Goal: Transaction & Acquisition: Book appointment/travel/reservation

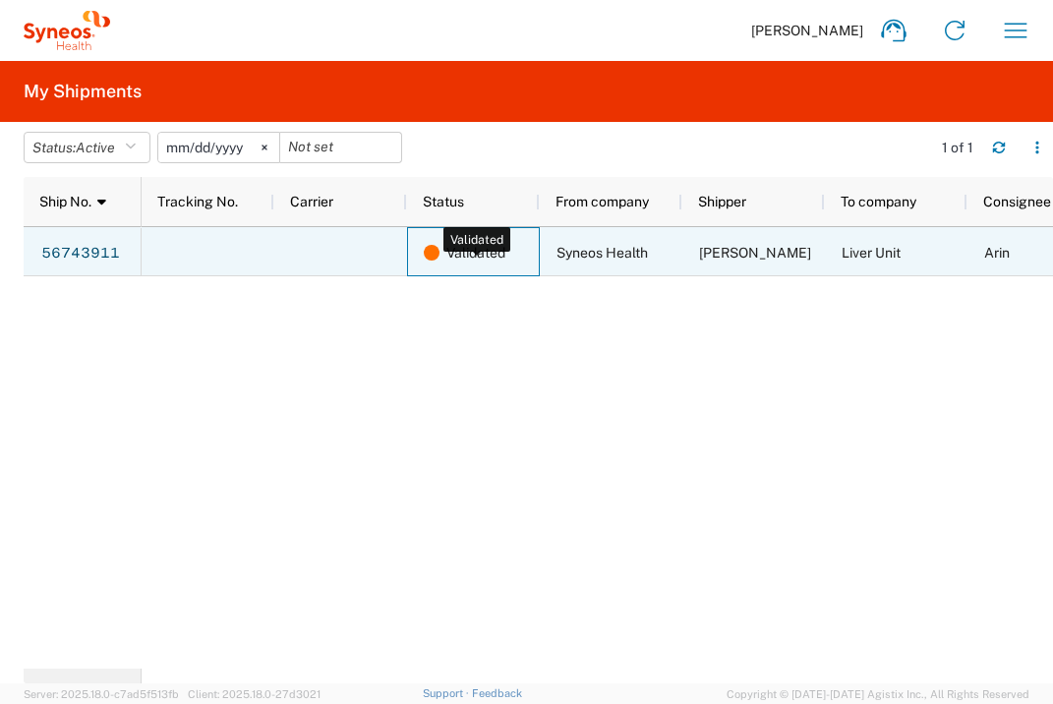
click at [479, 255] on span "Validated" at bounding box center [475, 252] width 59 height 49
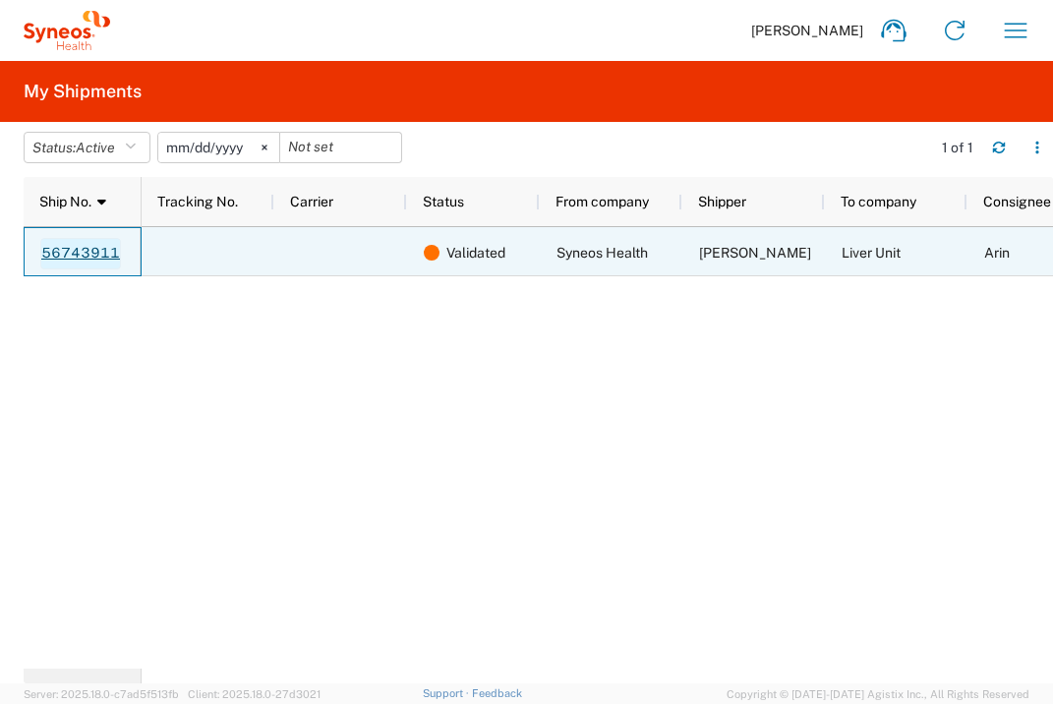
click at [105, 248] on link "56743911" at bounding box center [80, 253] width 81 height 31
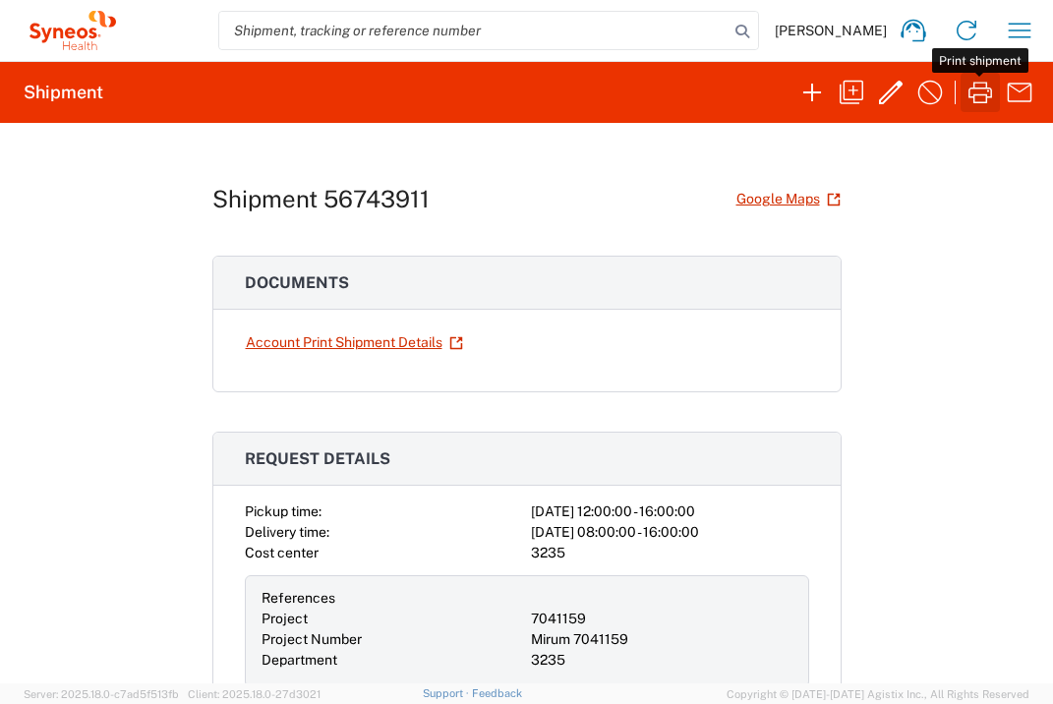
click at [973, 102] on icon "button" at bounding box center [980, 93] width 24 height 22
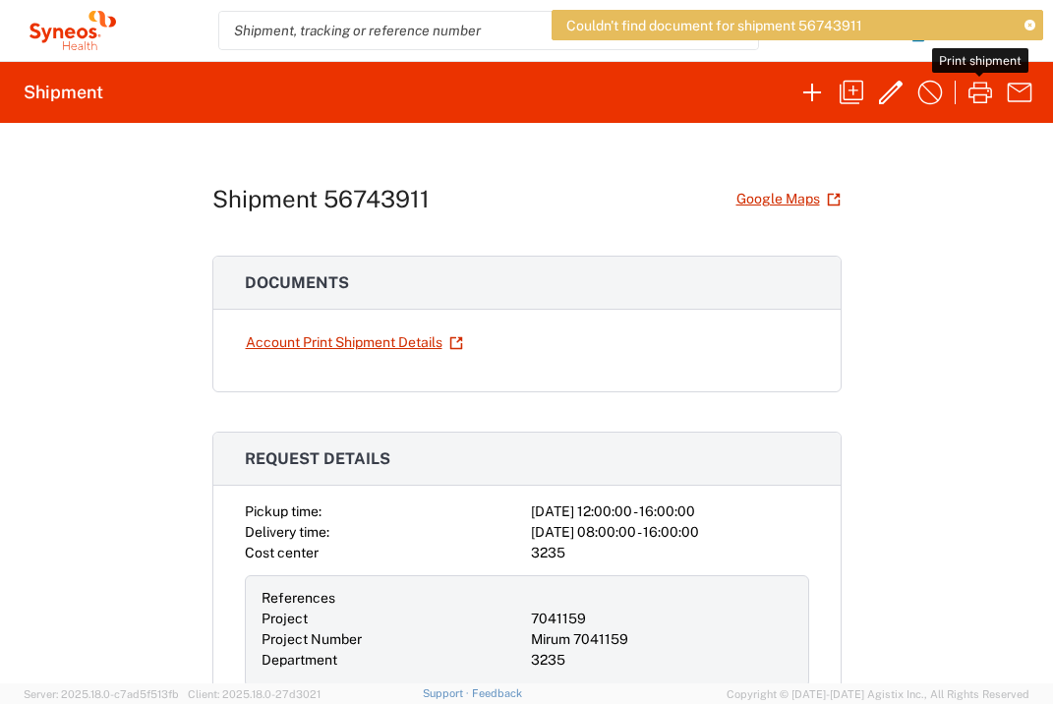
click at [1031, 24] on icon at bounding box center [1029, 26] width 11 height 11
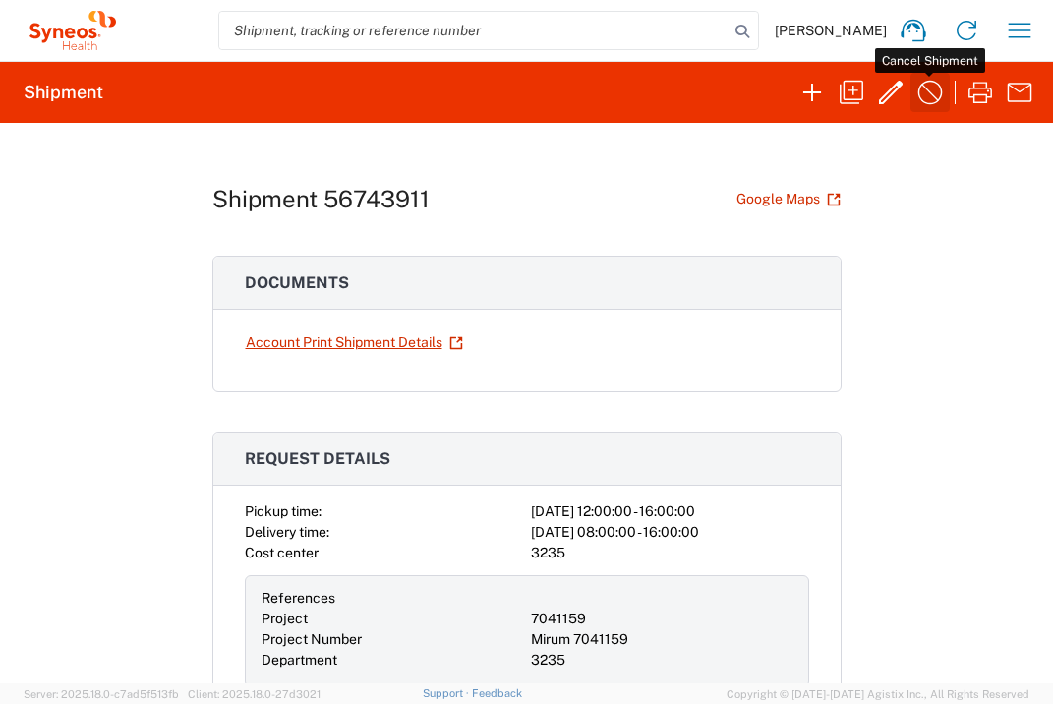
click at [930, 96] on icon "button" at bounding box center [929, 92] width 31 height 31
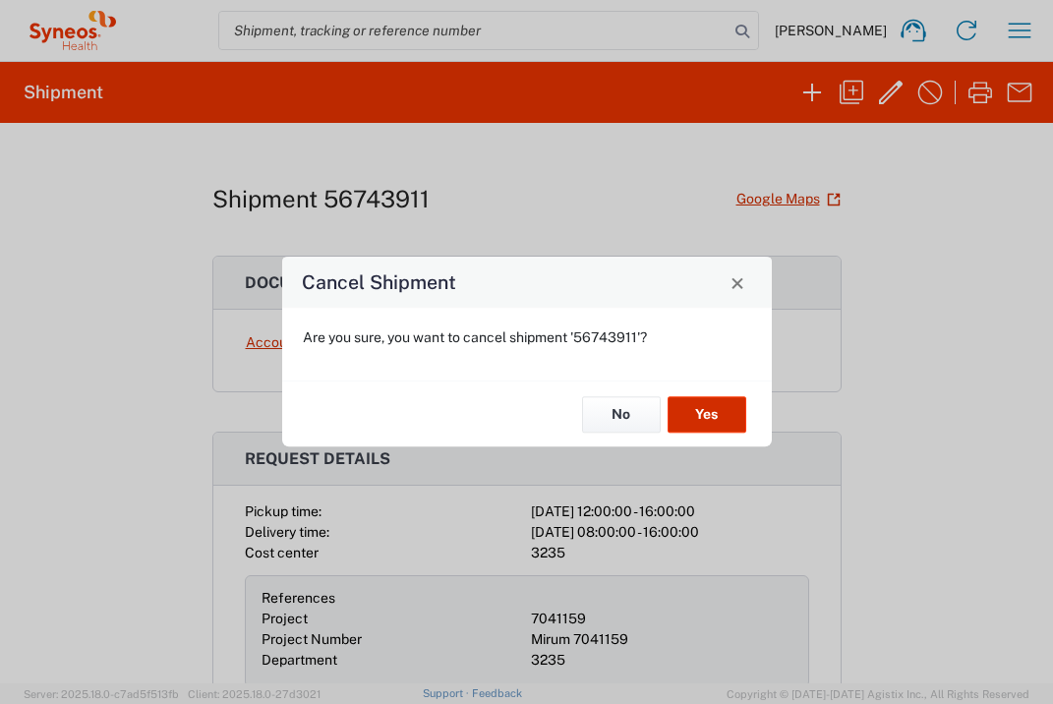
drag, startPoint x: 703, startPoint y: 426, endPoint x: 683, endPoint y: 464, distance: 43.1
click at [683, 464] on div "Cancel Shipment Are you sure, you want to cancel shipment '56743911'? No Yes" at bounding box center [526, 352] width 1053 height 704
click at [717, 414] on button "Yes" at bounding box center [706, 414] width 79 height 36
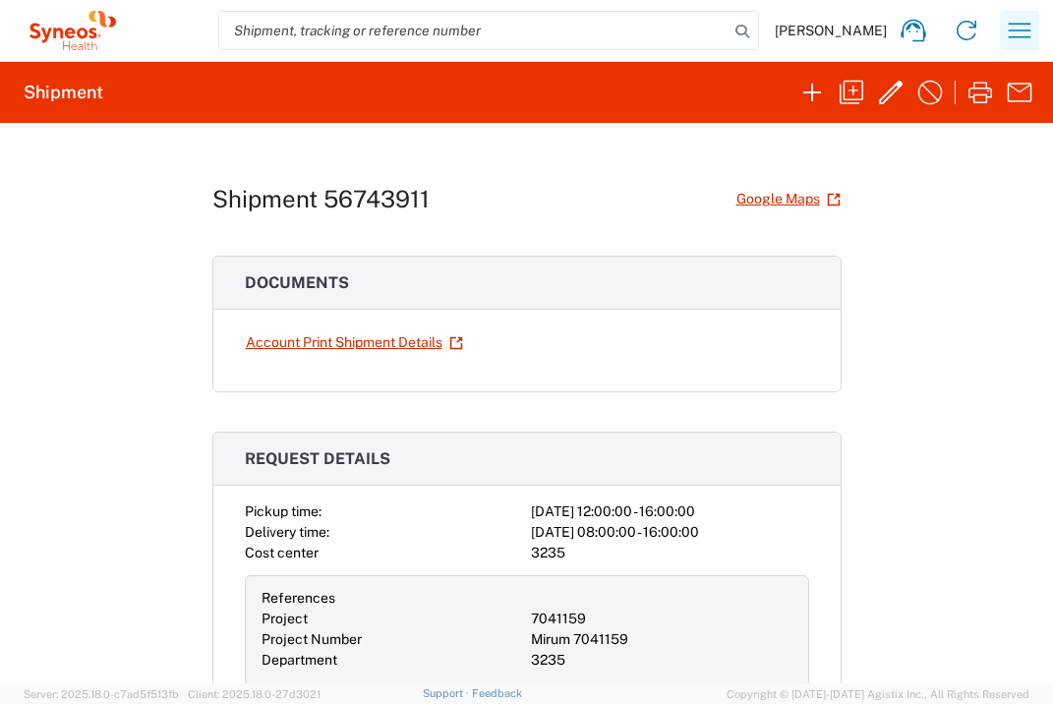
click at [1014, 37] on icon "button" at bounding box center [1019, 30] width 31 height 31
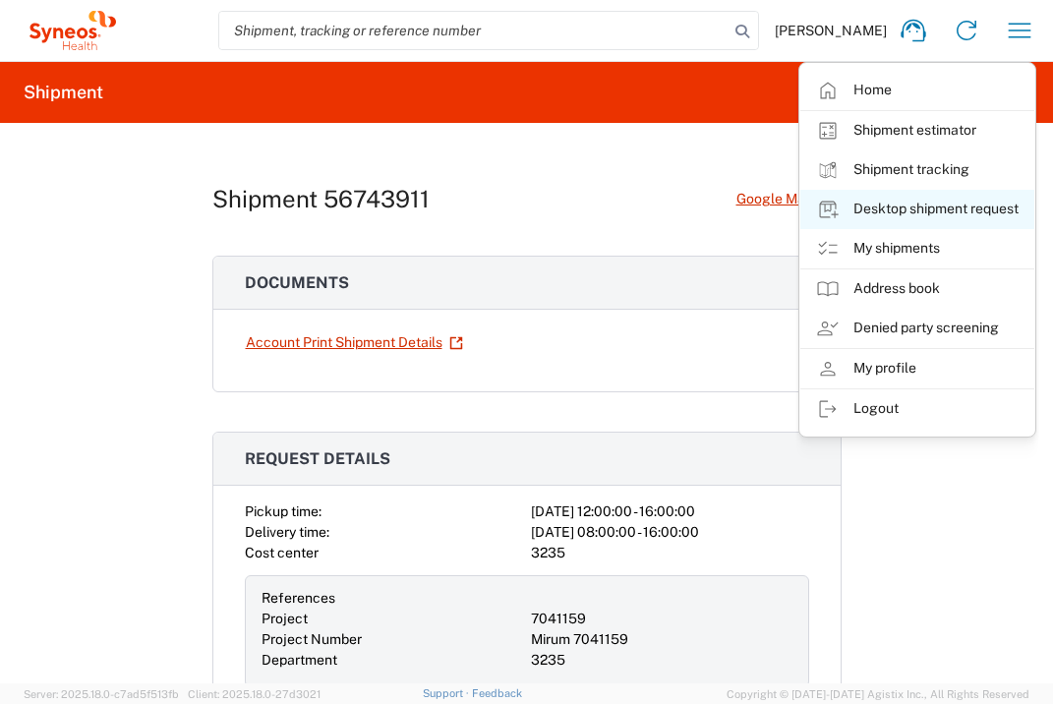
click at [995, 201] on link "Desktop shipment request" at bounding box center [917, 209] width 234 height 39
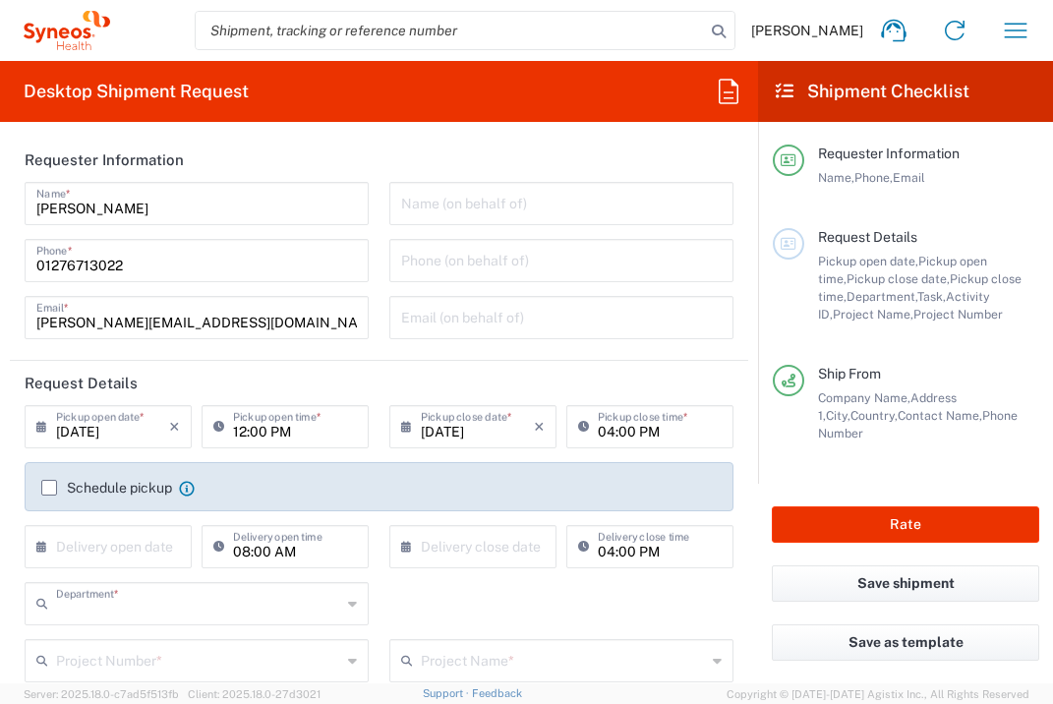
type input "3235"
type input "[GEOGRAPHIC_DATA]"
type input "Syneos Health UK Limited"
click at [130, 550] on input "text" at bounding box center [112, 545] width 113 height 34
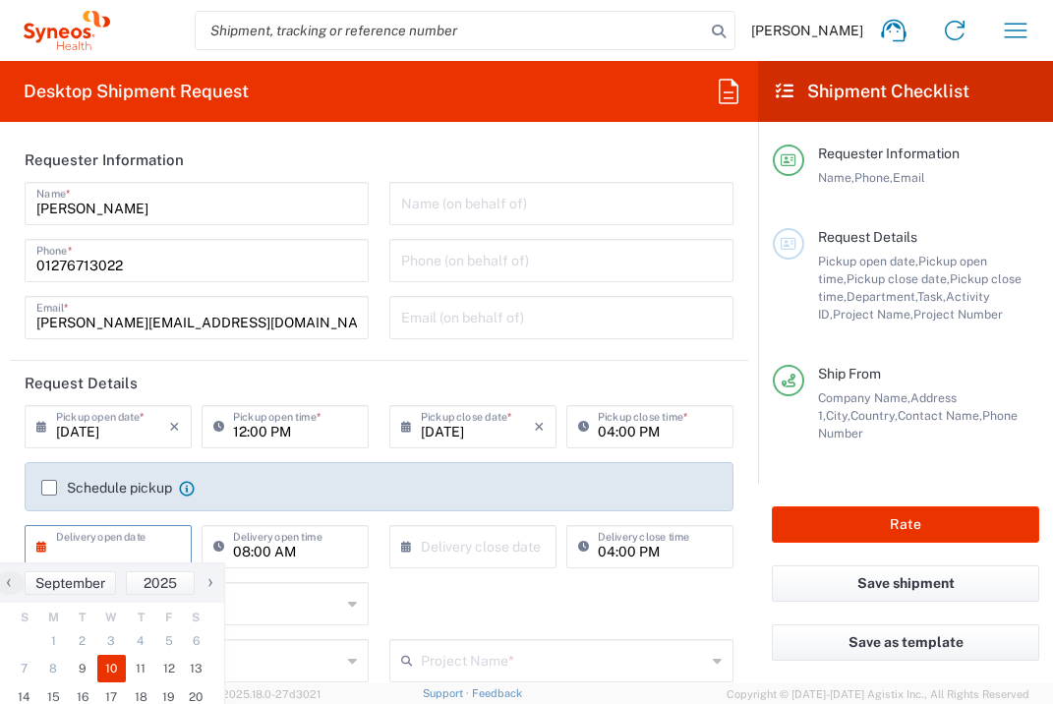
click at [114, 658] on span "10" at bounding box center [111, 669] width 29 height 28
type input "[DATE]"
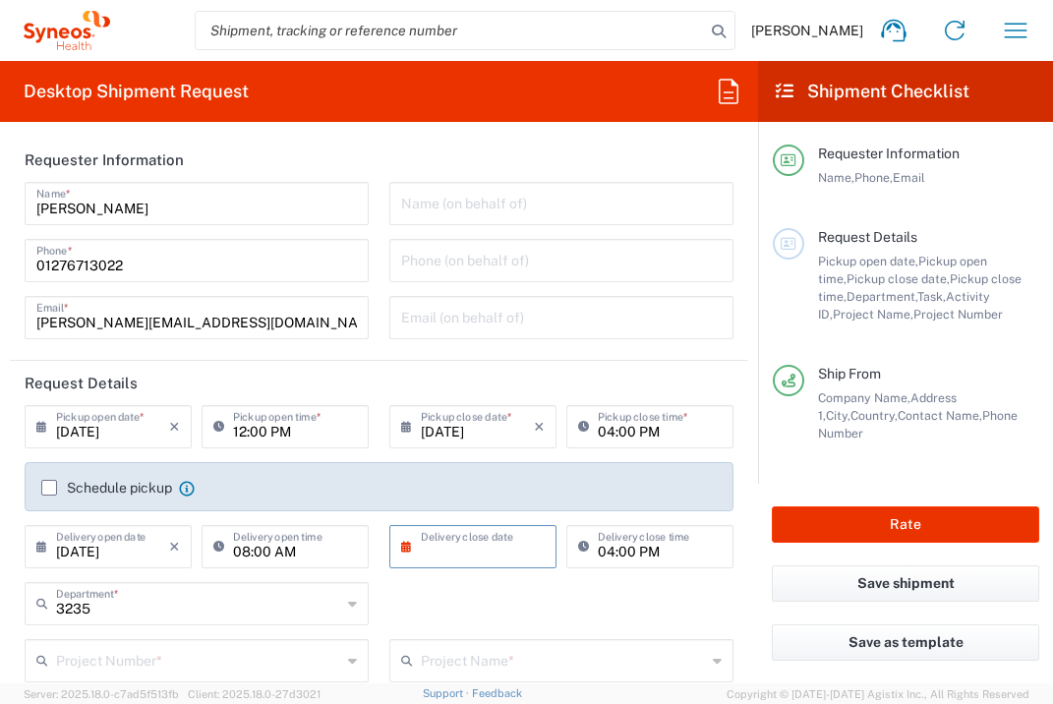
click at [493, 549] on input "text" at bounding box center [477, 545] width 113 height 34
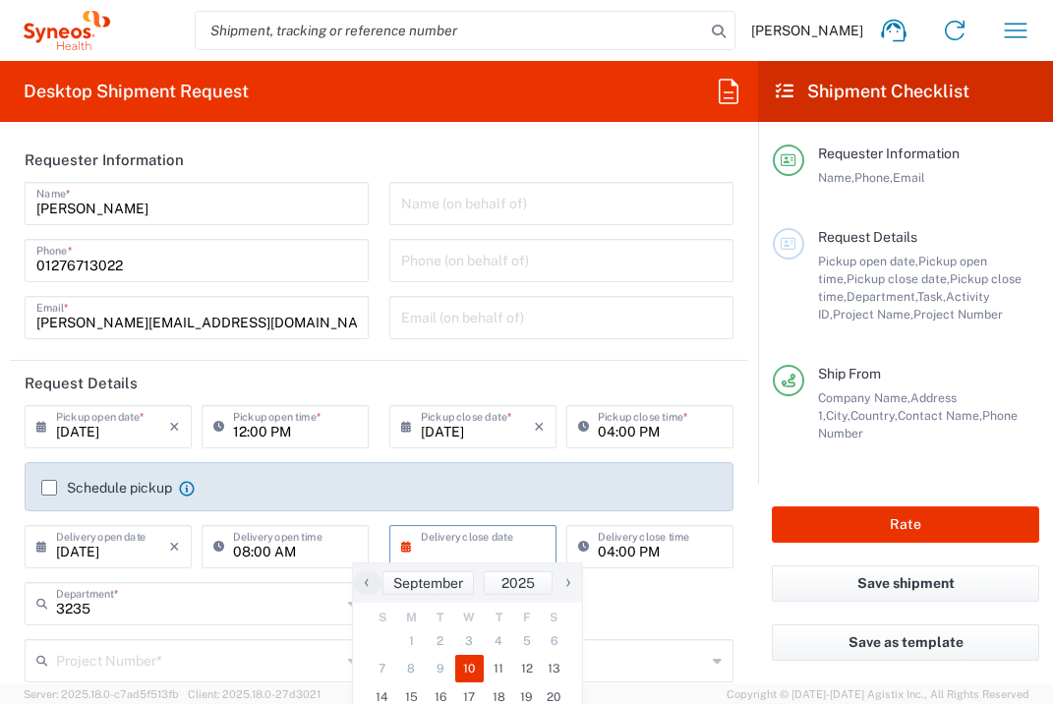
click at [468, 665] on span "10" at bounding box center [469, 669] width 29 height 28
type input "[DATE]"
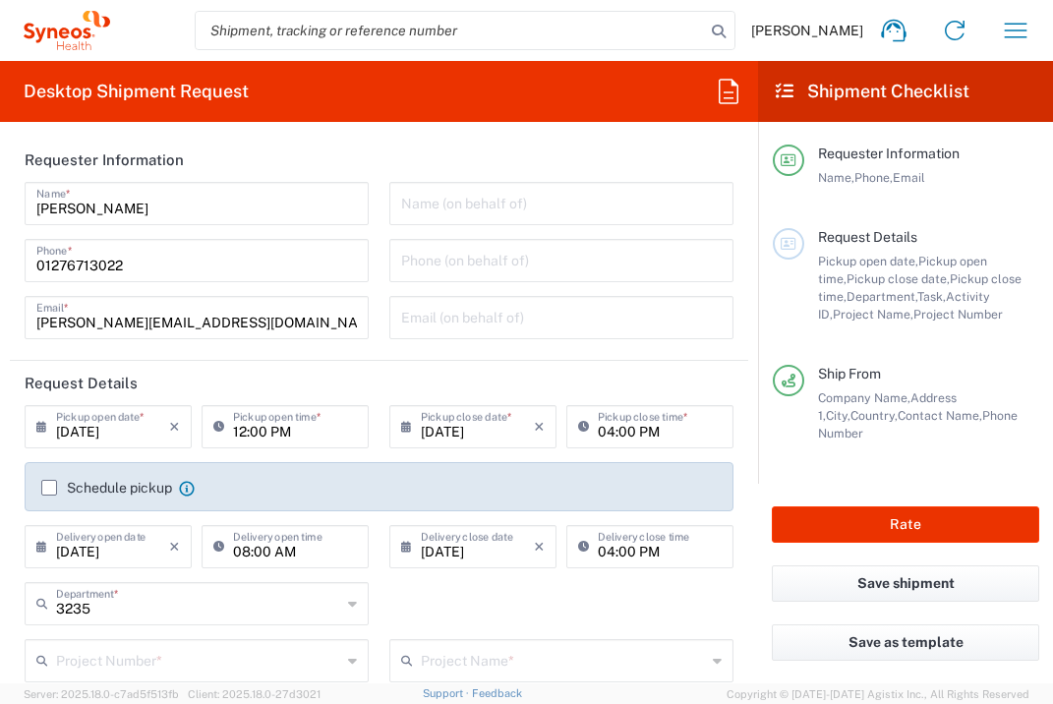
click at [258, 657] on input "text" at bounding box center [198, 659] width 285 height 34
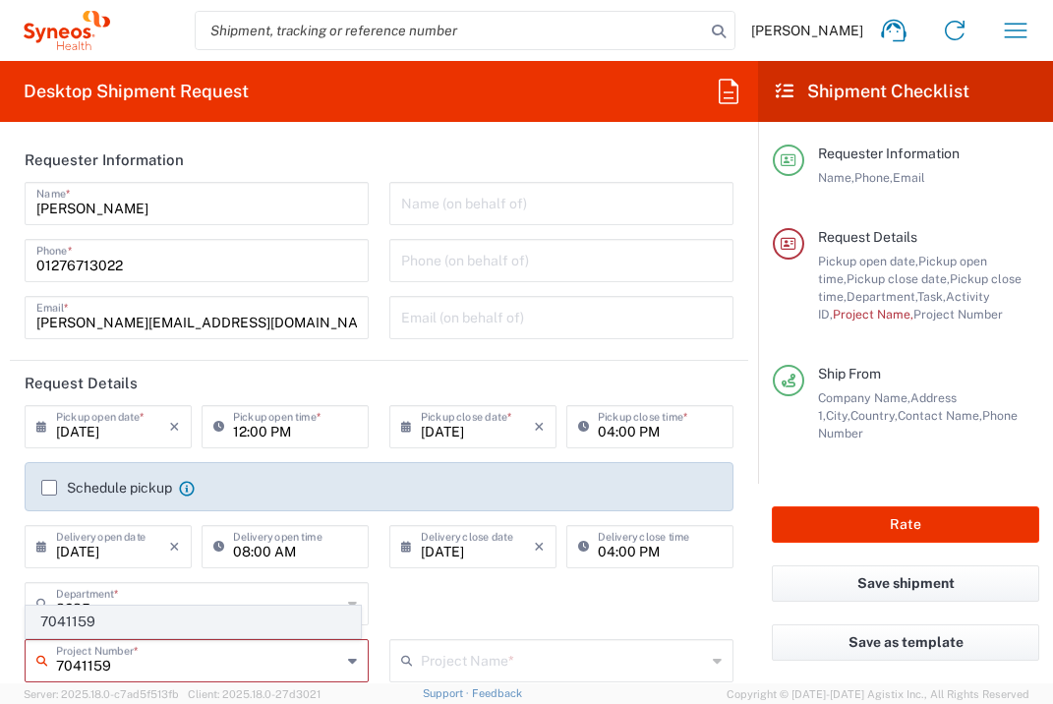
type input "7041159"
click at [175, 616] on span "7041159" at bounding box center [193, 621] width 333 height 30
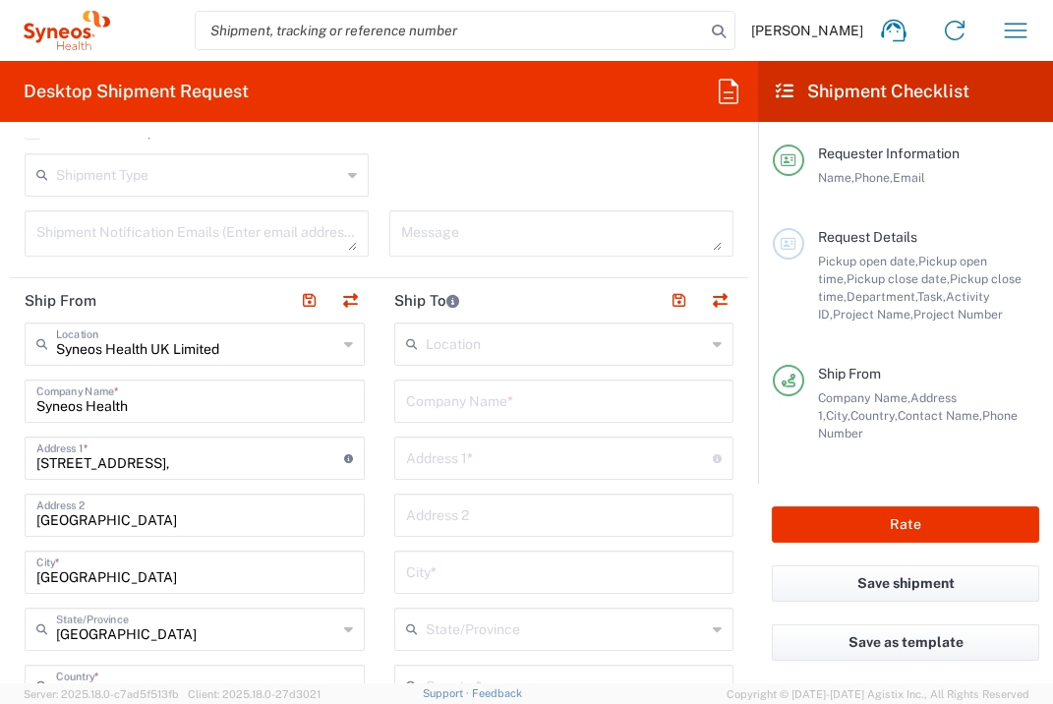
scroll to position [638, 0]
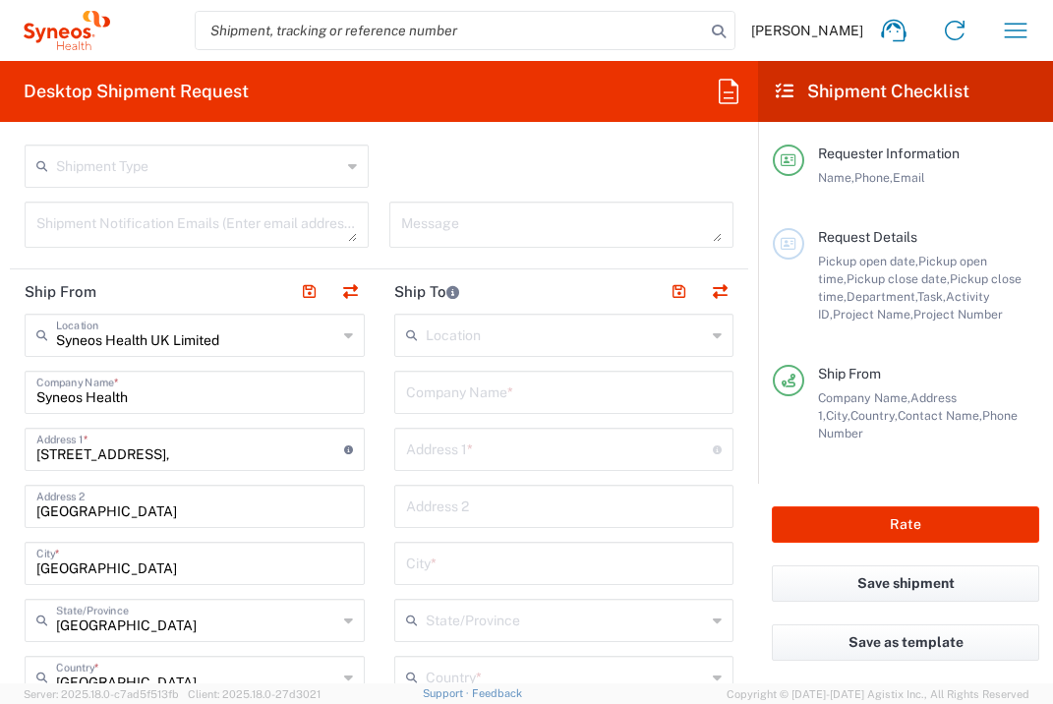
type input "Mirum 7041159"
click at [546, 390] on input "text" at bounding box center [564, 391] width 317 height 34
type input "Liver Unit"
type input "M"
type input "[GEOGRAPHIC_DATA]"
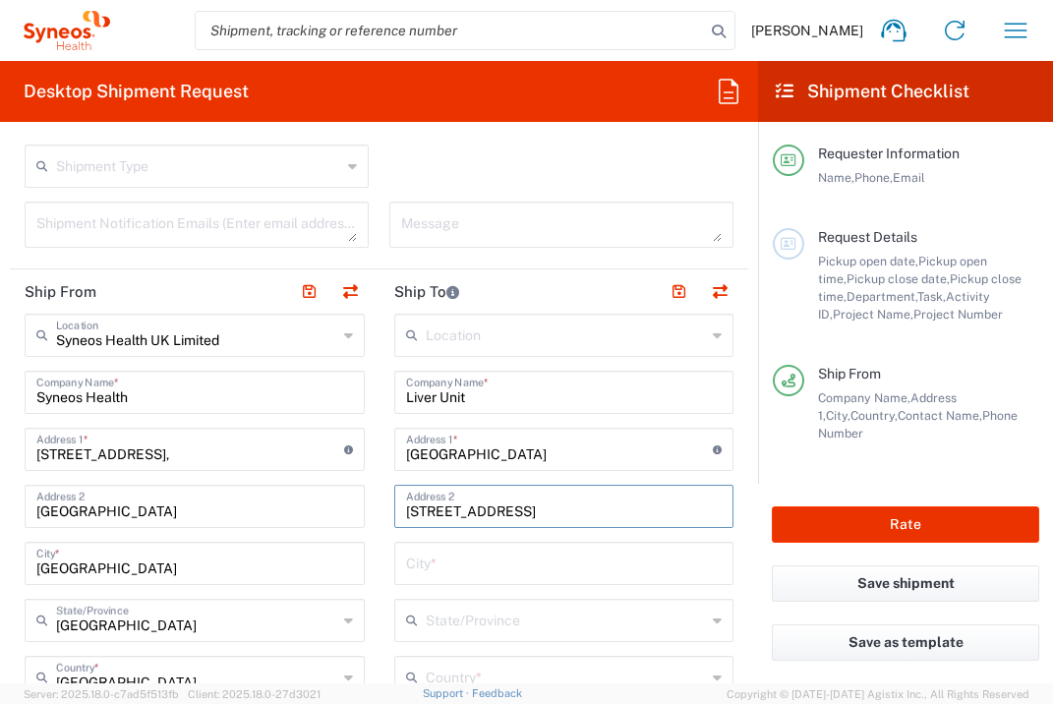
type input "[STREET_ADDRESS]"
type input "[GEOGRAPHIC_DATA]"
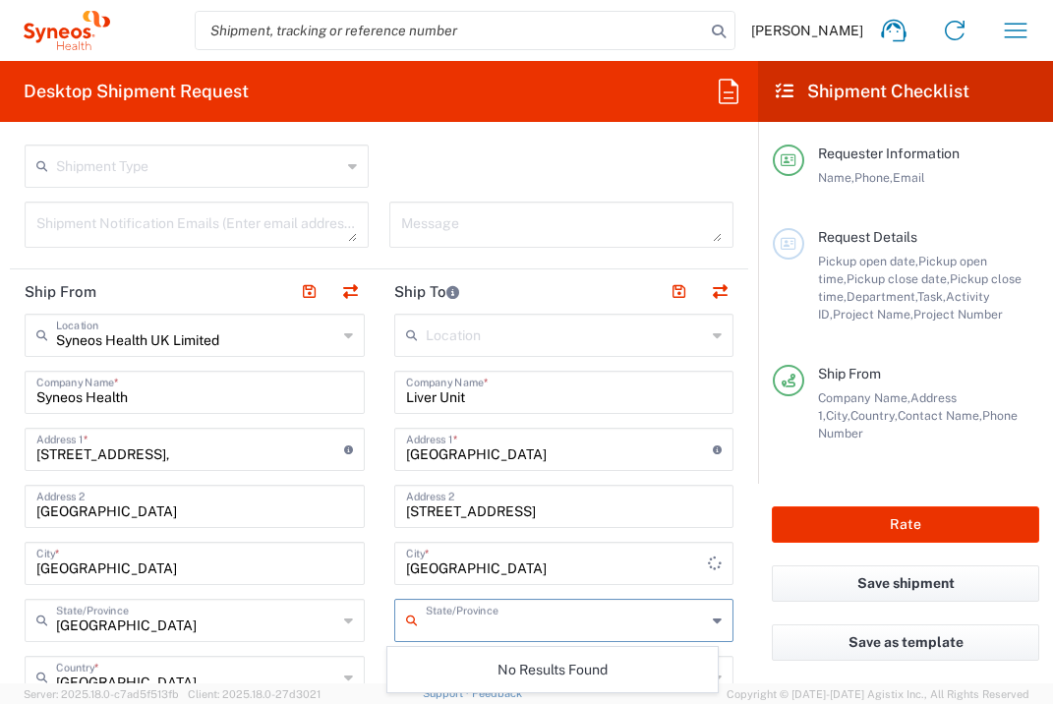
scroll to position [648, 0]
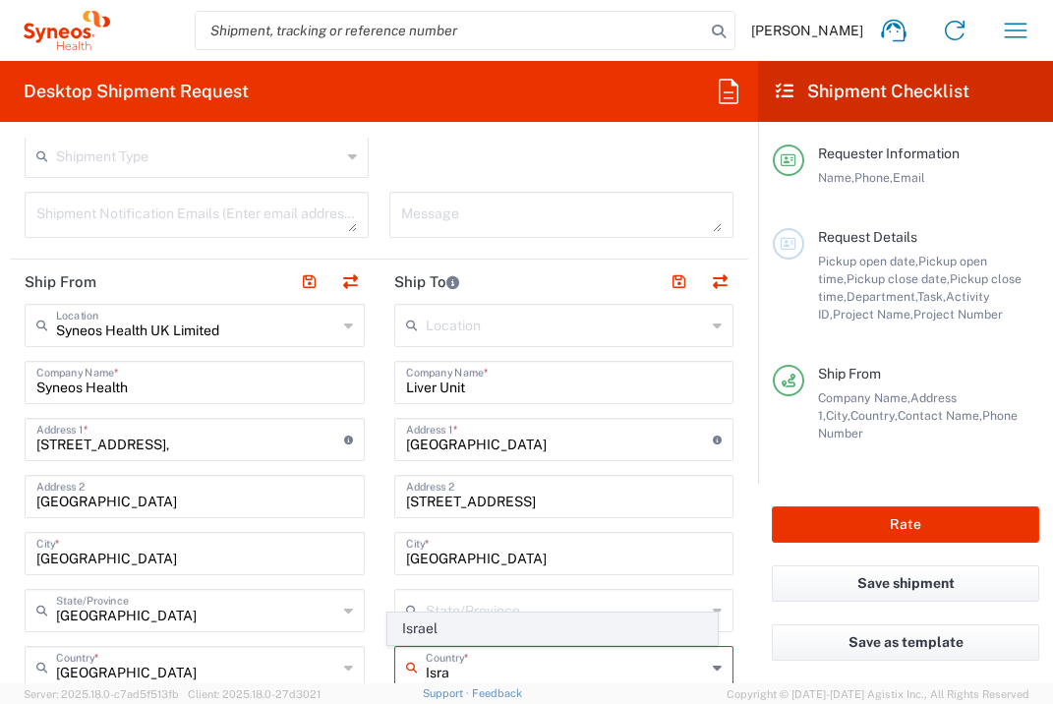
click at [416, 636] on span "Israel" at bounding box center [552, 628] width 328 height 30
type input "Israel"
type input "Sender/Shipper"
type input "Delivery Duty Paid"
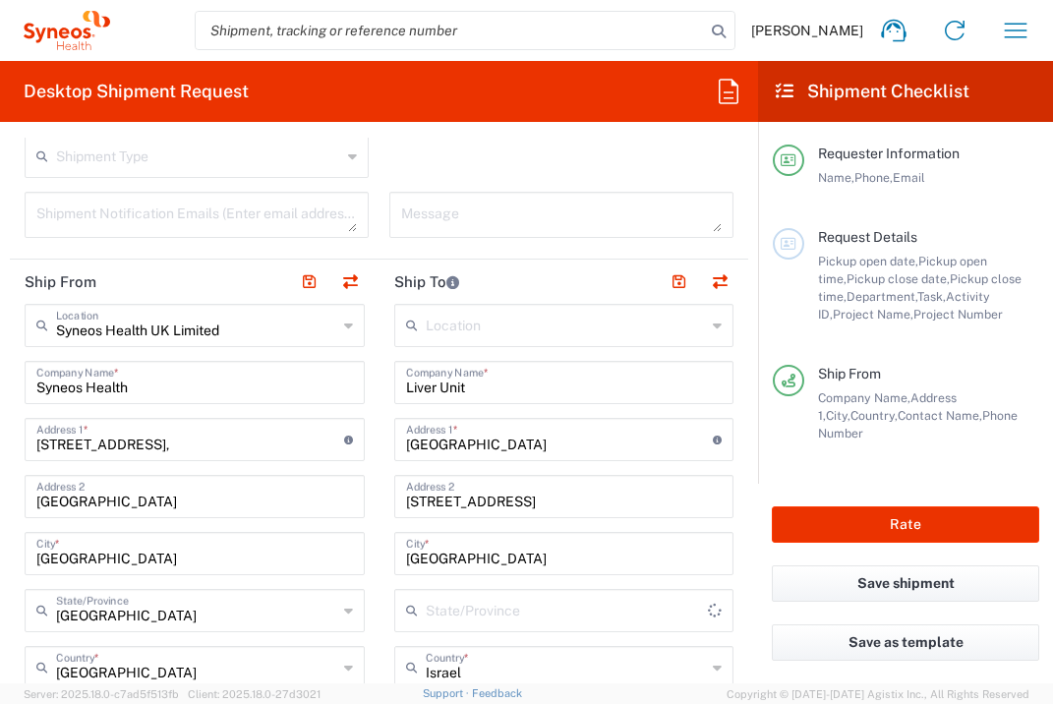
scroll to position [960, 0]
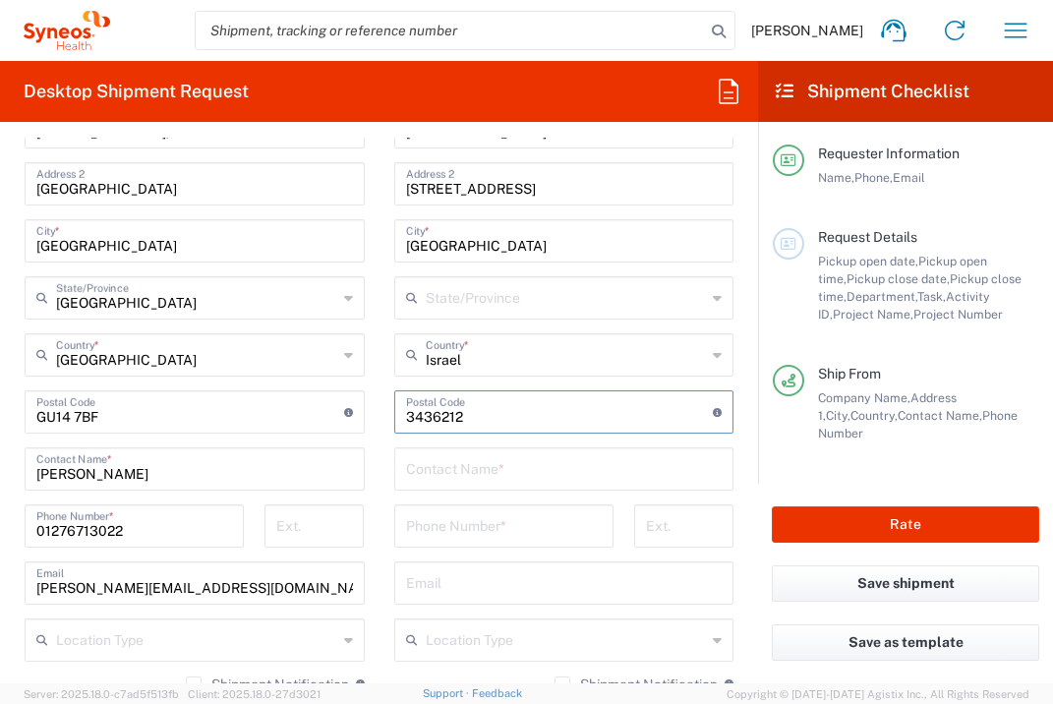
type input "3436212"
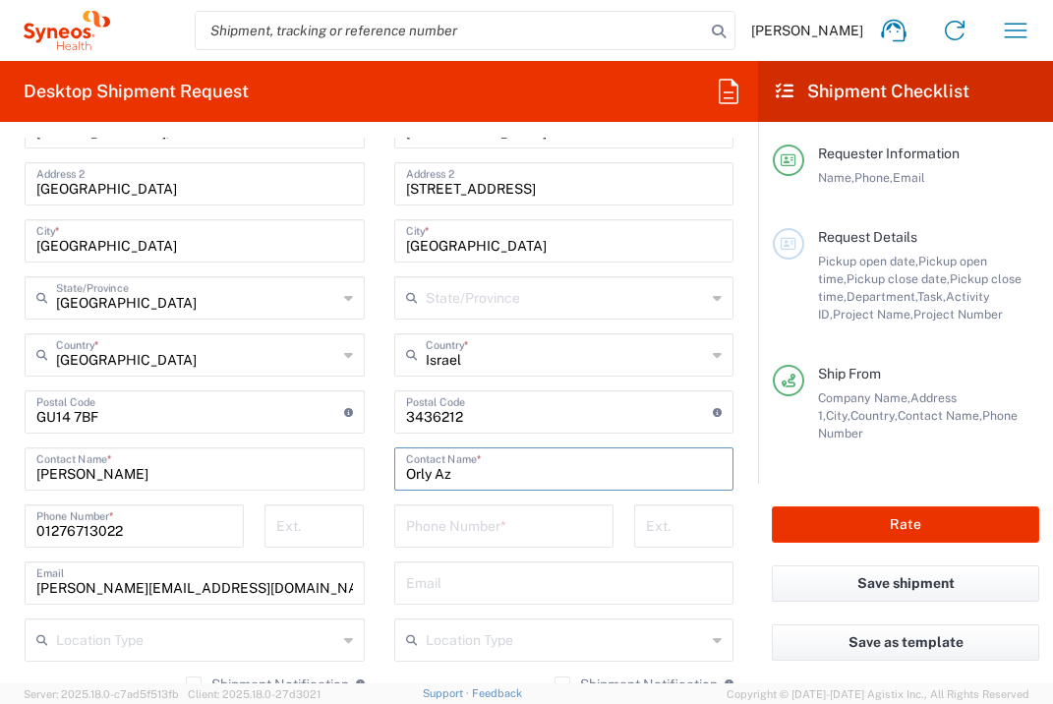
type input "Orly Az"
type input "[PHONE_NUMBER]"
click at [462, 593] on input "text" at bounding box center [564, 581] width 317 height 34
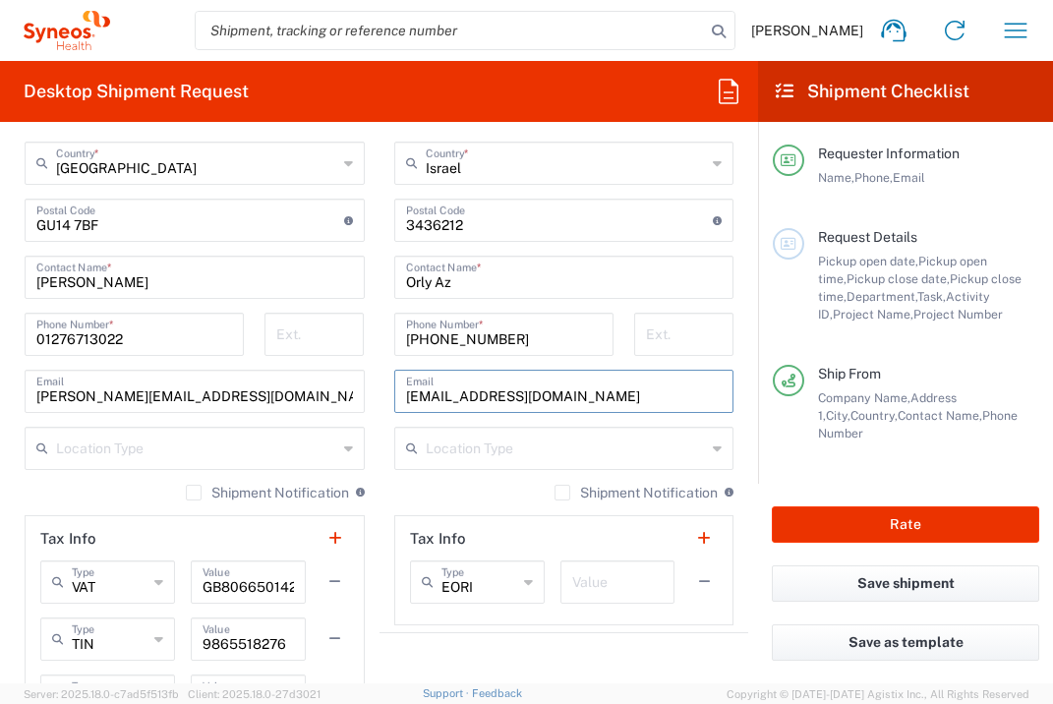
scroll to position [1269, 0]
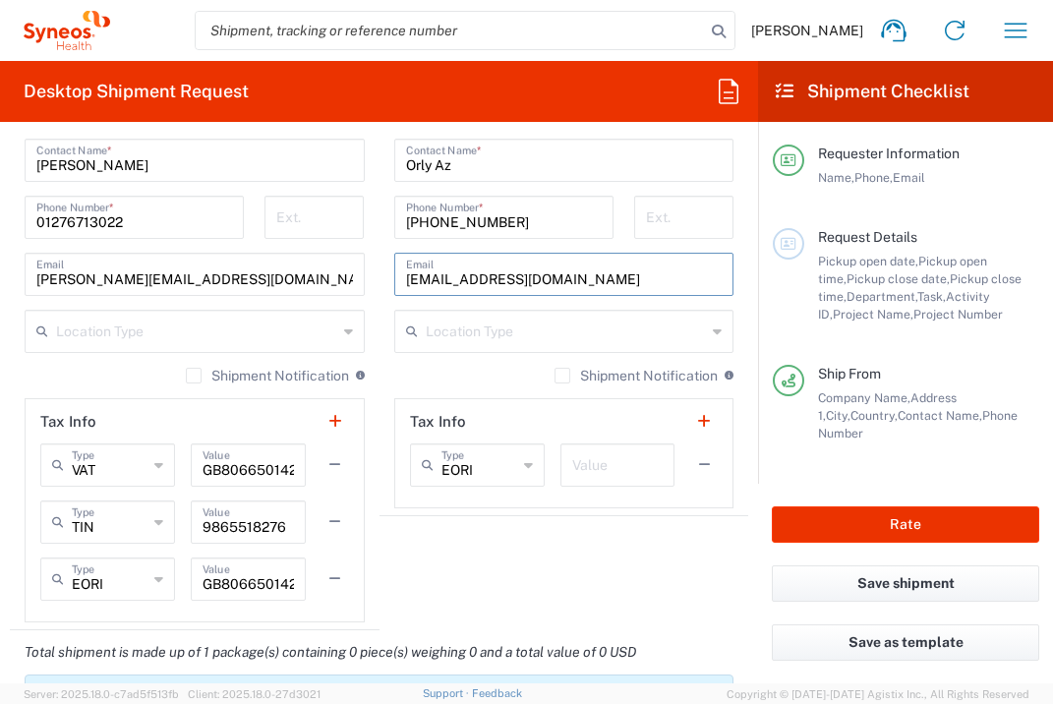
type input "[EMAIL_ADDRESS][DOMAIN_NAME]"
click at [615, 453] on input "text" at bounding box center [617, 463] width 90 height 34
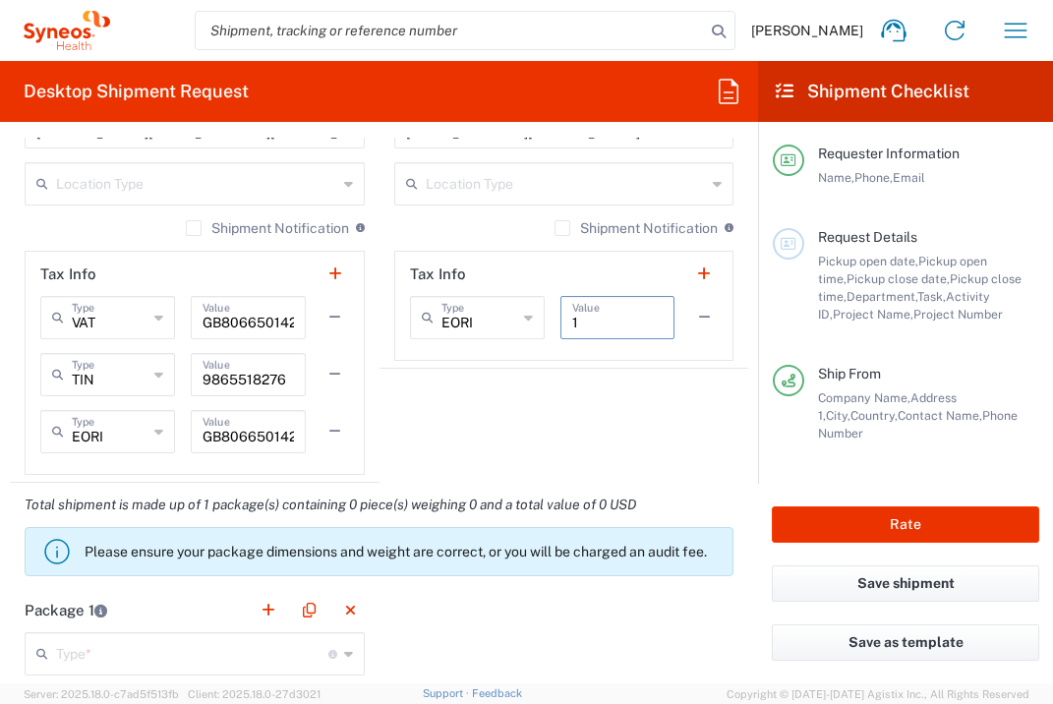
scroll to position [1544, 0]
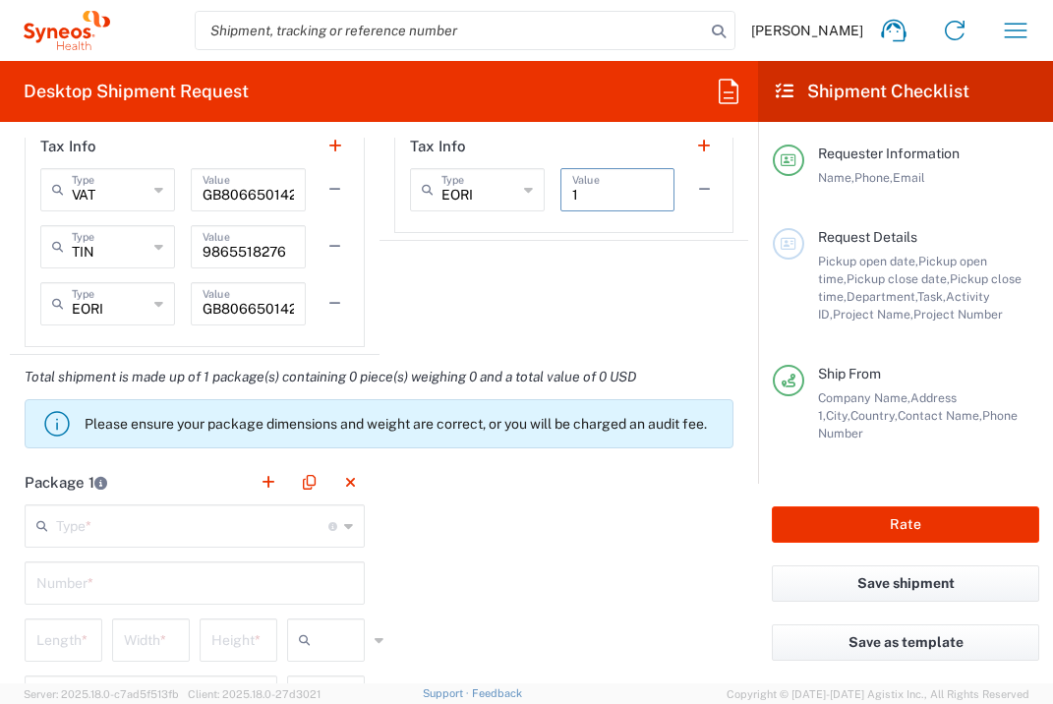
type input "1"
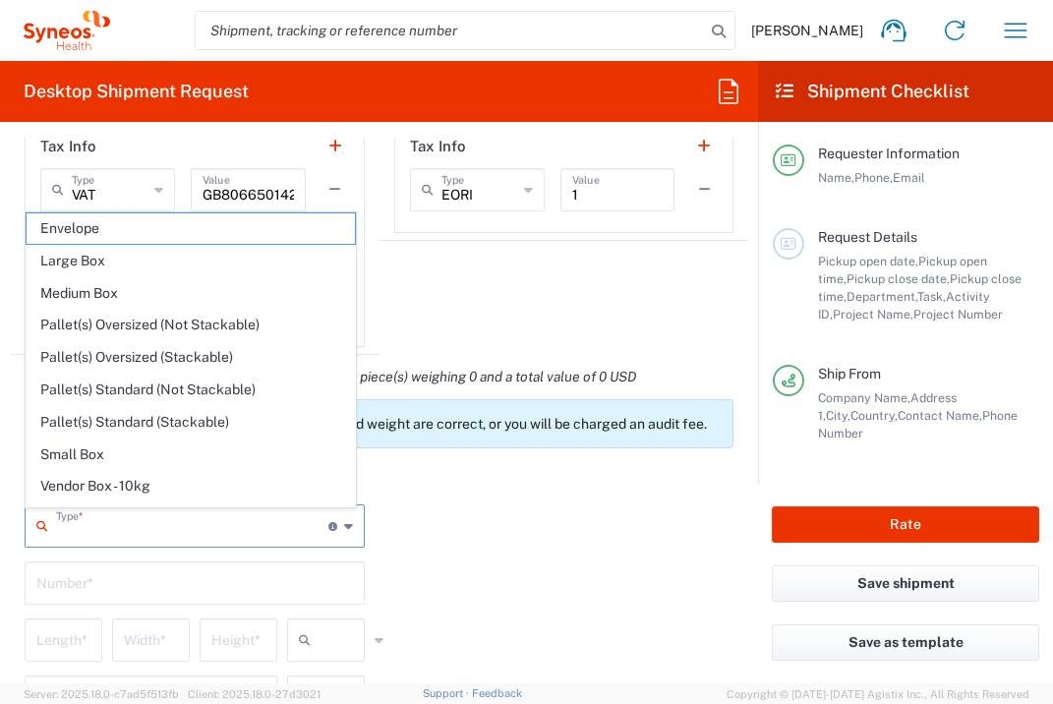
click at [169, 530] on input "text" at bounding box center [192, 524] width 272 height 34
click at [164, 227] on span "Envelope" at bounding box center [191, 228] width 328 height 30
type input "Envelope"
type input "1"
type input "9.5"
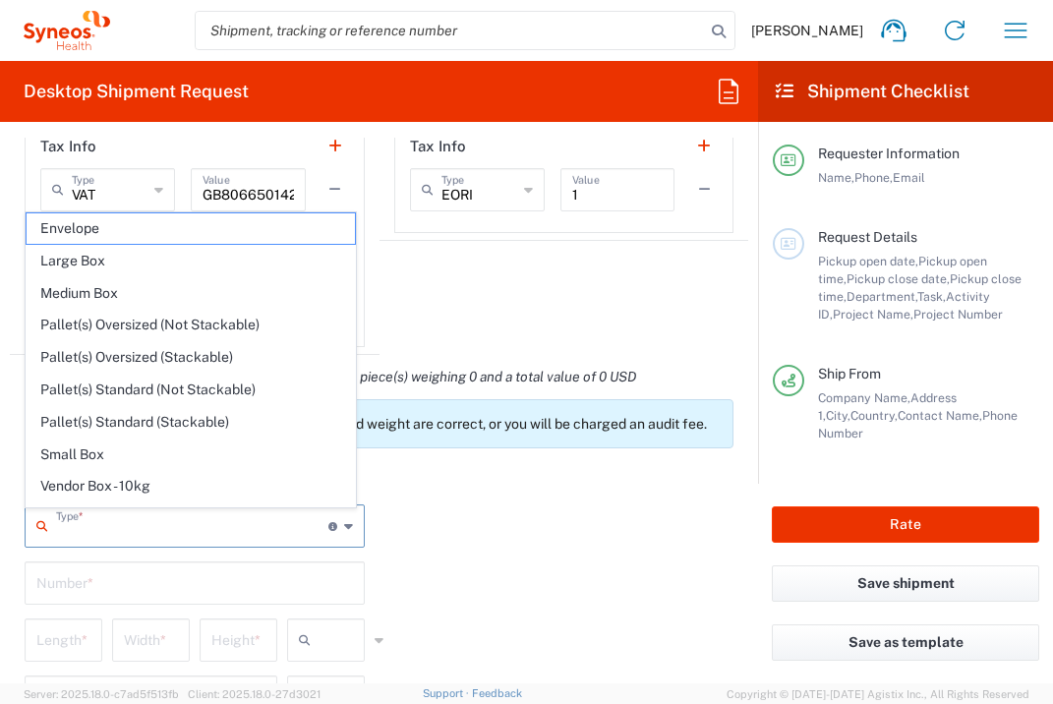
type input "12.5"
type input "0.25"
type input "in"
type input "0.45"
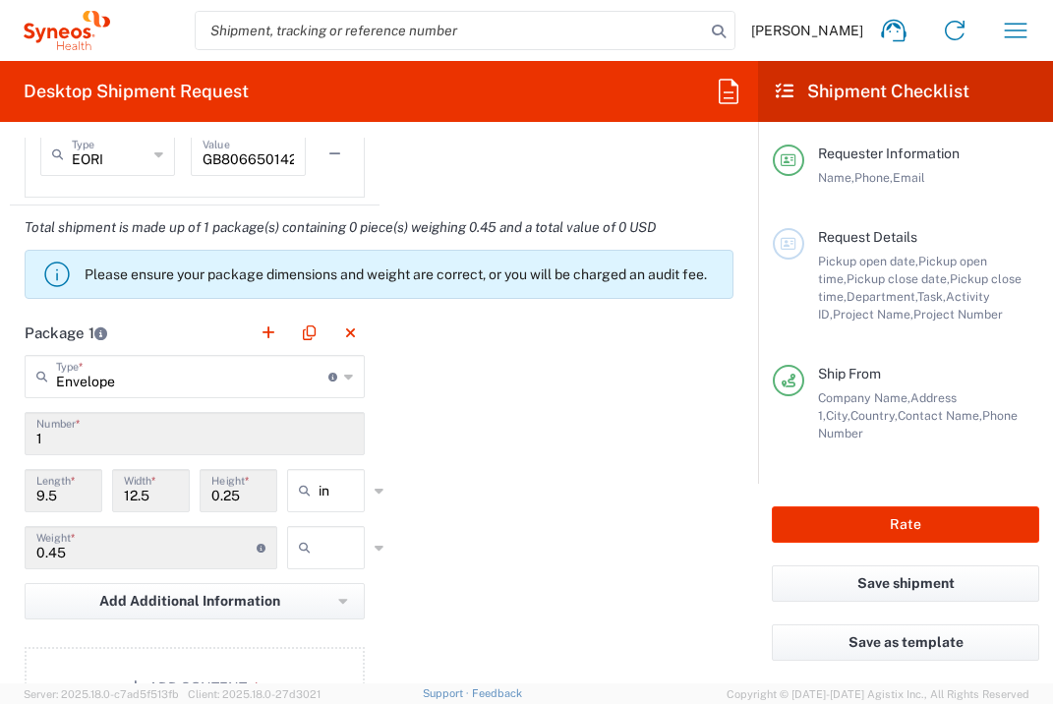
scroll to position [1724, 0]
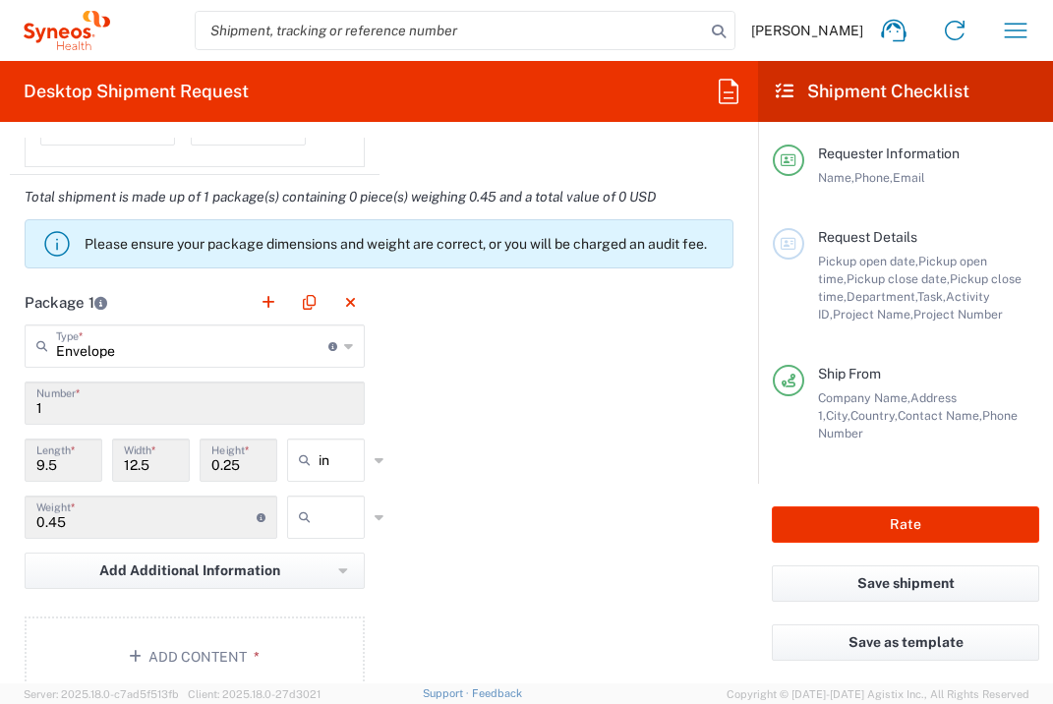
click at [318, 516] on input "text" at bounding box center [342, 516] width 49 height 31
click at [328, 590] on span "lbs" at bounding box center [319, 595] width 72 height 30
type input "lbs"
click at [265, 635] on button "Add Content *" at bounding box center [195, 656] width 340 height 81
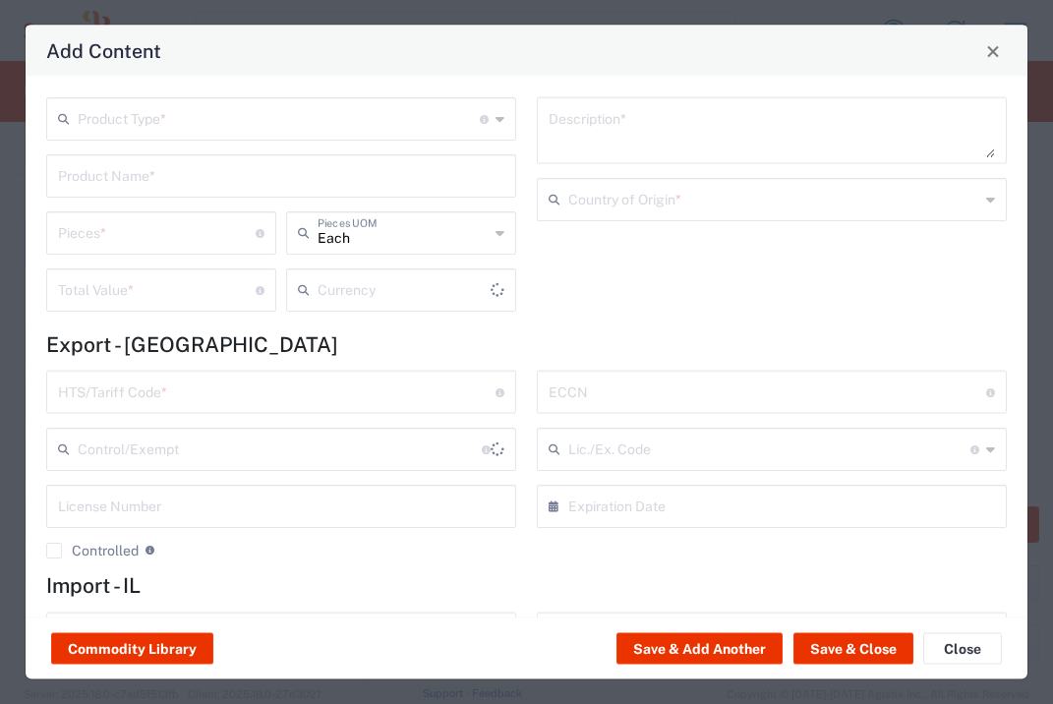
type input "US Dollar"
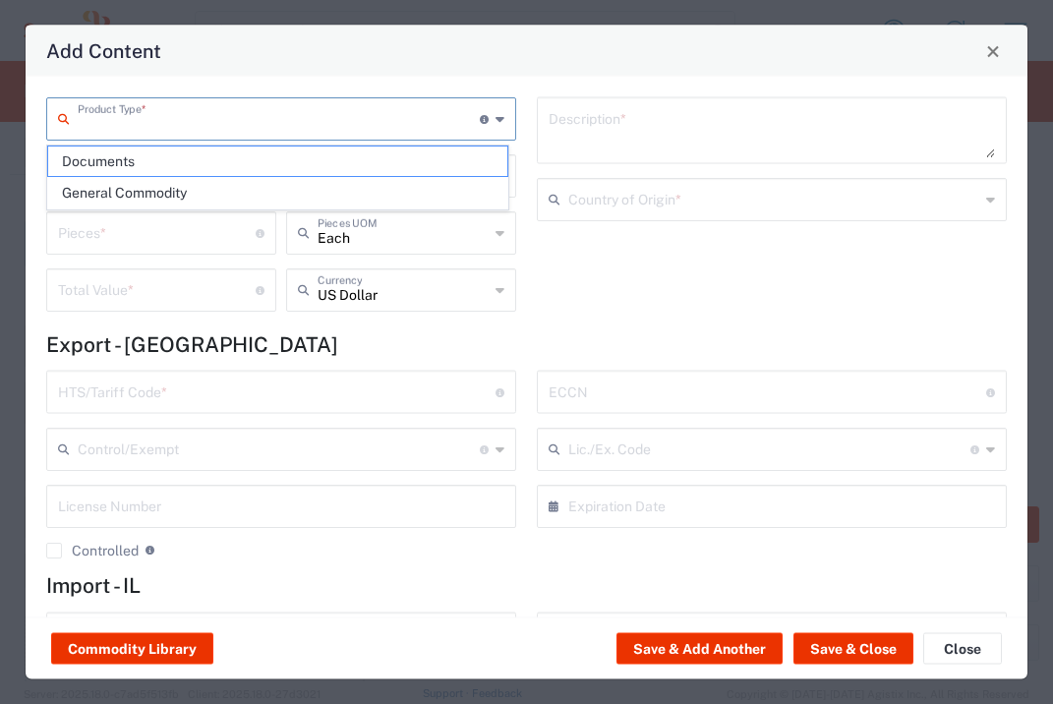
click at [328, 122] on input "text" at bounding box center [279, 117] width 402 height 34
click at [322, 164] on span "Documents" at bounding box center [277, 161] width 459 height 30
type input "Documents"
type input "1"
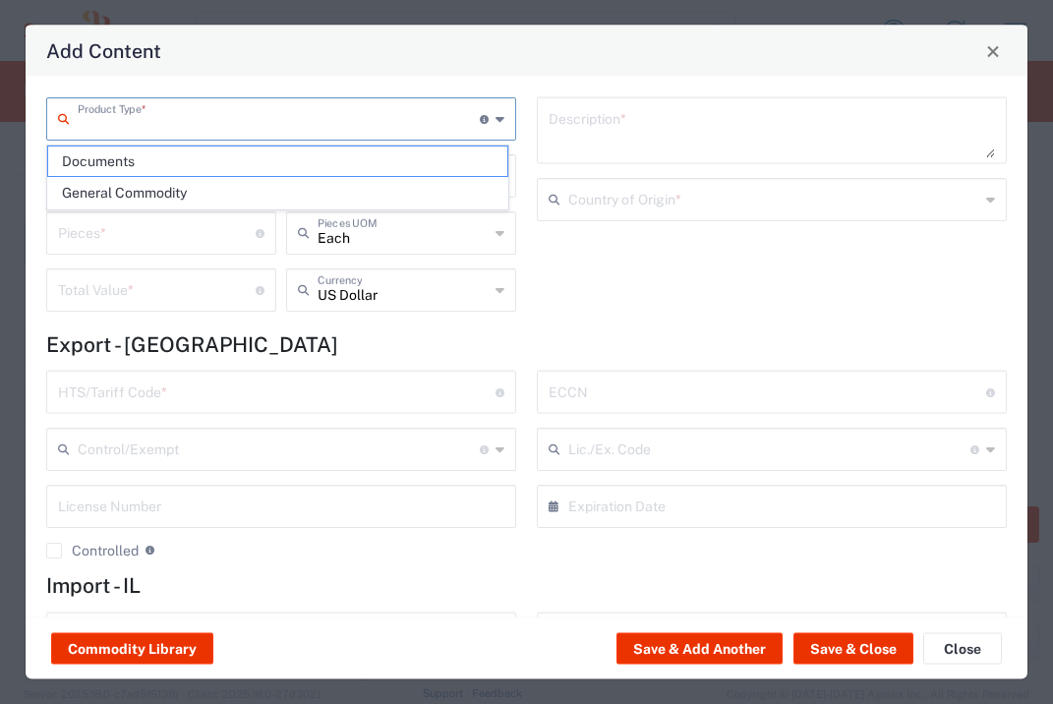
type input "1"
type textarea "Documents"
type input "[GEOGRAPHIC_DATA]"
type input "0000.00.0000"
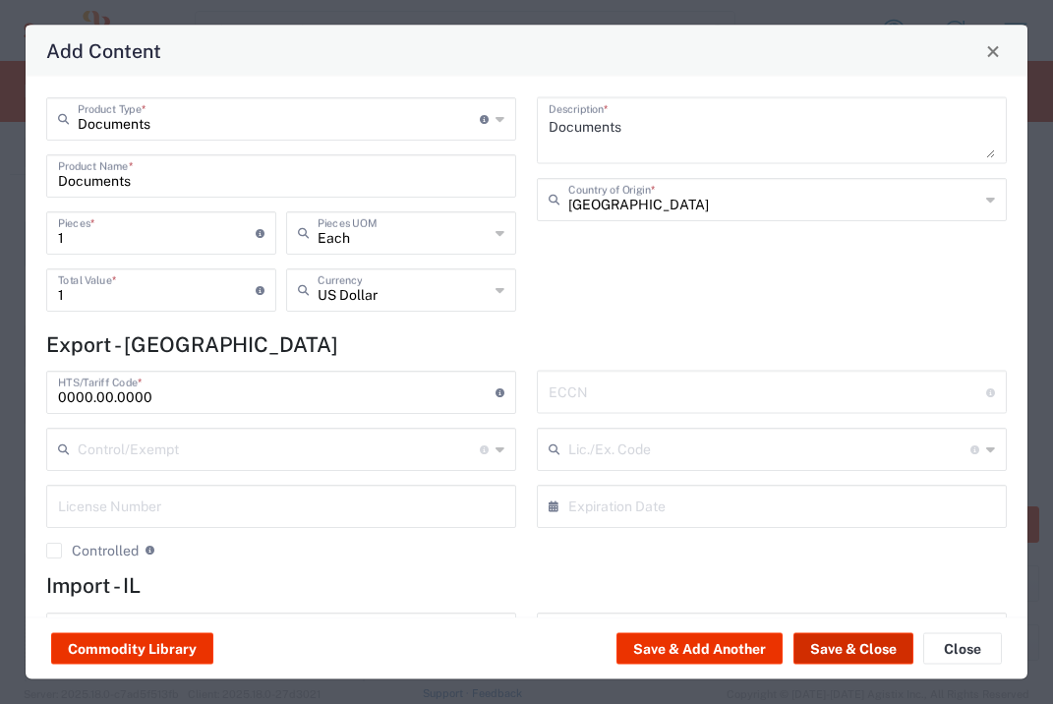
click at [853, 635] on button "Save & Close" at bounding box center [853, 648] width 120 height 31
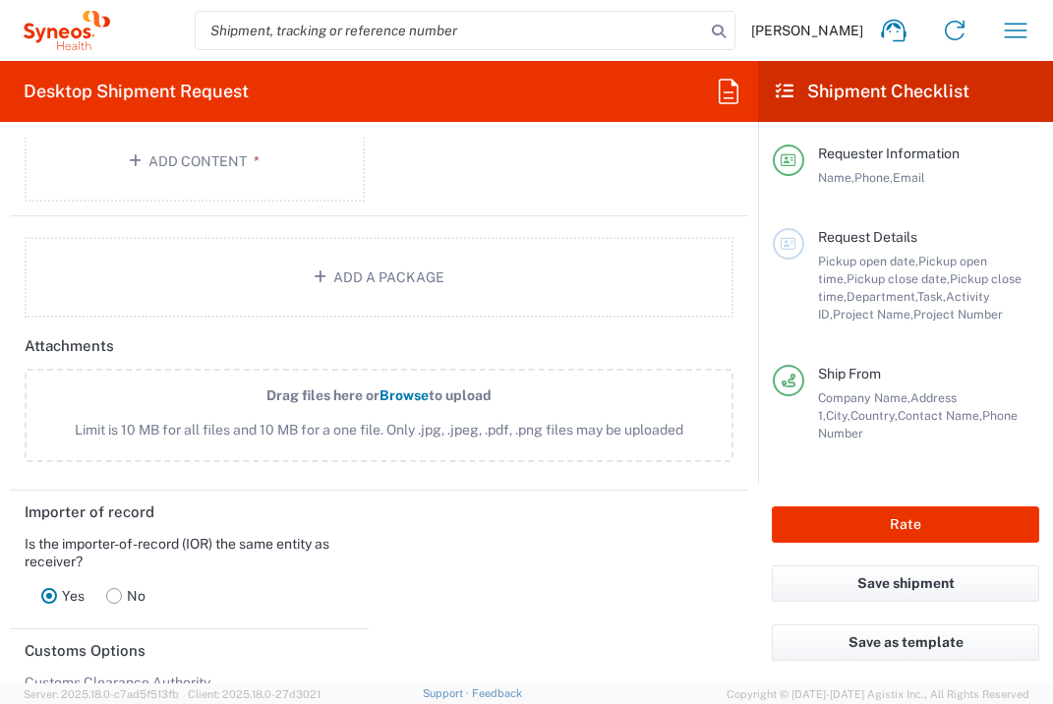
scroll to position [2648, 0]
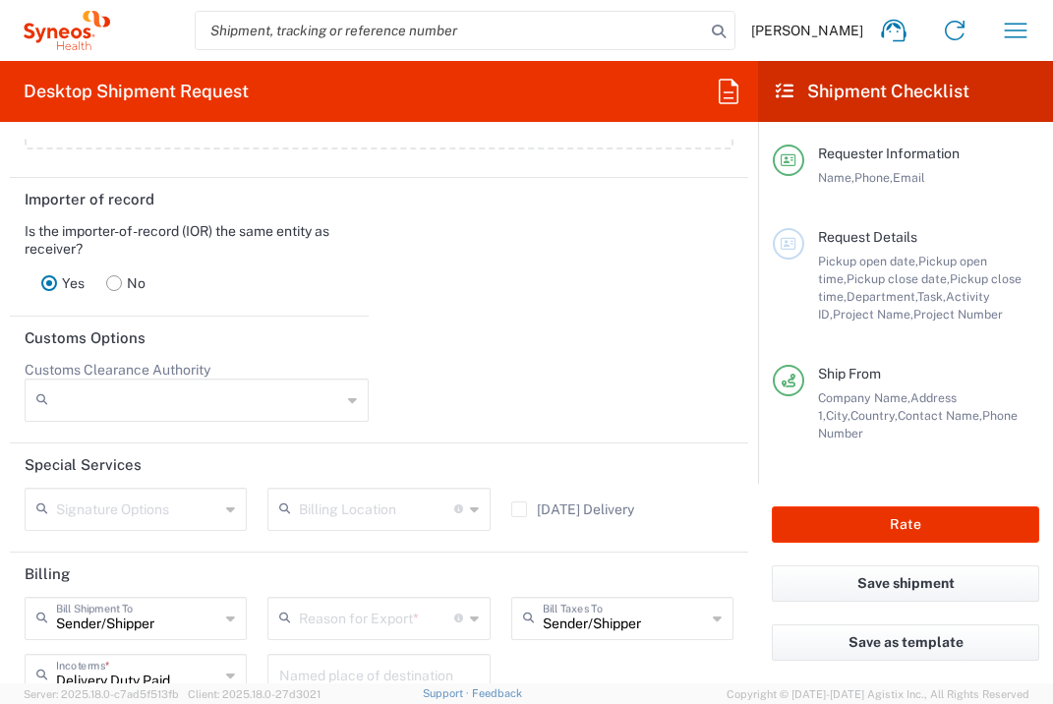
click at [398, 634] on input "text" at bounding box center [376, 617] width 154 height 34
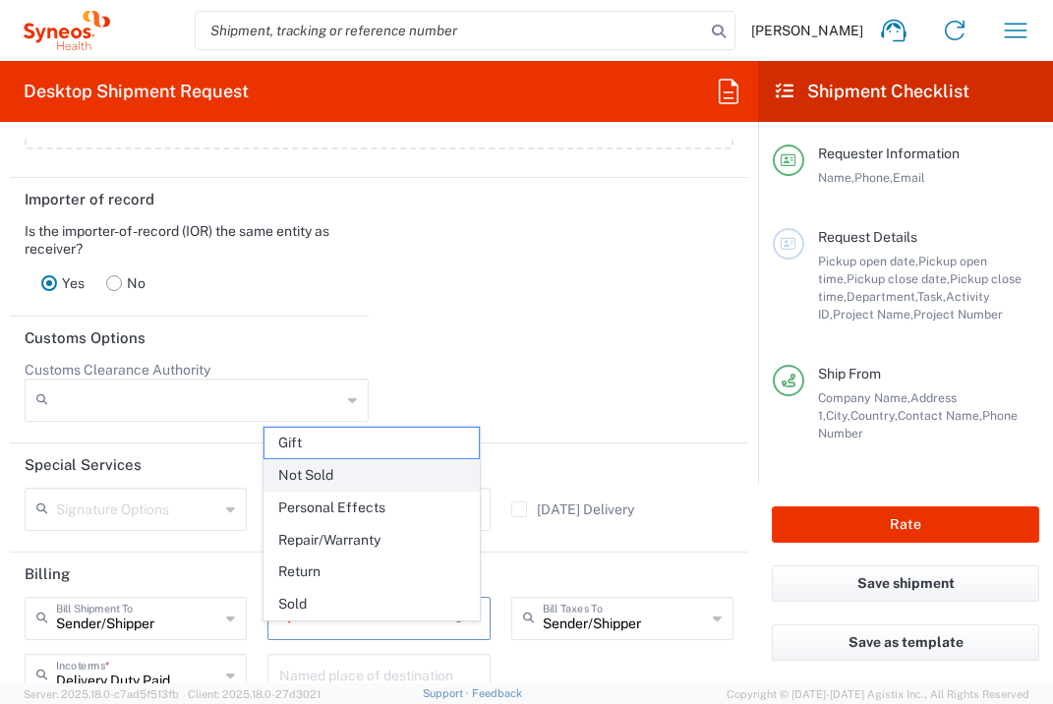
click at [376, 477] on span "Not Sold" at bounding box center [370, 475] width 213 height 30
type input "Not Sold"
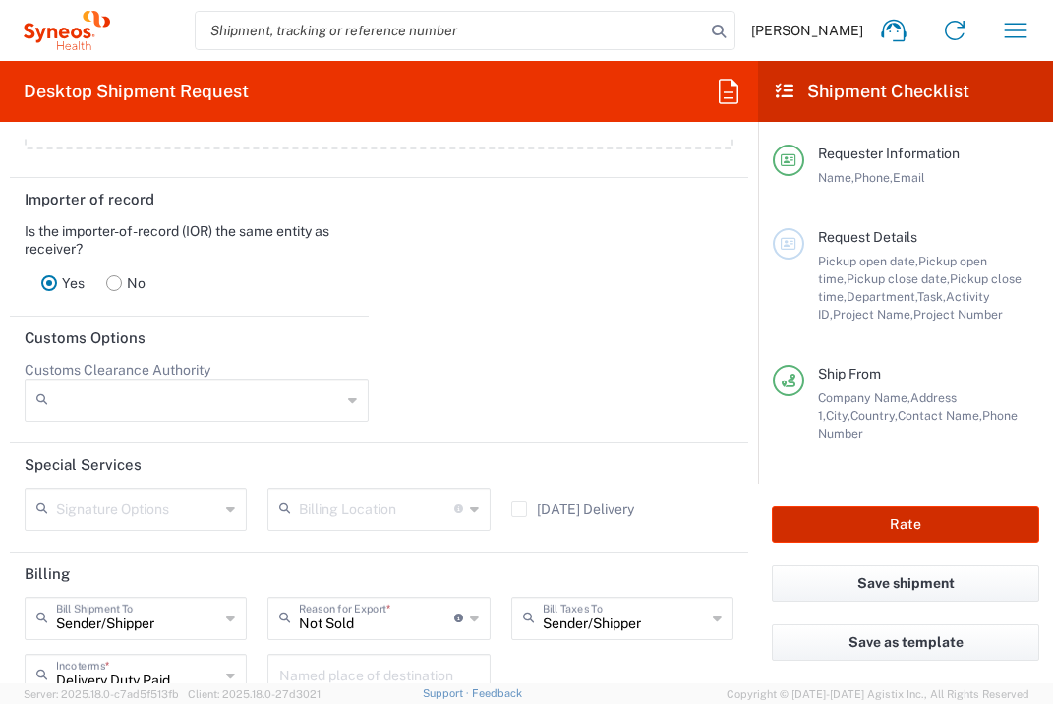
click at [988, 515] on button "Rate" at bounding box center [905, 524] width 267 height 36
type input "7041159"
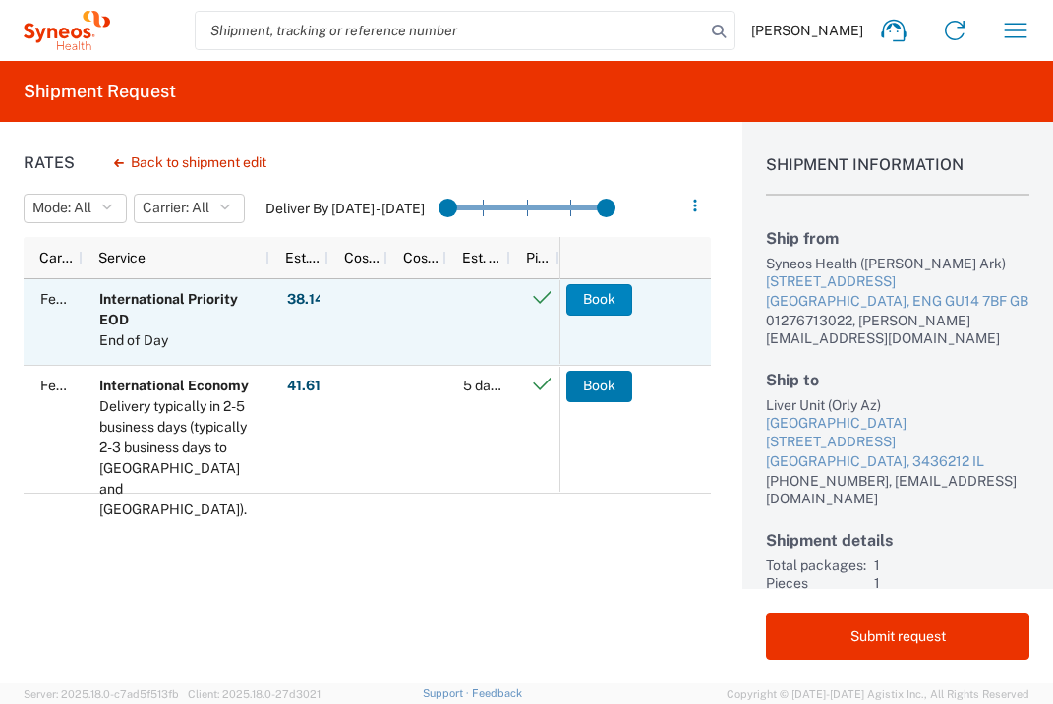
click at [615, 299] on button "Book" at bounding box center [599, 299] width 66 height 31
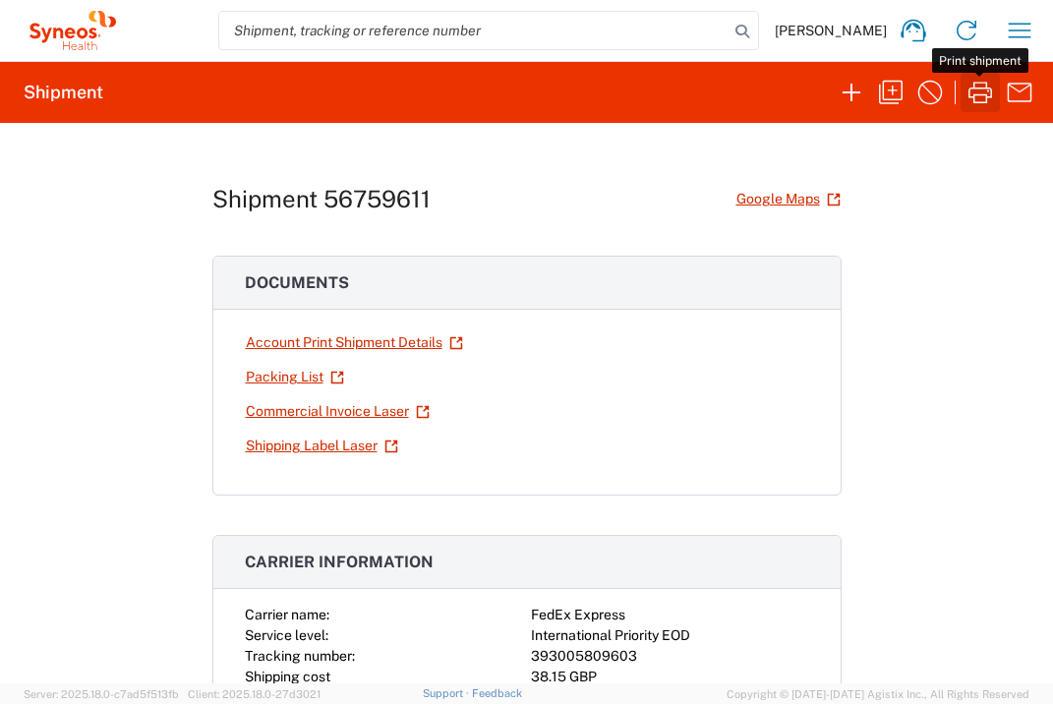
click at [988, 90] on icon "button" at bounding box center [980, 93] width 24 height 22
click at [1031, 27] on icon "button" at bounding box center [1019, 30] width 31 height 31
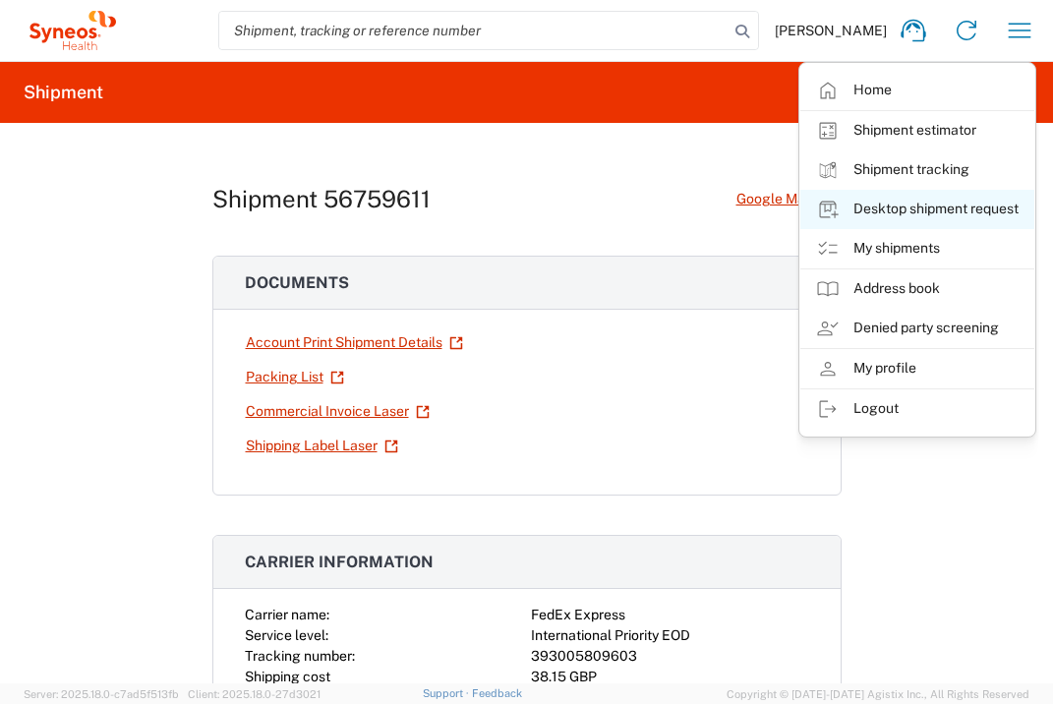
click at [994, 203] on link "Desktop shipment request" at bounding box center [917, 209] width 234 height 39
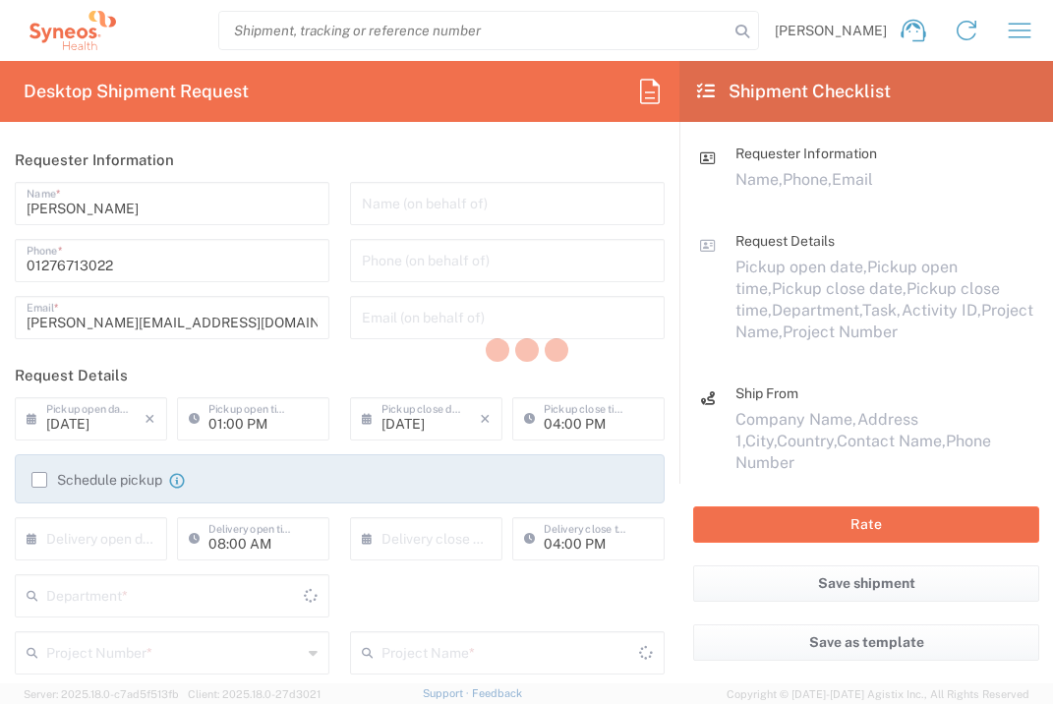
type input "3235"
type input "[GEOGRAPHIC_DATA]"
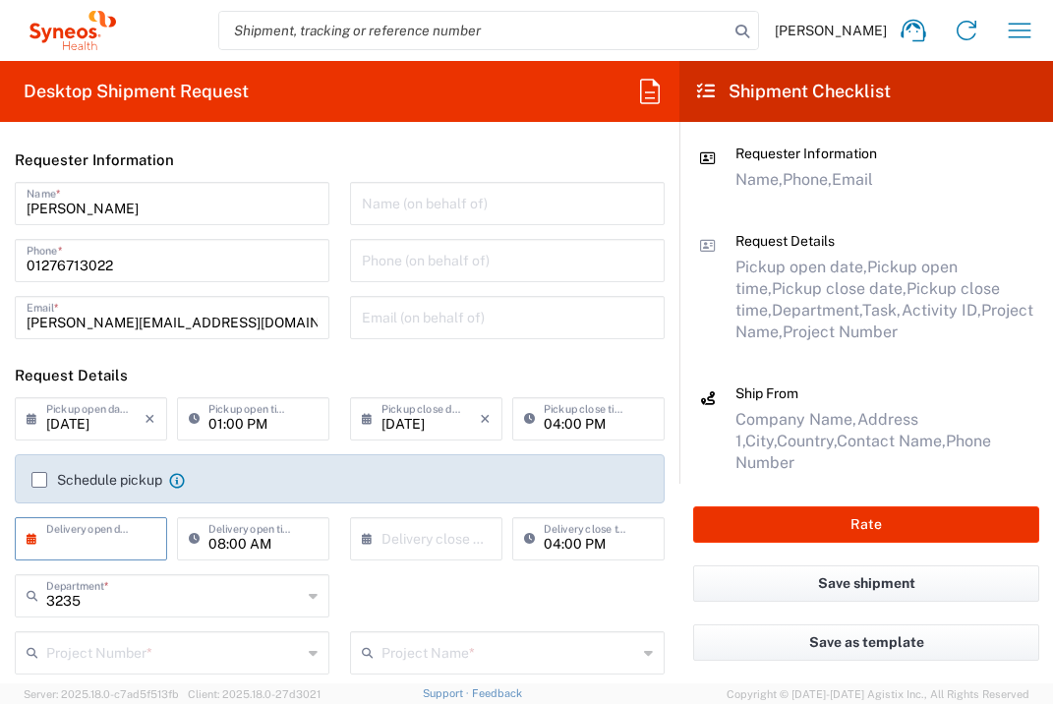
click at [92, 544] on input "text" at bounding box center [95, 537] width 98 height 34
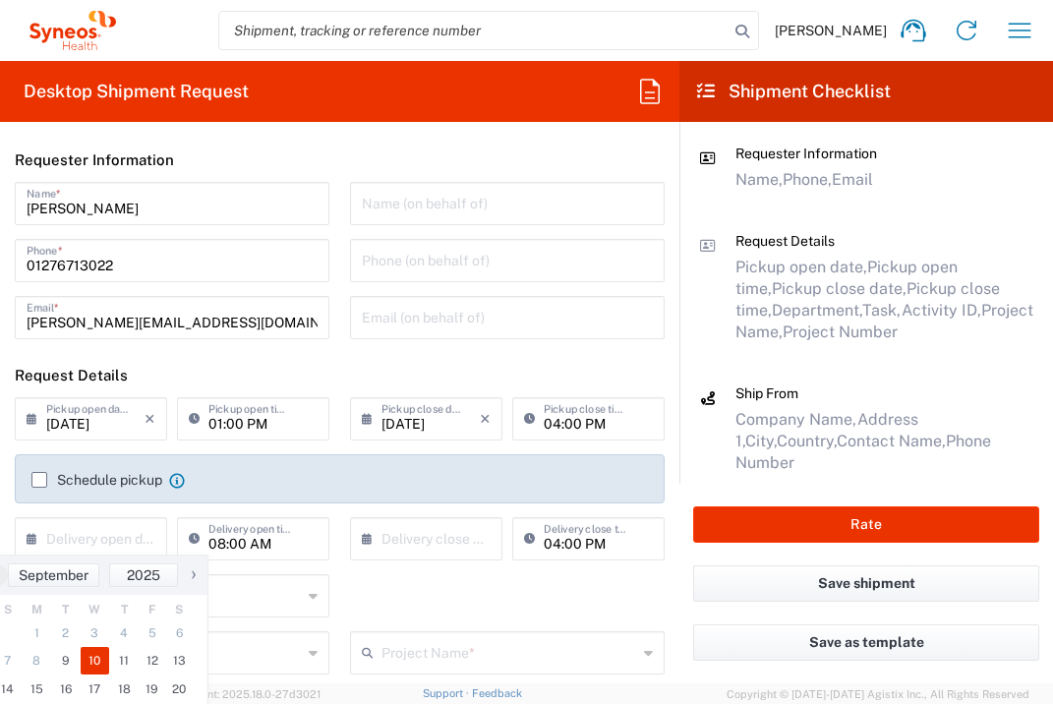
drag, startPoint x: 92, startPoint y: 657, endPoint x: 141, endPoint y: 635, distance: 52.8
click at [93, 657] on span "10" at bounding box center [95, 661] width 29 height 28
type input "[DATE]"
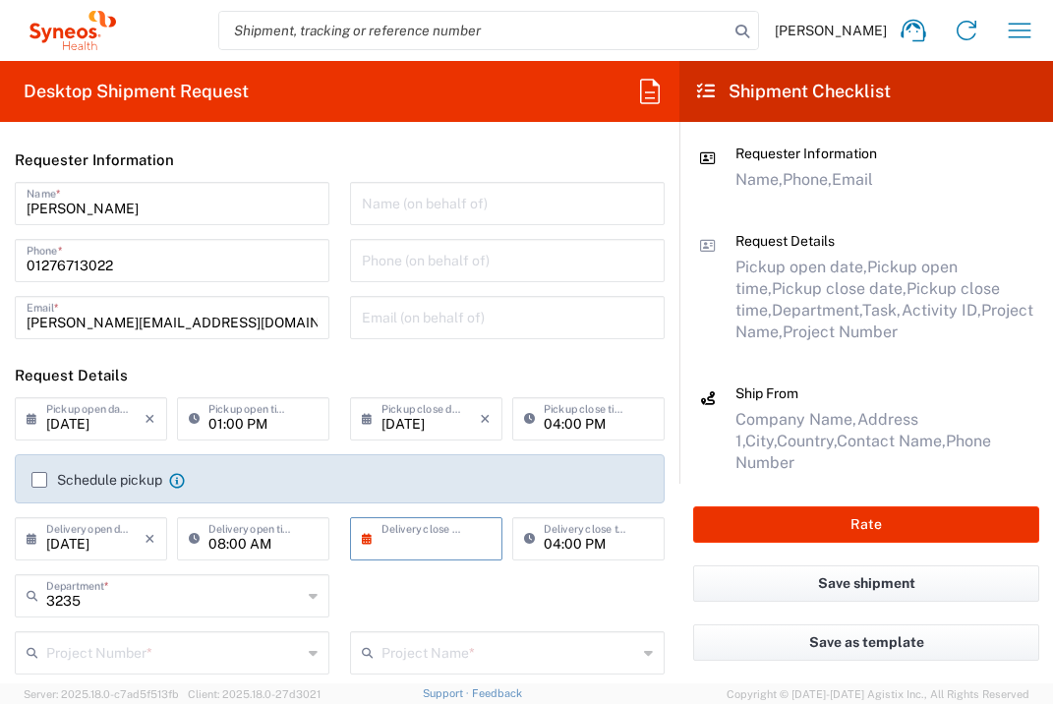
click at [441, 534] on input "text" at bounding box center [430, 537] width 98 height 34
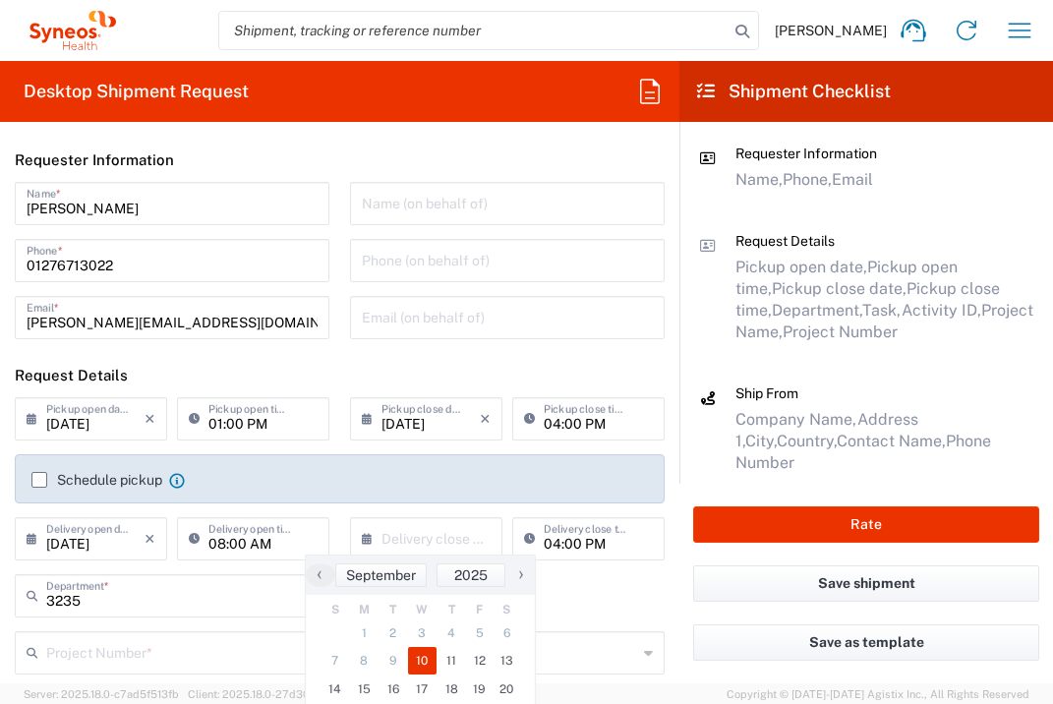
click at [426, 660] on span "10" at bounding box center [422, 661] width 29 height 28
type input "[DATE]"
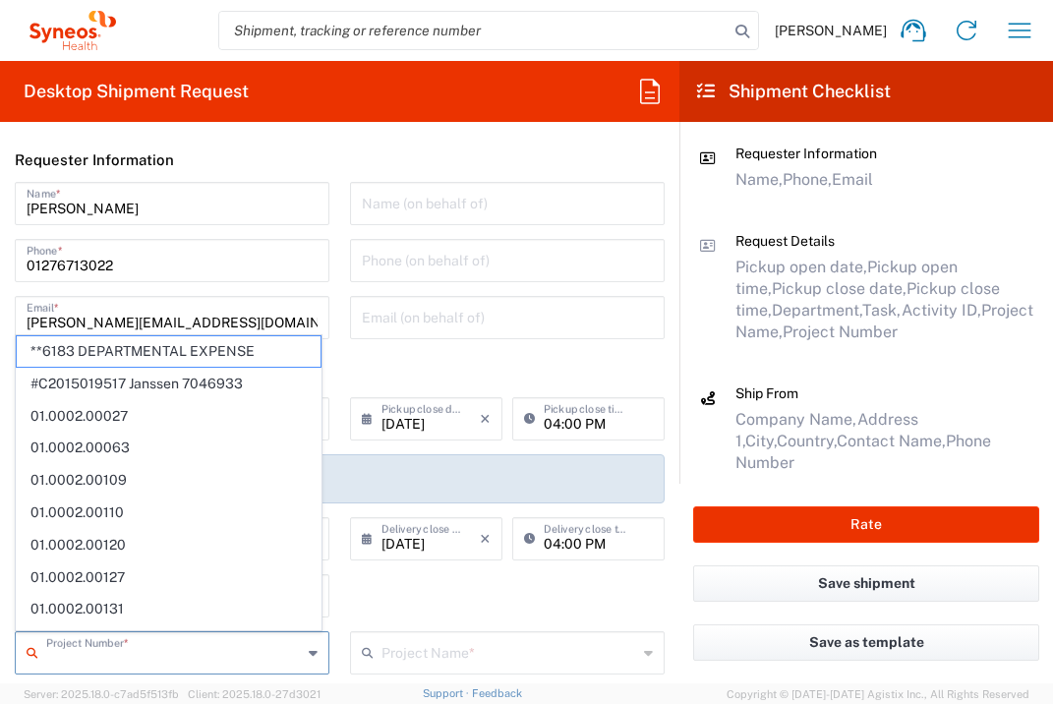
click at [264, 657] on input "text" at bounding box center [174, 651] width 256 height 34
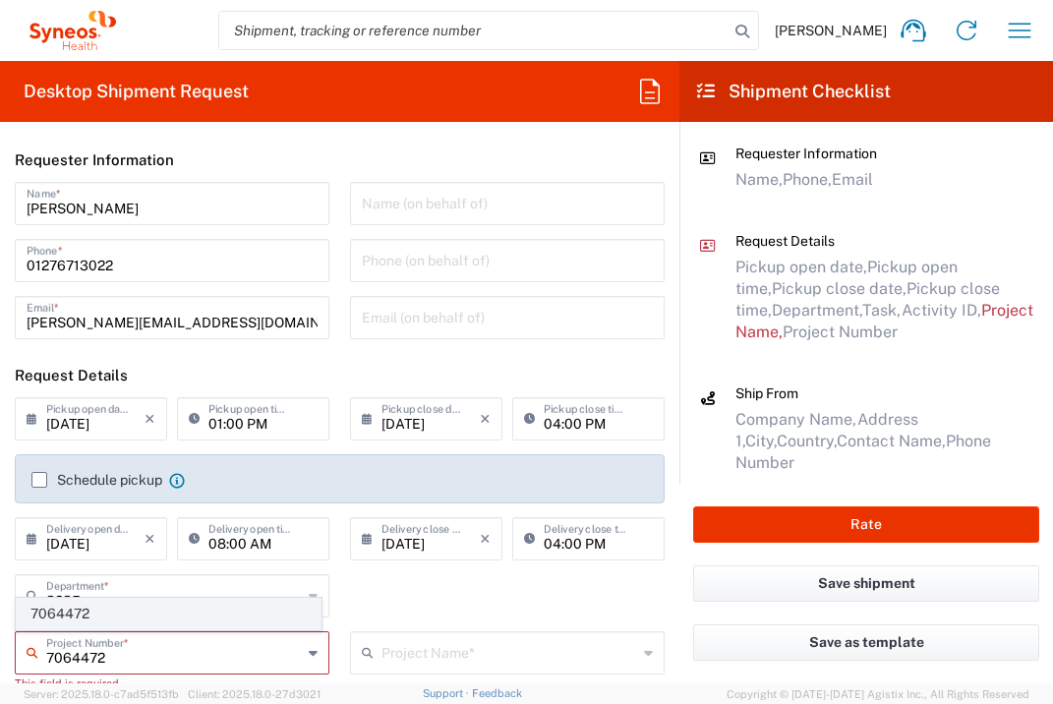
type input "7064472"
click at [172, 624] on span "7064472" at bounding box center [169, 614] width 304 height 30
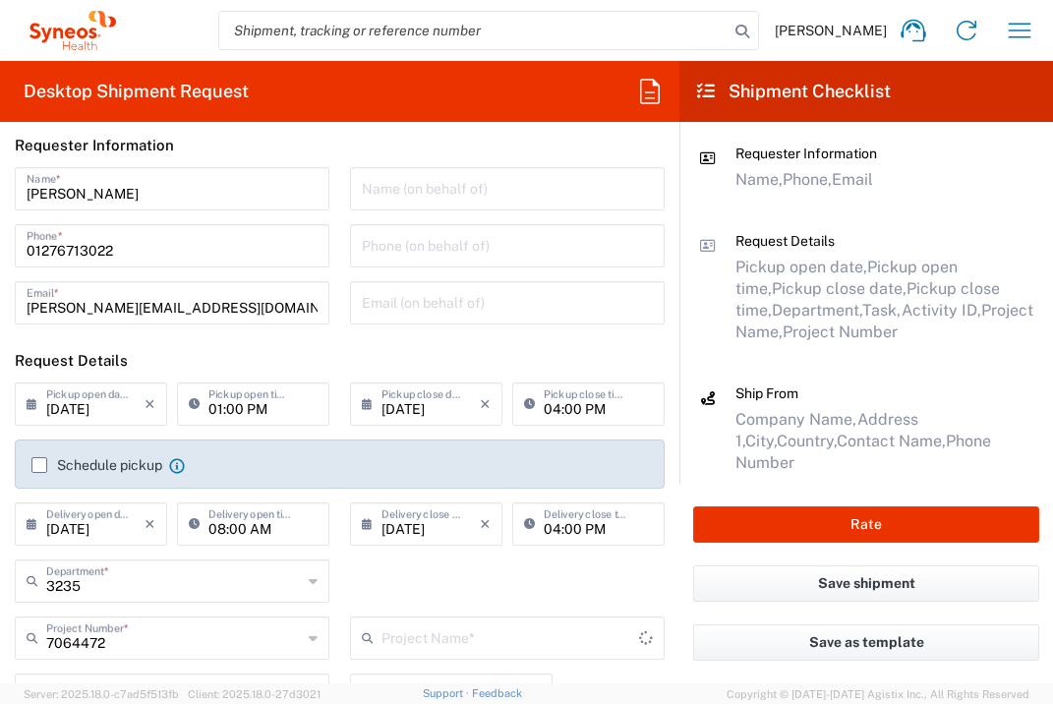
type input "Gilead 7064472"
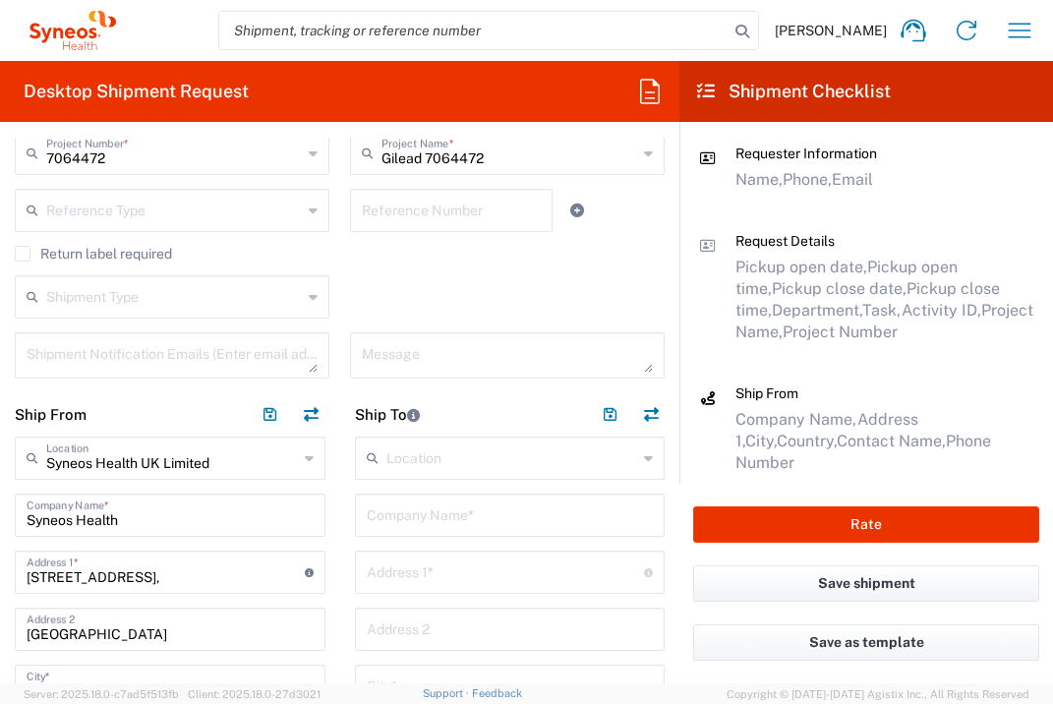
scroll to position [661, 0]
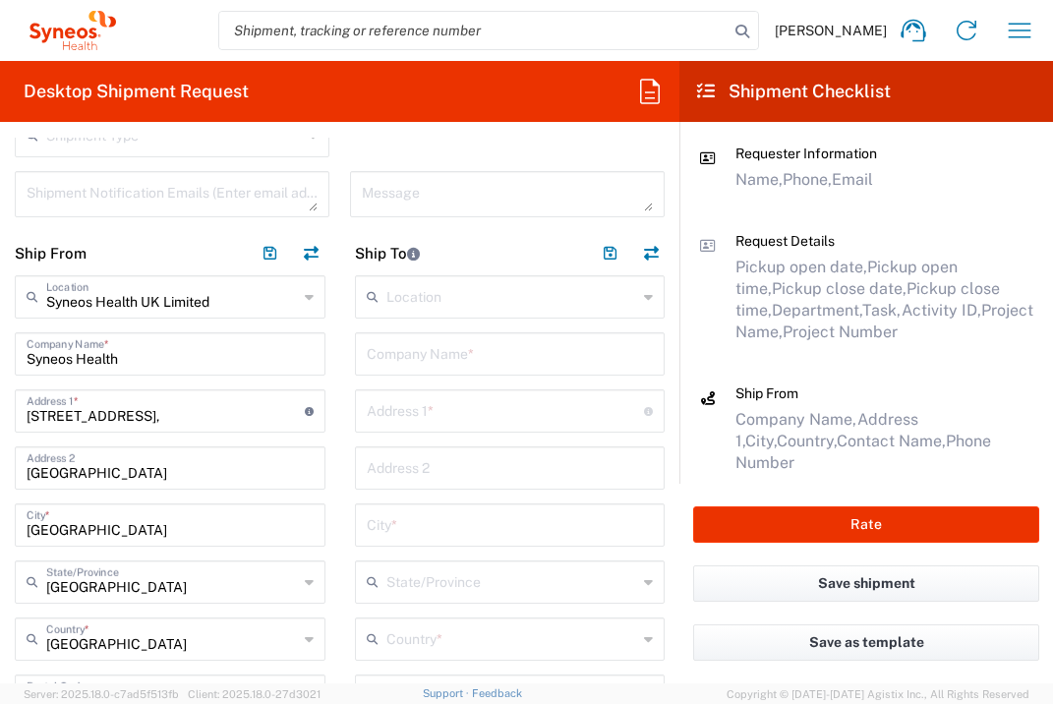
click at [447, 356] on input "text" at bounding box center [510, 352] width 287 height 34
type input "Istanbul Memorial Saglik Yatirimalari"
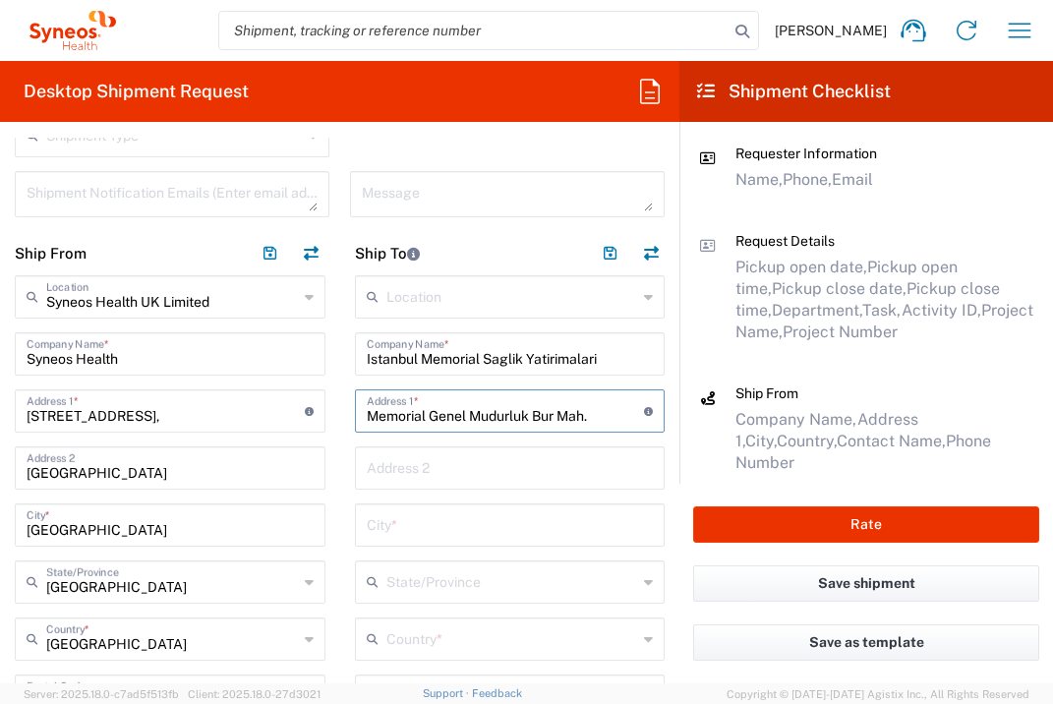
type input "Memorial Genel Mudurluk Bur Mah."
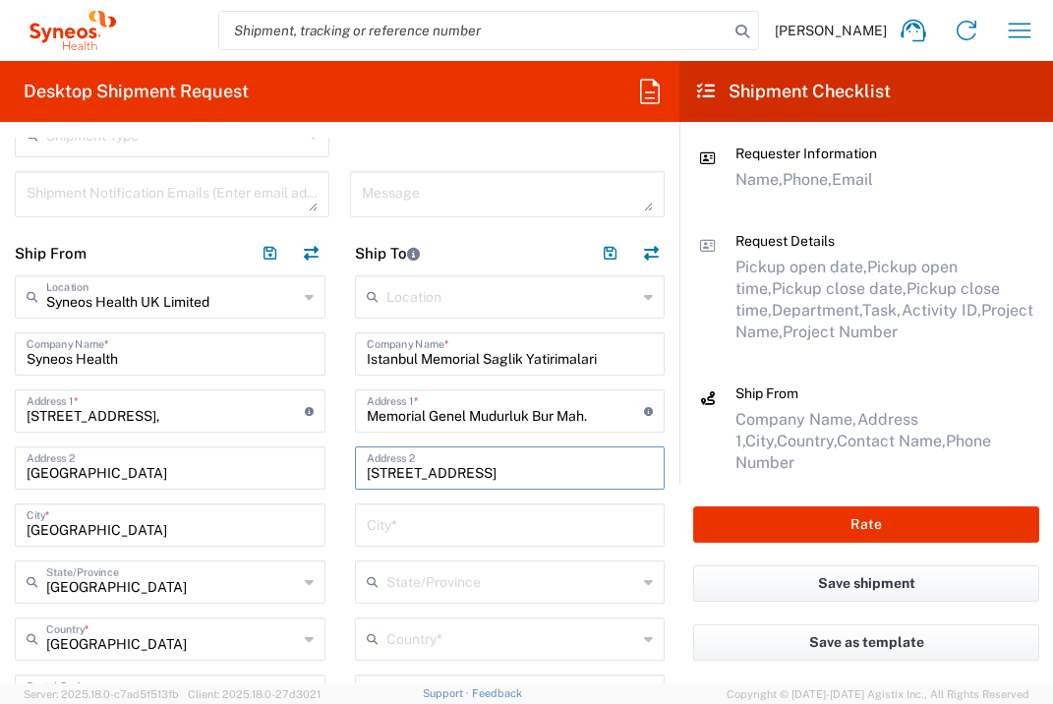
type input "[STREET_ADDRESS]"
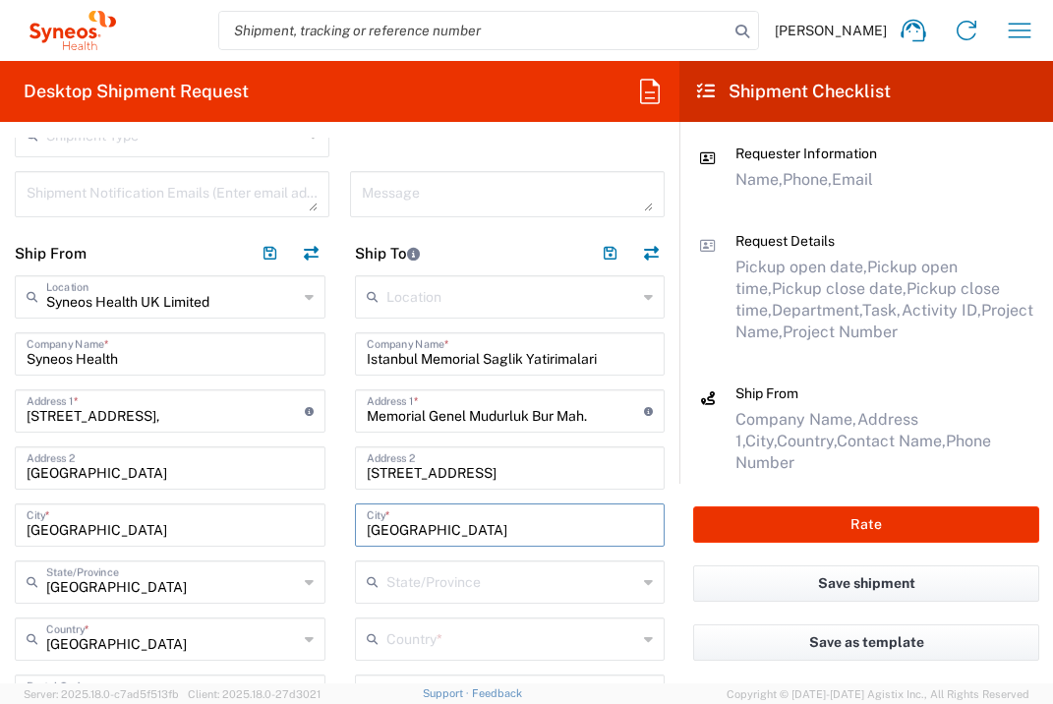
type input "[GEOGRAPHIC_DATA]"
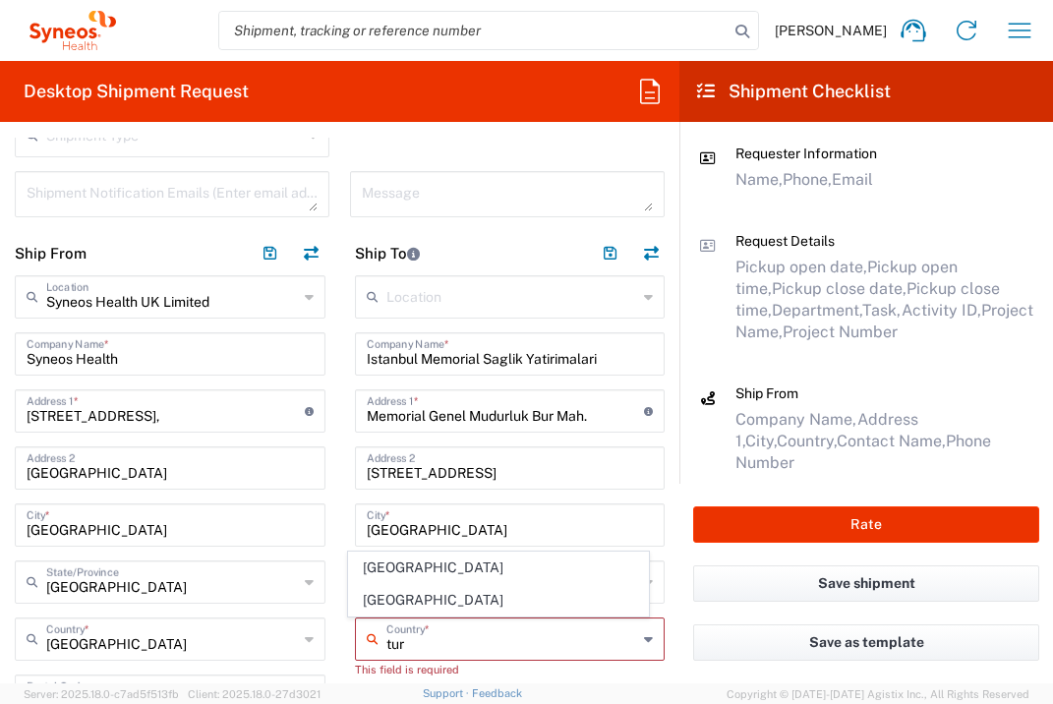
click at [446, 651] on input "tur" at bounding box center [512, 637] width 252 height 34
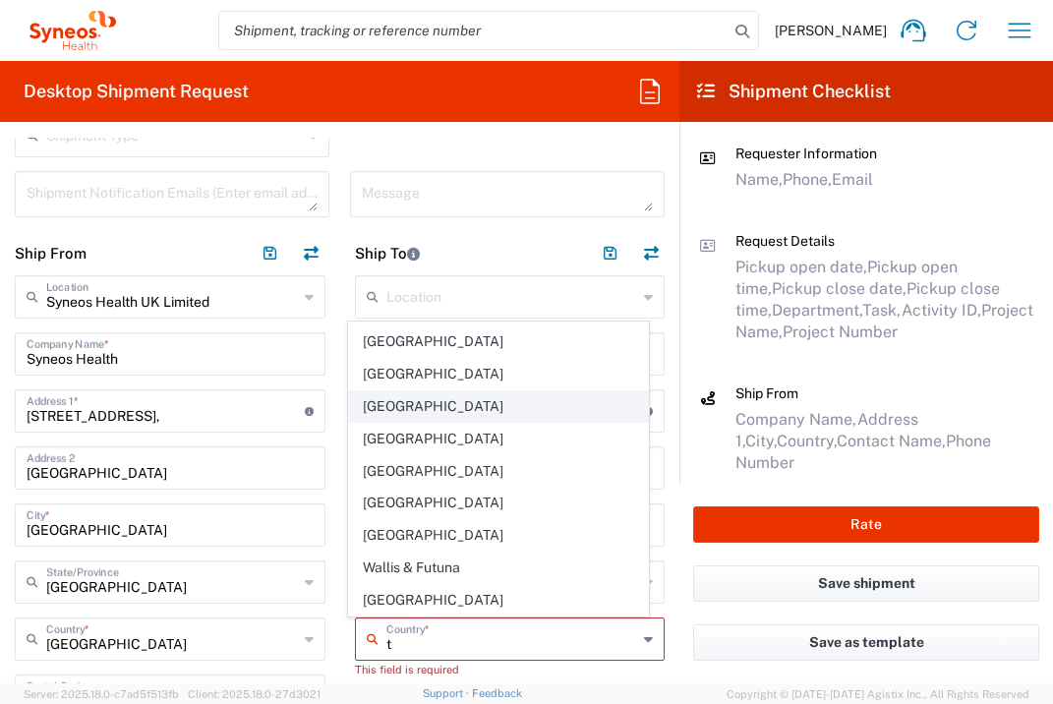
scroll to position [2321, 0]
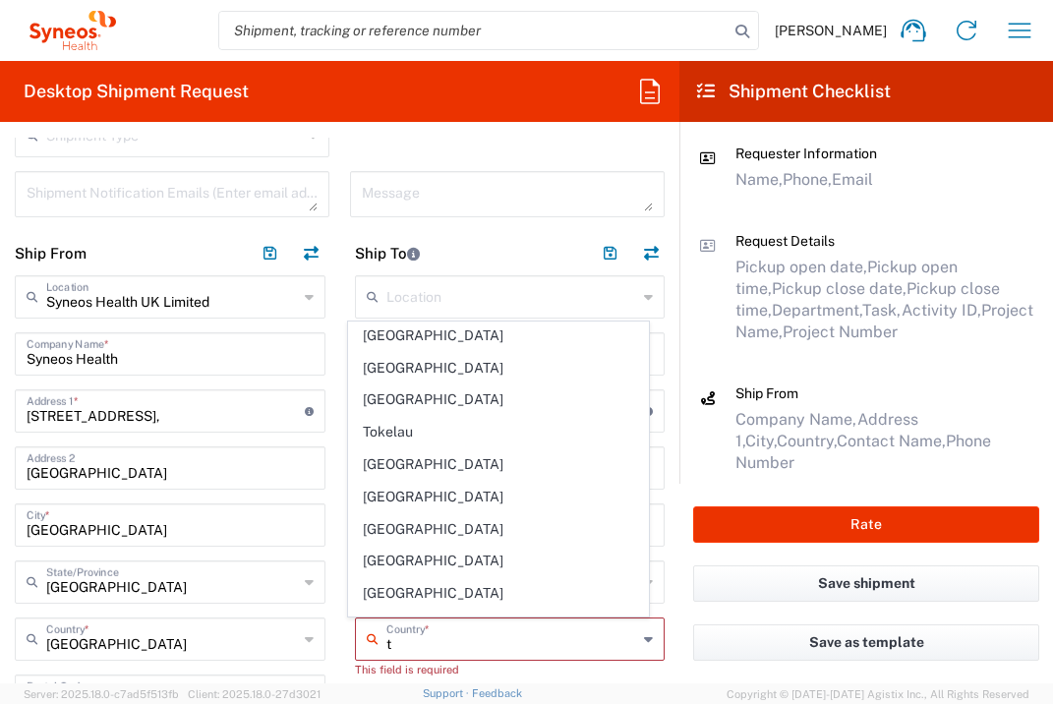
click at [379, 555] on span "[GEOGRAPHIC_DATA]" at bounding box center [498, 561] width 299 height 30
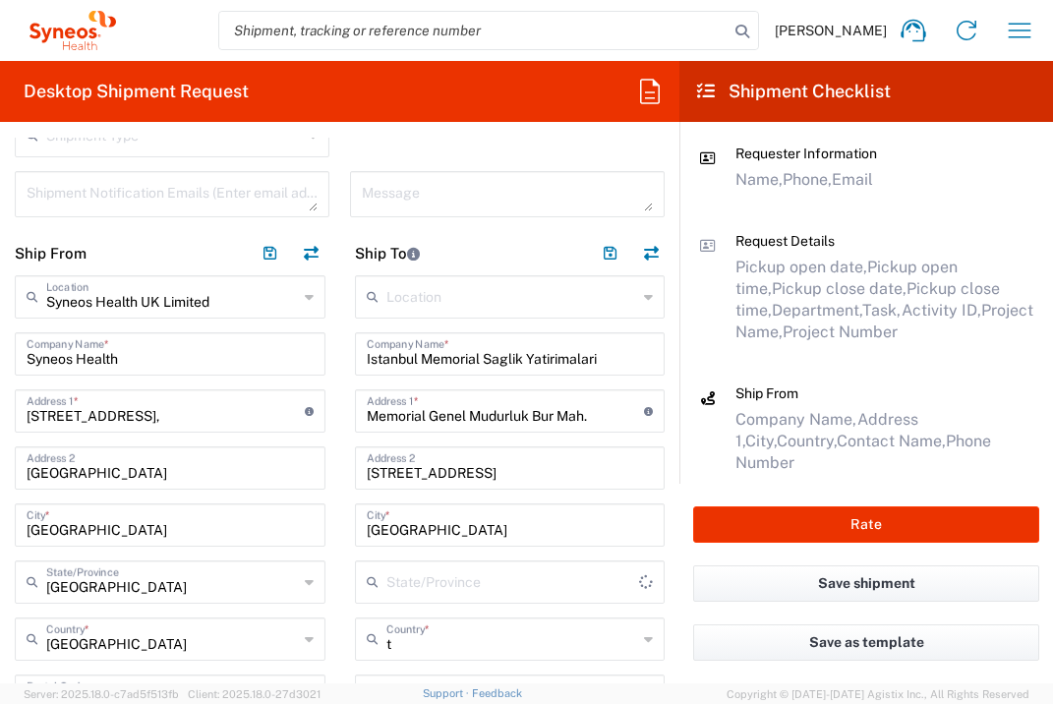
type input "[GEOGRAPHIC_DATA]"
type input "Sender/Shipper"
type input "Delivery Duty Paid"
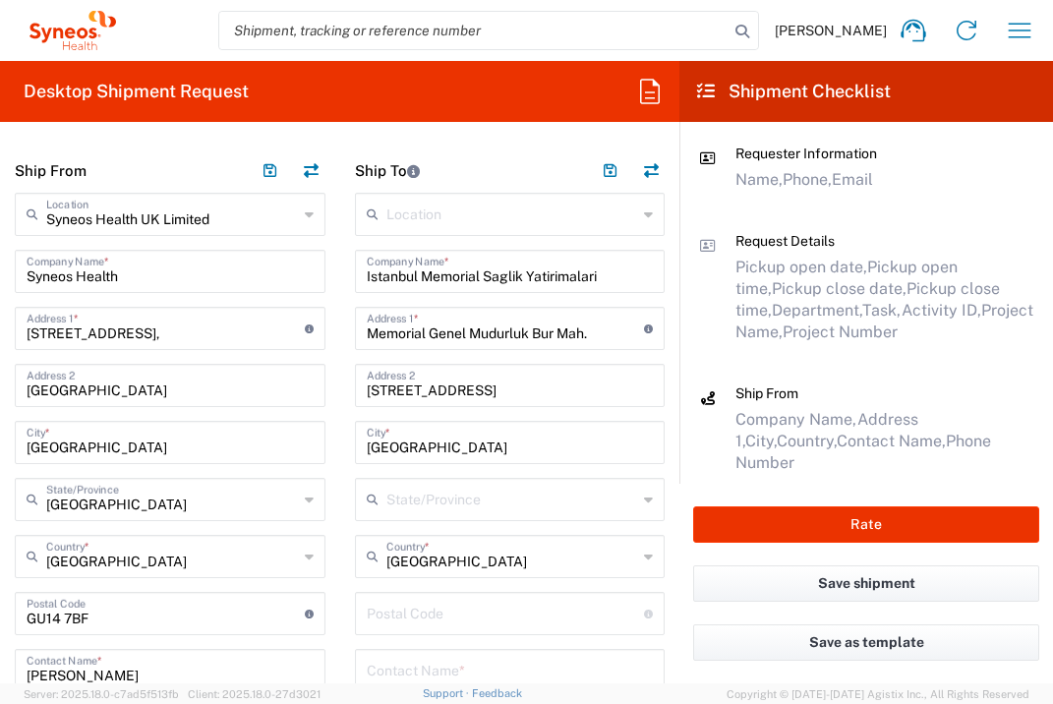
scroll to position [812, 0]
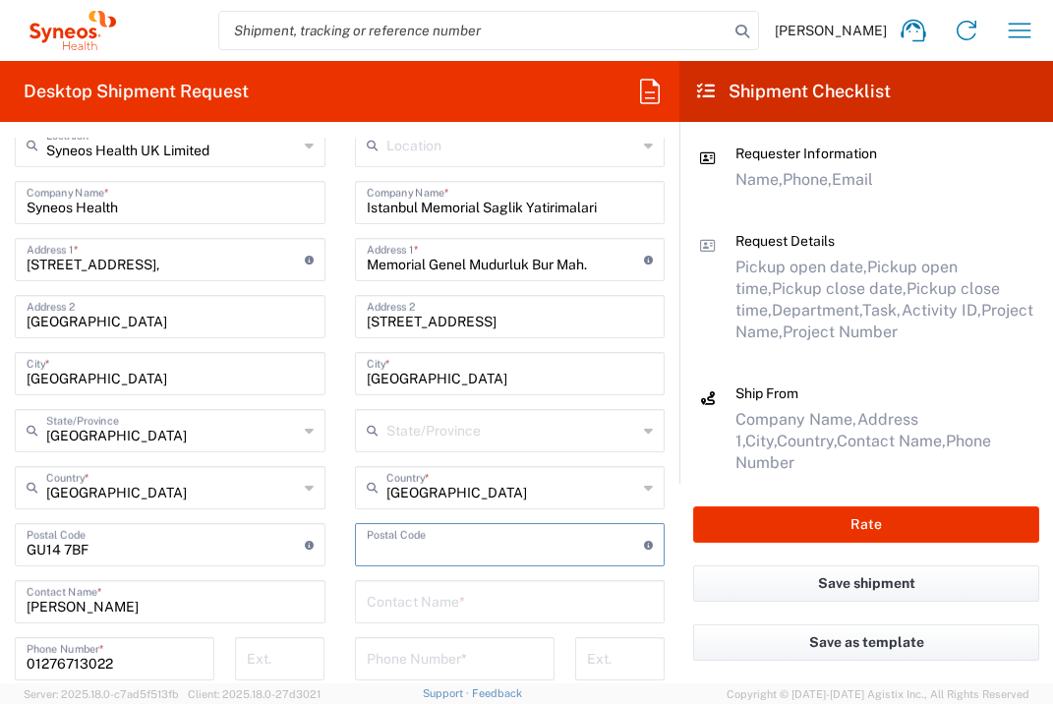
click at [425, 551] on input "undefined" at bounding box center [506, 543] width 278 height 34
type input "34476"
click at [441, 609] on input "text" at bounding box center [510, 600] width 287 height 34
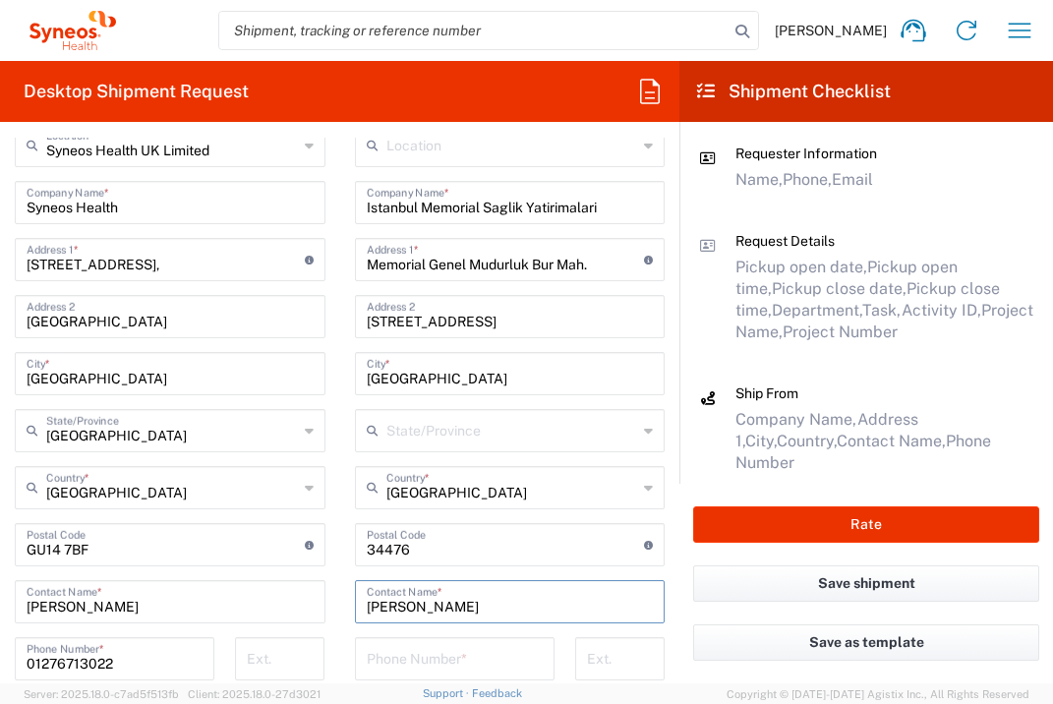
type input "[PERSON_NAME]"
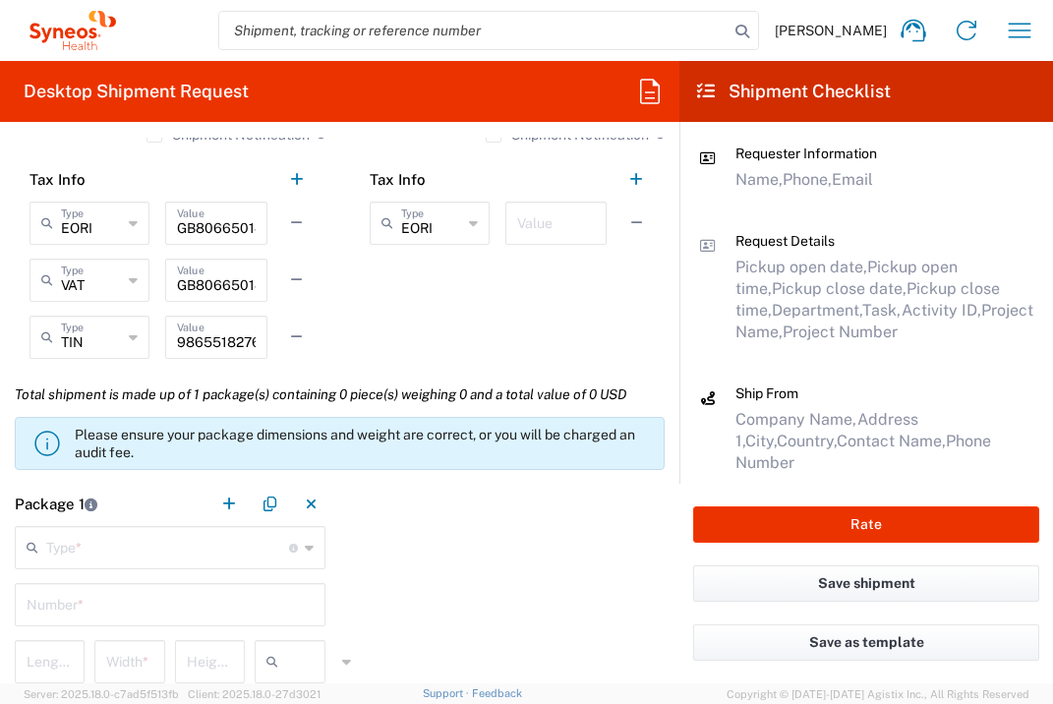
type input "[PHONE_NUMBER]"
click at [572, 228] on input "text" at bounding box center [556, 221] width 78 height 34
type input "1"
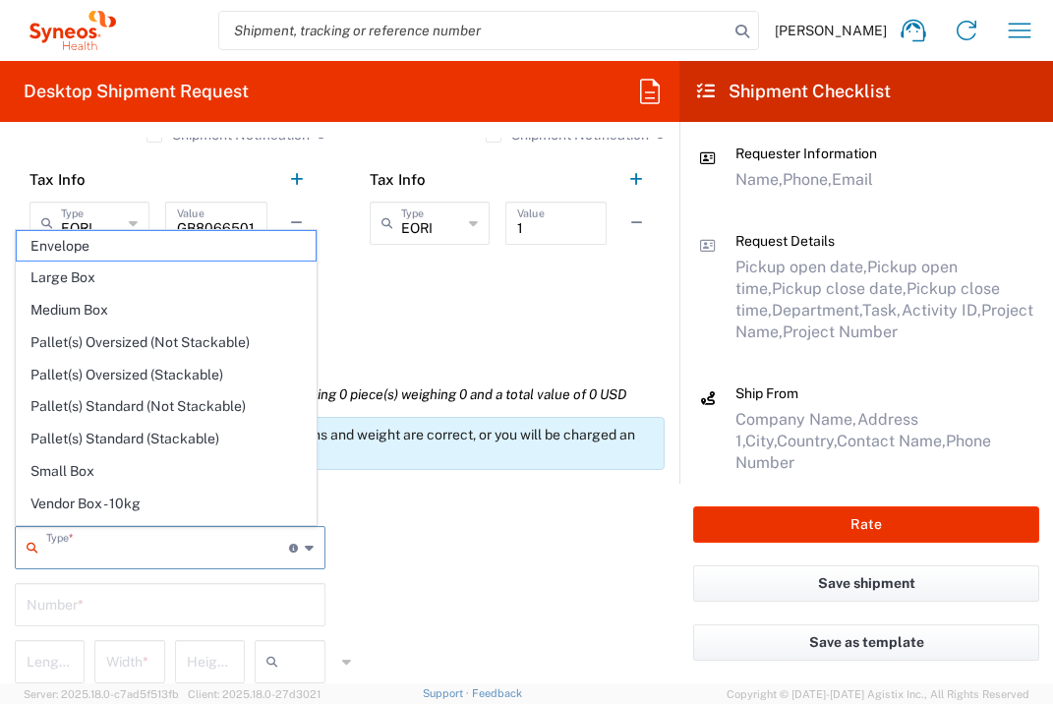
click at [158, 558] on input "text" at bounding box center [167, 546] width 243 height 34
click at [178, 253] on span "Envelope" at bounding box center [166, 246] width 299 height 30
type input "Envelope"
type input "1"
type input "9.5"
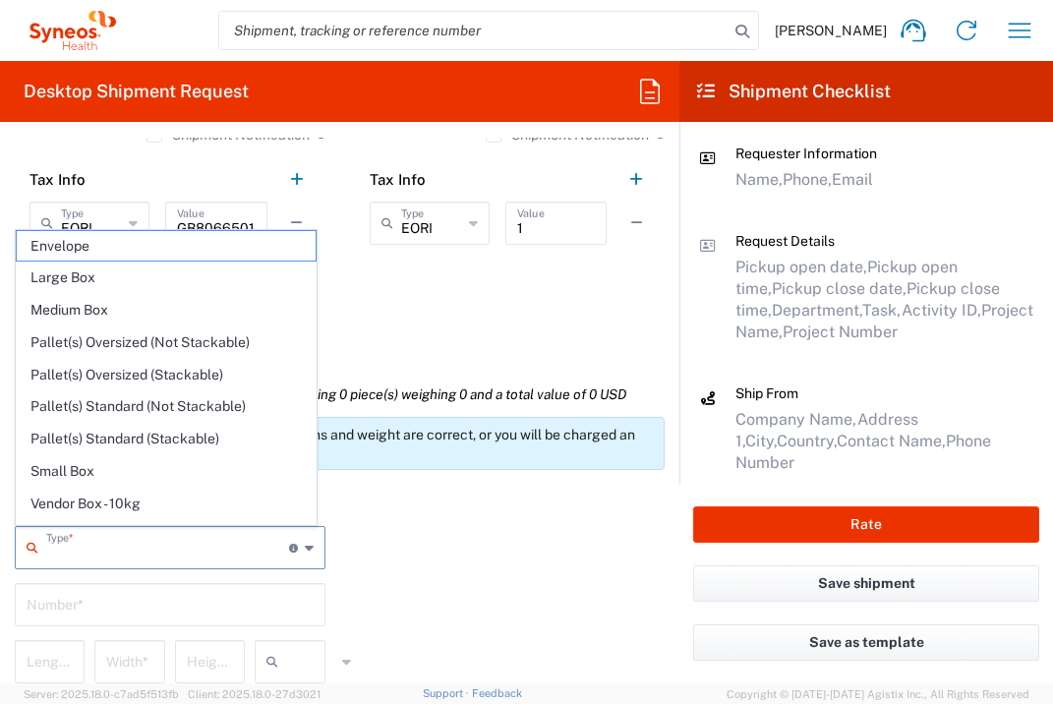
type input "12.5"
type input "0.25"
type input "in"
type input "0.45"
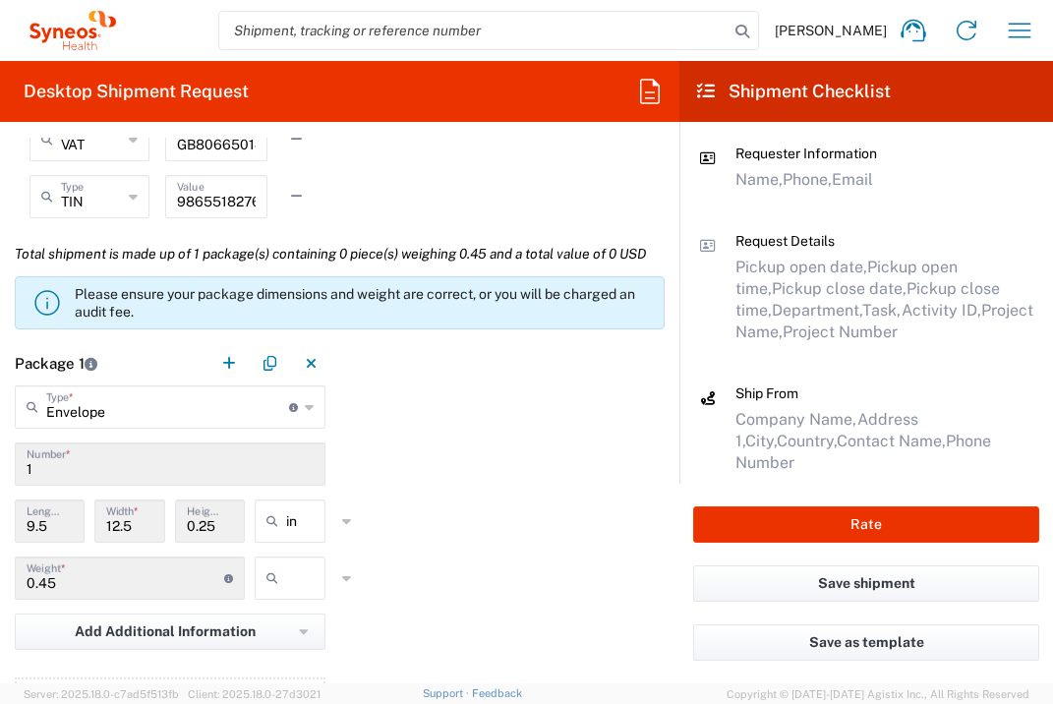
scroll to position [1756, 0]
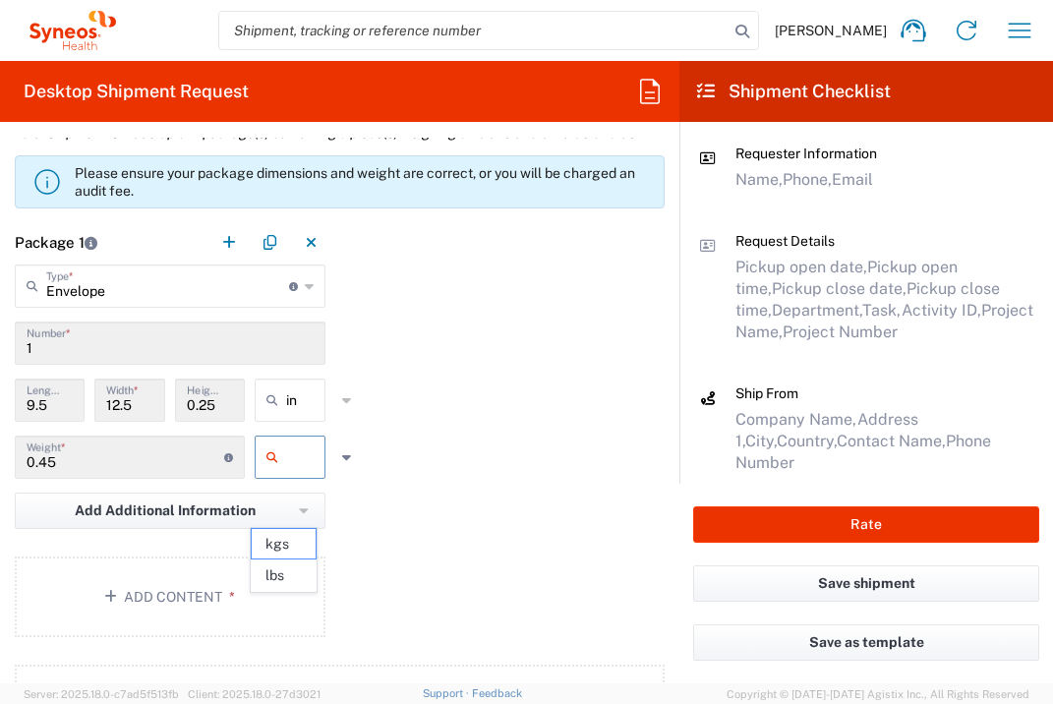
click at [286, 473] on input "text" at bounding box center [310, 456] width 49 height 31
click at [293, 570] on span "lbs" at bounding box center [284, 575] width 65 height 30
type input "lbs"
click at [249, 626] on button "Add Content *" at bounding box center [170, 596] width 311 height 81
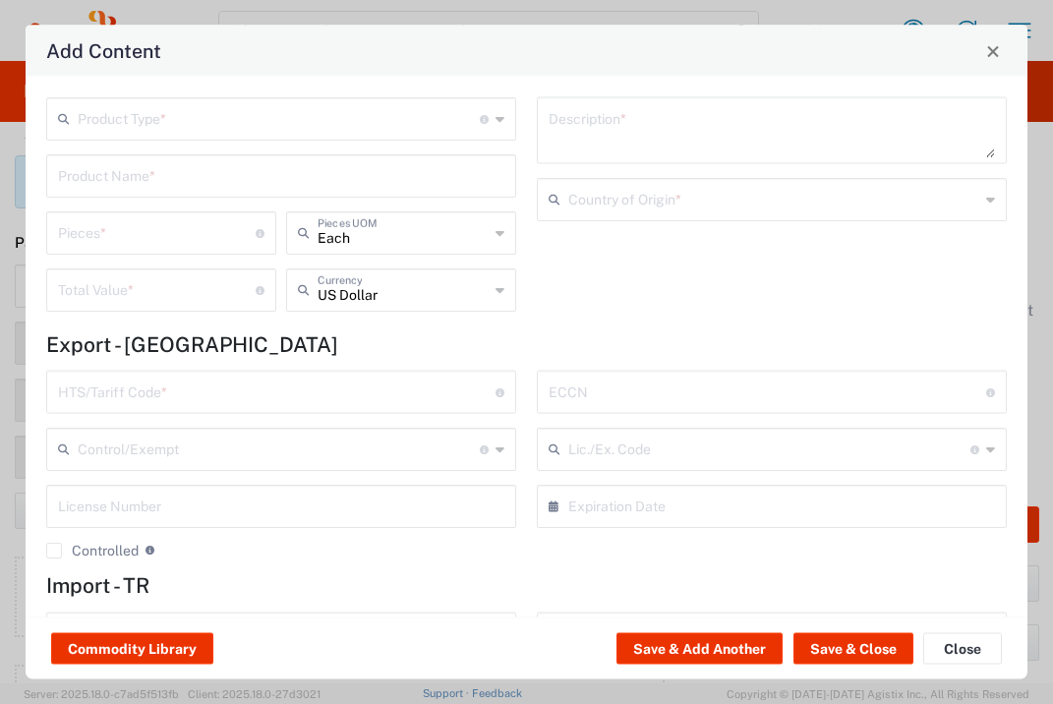
click at [313, 118] on input "text" at bounding box center [279, 117] width 402 height 34
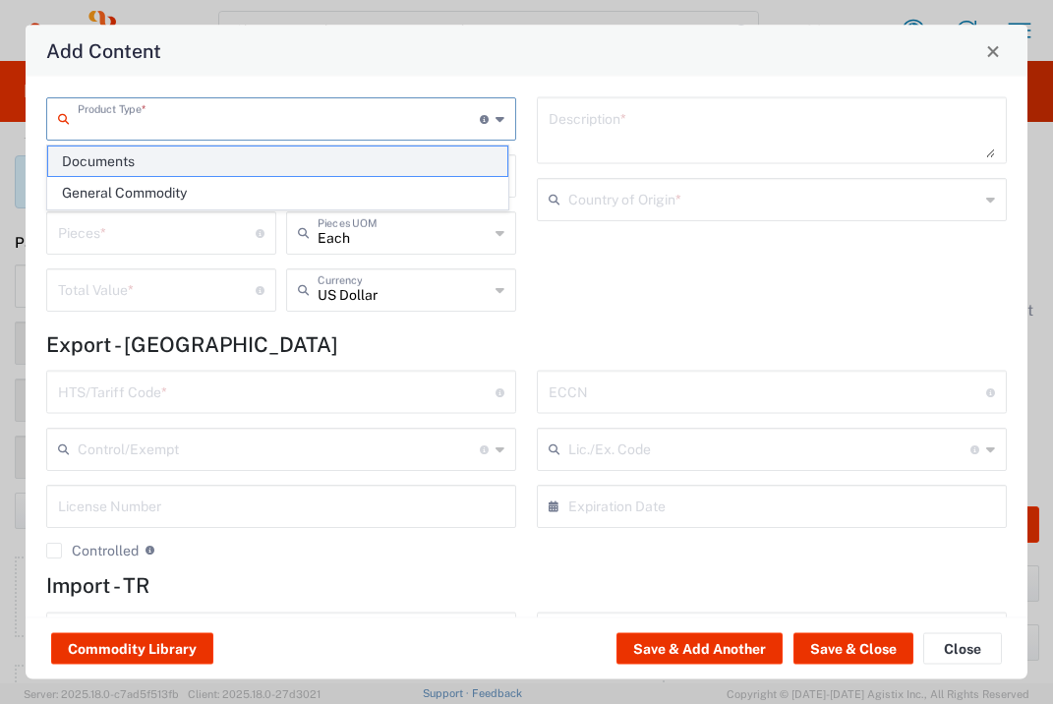
click at [302, 154] on span "Documents" at bounding box center [277, 161] width 459 height 30
type input "Documents"
type input "1"
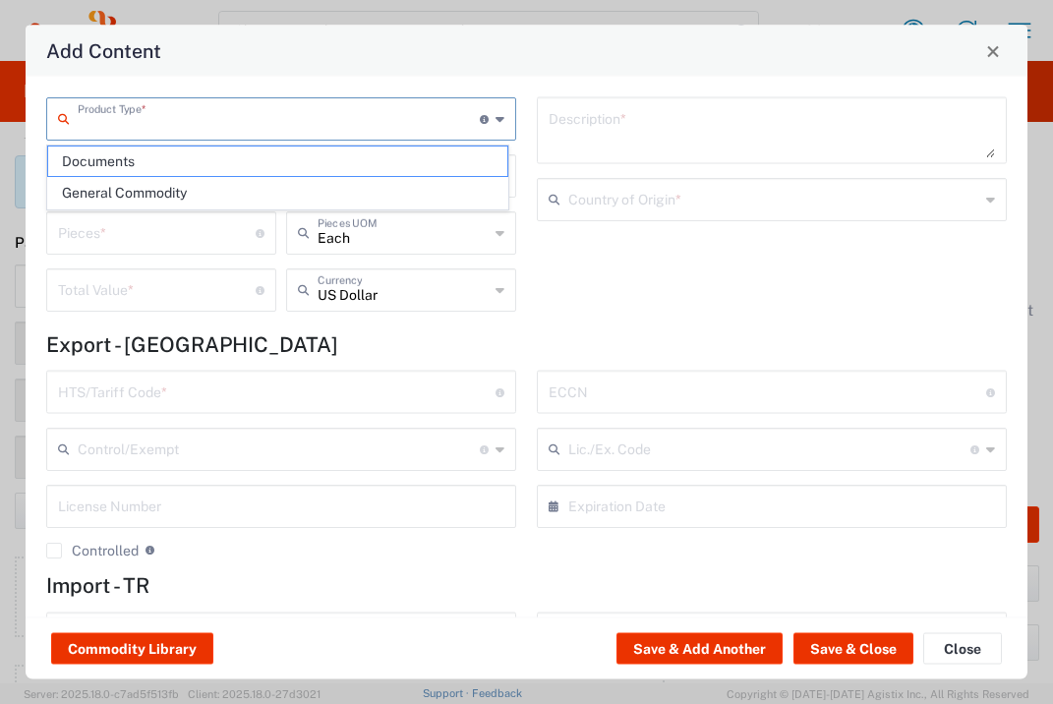
type textarea "Documents"
type input "[GEOGRAPHIC_DATA]"
type input "0000.00.0000"
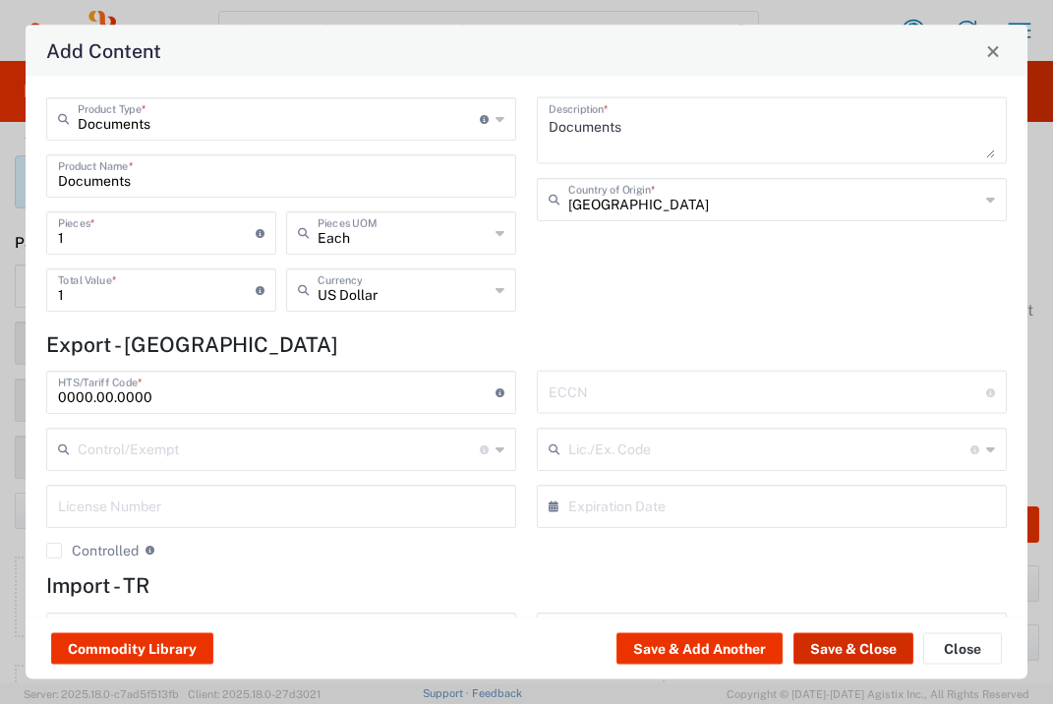
click at [836, 659] on button "Save & Close" at bounding box center [853, 648] width 120 height 31
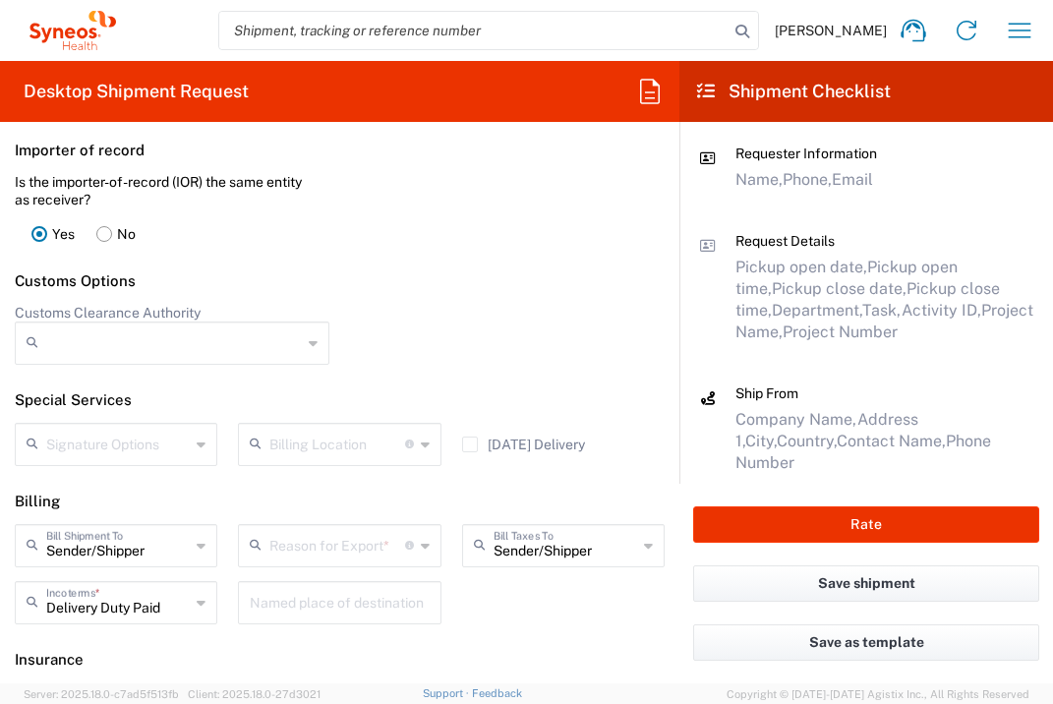
scroll to position [2705, 0]
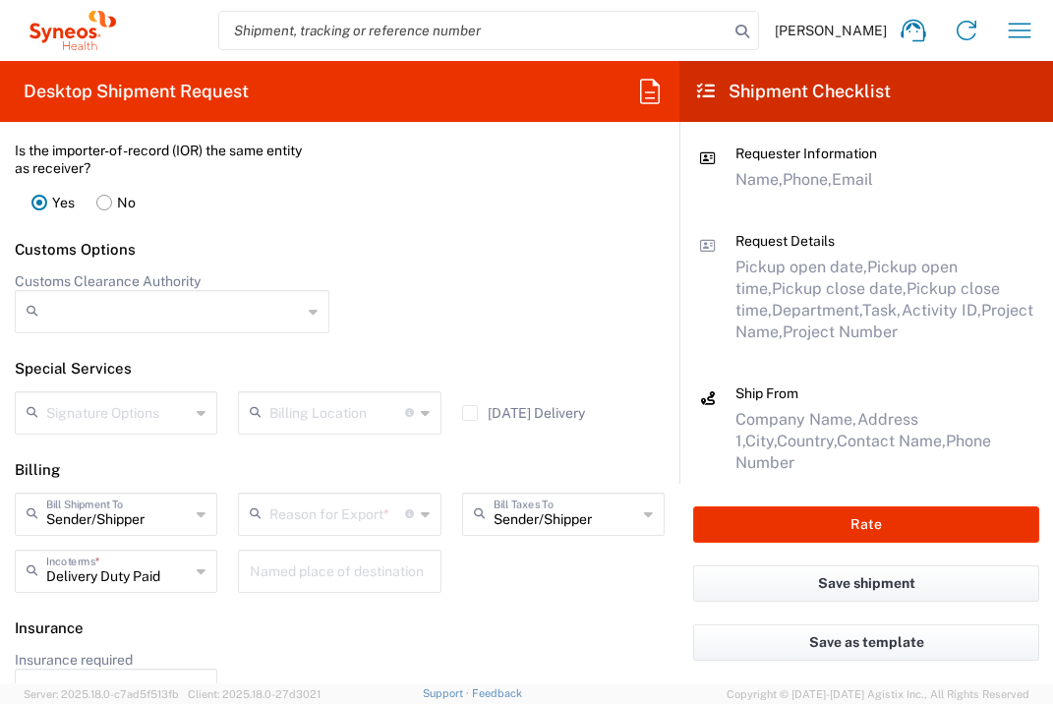
click at [370, 530] on input "text" at bounding box center [336, 512] width 135 height 34
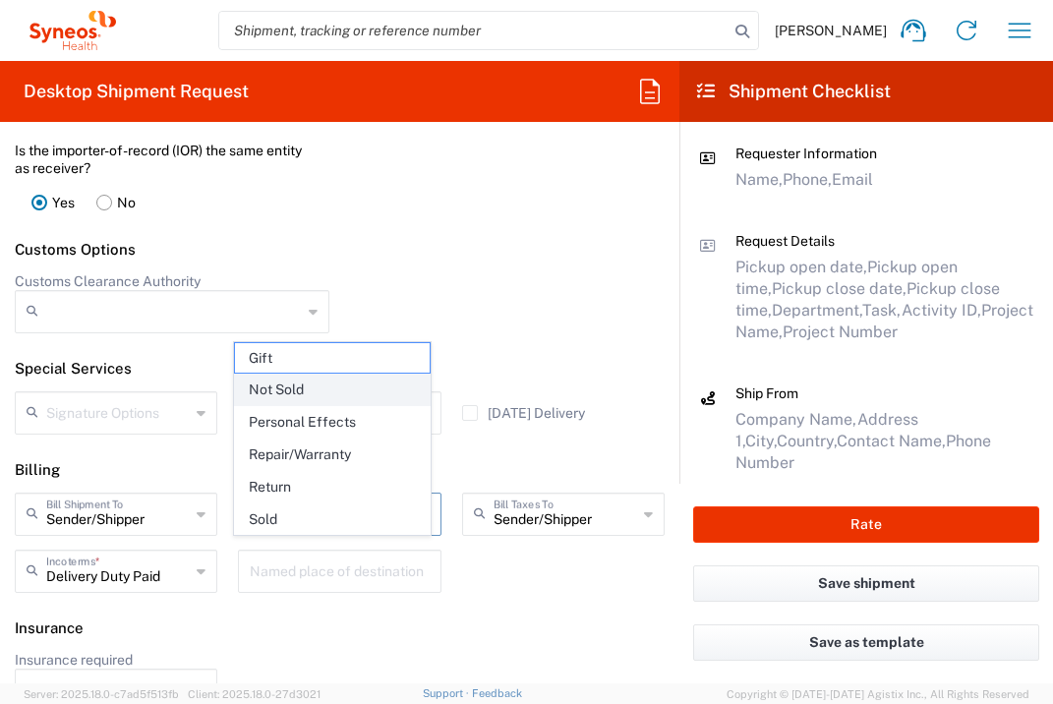
click at [330, 401] on span "Not Sold" at bounding box center [332, 390] width 194 height 30
type input "Not Sold"
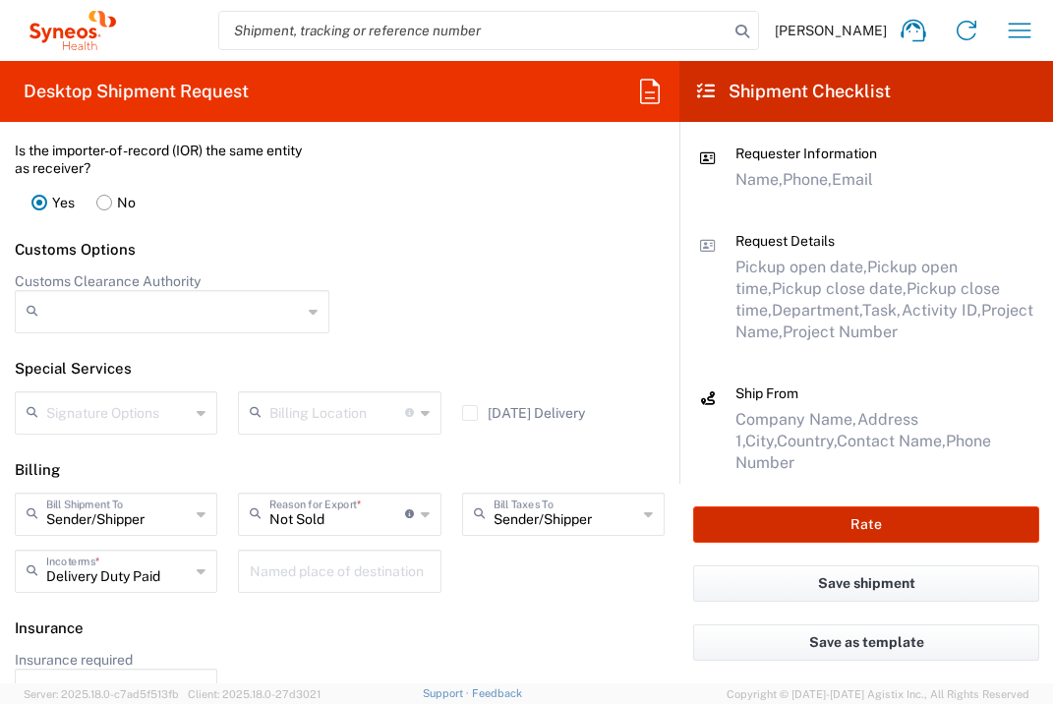
click at [823, 520] on button "Rate" at bounding box center [866, 524] width 346 height 36
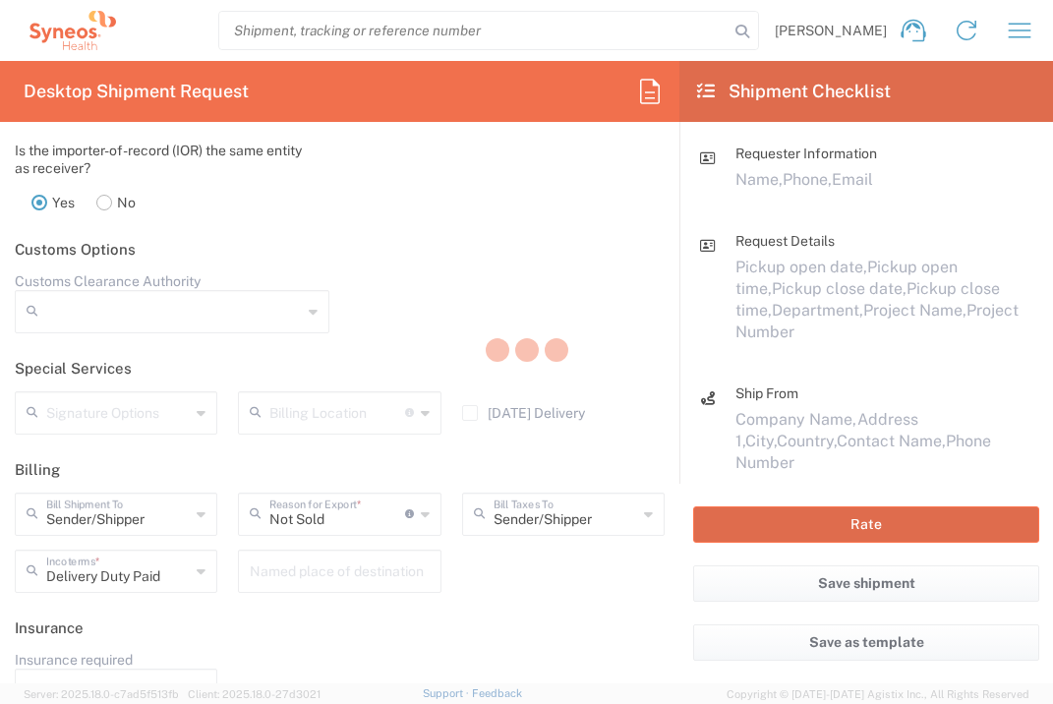
type input "7064472"
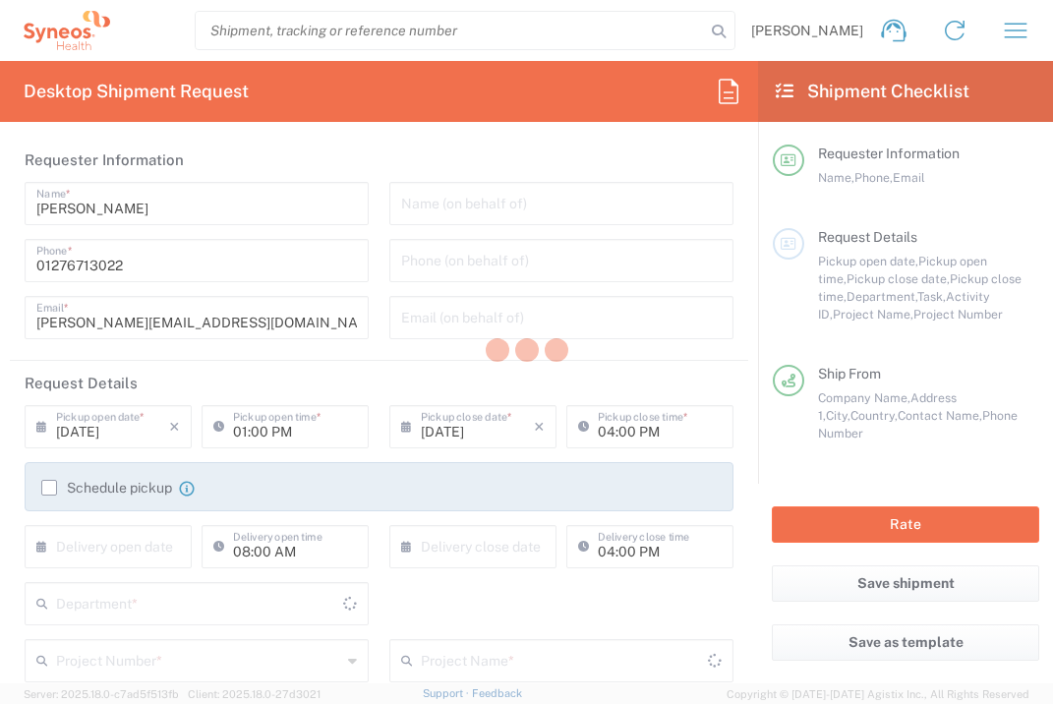
type input "3235"
type input "[GEOGRAPHIC_DATA]"
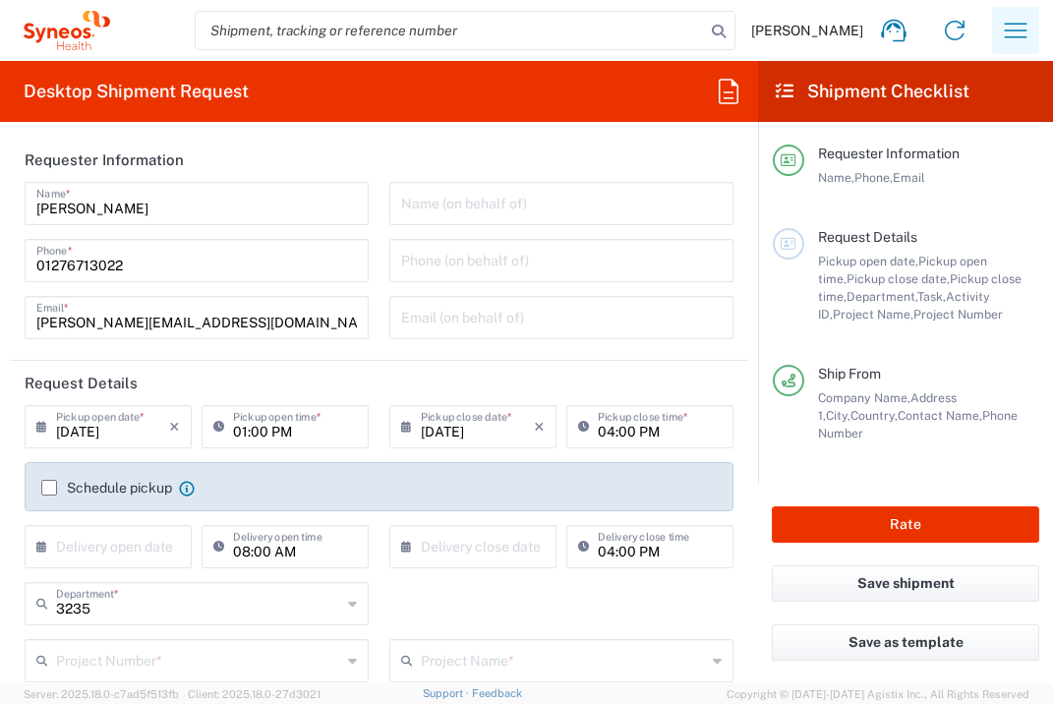
click at [1019, 32] on icon "button" at bounding box center [1015, 30] width 31 height 31
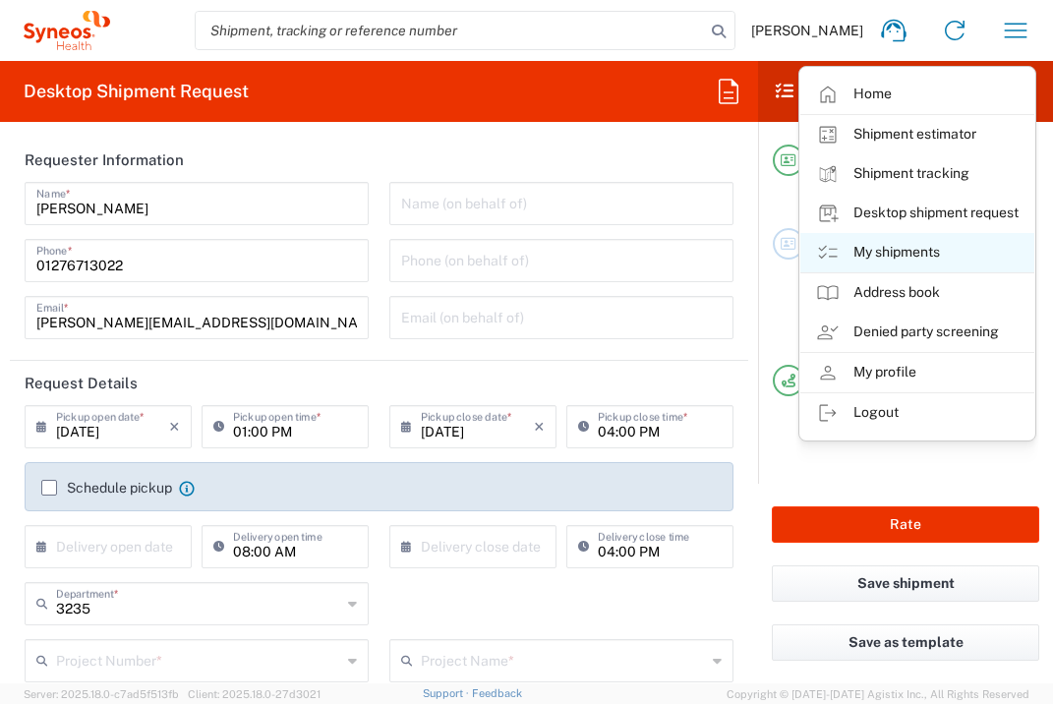
click at [952, 255] on link "My shipments" at bounding box center [917, 252] width 234 height 39
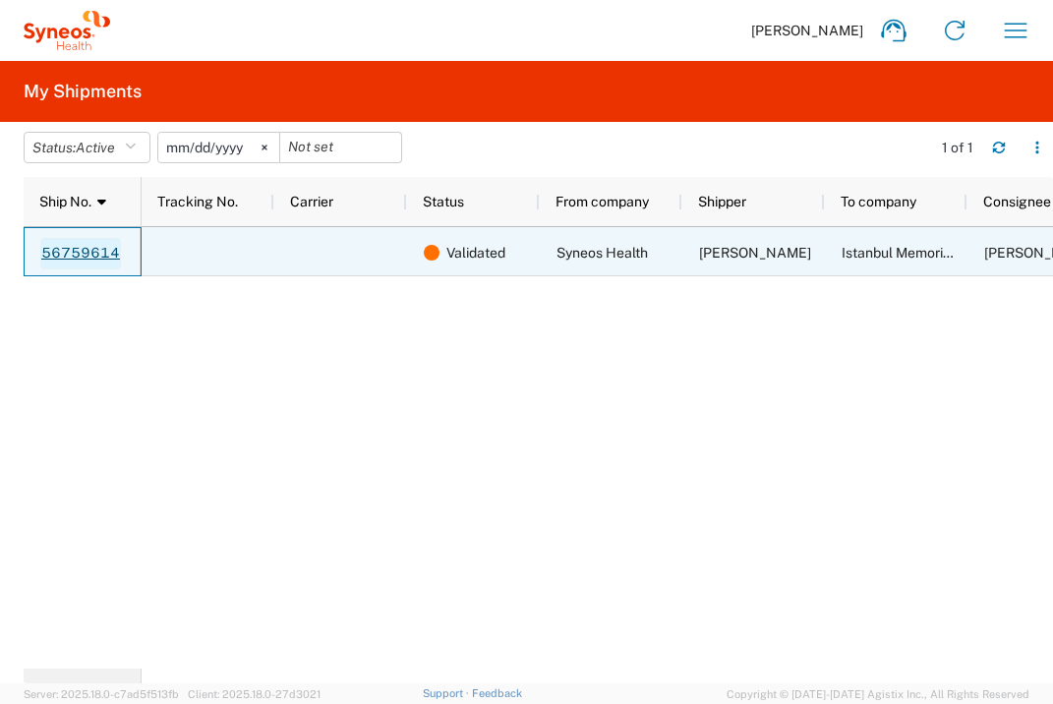
click at [72, 255] on link "56759614" at bounding box center [80, 253] width 81 height 31
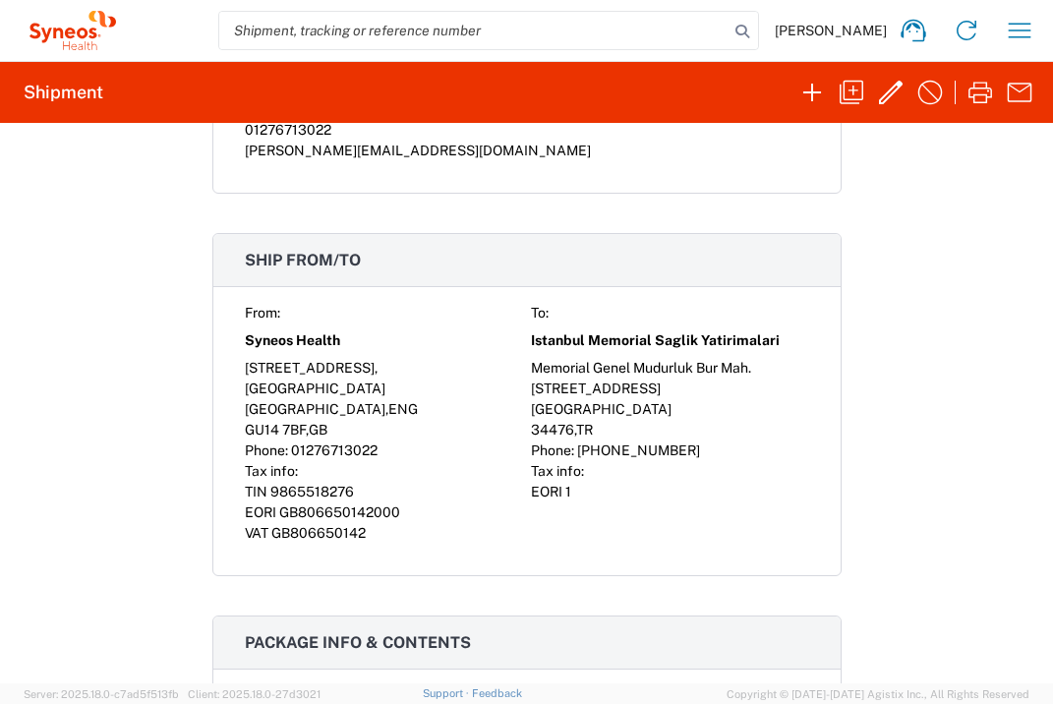
scroll to position [692, 0]
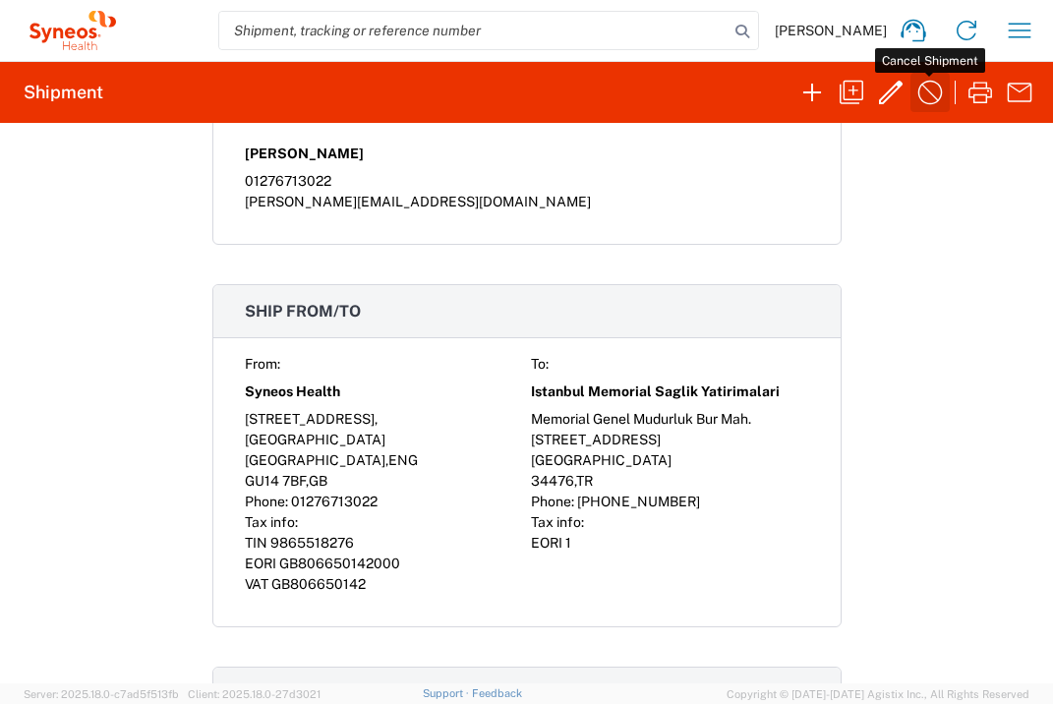
click at [930, 96] on icon "button" at bounding box center [929, 92] width 31 height 31
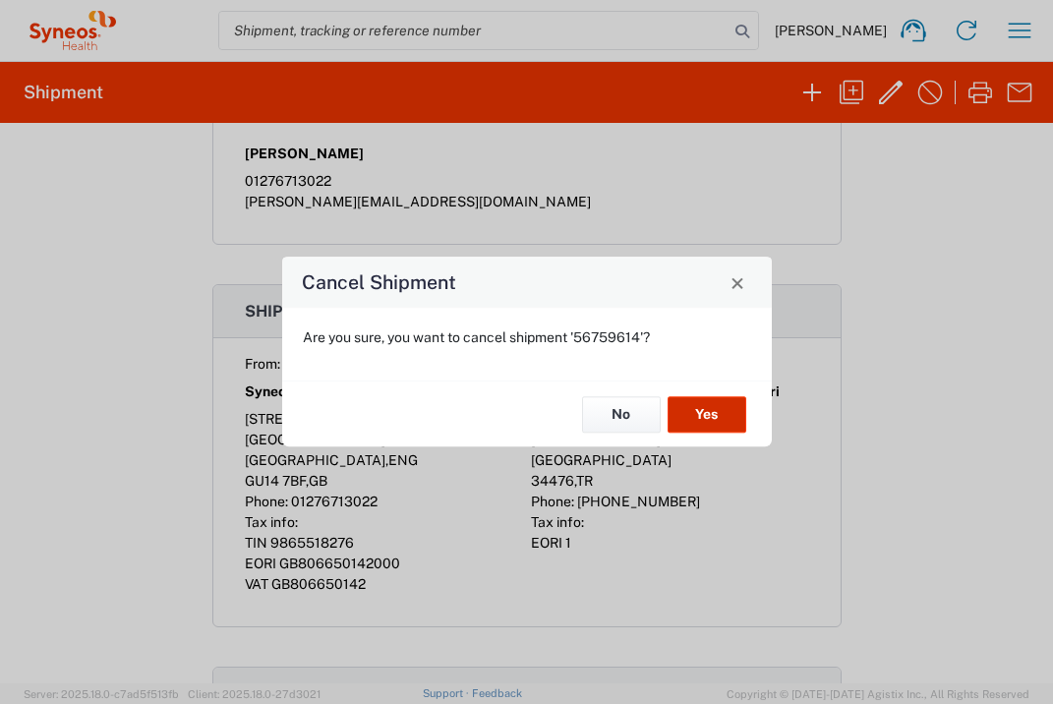
click at [724, 410] on button "Yes" at bounding box center [706, 414] width 79 height 36
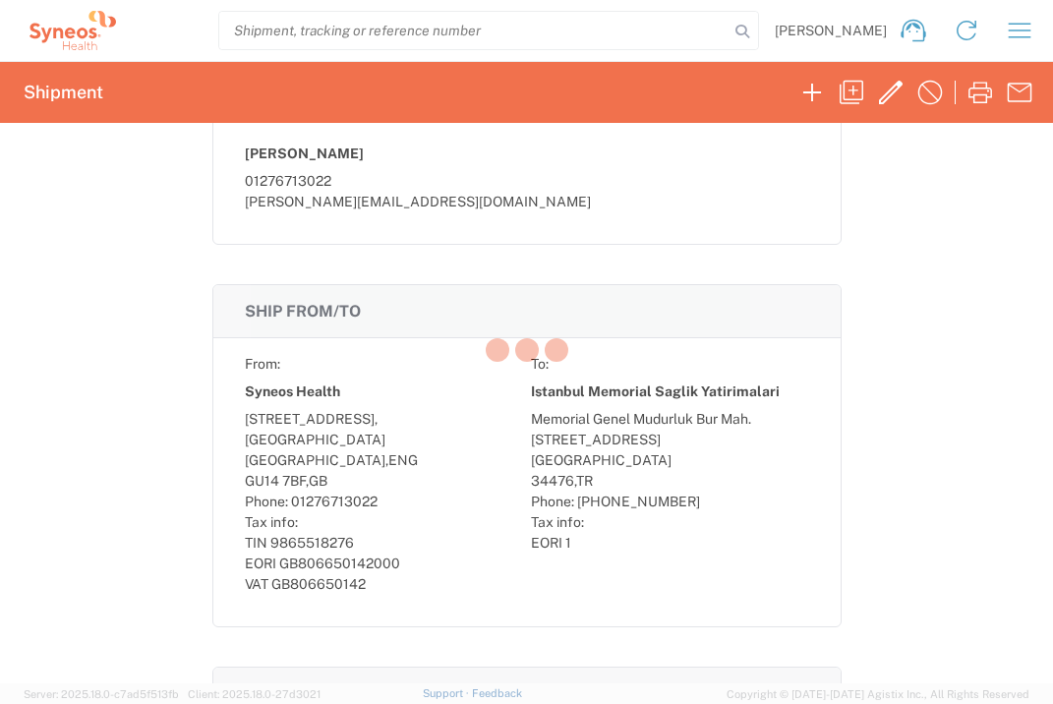
click at [1016, 30] on div at bounding box center [526, 352] width 1053 height 704
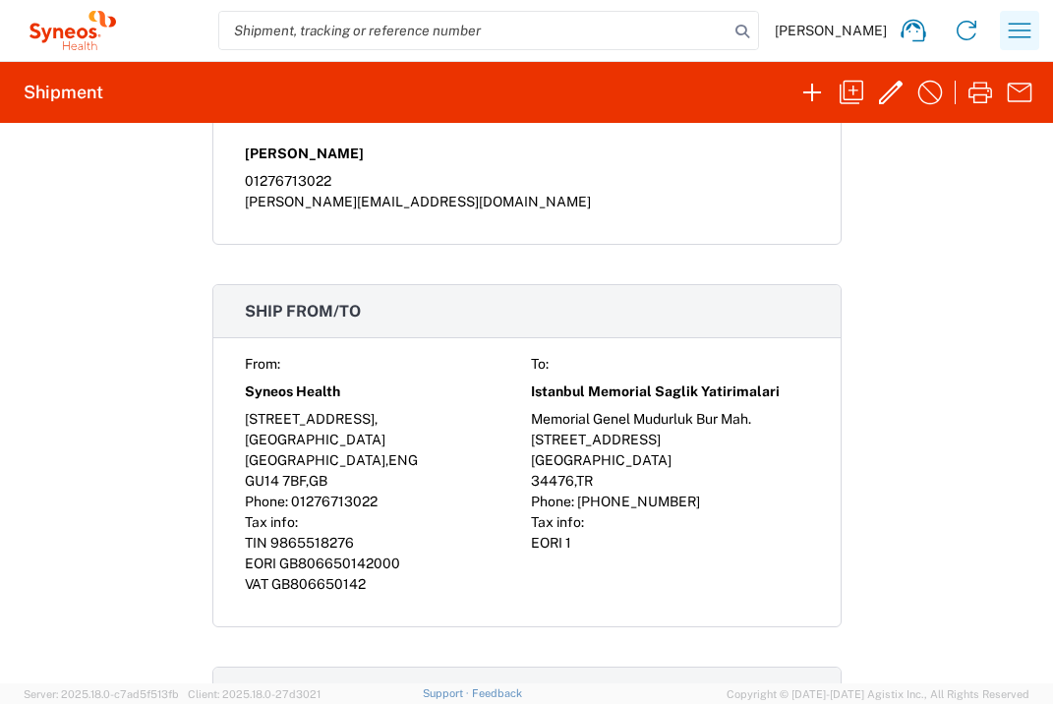
click at [1026, 29] on icon "button" at bounding box center [1019, 30] width 31 height 31
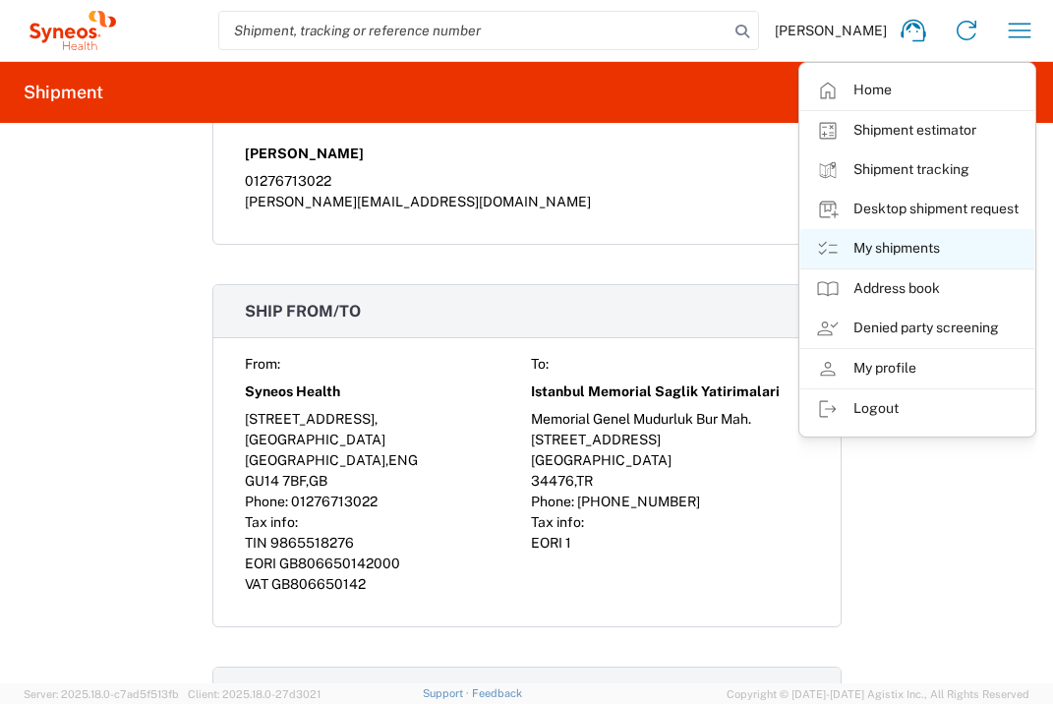
click at [914, 248] on link "My shipments" at bounding box center [917, 248] width 234 height 39
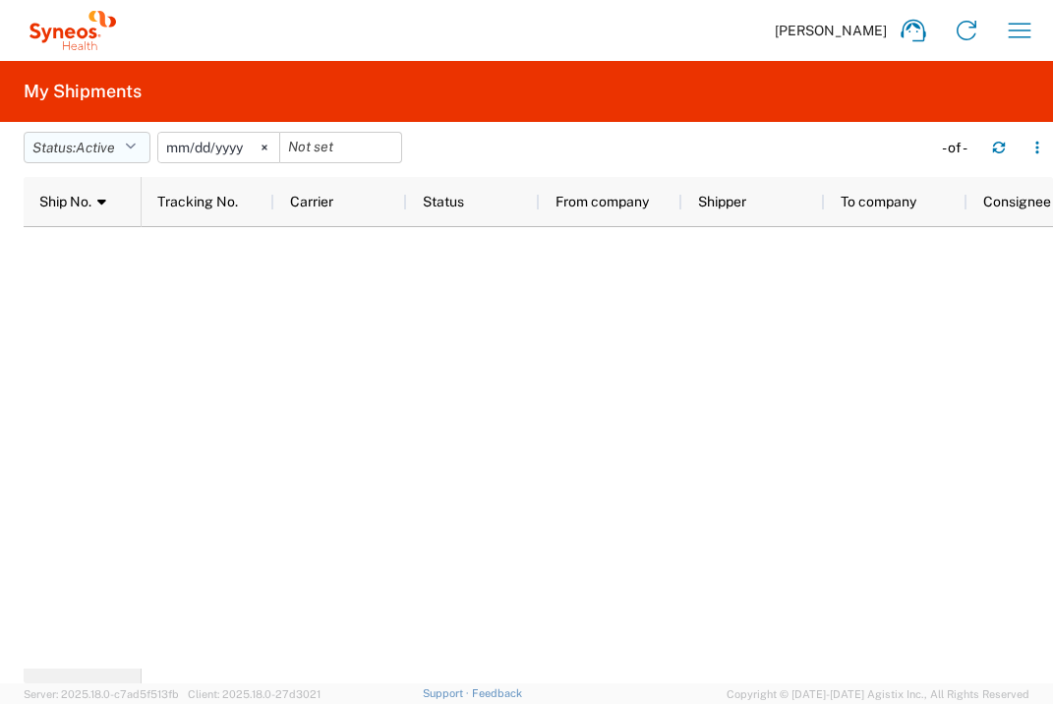
click at [132, 141] on icon "button" at bounding box center [130, 148] width 11 height 14
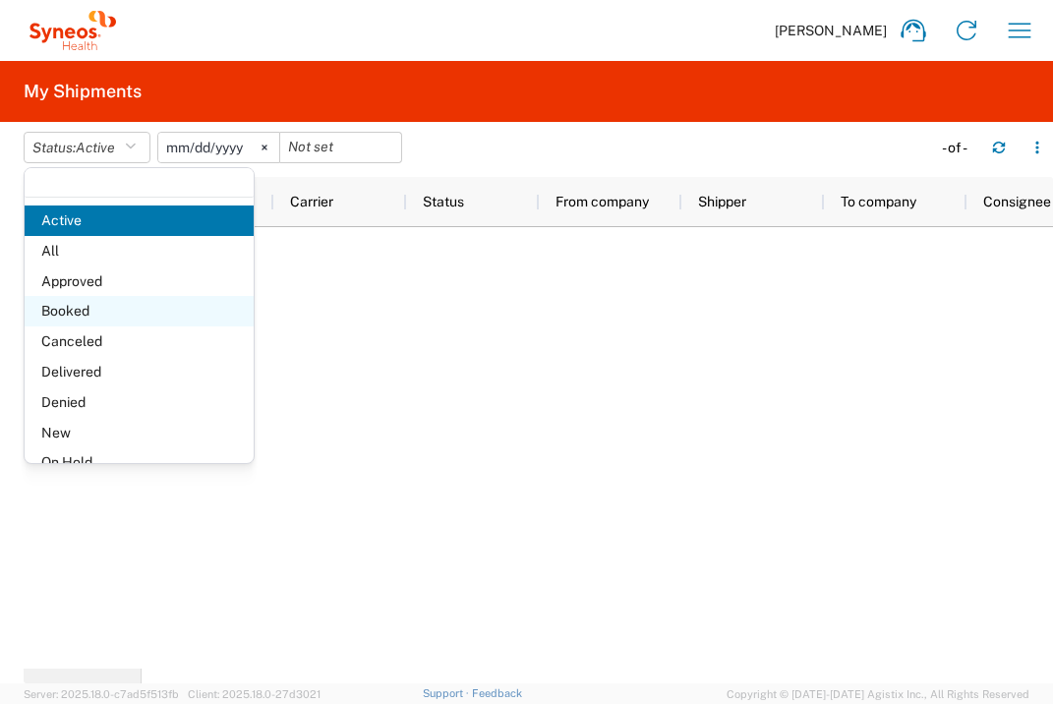
click at [116, 309] on span "Booked" at bounding box center [139, 311] width 229 height 30
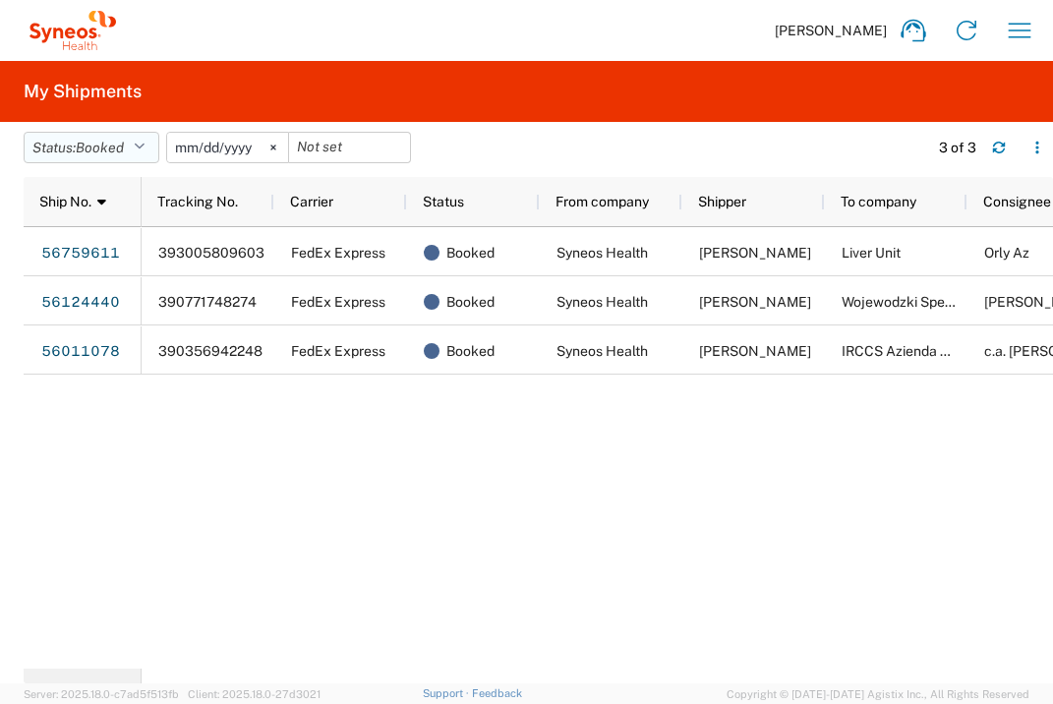
click at [144, 146] on icon "button" at bounding box center [139, 148] width 11 height 14
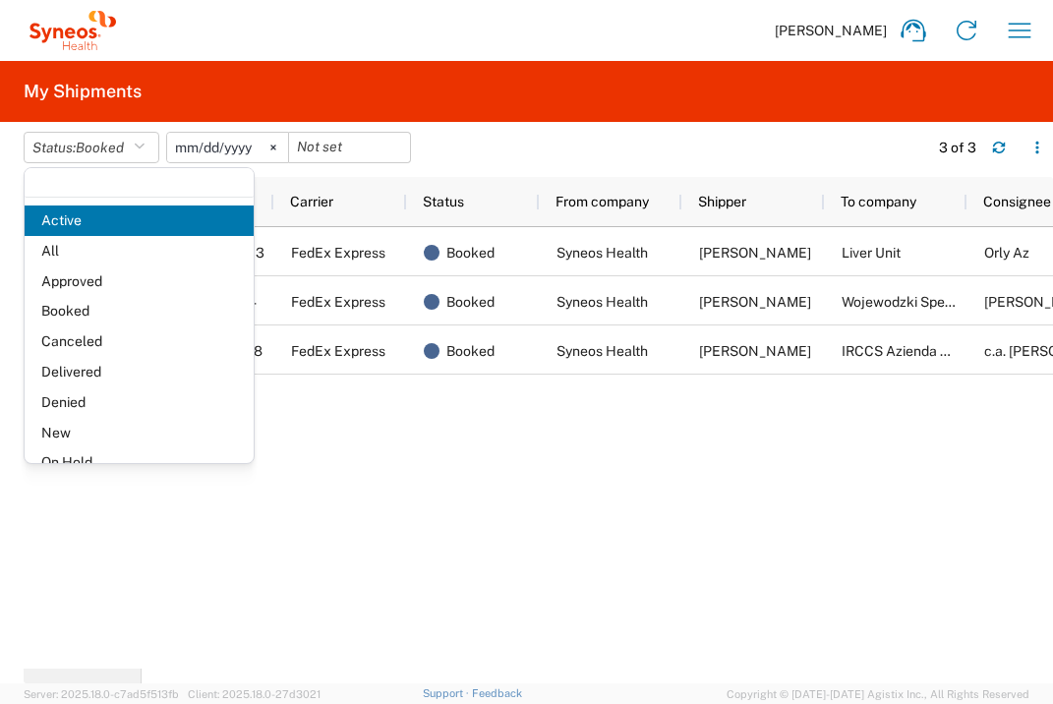
click at [106, 370] on span "Delivered" at bounding box center [139, 372] width 229 height 30
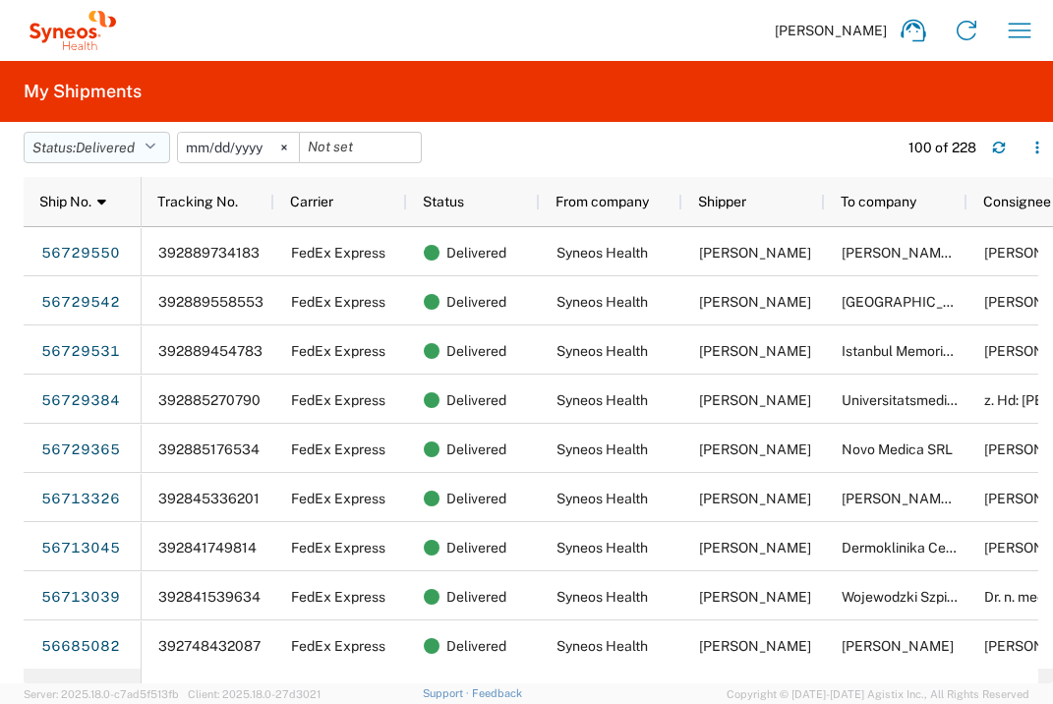
click at [162, 144] on button "Status: Delivered" at bounding box center [97, 147] width 146 height 31
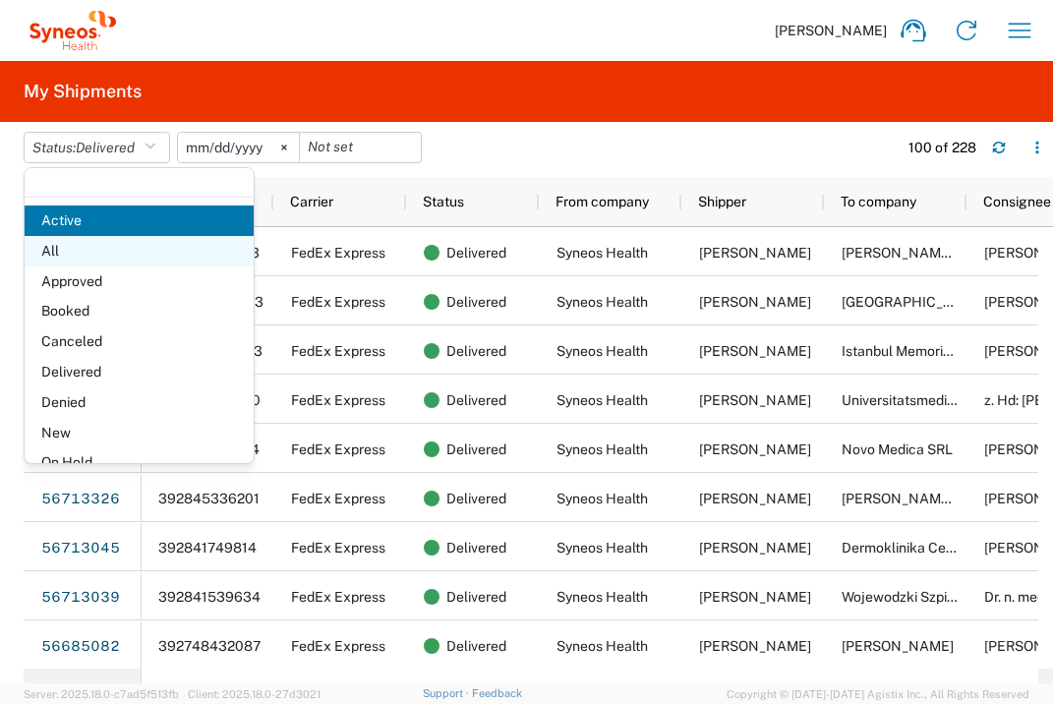
click at [148, 253] on span "All" at bounding box center [139, 251] width 229 height 30
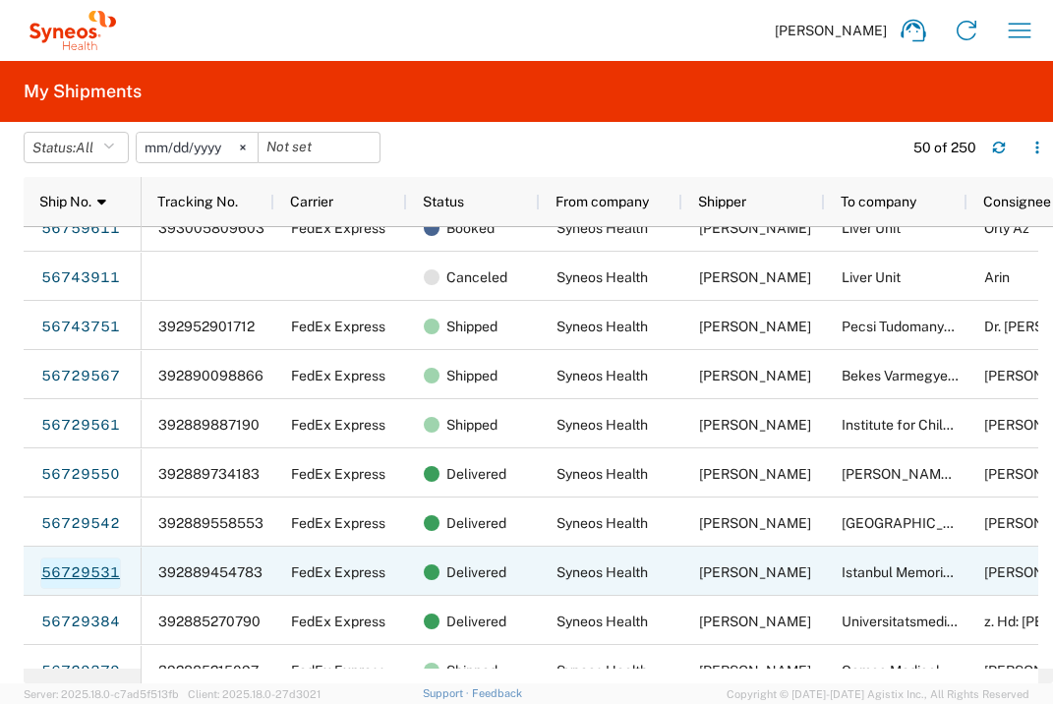
click at [82, 575] on link "56729531" at bounding box center [80, 572] width 81 height 31
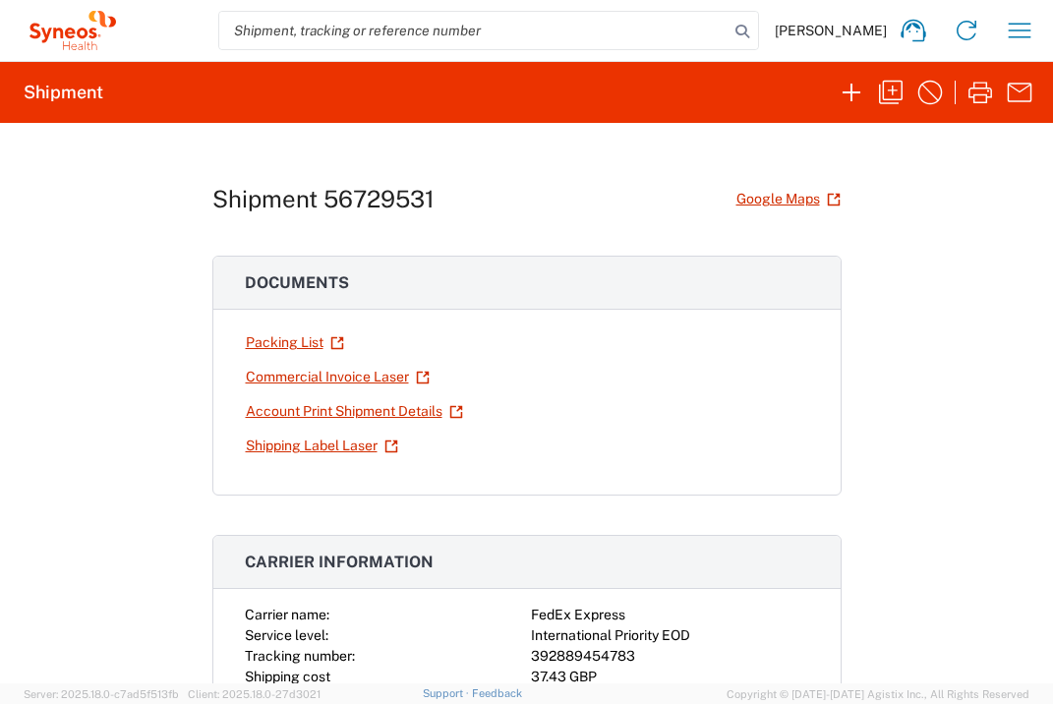
drag, startPoint x: 927, startPoint y: 85, endPoint x: 891, endPoint y: 145, distance: 71.0
click at [891, 145] on agx-shipment-request-result-v2 "Shipment Shipment 56729531 Google Maps Documents Packing List Commercial Invoic…" at bounding box center [526, 372] width 1053 height 622
click at [890, 89] on icon "button" at bounding box center [891, 93] width 24 height 24
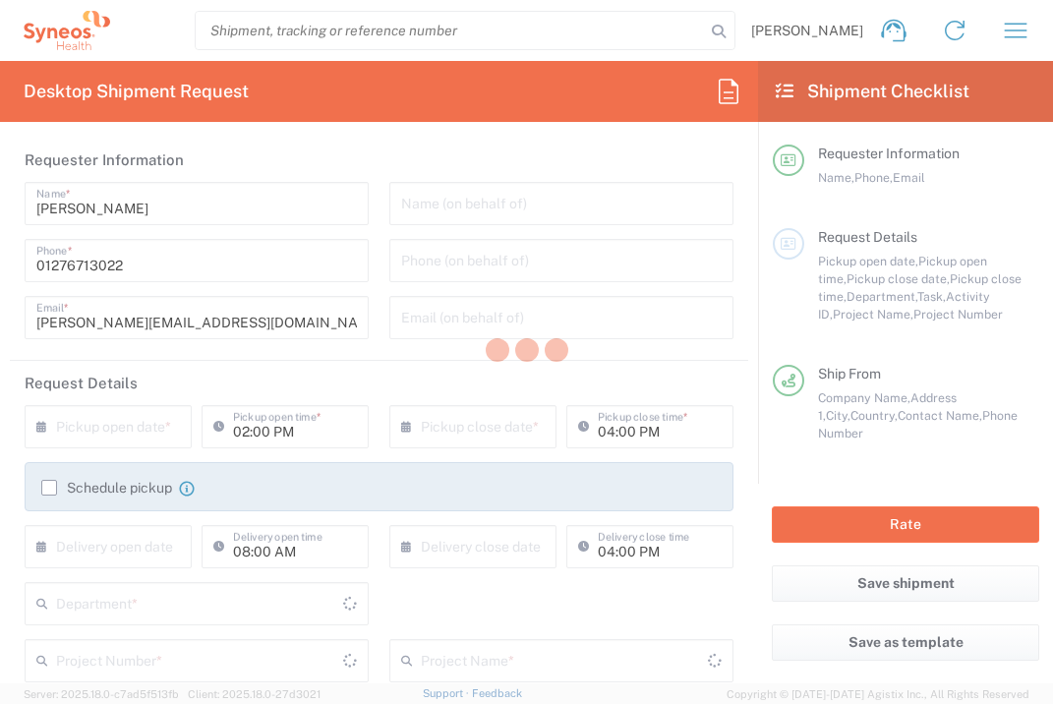
type input "[GEOGRAPHIC_DATA]"
type input "Envelope"
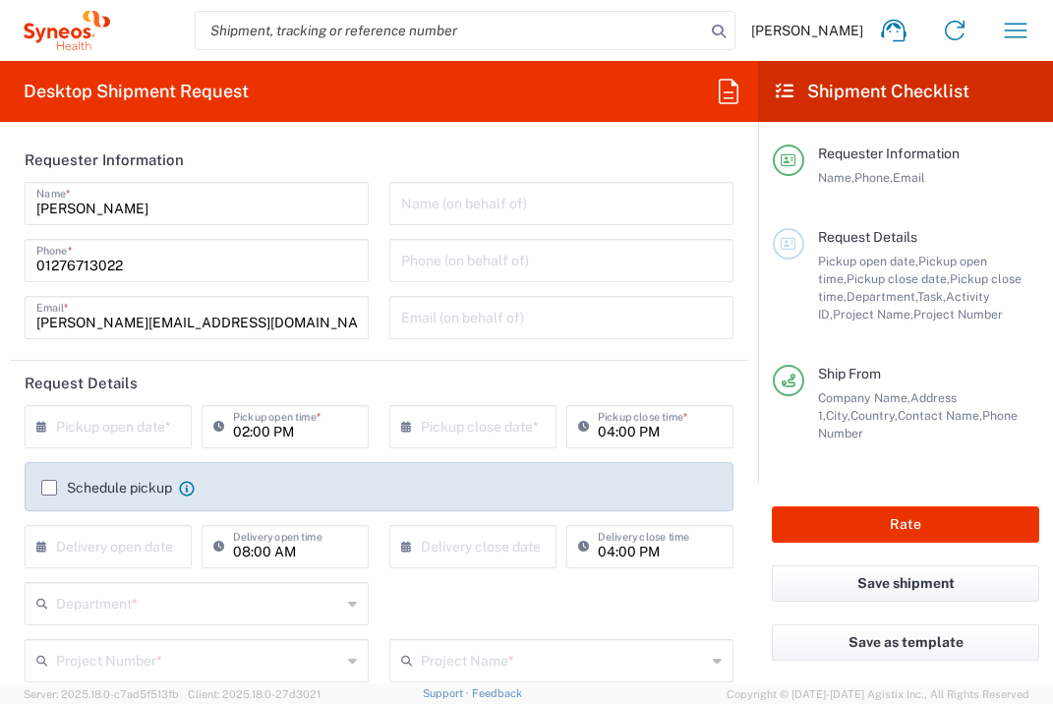
click at [120, 422] on input "text" at bounding box center [112, 425] width 113 height 34
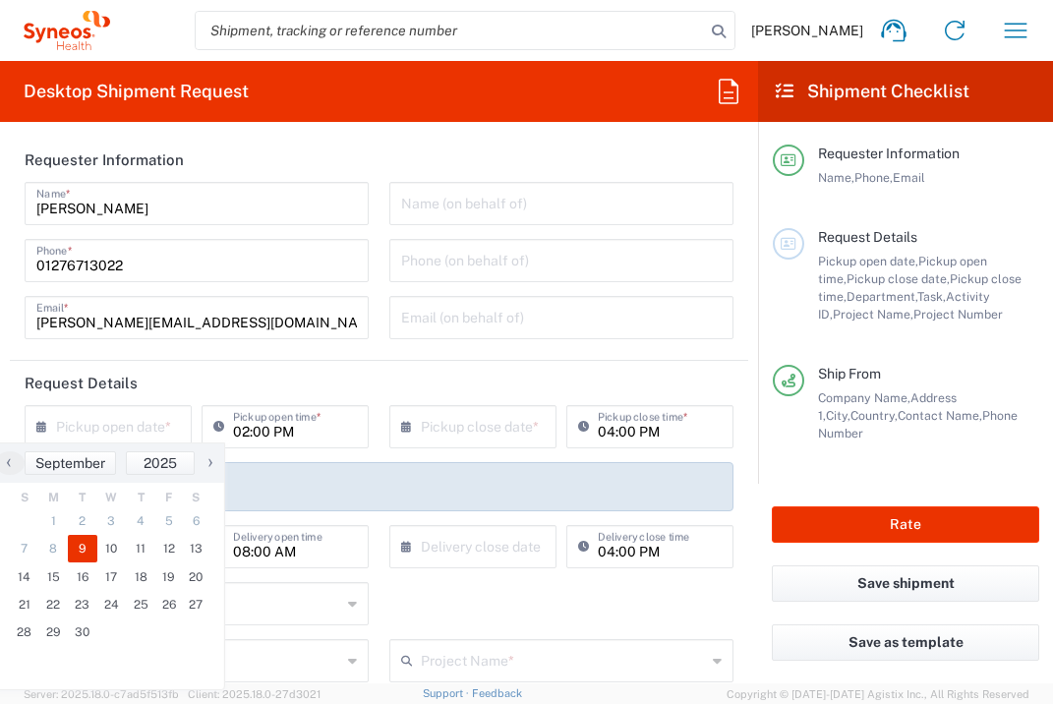
click at [86, 547] on span "9" at bounding box center [82, 549] width 29 height 28
type input "[DATE]"
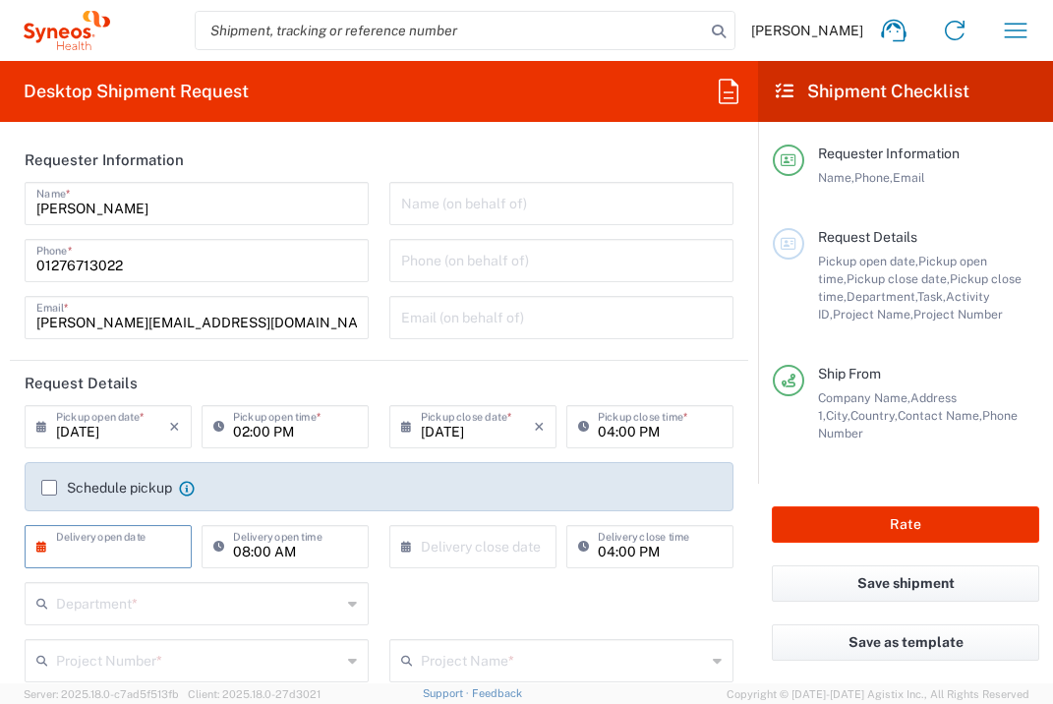
click at [101, 548] on input "text" at bounding box center [112, 545] width 113 height 34
drag, startPoint x: 109, startPoint y: 668, endPoint x: 160, endPoint y: 657, distance: 52.5
click at [110, 668] on span "10" at bounding box center [111, 669] width 29 height 28
type input "[DATE]"
click at [442, 548] on input "text" at bounding box center [477, 545] width 113 height 34
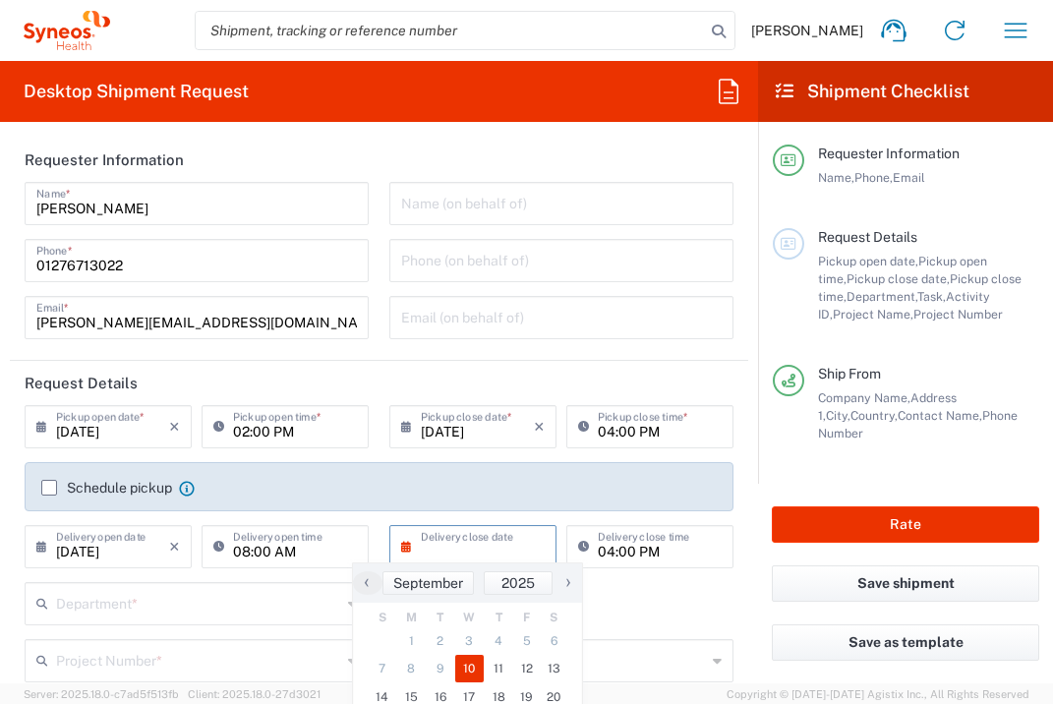
click at [472, 673] on span "10" at bounding box center [469, 669] width 29 height 28
type input "[DATE]"
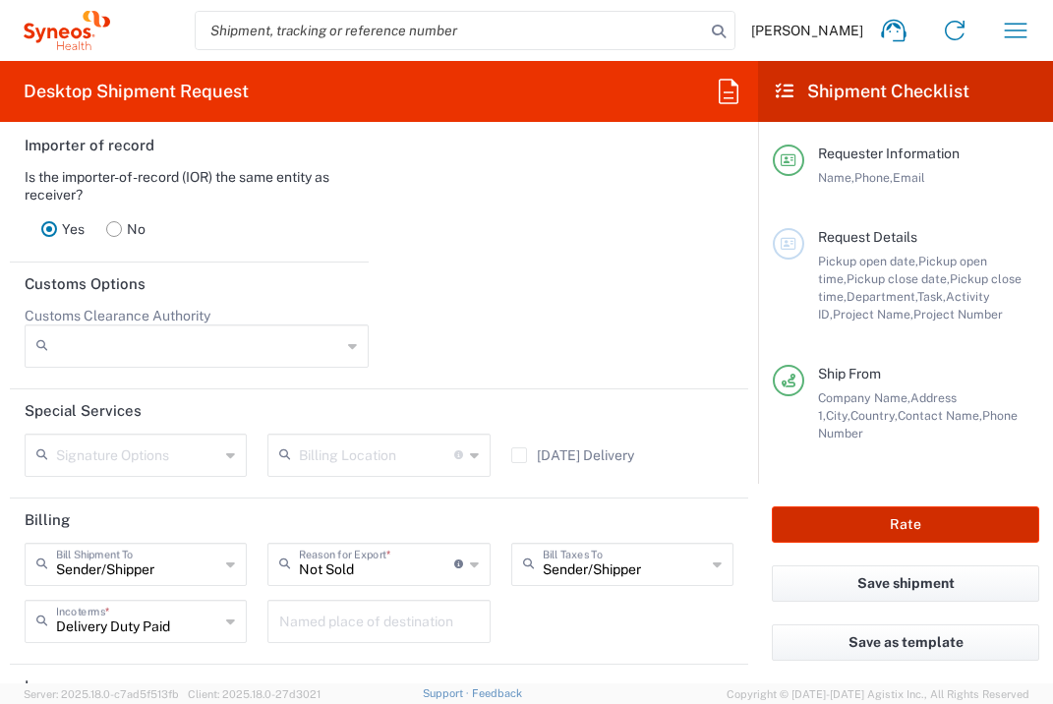
click at [869, 530] on button "Rate" at bounding box center [905, 524] width 267 height 36
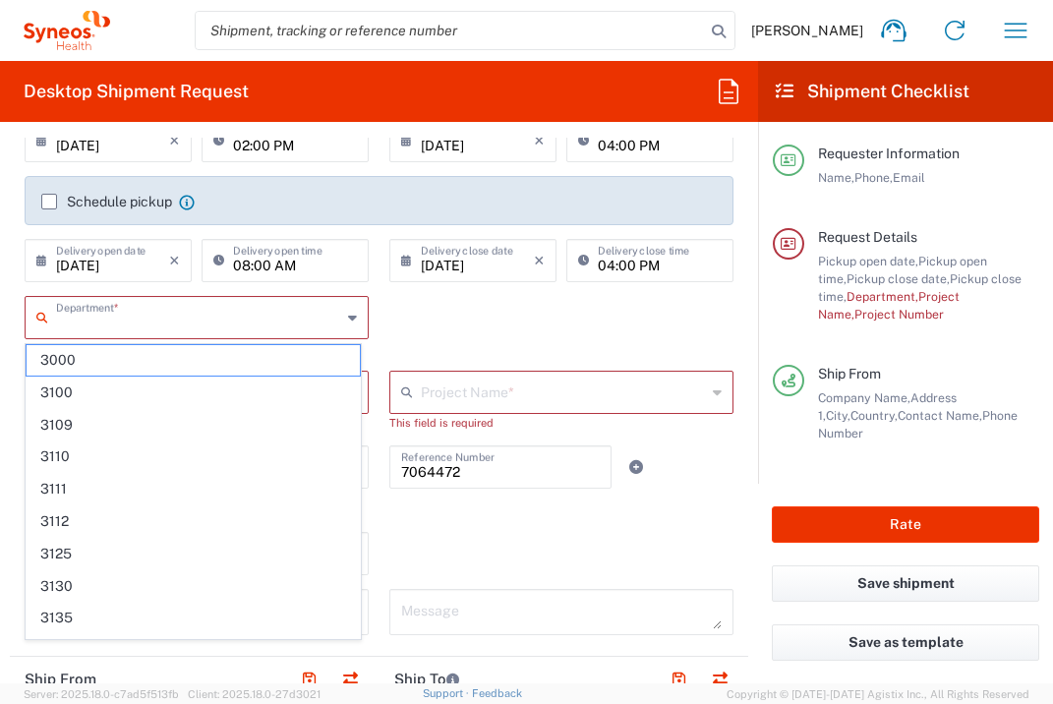
click at [239, 317] on input "text" at bounding box center [198, 316] width 285 height 34
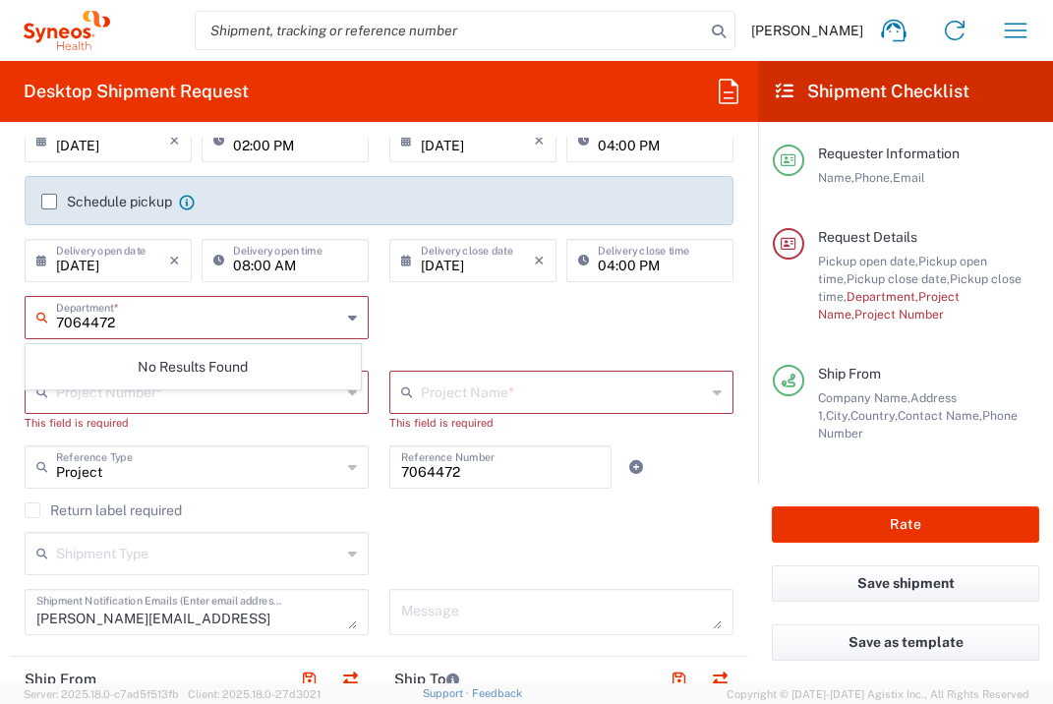
type input "7064472"
click at [454, 323] on div "7064472 Department * No Results Found This field is required" at bounding box center [379, 333] width 729 height 75
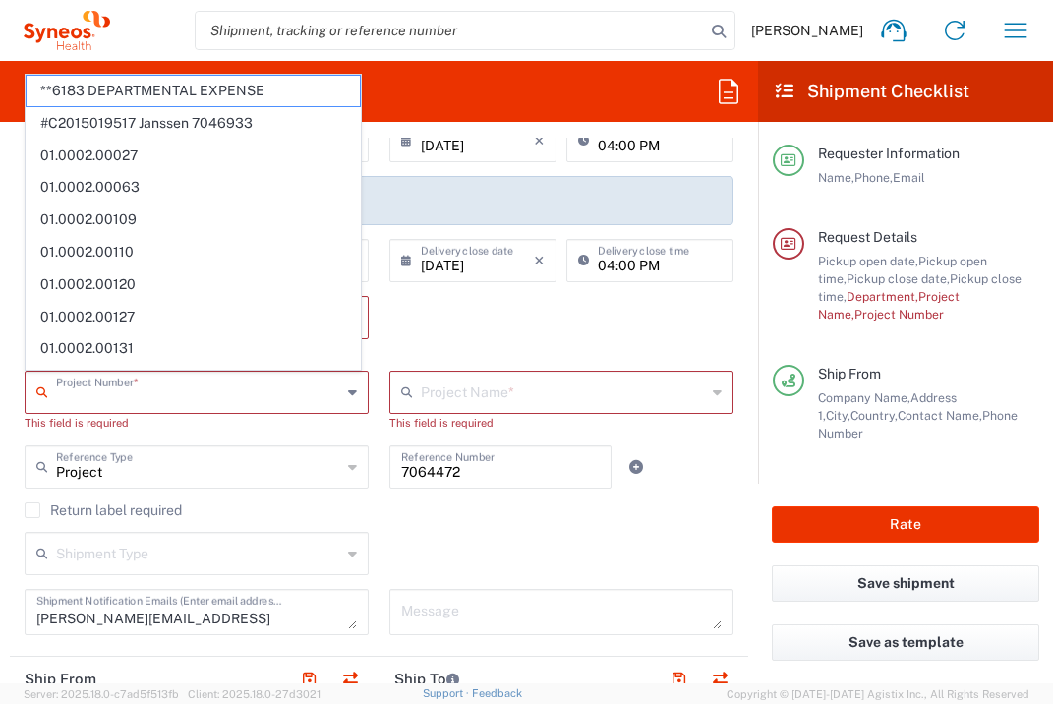
click at [313, 381] on input "text" at bounding box center [198, 391] width 285 height 34
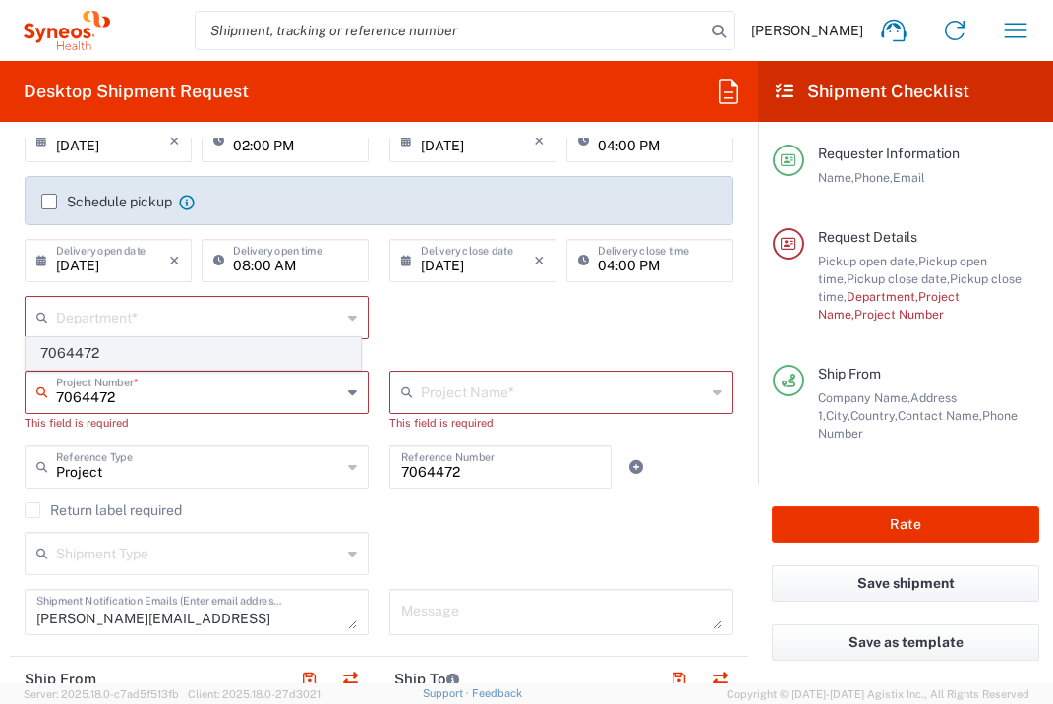
type input "7064472"
click at [126, 340] on span "7064472" at bounding box center [193, 353] width 333 height 30
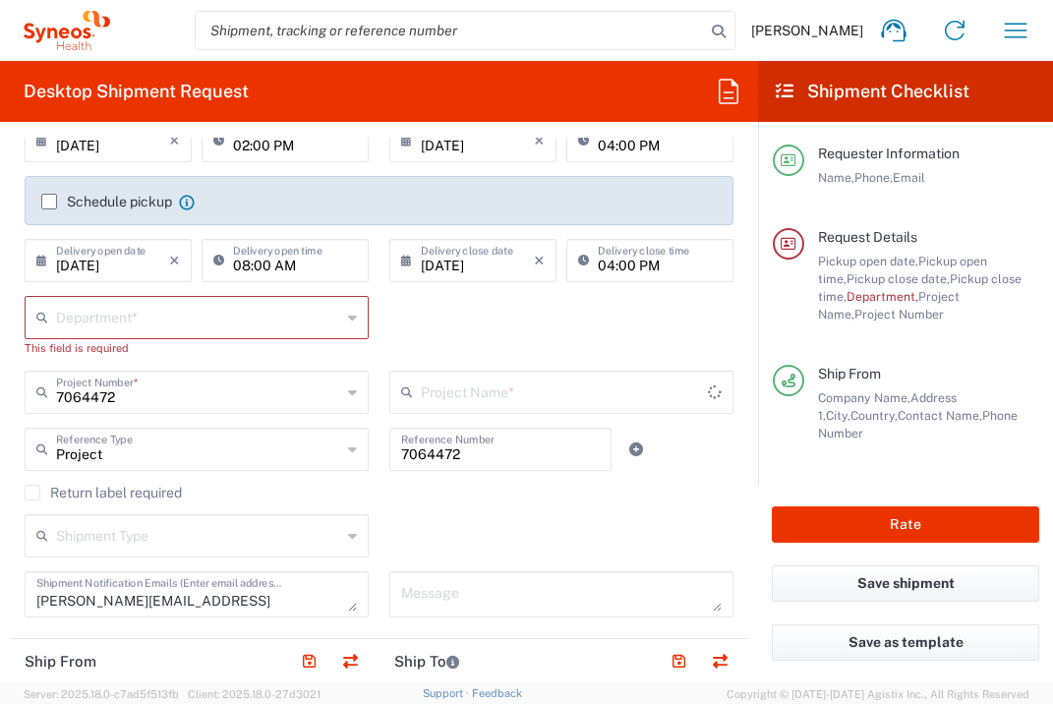
type input "Gilead 7064472"
click at [198, 322] on input "text" at bounding box center [199, 316] width 287 height 34
type input "s"
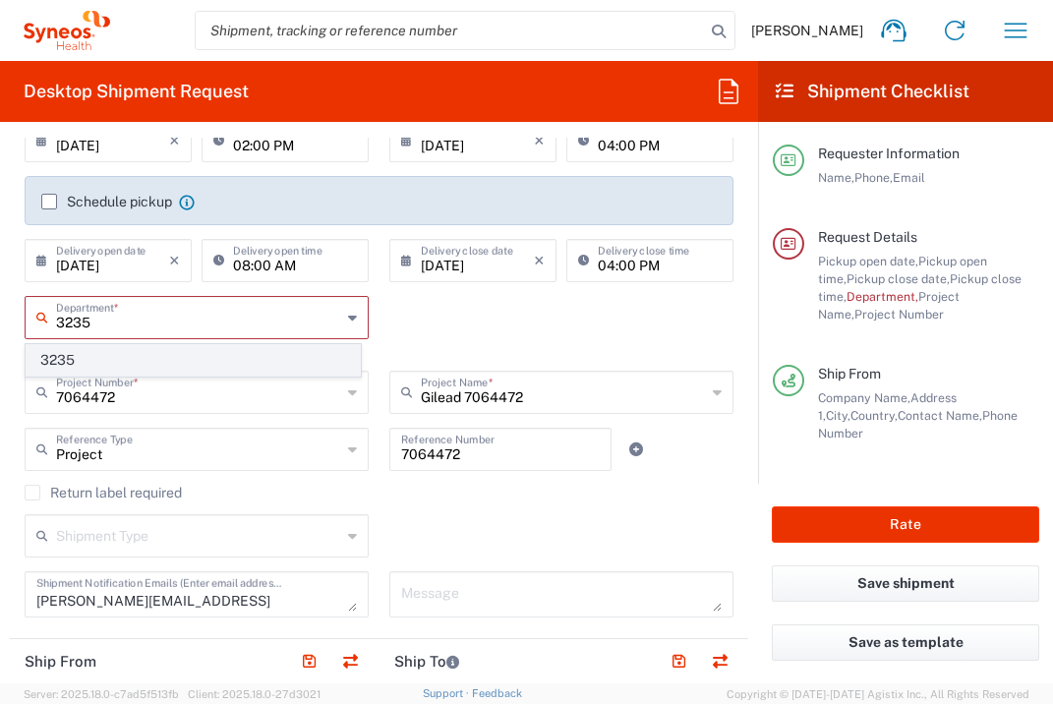
type input "3235"
click at [267, 346] on span "3235" at bounding box center [193, 360] width 333 height 30
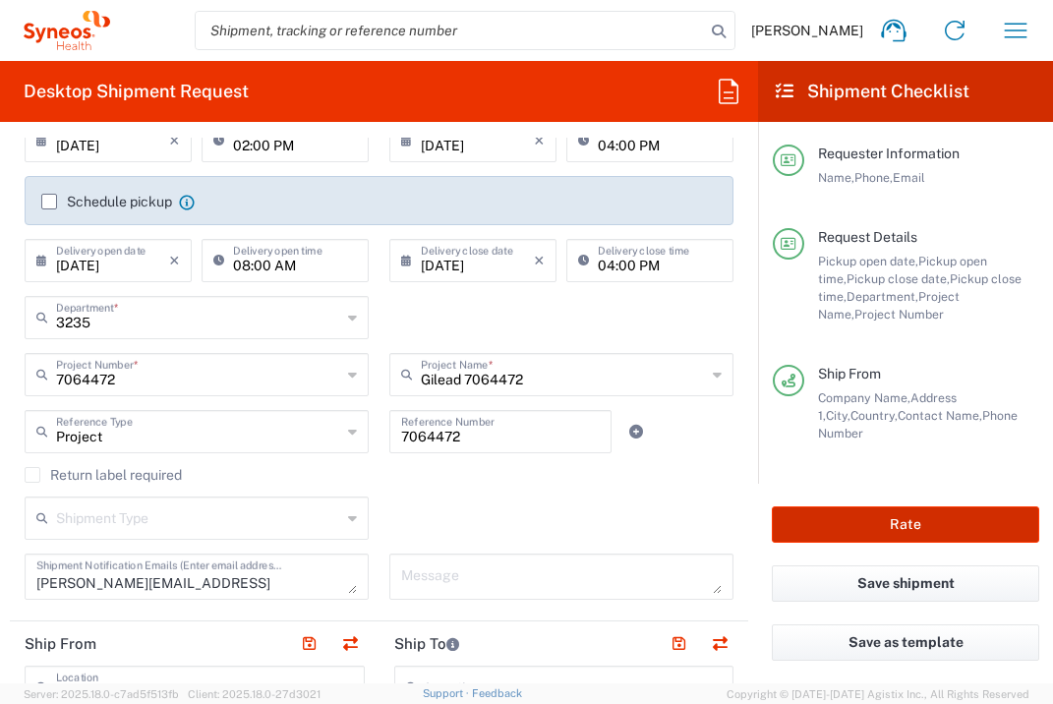
click at [831, 523] on button "Rate" at bounding box center [905, 524] width 267 height 36
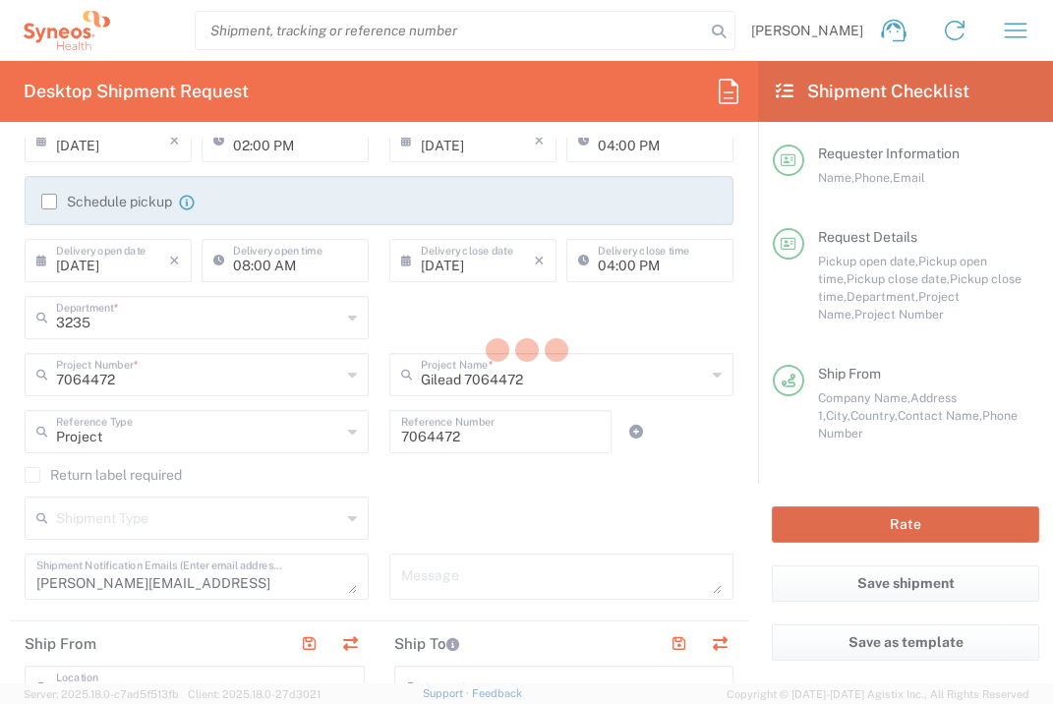
type input "7064472"
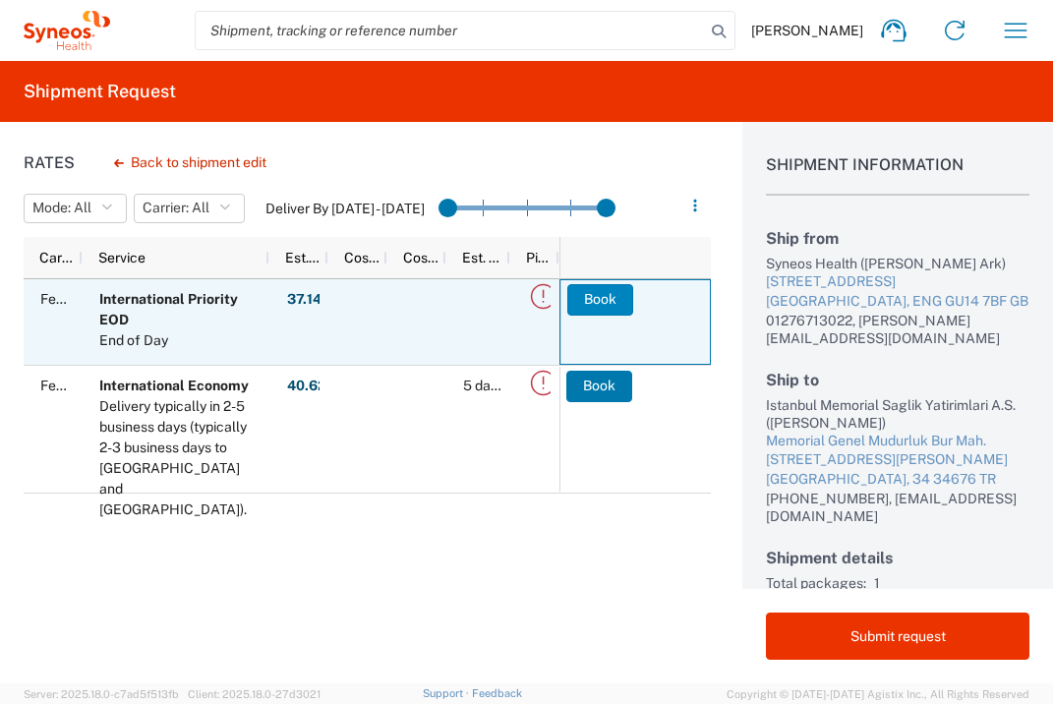
click at [600, 299] on button "Book" at bounding box center [600, 299] width 66 height 31
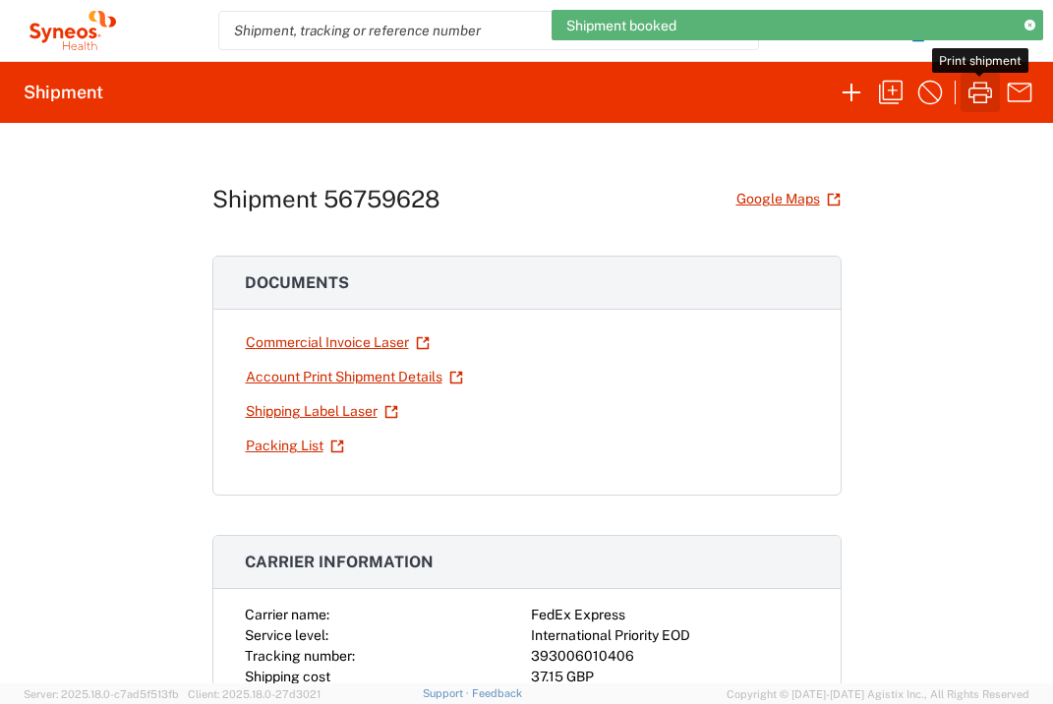
click at [991, 90] on icon "button" at bounding box center [980, 93] width 24 height 22
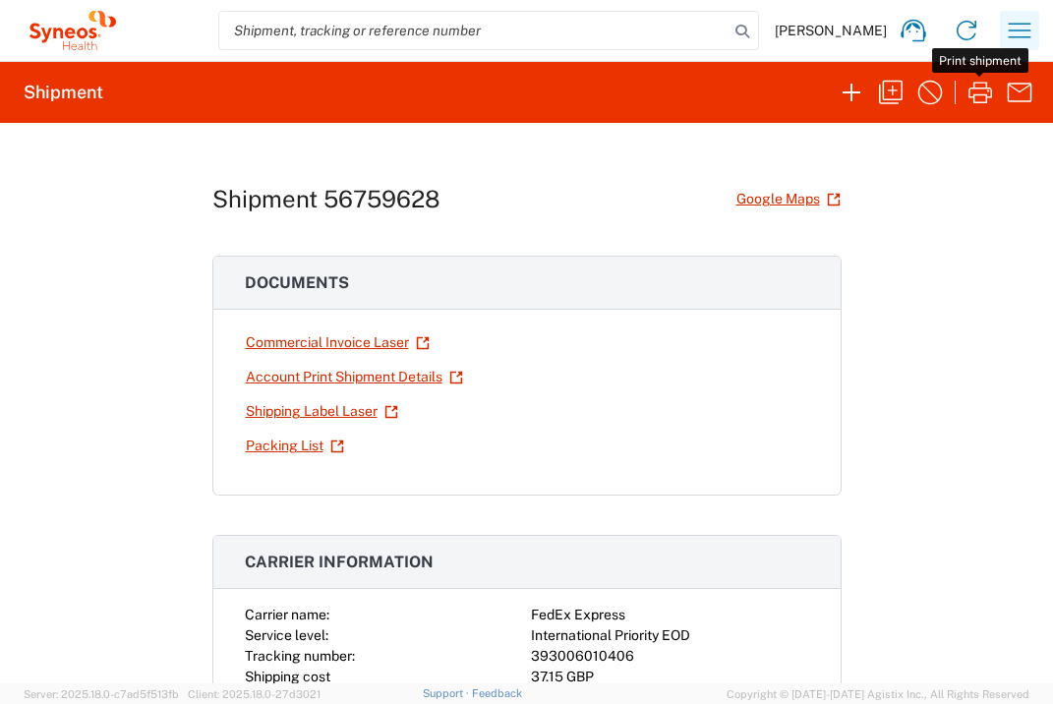
click at [1019, 24] on icon "button" at bounding box center [1020, 30] width 23 height 15
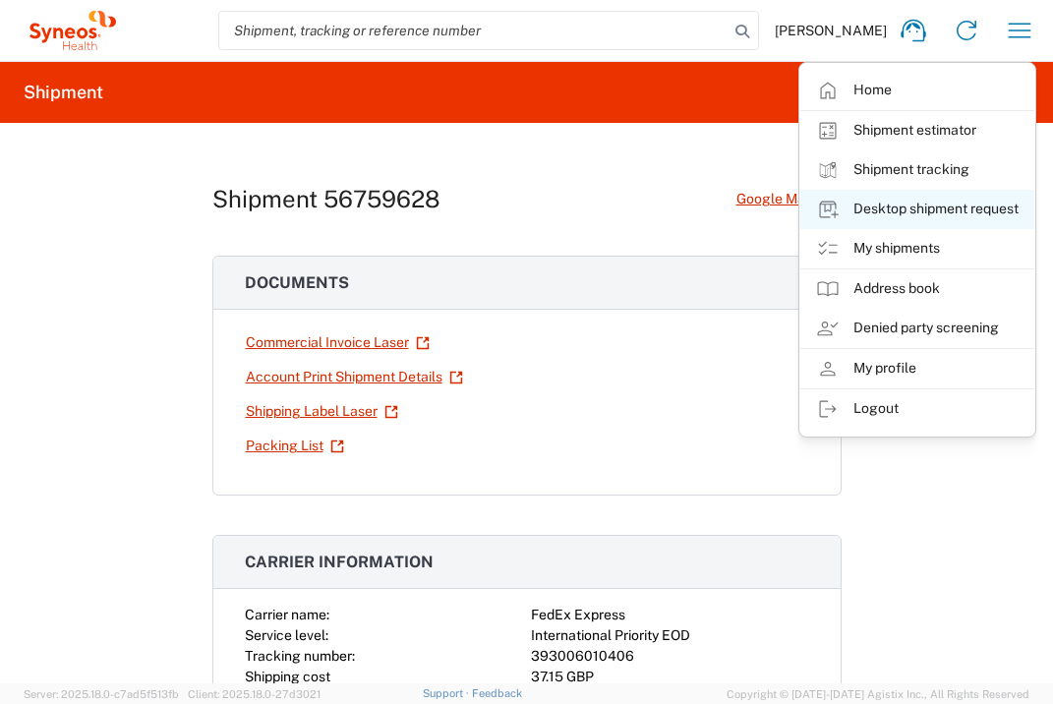
click at [960, 205] on link "Desktop shipment request" at bounding box center [917, 209] width 234 height 39
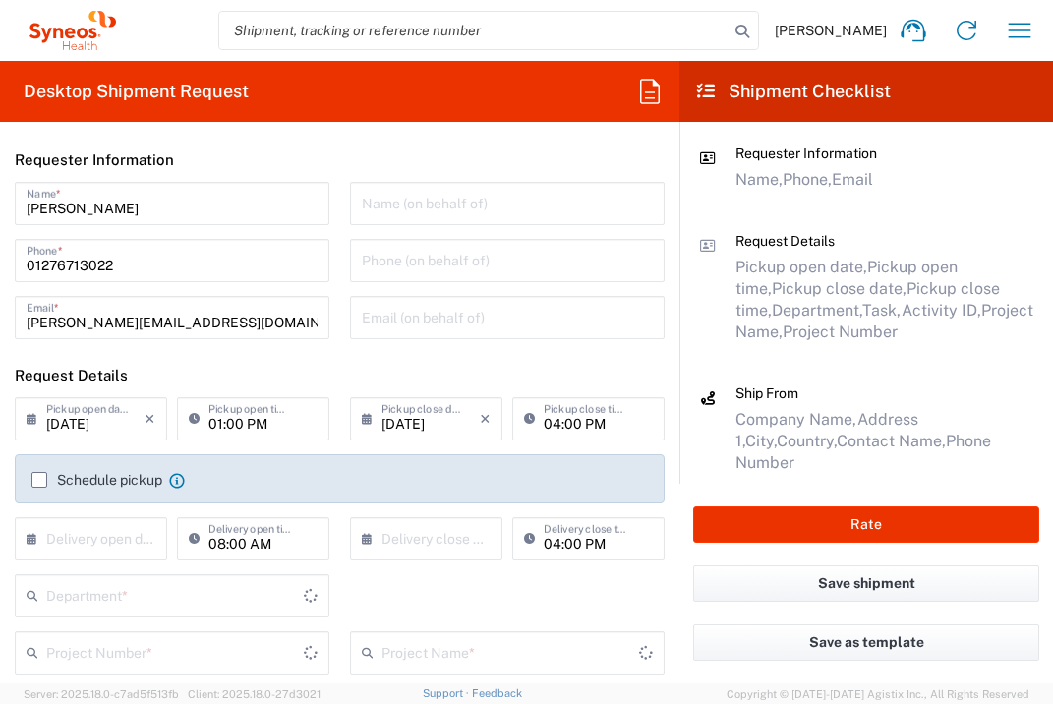
type input "[GEOGRAPHIC_DATA]"
type input "3235"
click at [90, 541] on input "text" at bounding box center [95, 537] width 98 height 34
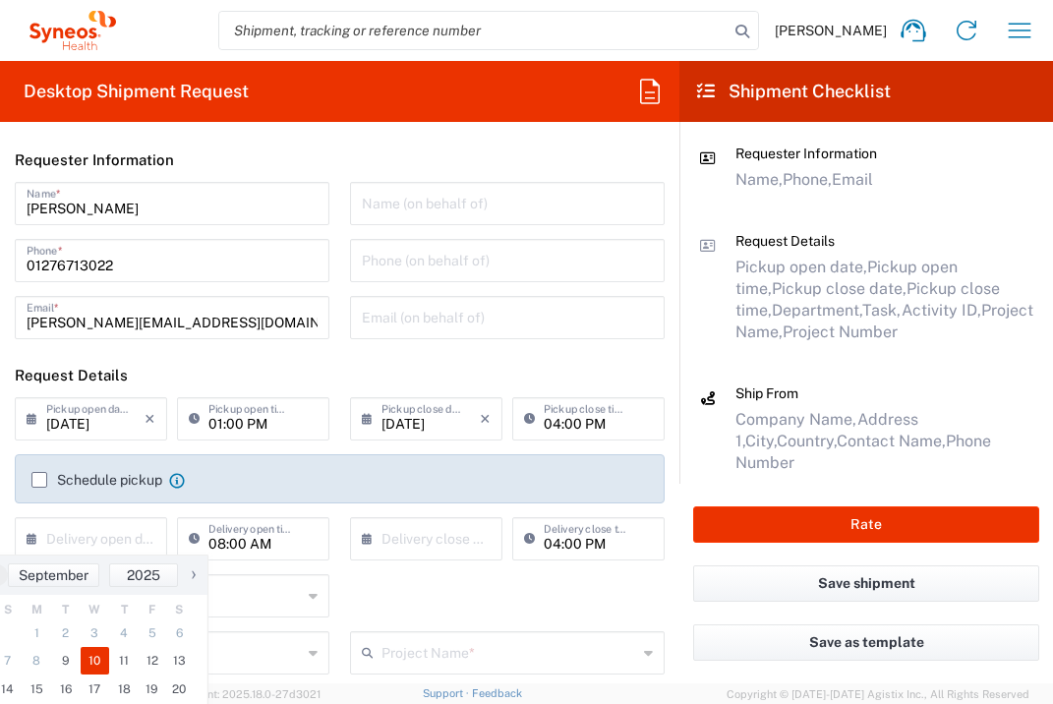
click at [91, 656] on span "10" at bounding box center [95, 661] width 29 height 28
type input "[DATE]"
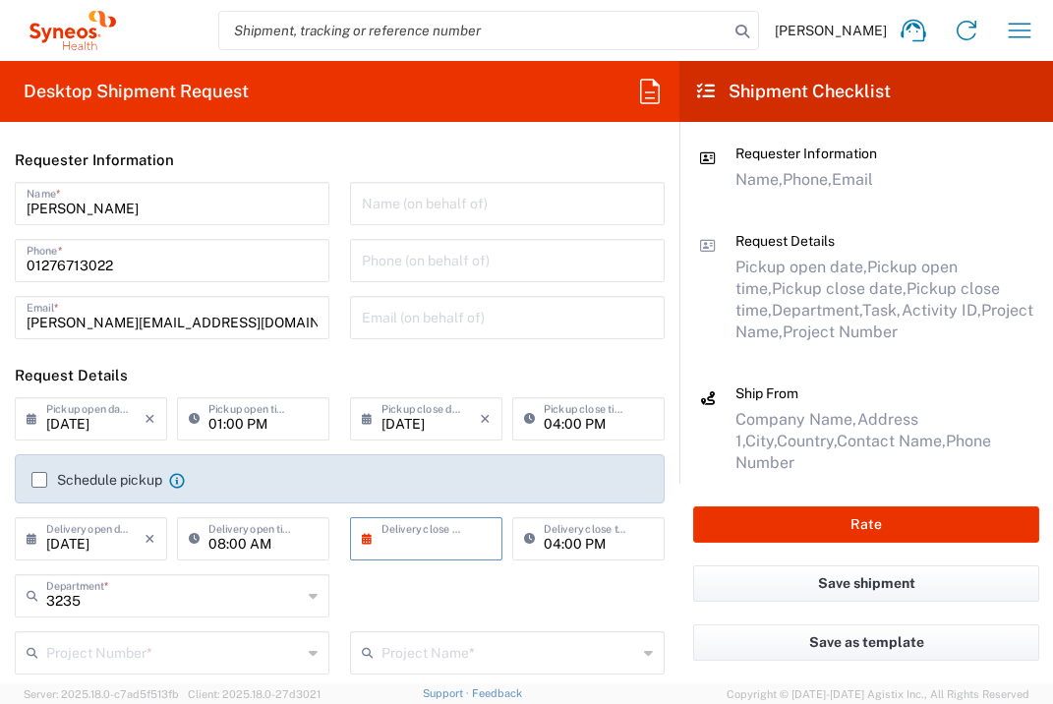
click at [399, 531] on input "text" at bounding box center [430, 537] width 98 height 34
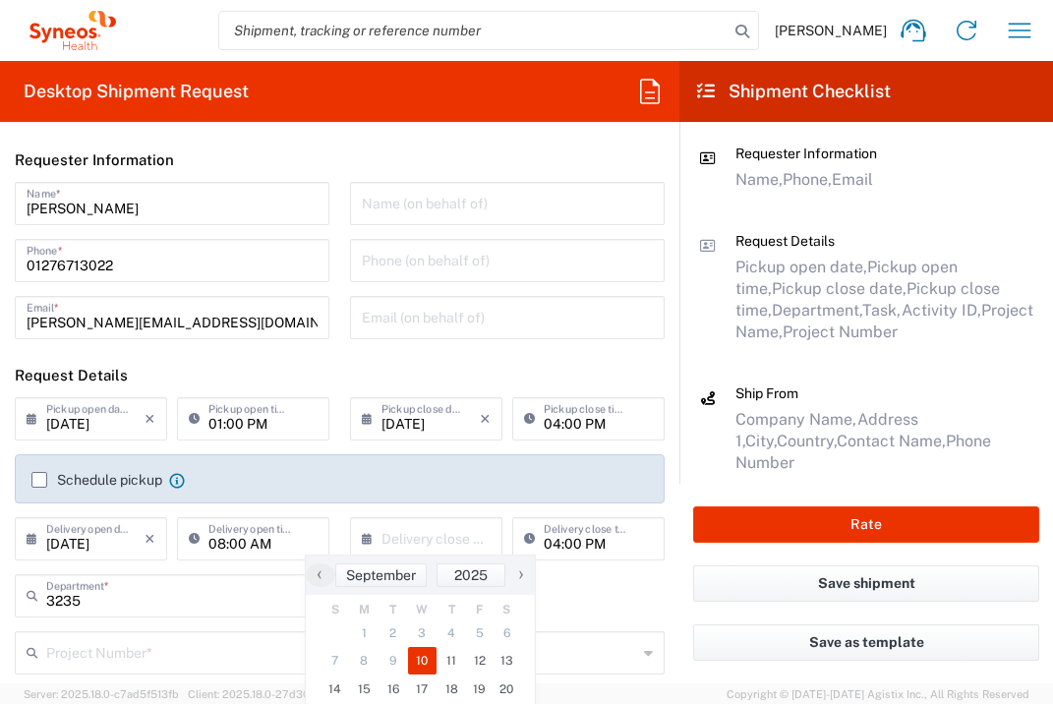
drag, startPoint x: 419, startPoint y: 660, endPoint x: 305, endPoint y: 650, distance: 114.4
click at [416, 660] on span "10" at bounding box center [422, 661] width 29 height 28
type input "[DATE]"
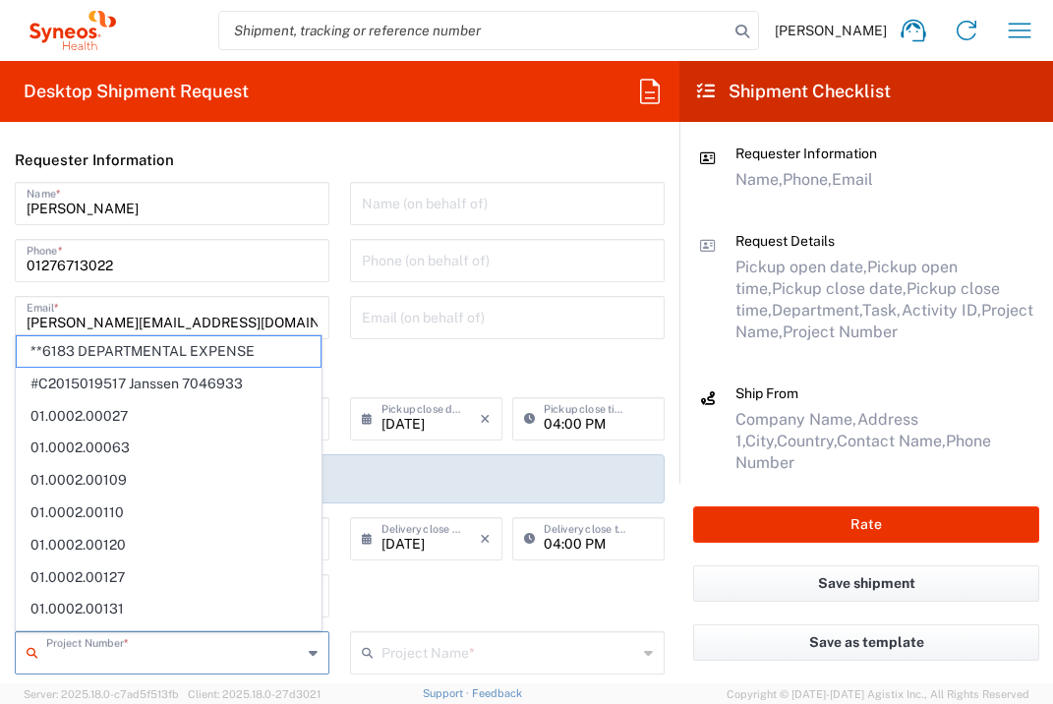
click at [227, 648] on input "text" at bounding box center [174, 651] width 256 height 34
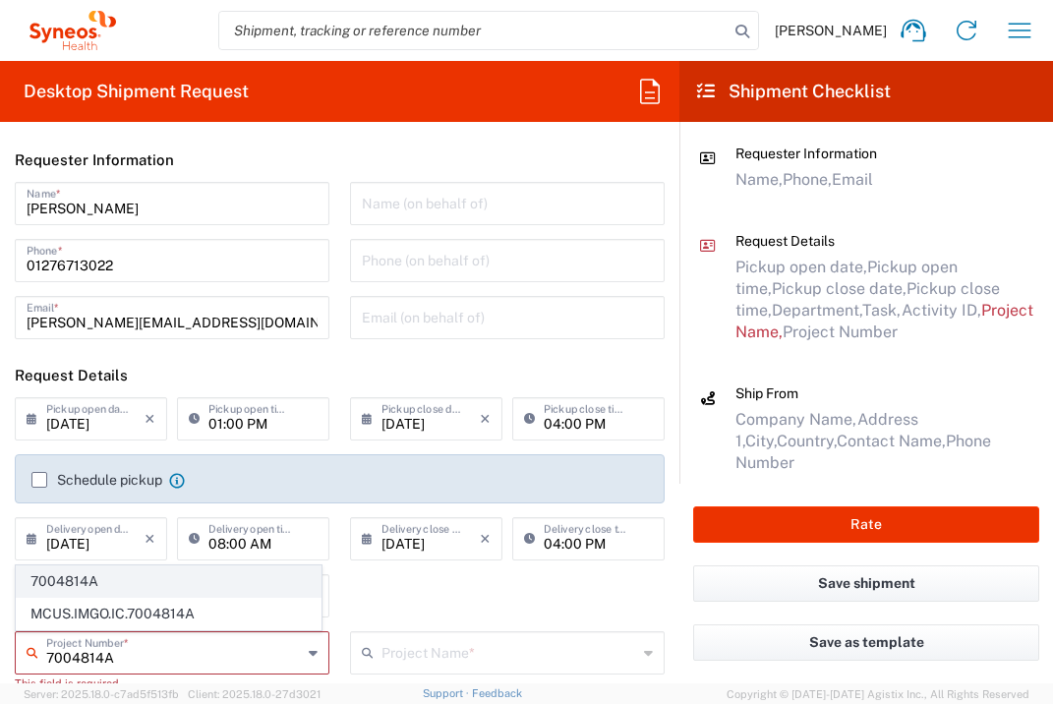
type input "7004814A"
click at [149, 578] on span "7004814A" at bounding box center [169, 581] width 304 height 30
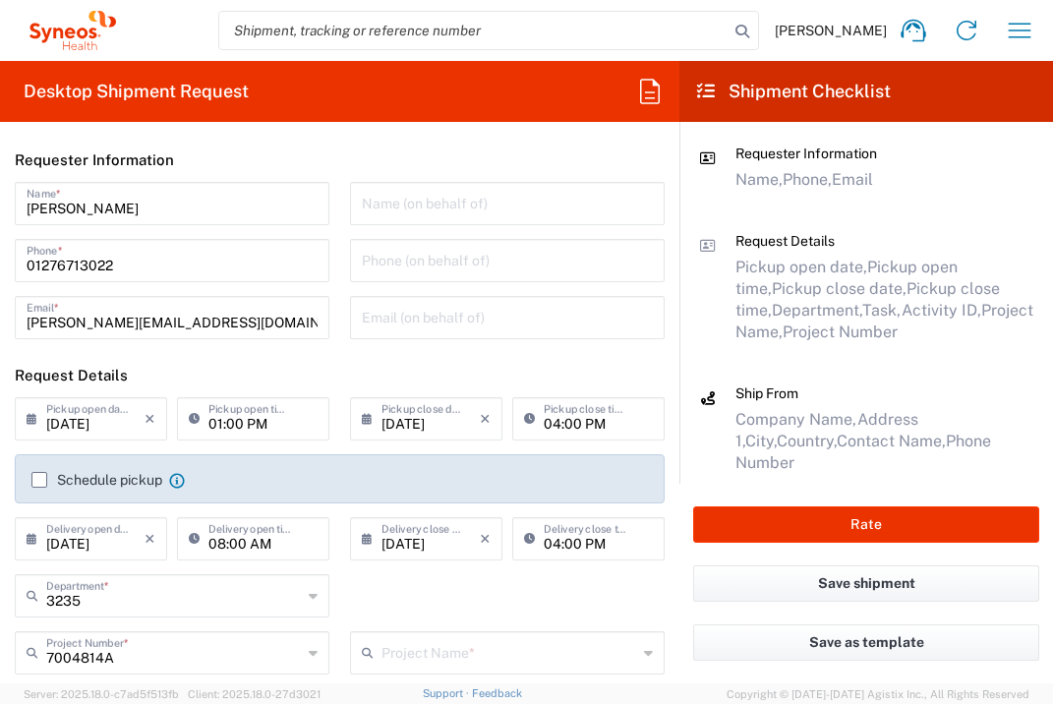
type input "BioNTech 7004814A"
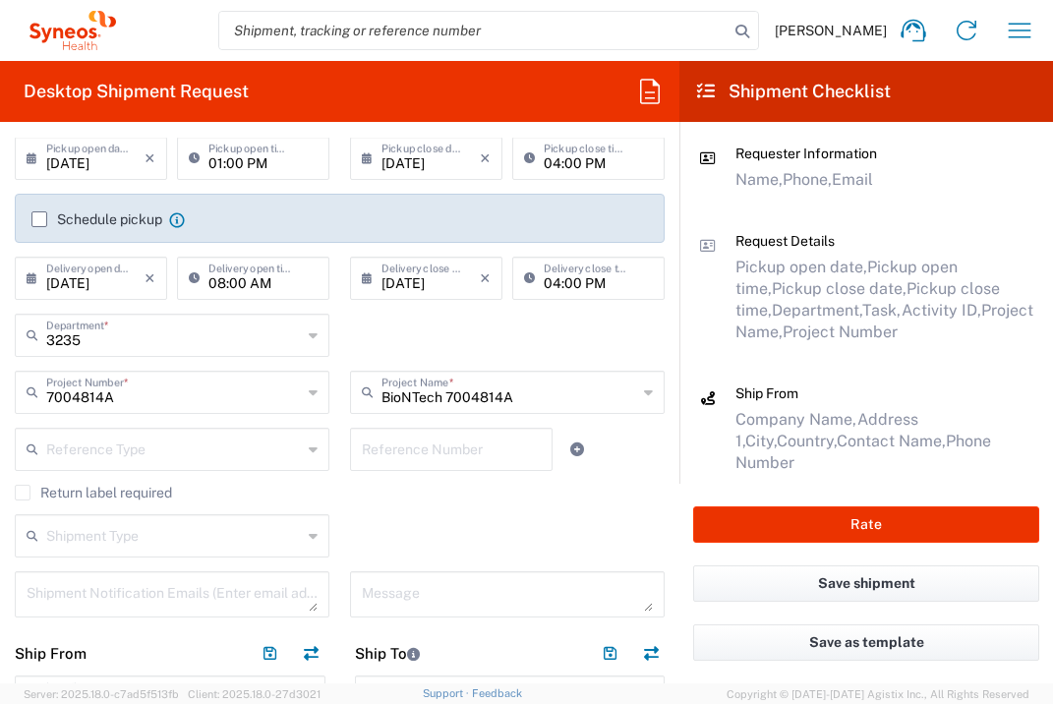
scroll to position [436, 0]
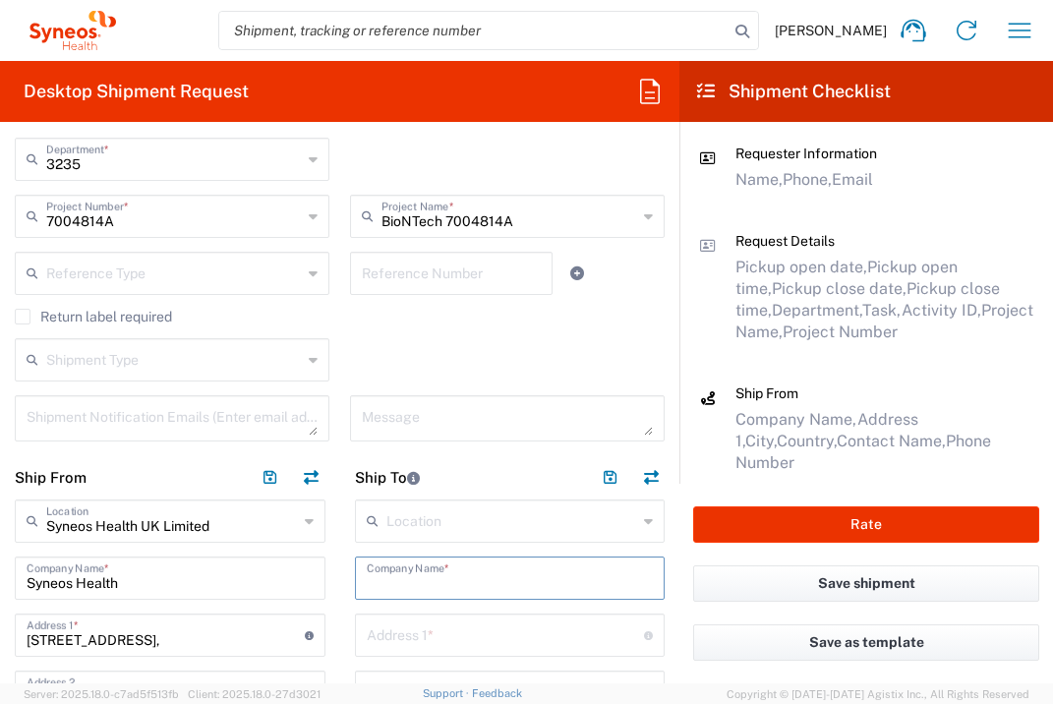
click at [455, 587] on input "text" at bounding box center [510, 576] width 287 height 34
type input "Oncology Research [GEOGRAPHIC_DATA]"
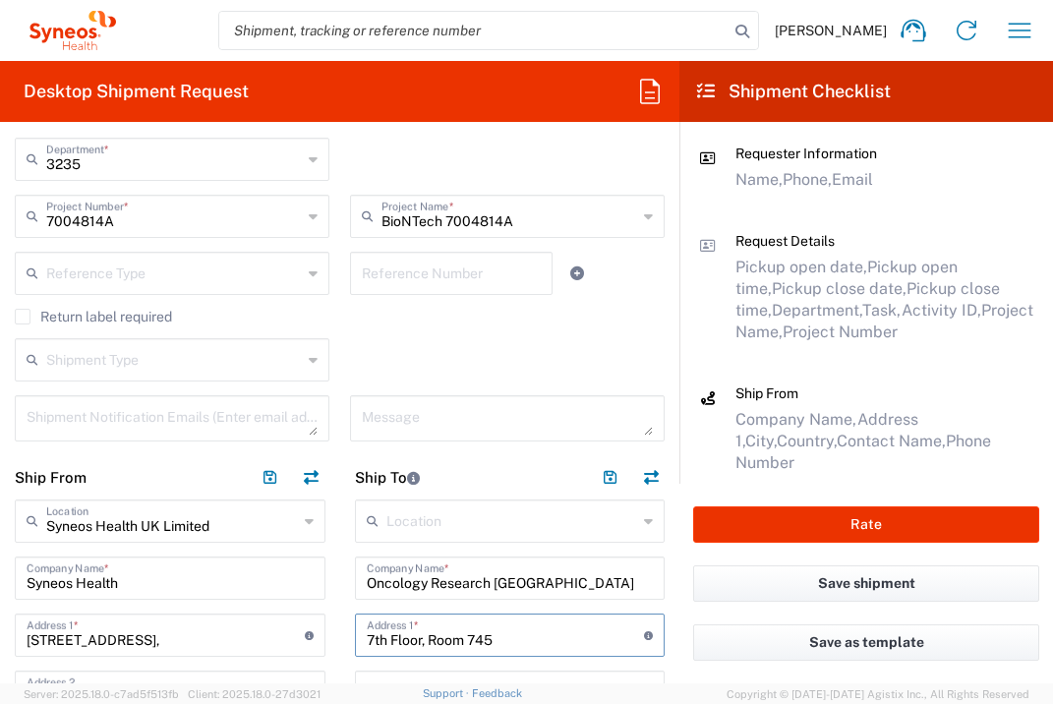
type input "7th Floor, Room 745"
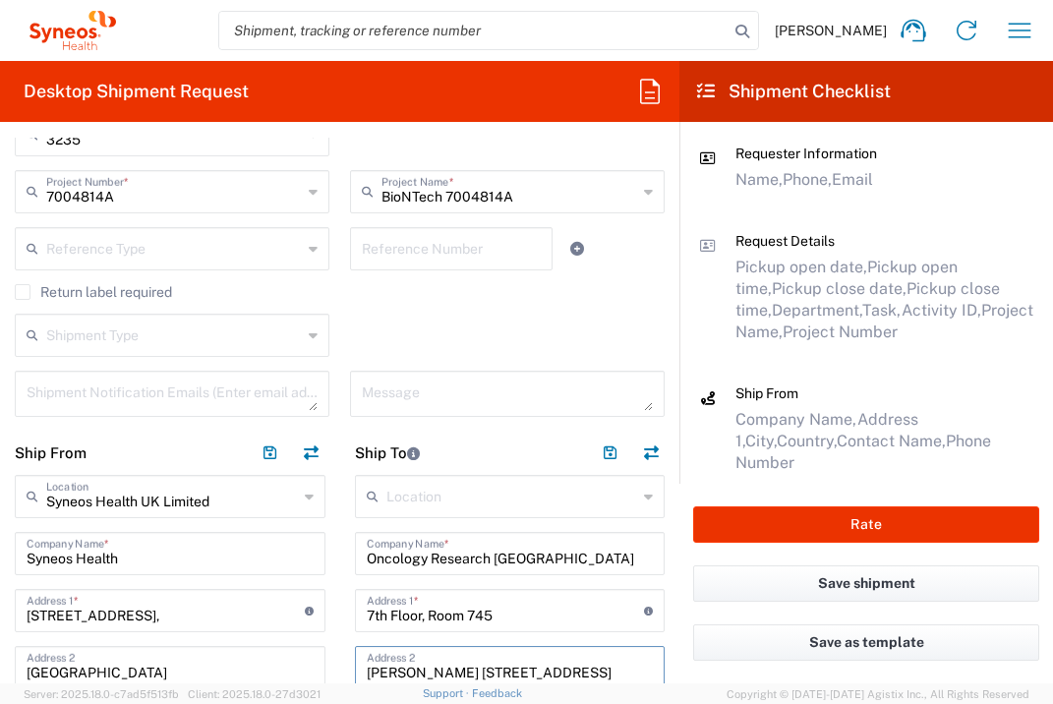
type input "[PERSON_NAME] [STREET_ADDRESS]"
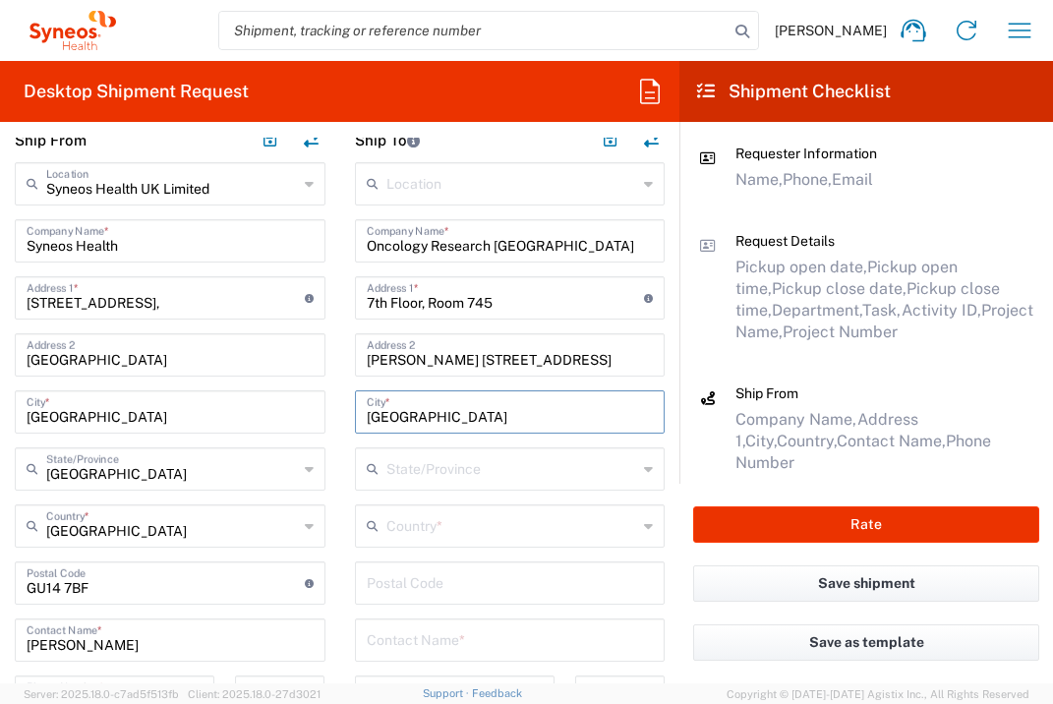
type input "[GEOGRAPHIC_DATA]"
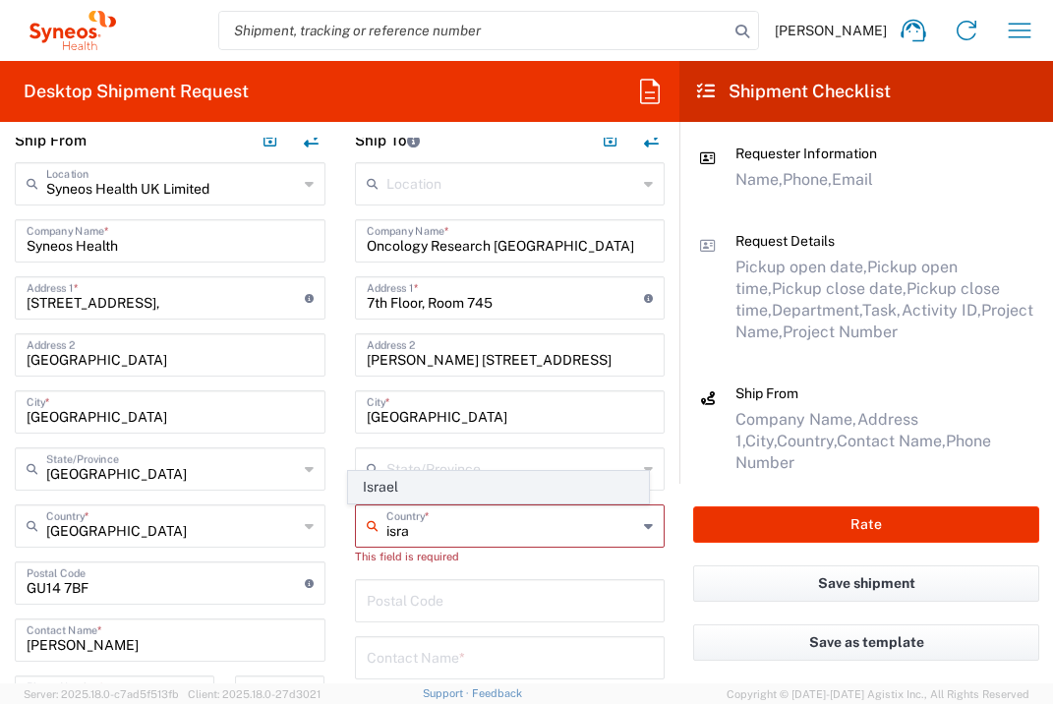
click at [378, 492] on span "Israel" at bounding box center [498, 487] width 299 height 30
type input "Israel"
type input "Sender/Shipper"
type input "Delivery Duty Paid"
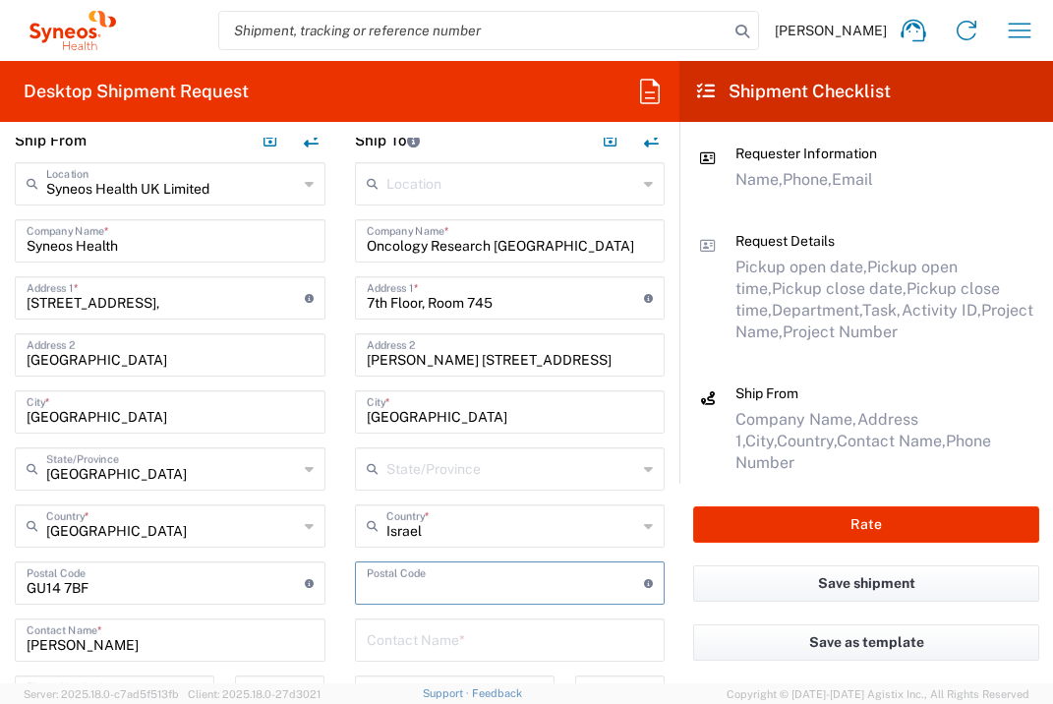
click at [401, 578] on input "undefined" at bounding box center [506, 581] width 278 height 34
type input "4910000"
type input "[PERSON_NAME]"
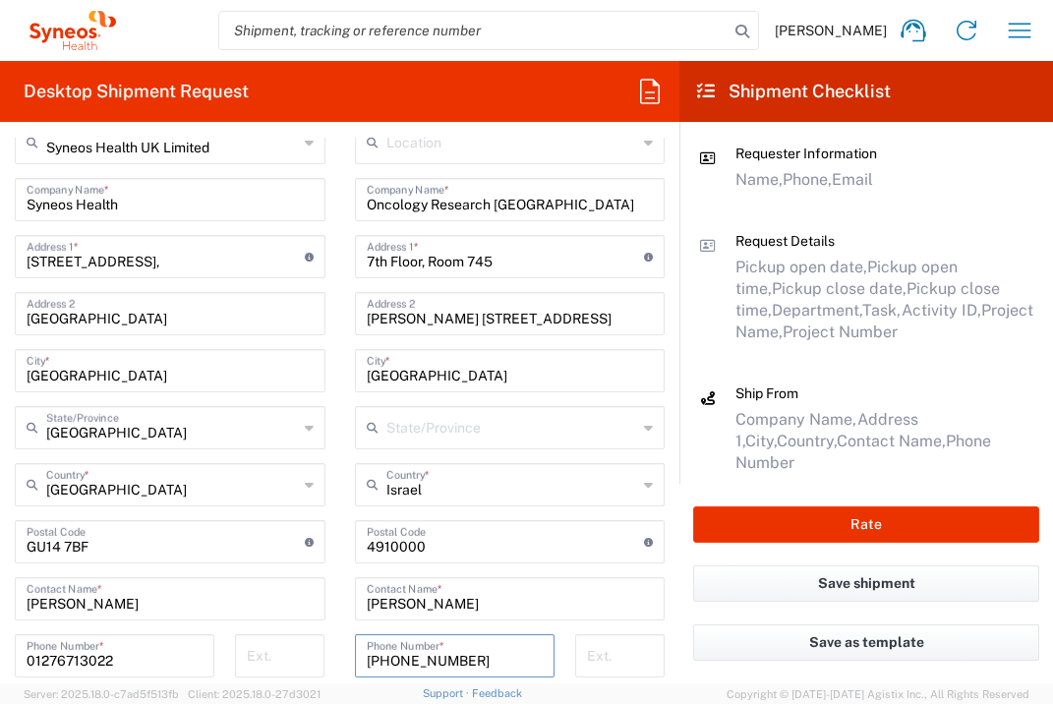
scroll to position [1194, 0]
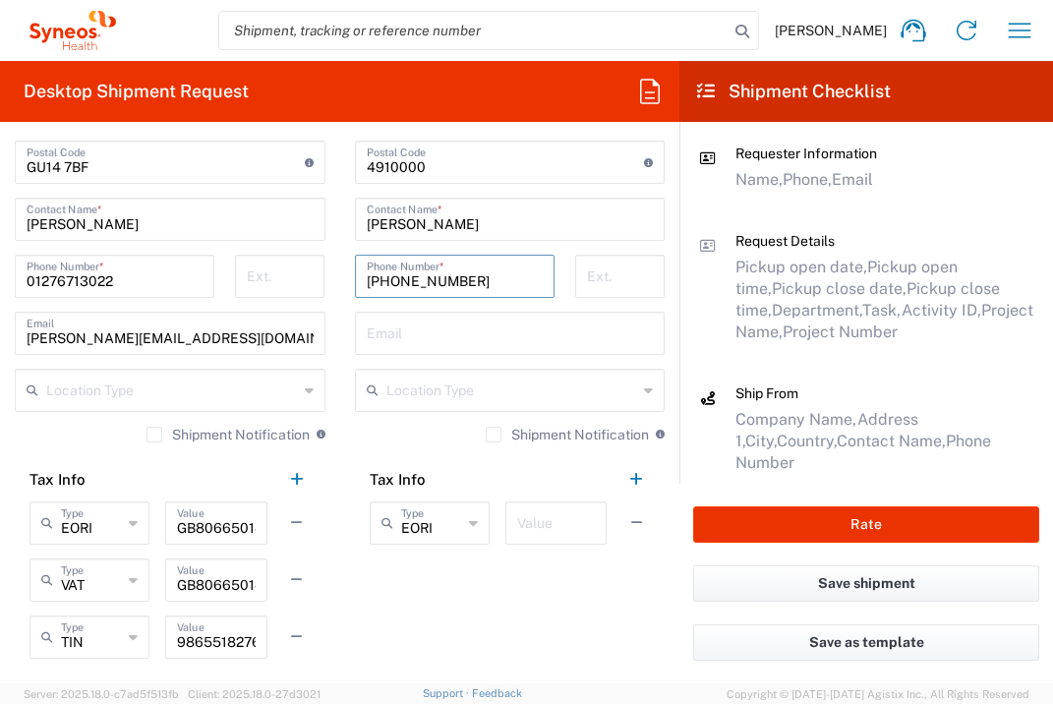
type input "[PHONE_NUMBER]"
click at [530, 529] on input "text" at bounding box center [556, 521] width 78 height 34
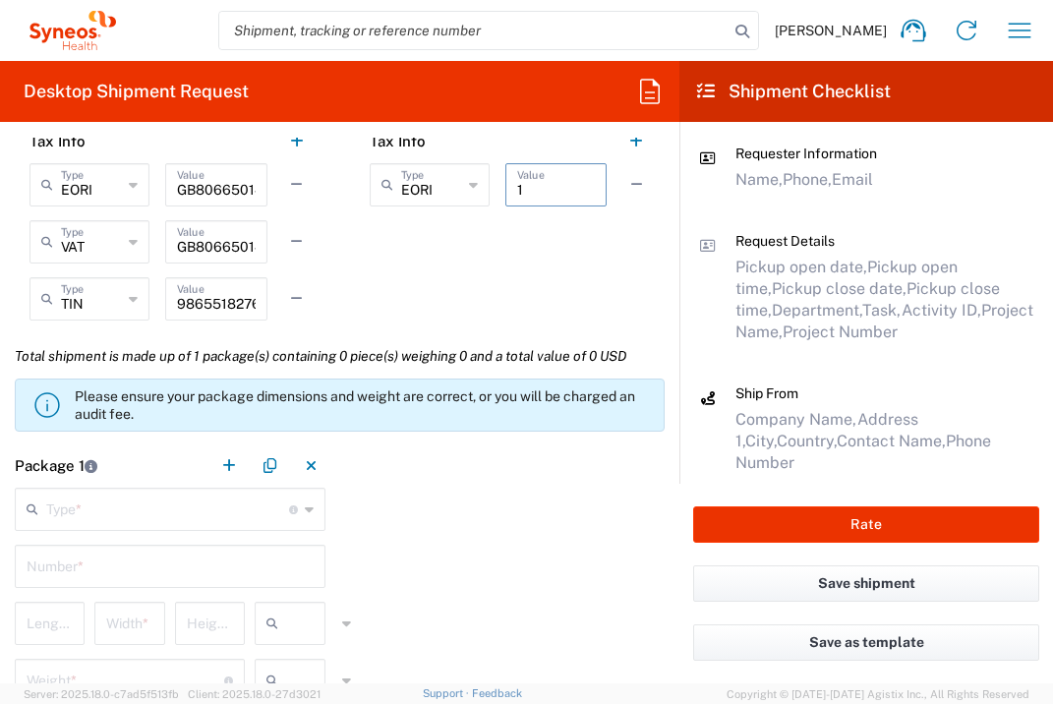
type input "1"
click at [226, 514] on input "text" at bounding box center [167, 507] width 243 height 34
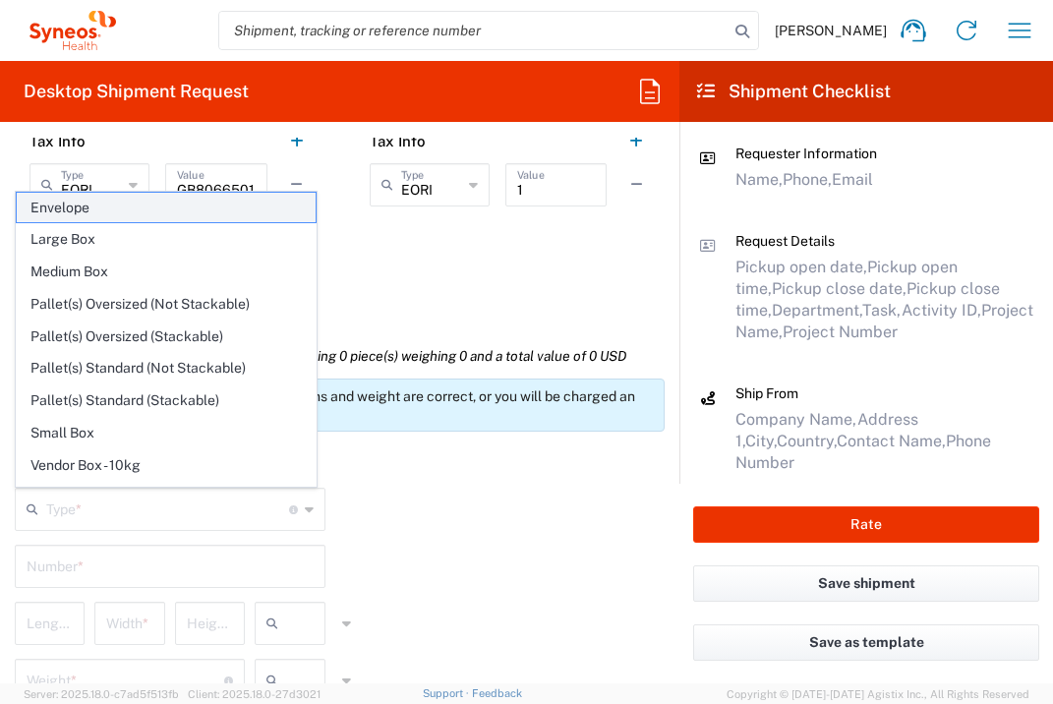
click at [153, 202] on span "Envelope" at bounding box center [166, 208] width 299 height 30
type input "Envelope"
type input "1"
type input "9.5"
type input "12.5"
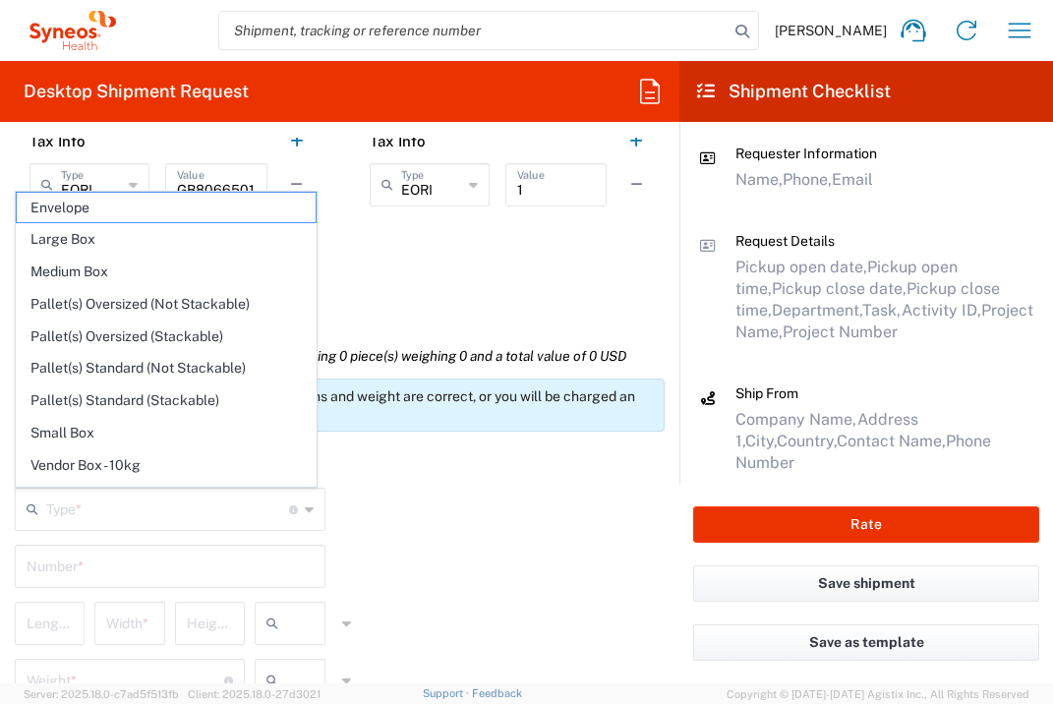
type input "0.25"
type input "in"
type input "0.45"
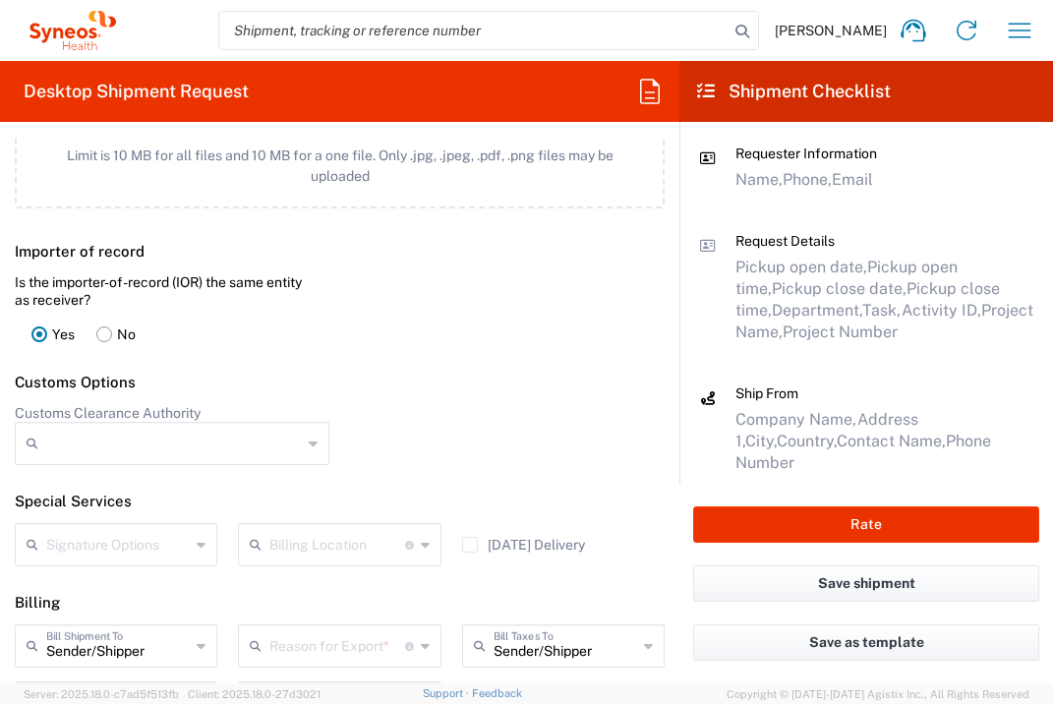
scroll to position [2100, 0]
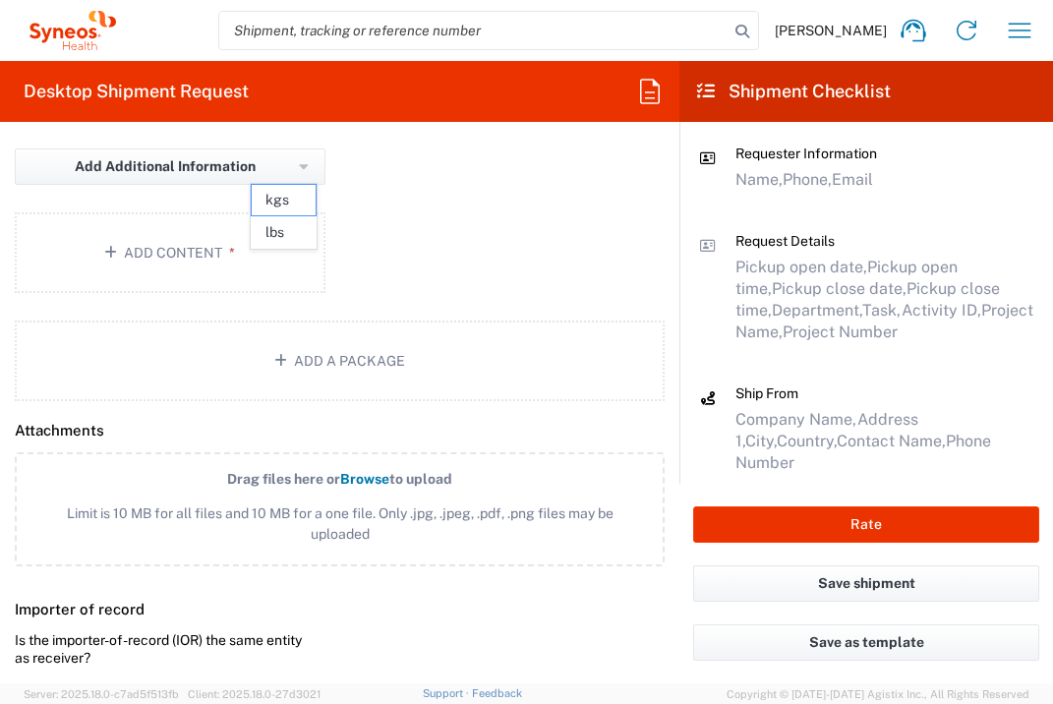
click at [291, 129] on input "text" at bounding box center [310, 112] width 49 height 31
click at [296, 228] on span "lbs" at bounding box center [284, 232] width 65 height 30
type input "lbs"
click at [249, 290] on button "Add Content *" at bounding box center [170, 252] width 311 height 81
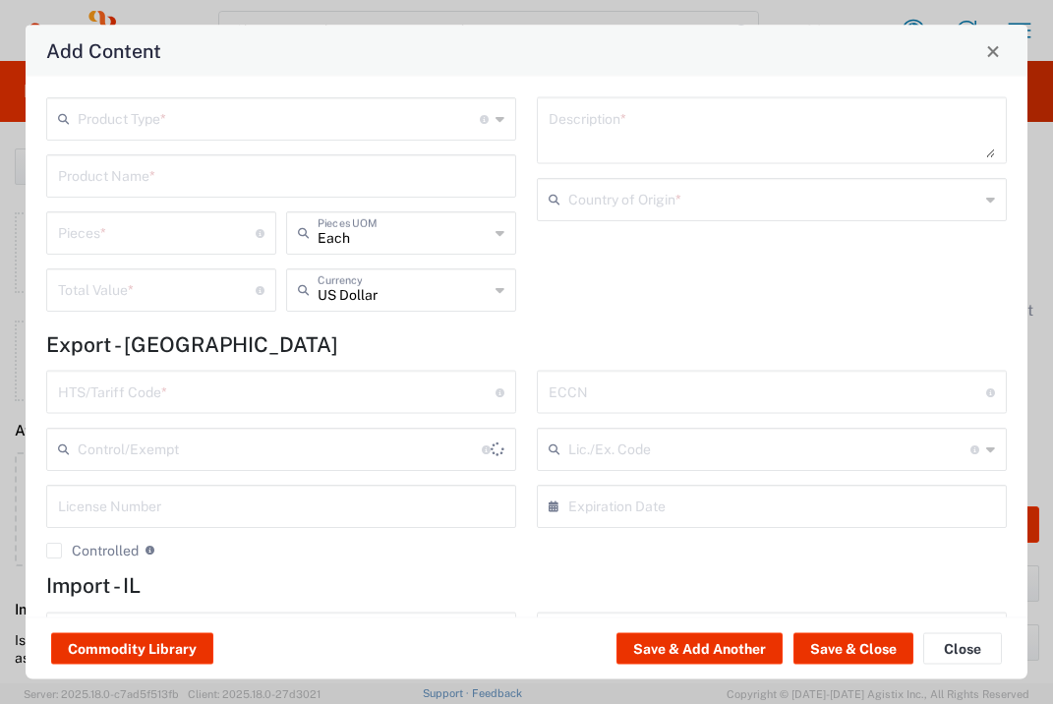
click at [265, 122] on input "text" at bounding box center [279, 117] width 402 height 34
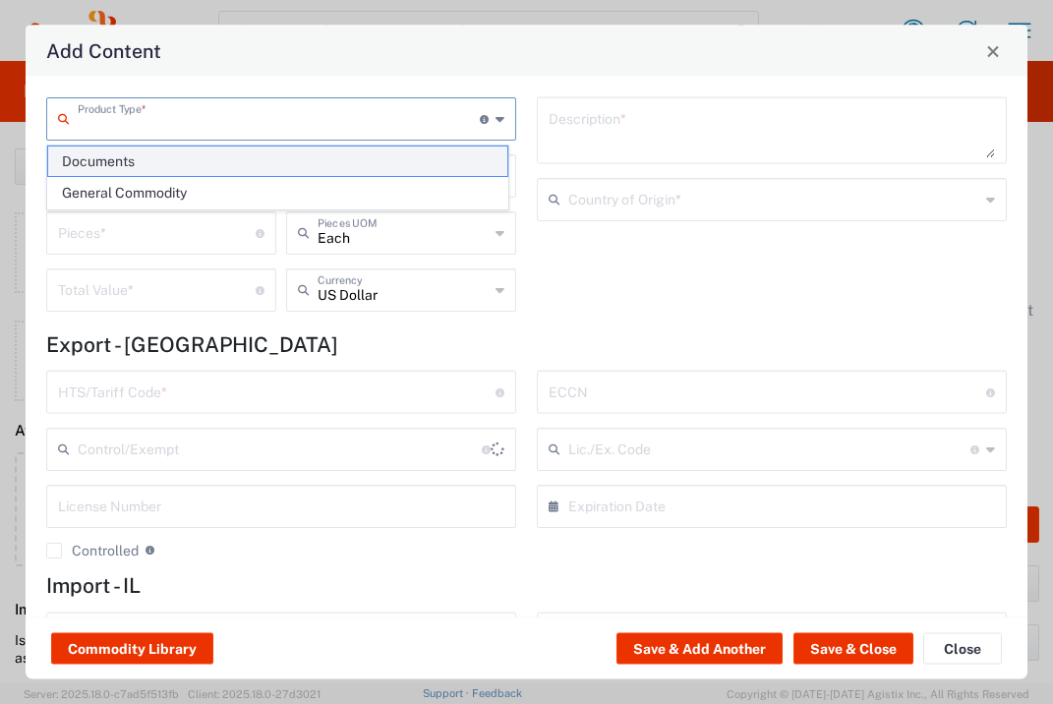
click at [255, 172] on span "Documents" at bounding box center [277, 161] width 459 height 30
type input "Documents"
type input "1"
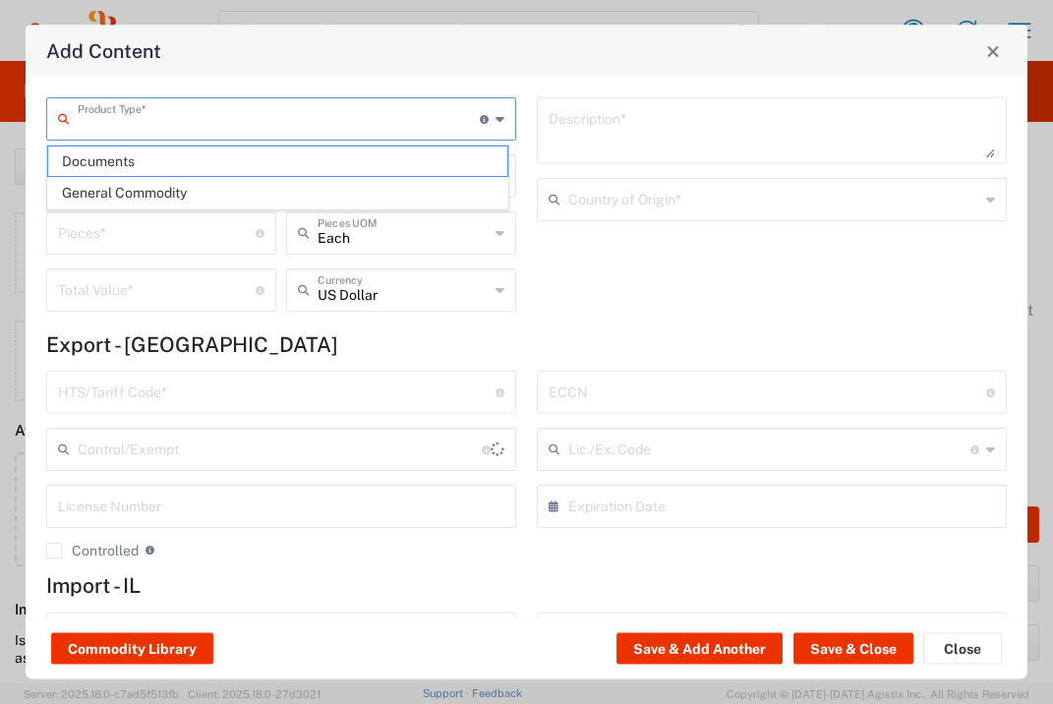
type textarea "Documents"
type input "[GEOGRAPHIC_DATA]"
type input "0000.00.0000"
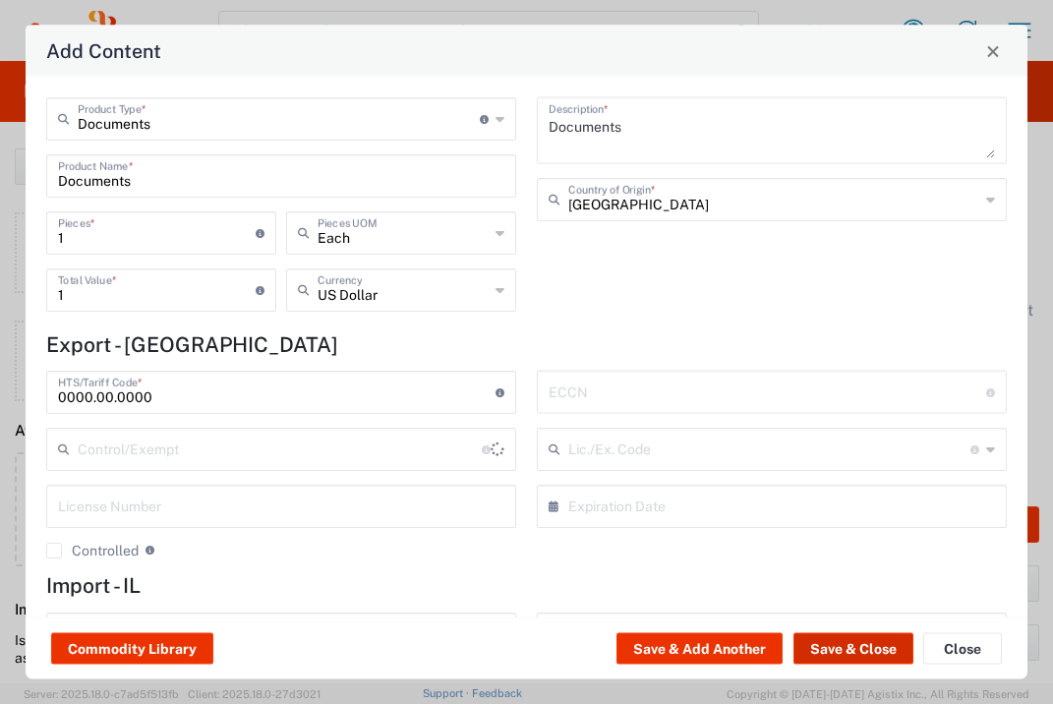
click at [835, 643] on button "Save & Close" at bounding box center [853, 648] width 120 height 31
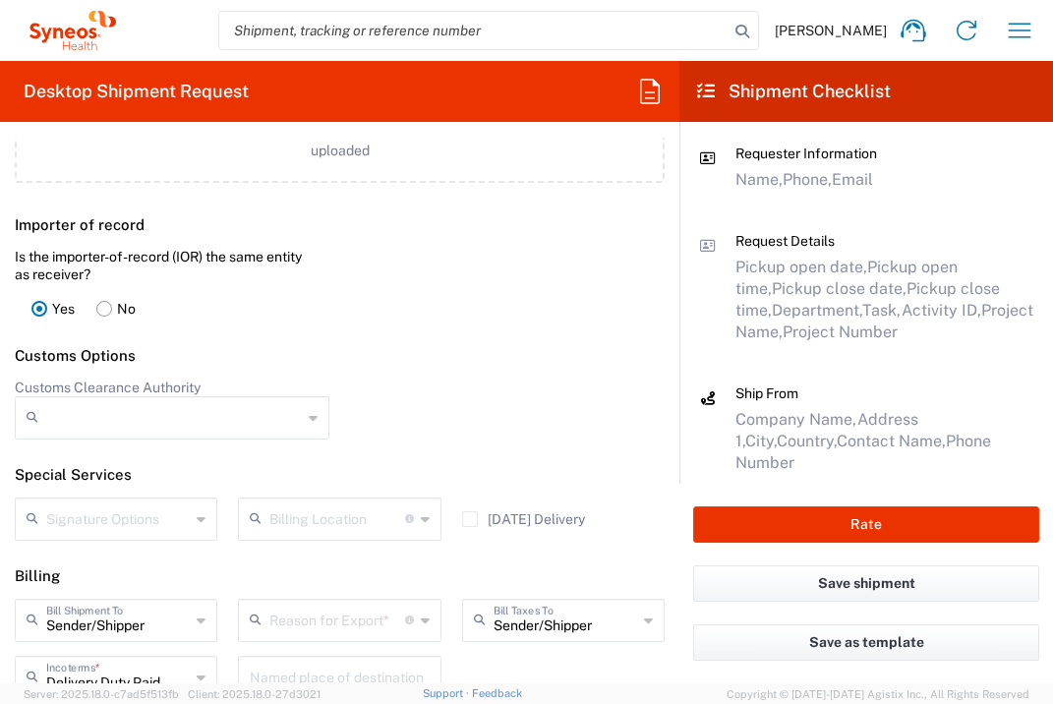
scroll to position [2627, 0]
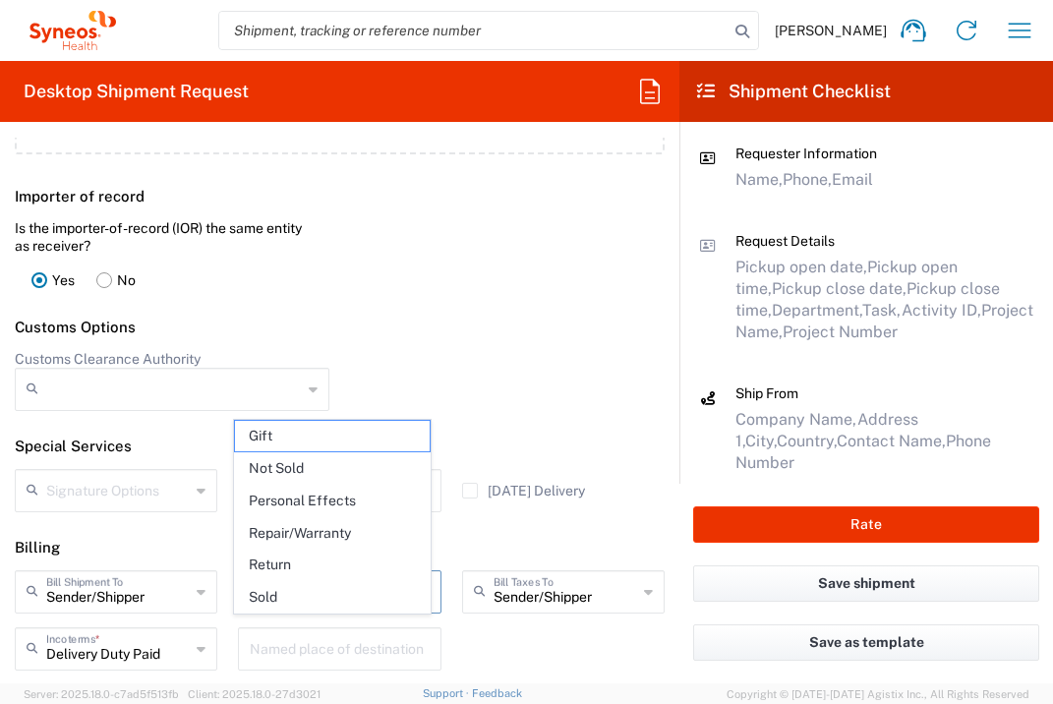
click at [371, 607] on input "text" at bounding box center [336, 590] width 135 height 34
click at [348, 474] on span "Not Sold" at bounding box center [332, 468] width 194 height 30
type input "Not Sold"
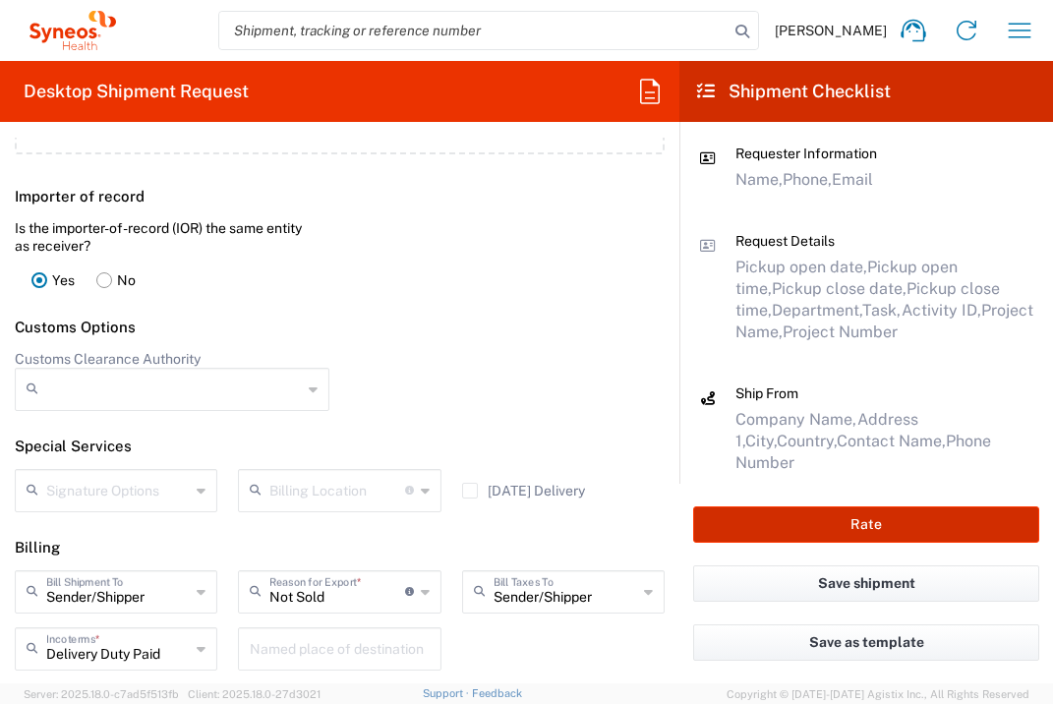
click at [835, 516] on button "Rate" at bounding box center [866, 524] width 346 height 36
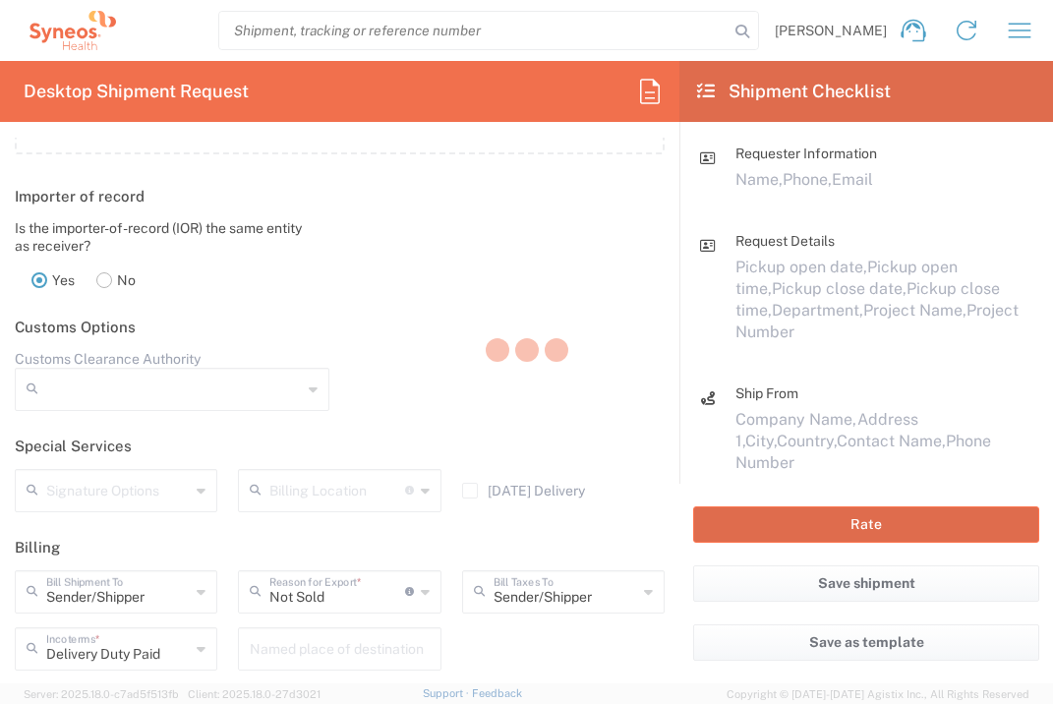
type input "7004814A"
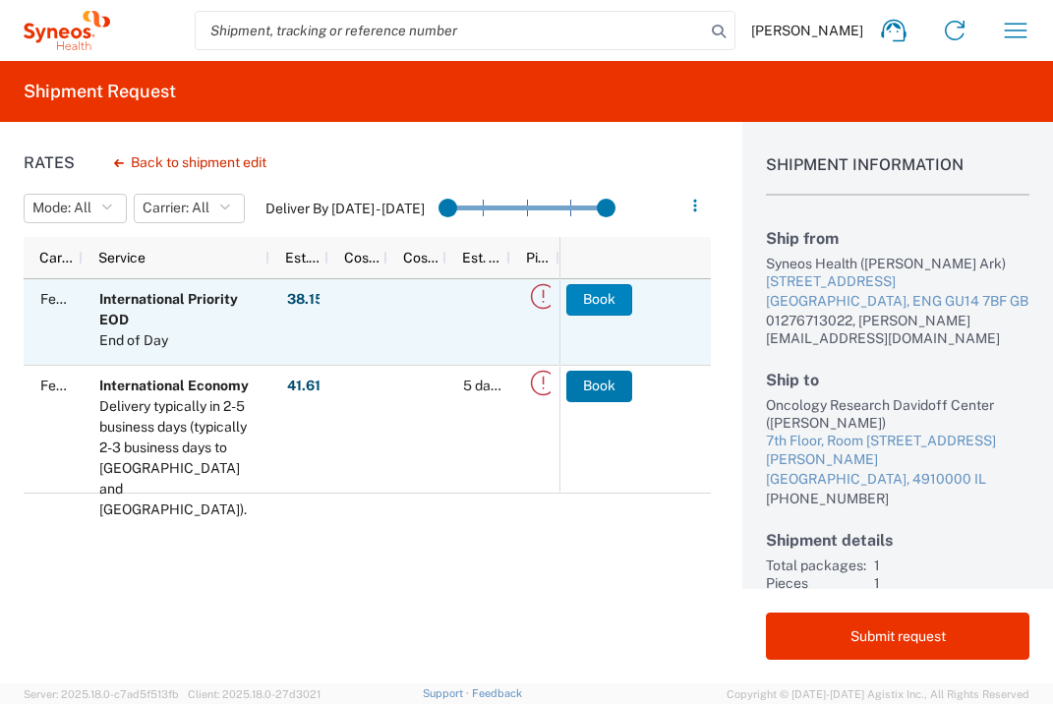
click at [608, 307] on button "Book" at bounding box center [599, 299] width 66 height 31
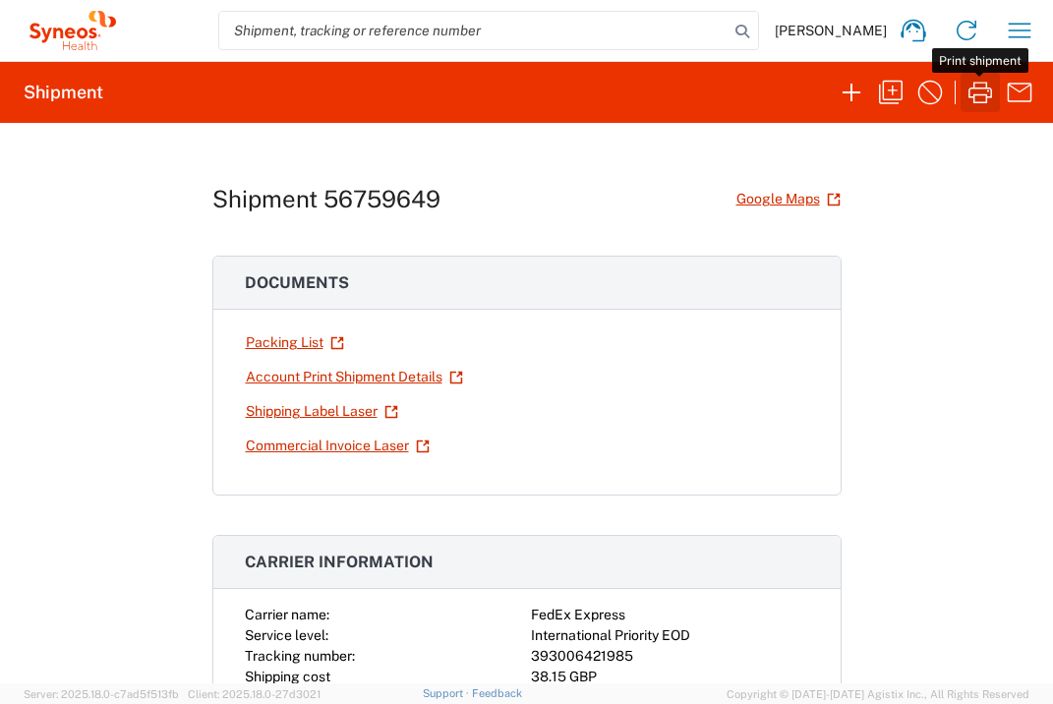
click at [984, 96] on icon "button" at bounding box center [979, 92] width 31 height 31
click at [1010, 27] on icon "button" at bounding box center [1019, 30] width 31 height 31
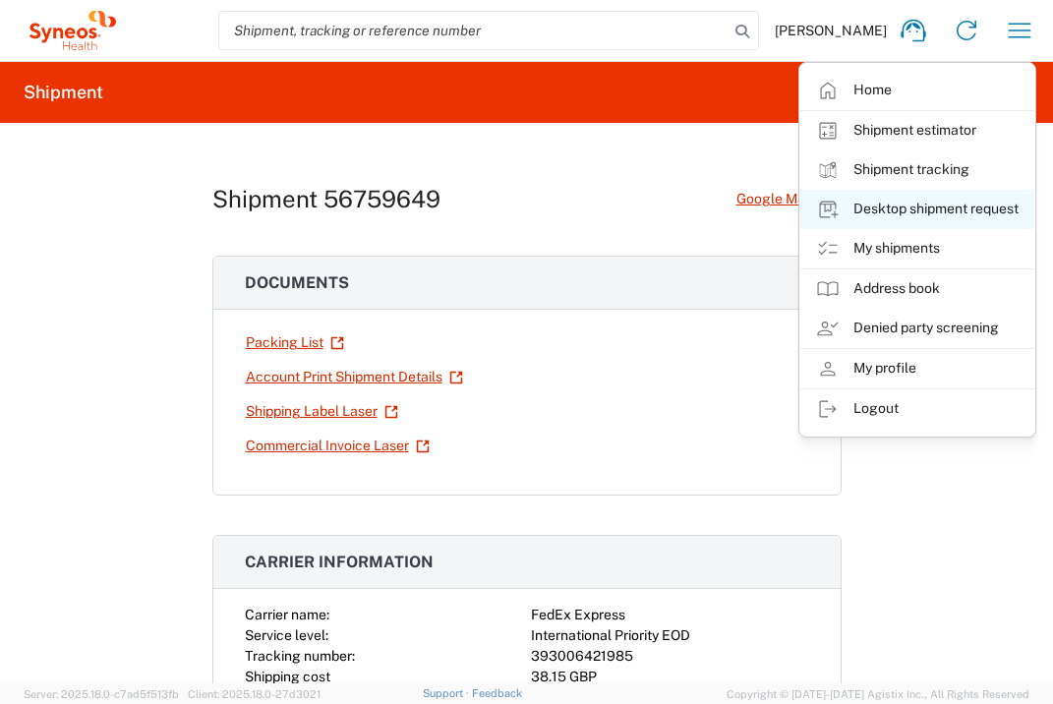
click at [948, 209] on link "Desktop shipment request" at bounding box center [917, 209] width 234 height 39
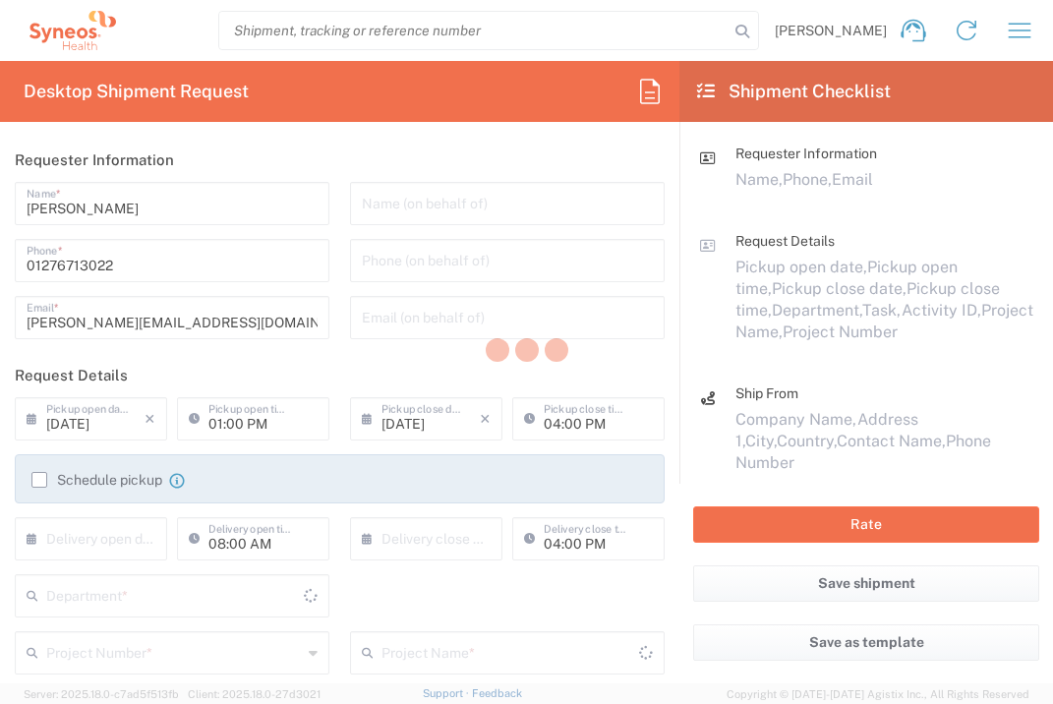
type input "3235"
type input "[GEOGRAPHIC_DATA]"
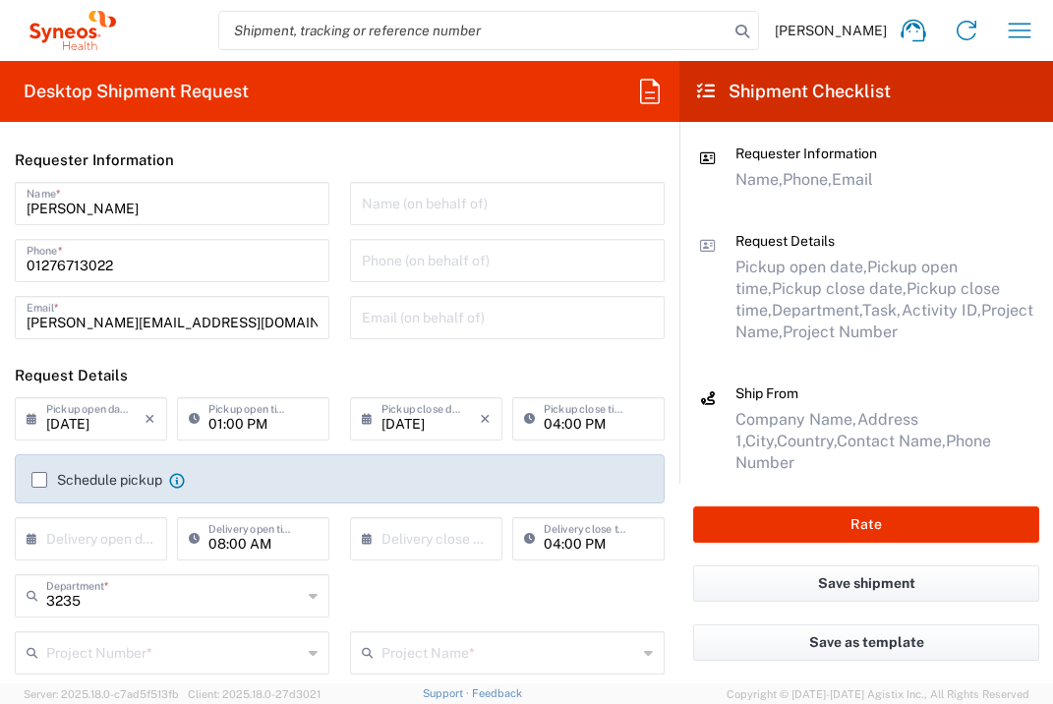
click at [128, 542] on input "text" at bounding box center [95, 537] width 98 height 34
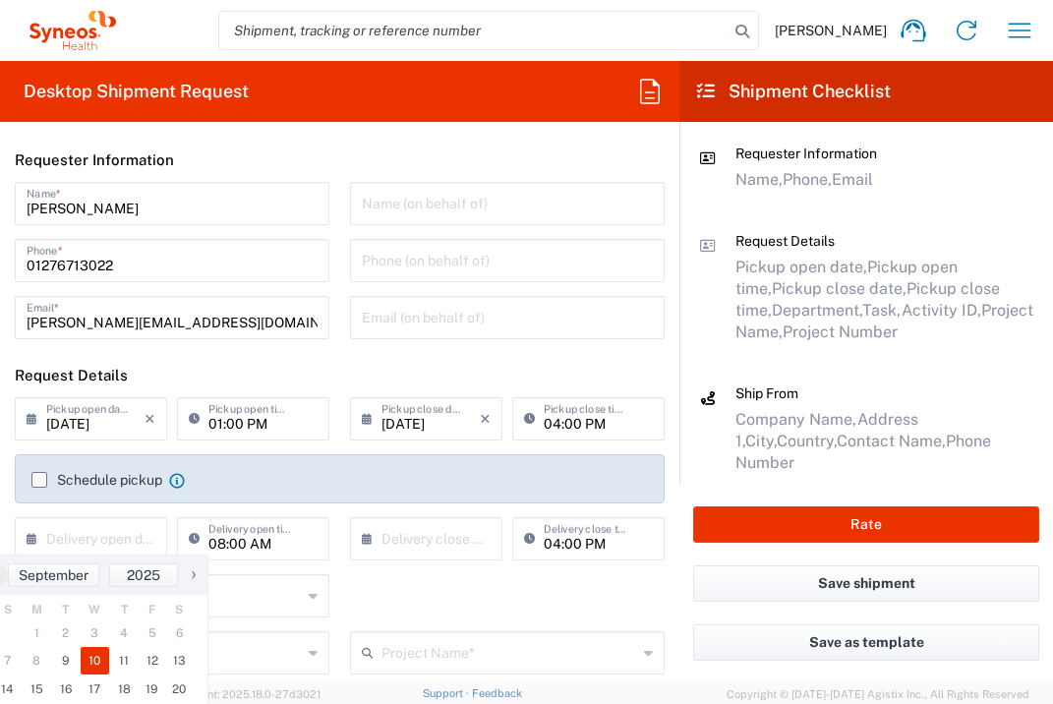
drag, startPoint x: 99, startPoint y: 658, endPoint x: 351, endPoint y: 580, distance: 263.3
click at [102, 658] on span "10" at bounding box center [95, 661] width 29 height 28
type input "[DATE]"
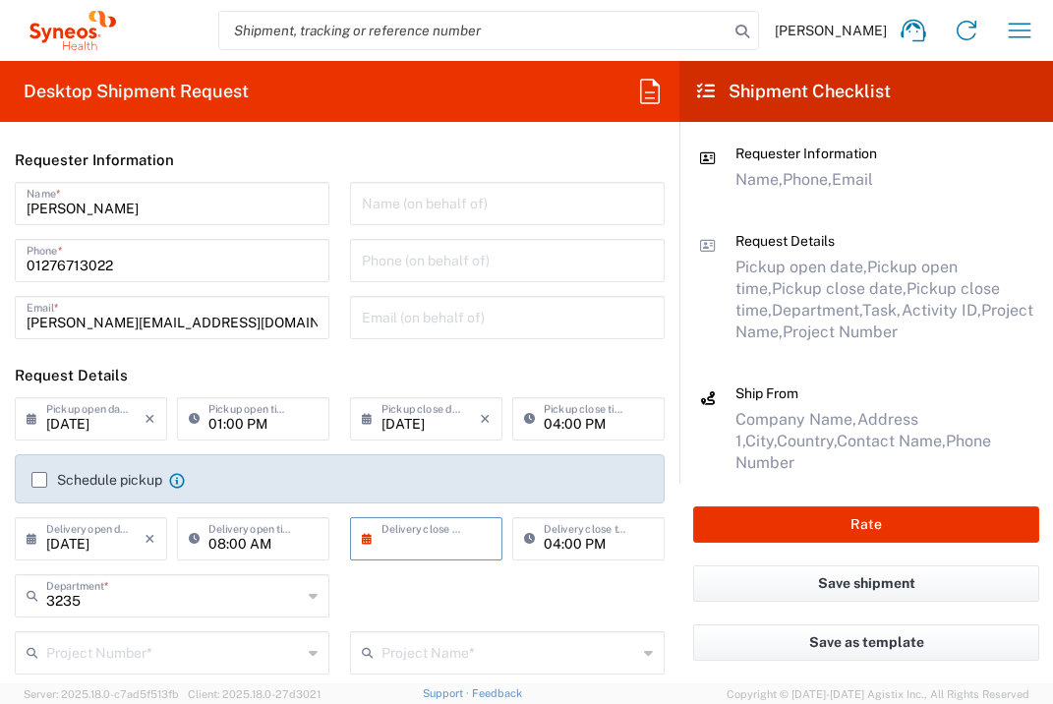
click at [388, 547] on input "text" at bounding box center [430, 537] width 98 height 34
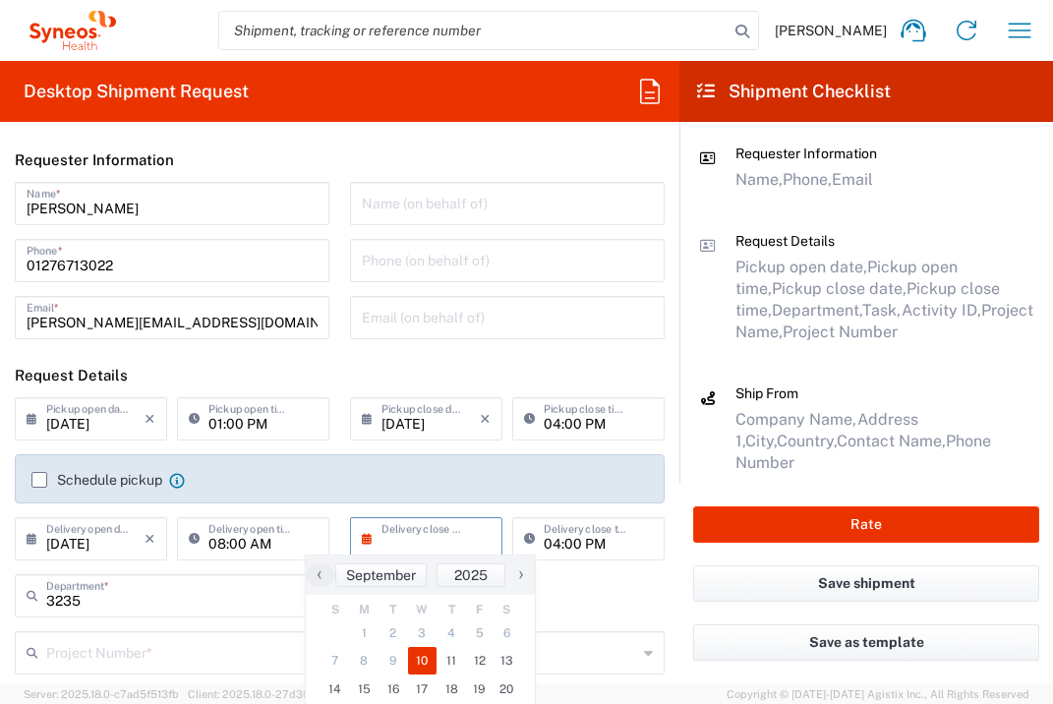
drag, startPoint x: 425, startPoint y: 646, endPoint x: 404, endPoint y: 655, distance: 22.5
click at [423, 655] on span "10" at bounding box center [422, 661] width 29 height 28
type input "[DATE]"
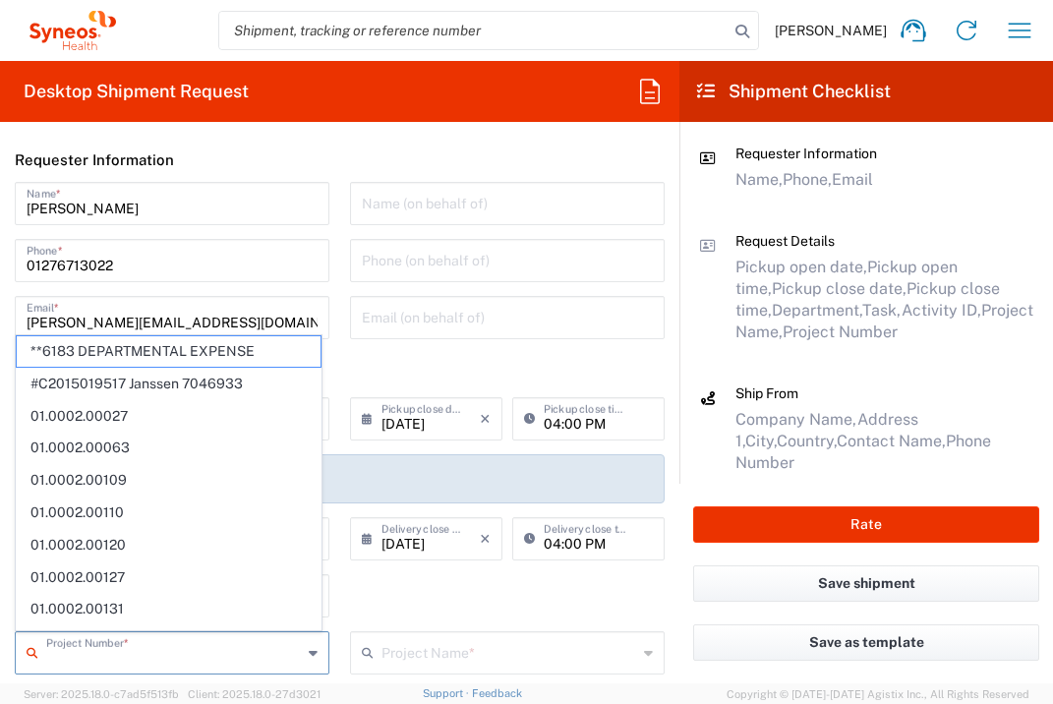
click at [238, 652] on input "text" at bounding box center [174, 651] width 256 height 34
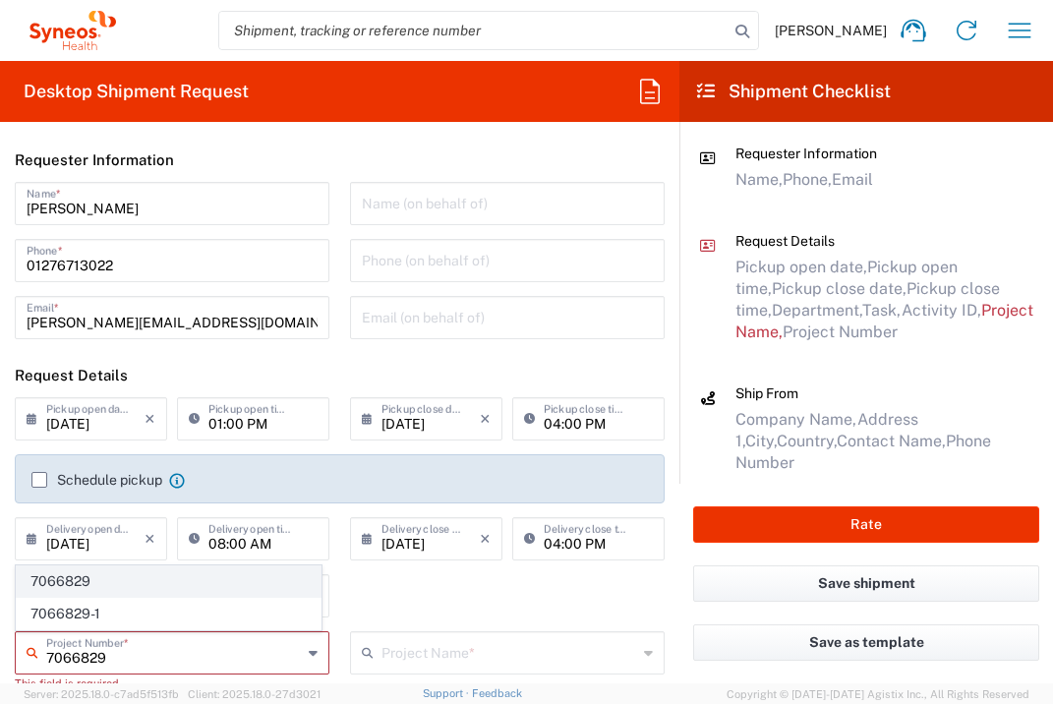
type input "7066829"
click at [98, 579] on span "7066829" at bounding box center [169, 581] width 304 height 30
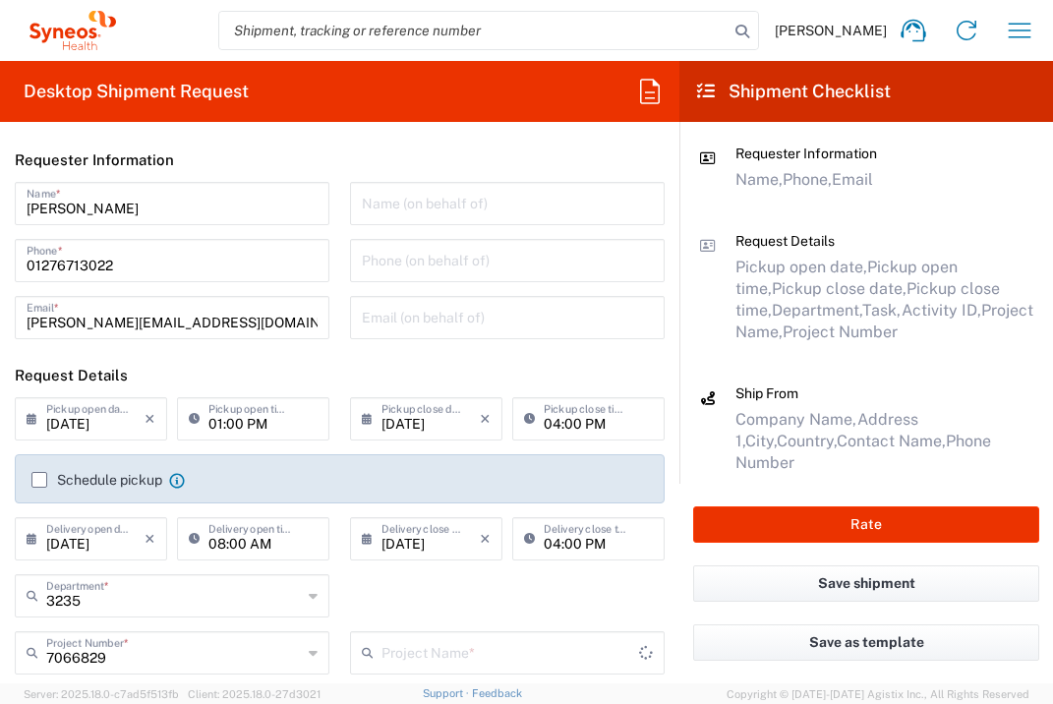
type input "Pfizer 7066829"
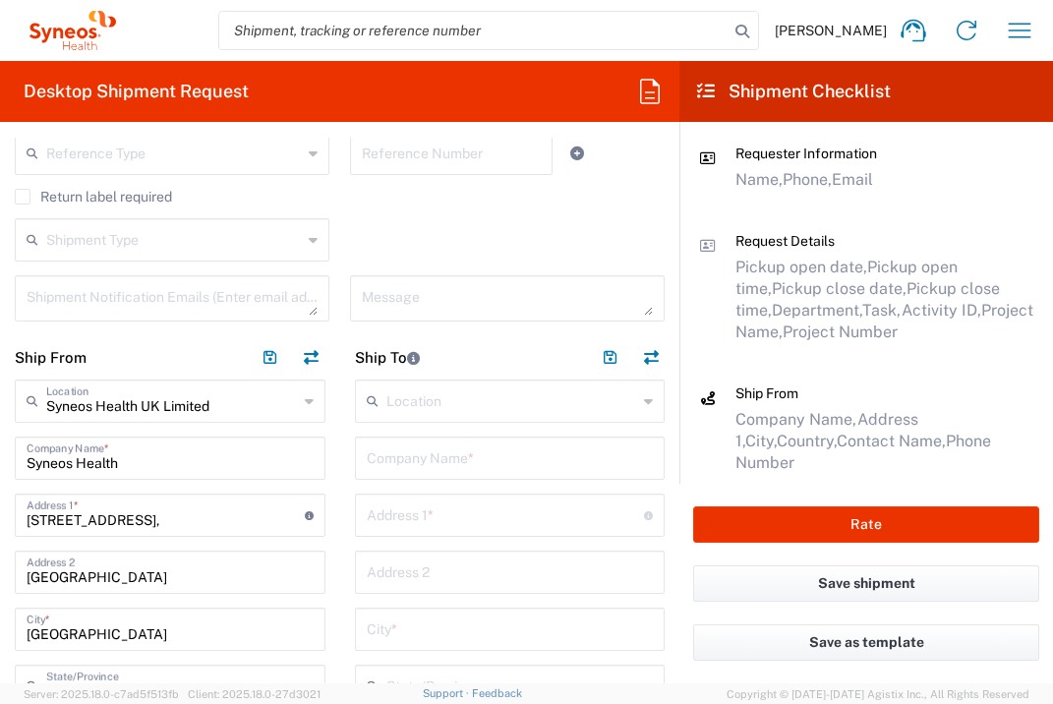
scroll to position [732, 0]
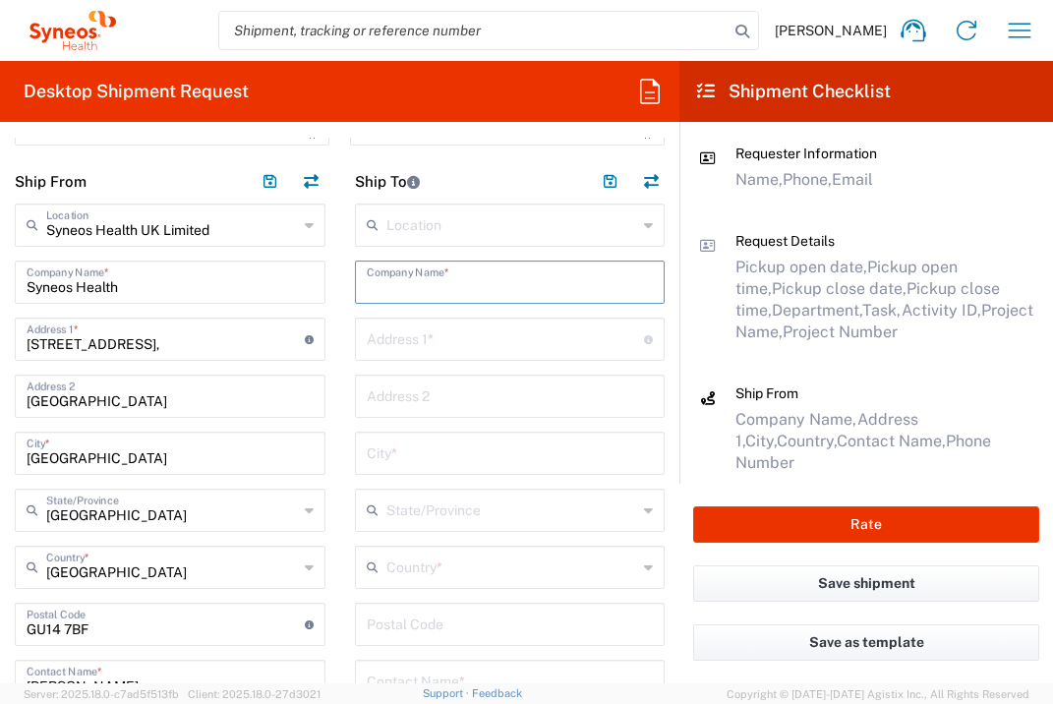
click at [434, 279] on input "text" at bounding box center [510, 280] width 287 height 34
type input "Thoraxklinik Heidelberg gGmbH"
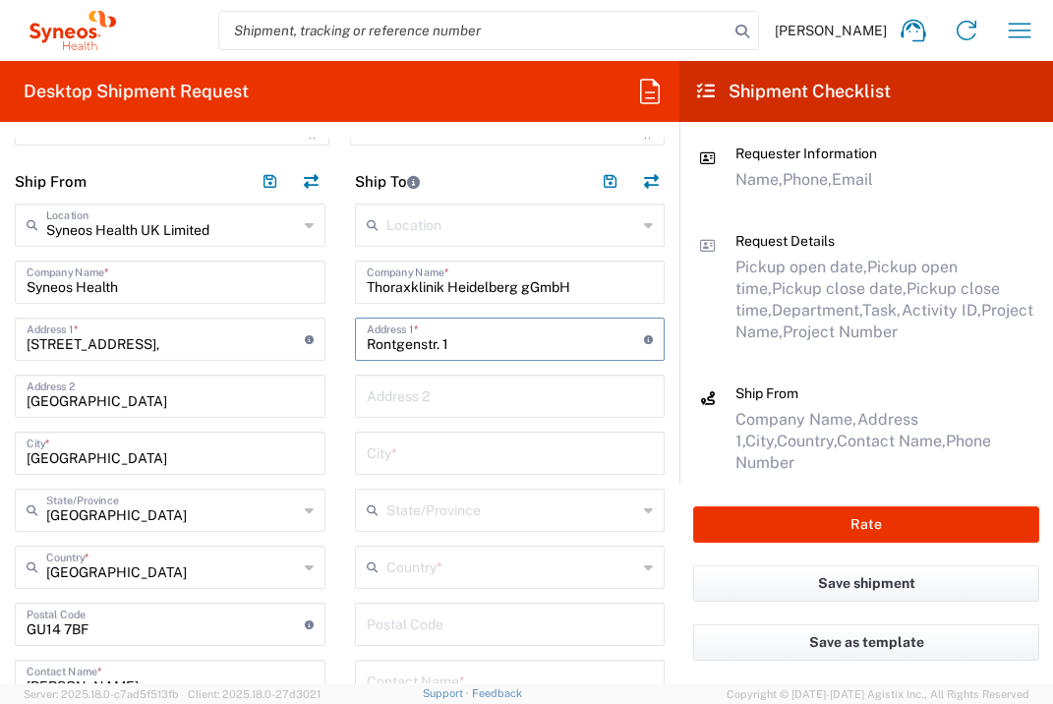
type input "Rontgenstr. 1"
type input "Centre for [MEDICAL_DATA]"
type input "[GEOGRAPHIC_DATA]"
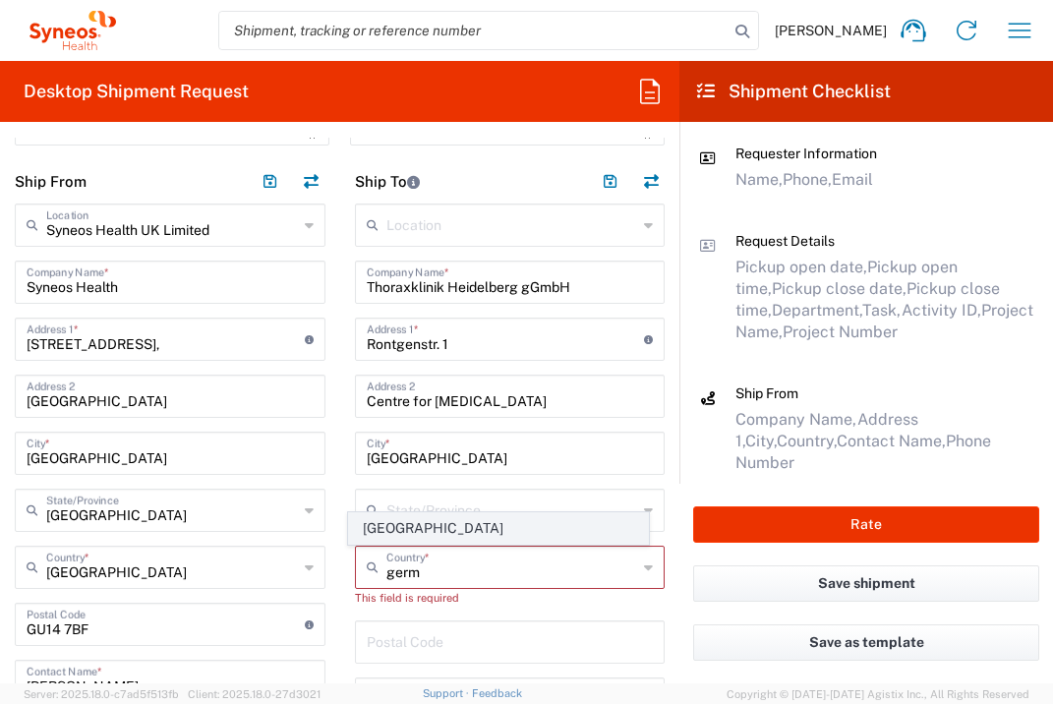
click at [362, 520] on span "[GEOGRAPHIC_DATA]" at bounding box center [498, 528] width 299 height 30
type input "[GEOGRAPHIC_DATA]"
type input "Sender/Shipper"
type input "Delivery Duty Paid"
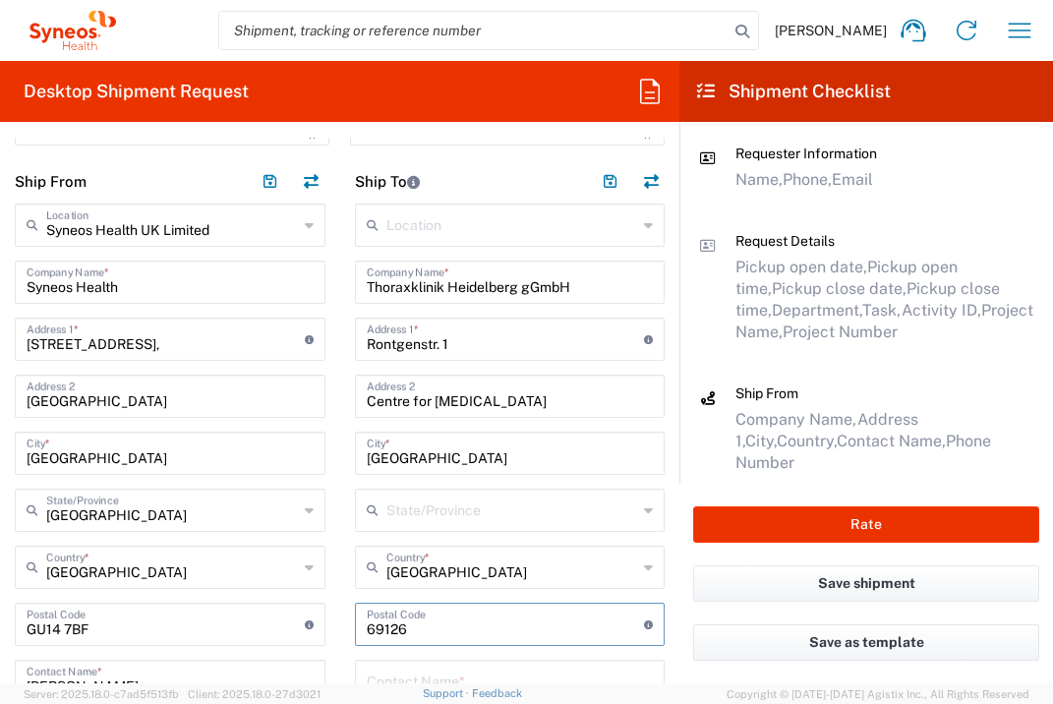
type input "69126"
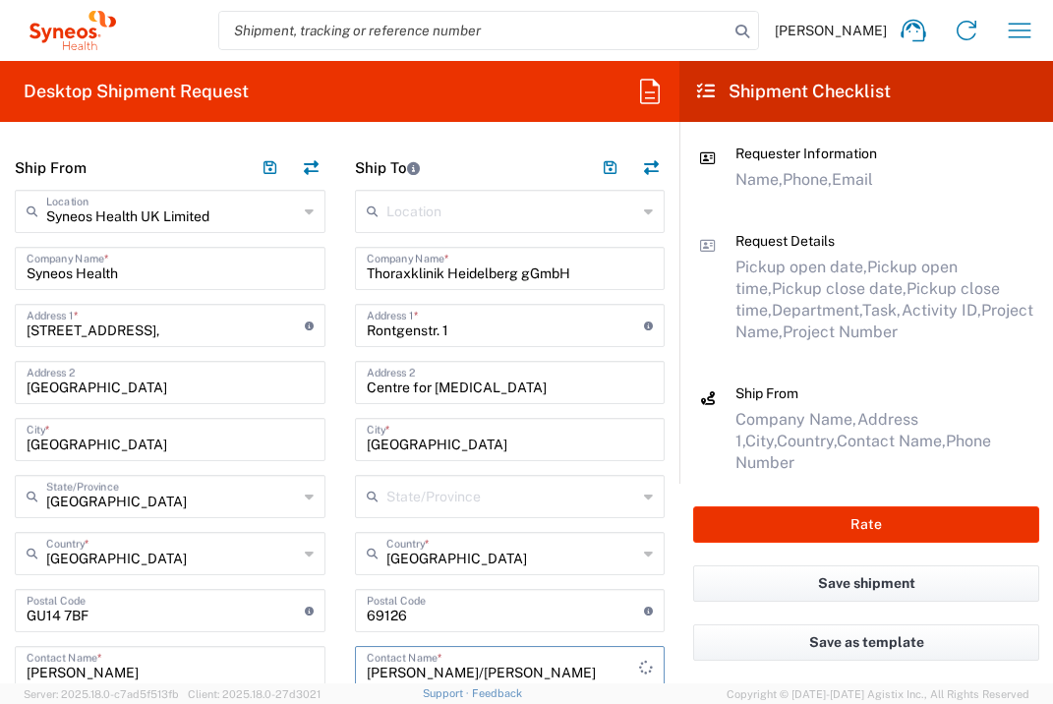
type input "[PERSON_NAME]/[PERSON_NAME]"
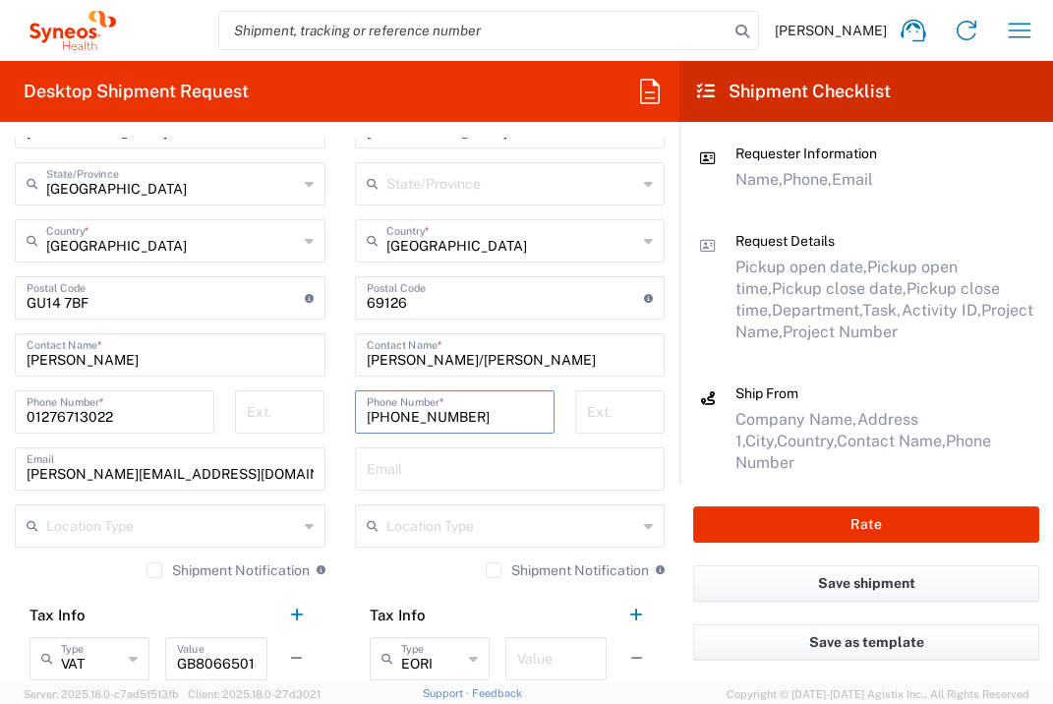
type input "[PHONE_NUMBER]"
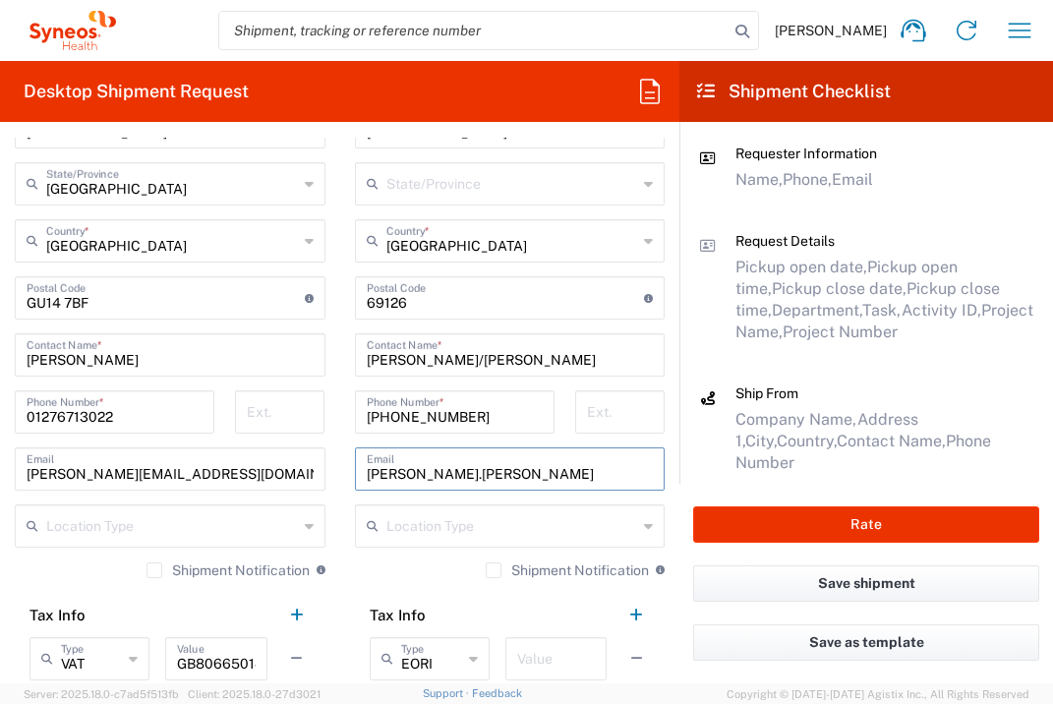
type input "[PERSON_NAME][EMAIL_ADDRESS][PERSON_NAME][DOMAIN_NAME]"
click at [527, 665] on input "text" at bounding box center [556, 657] width 78 height 34
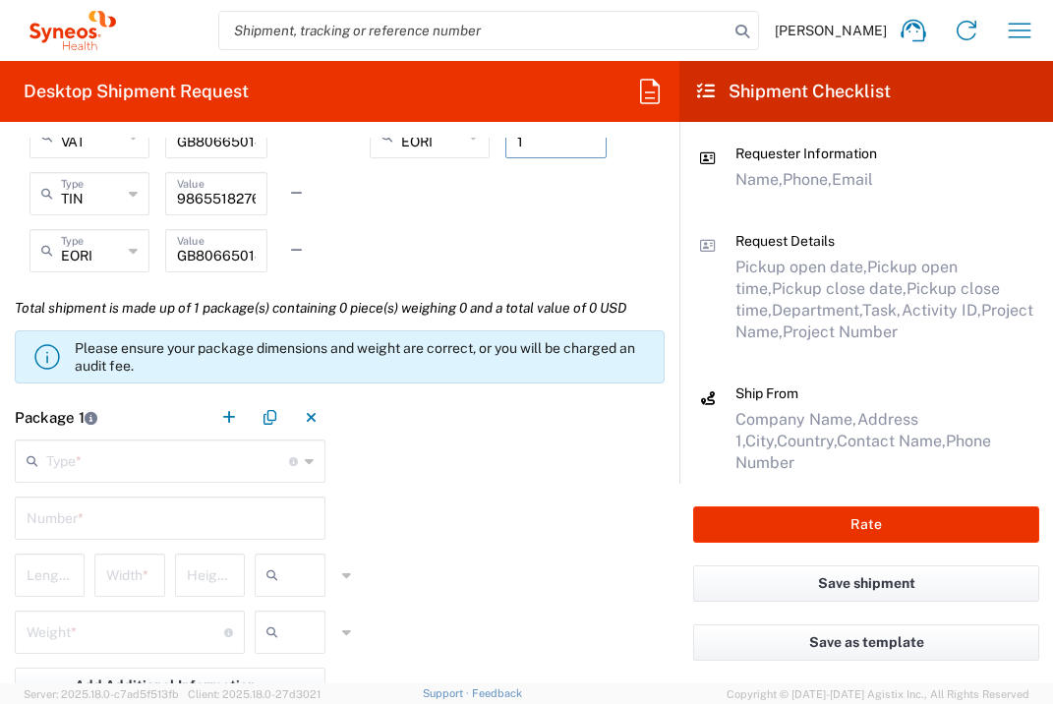
scroll to position [1583, 0]
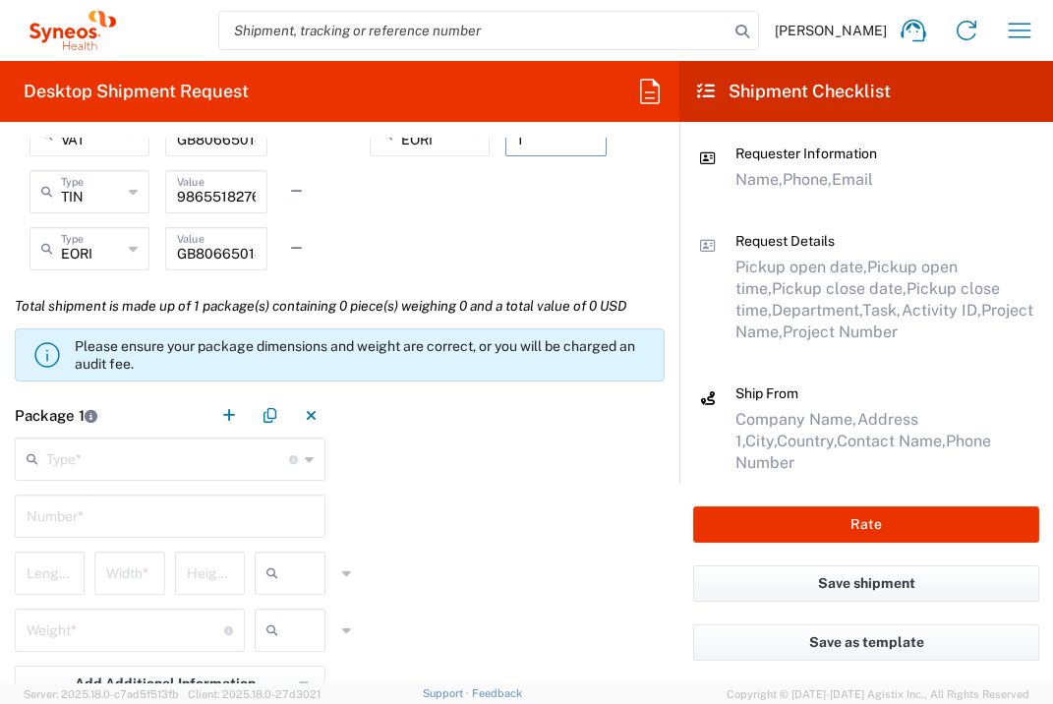
type input "1"
click at [191, 444] on input "text" at bounding box center [167, 457] width 243 height 34
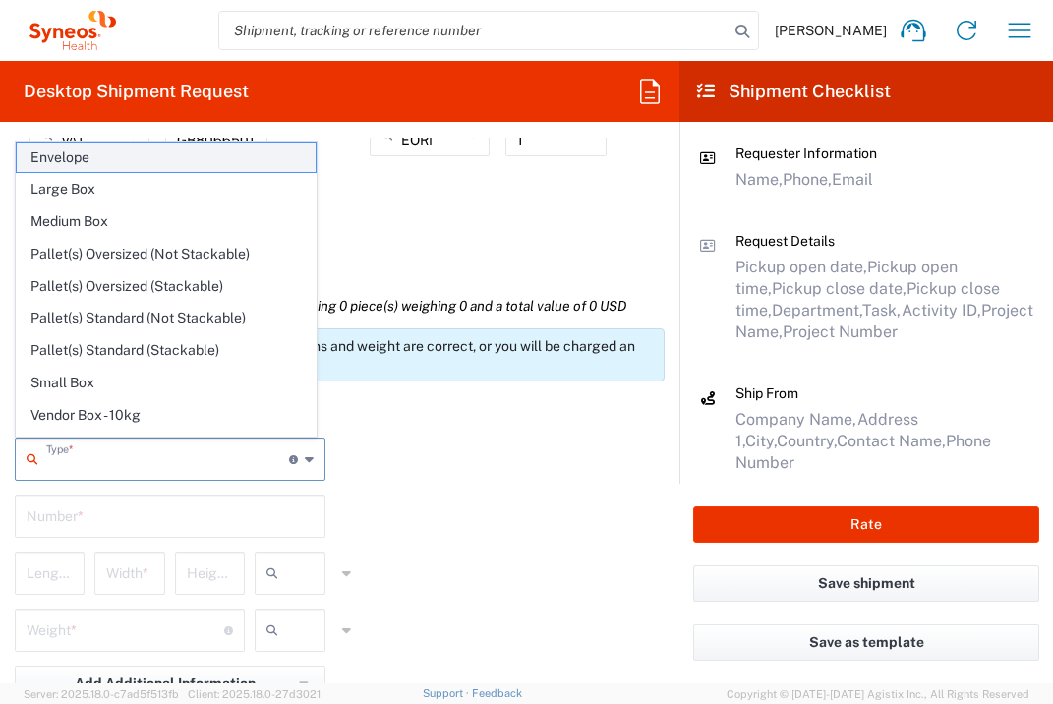
click at [145, 147] on span "Envelope" at bounding box center [166, 158] width 299 height 30
type input "Envelope"
type input "1"
type input "9.5"
type input "12.5"
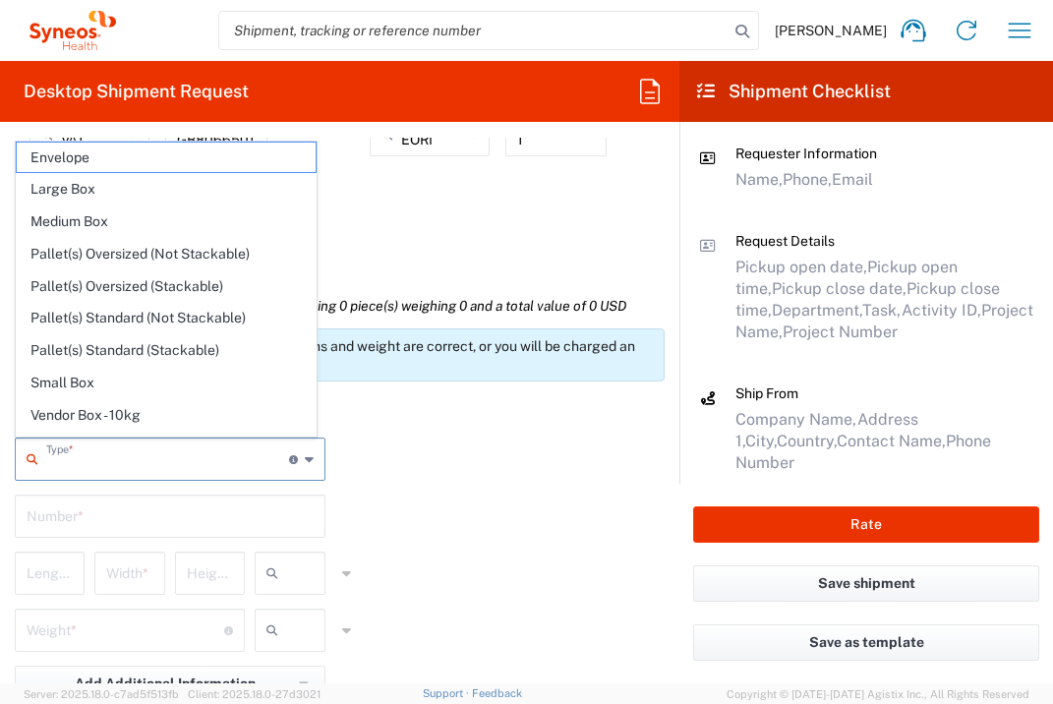
type input "0.25"
type input "in"
type input "0.45"
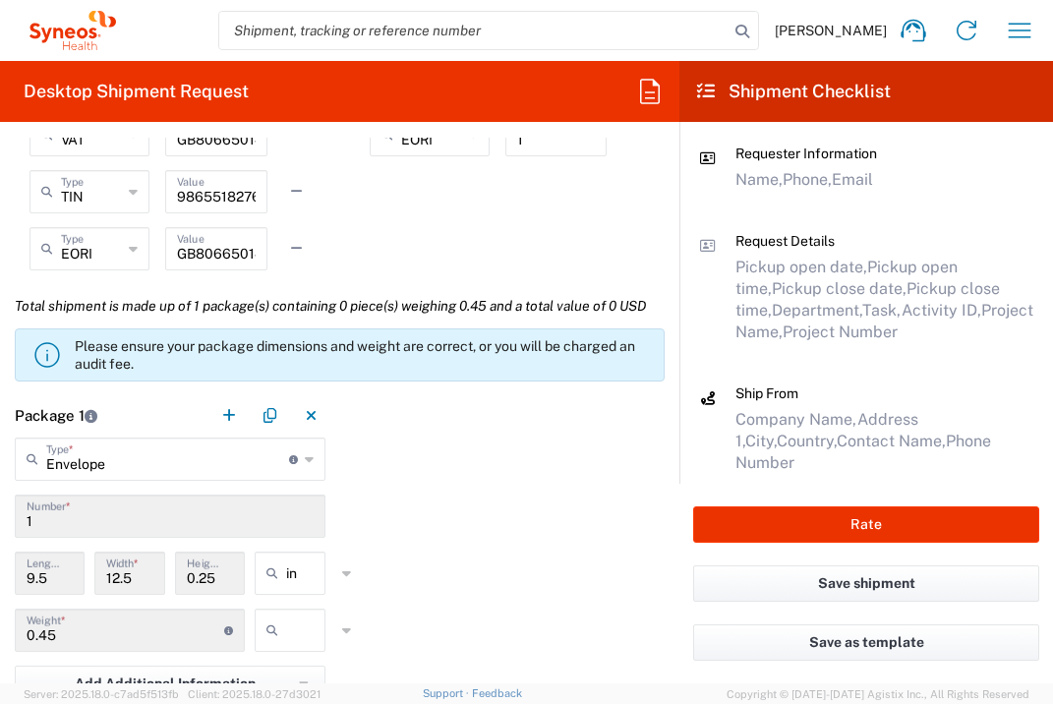
click at [313, 646] on input "text" at bounding box center [310, 629] width 49 height 31
drag, startPoint x: 306, startPoint y: 629, endPoint x: 335, endPoint y: 620, distance: 30.8
click at [309, 631] on span "lbs" at bounding box center [284, 635] width 65 height 30
type input "lbs"
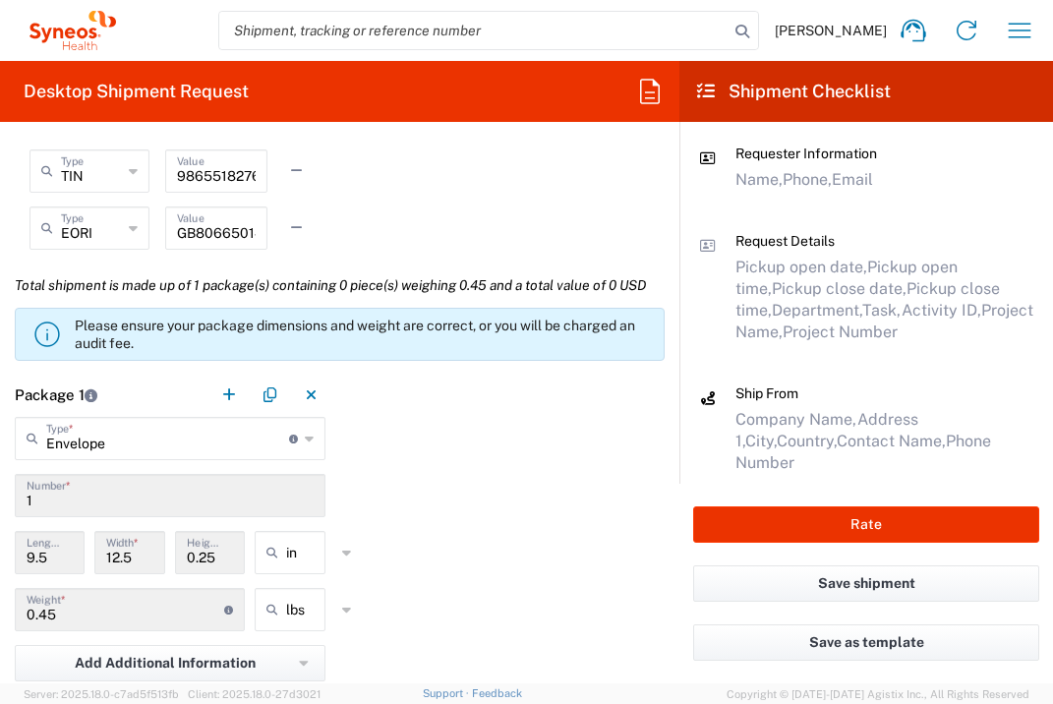
scroll to position [2135, 0]
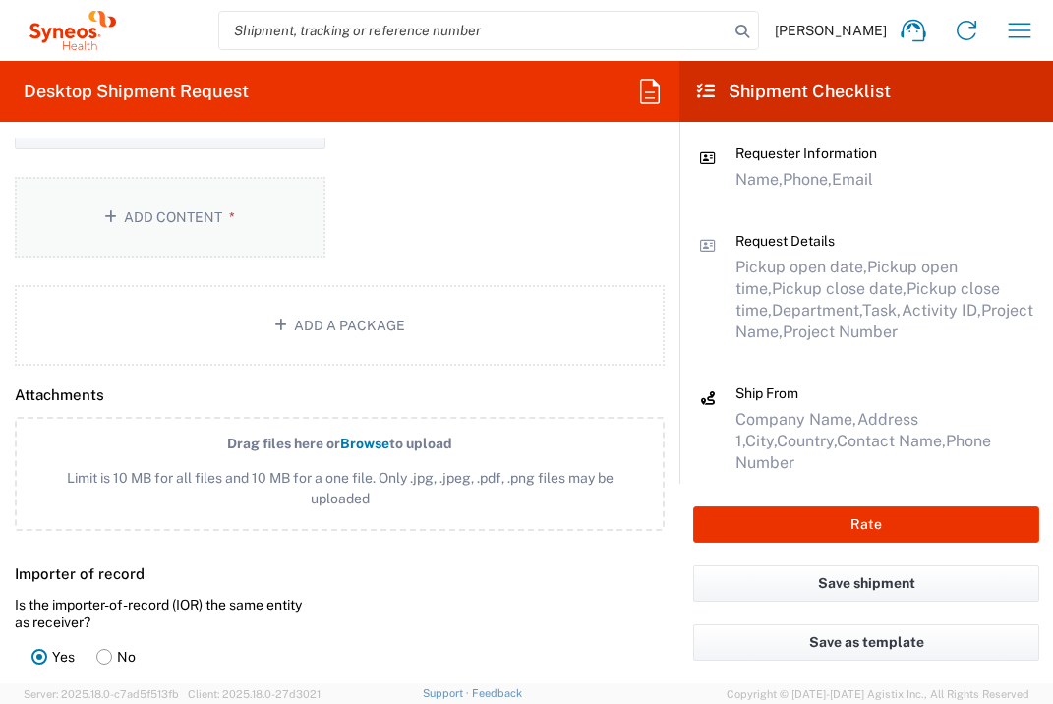
click at [222, 244] on button "Add Content *" at bounding box center [170, 217] width 311 height 81
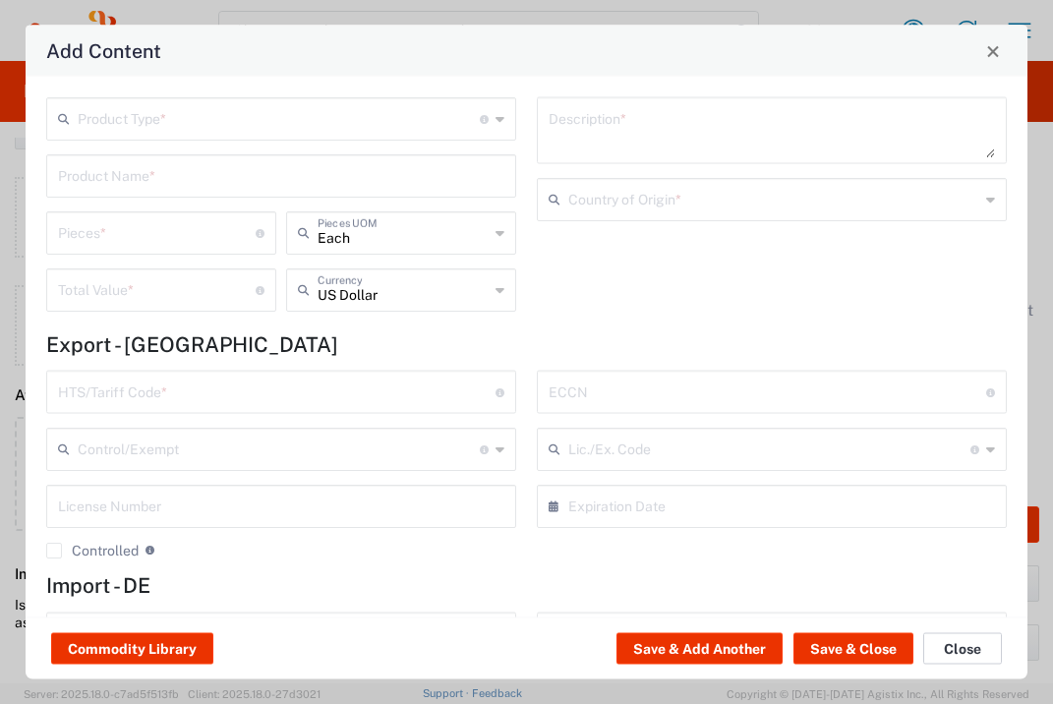
drag, startPoint x: 946, startPoint y: 657, endPoint x: 903, endPoint y: 621, distance: 55.1
click at [946, 656] on button "Close" at bounding box center [962, 648] width 79 height 31
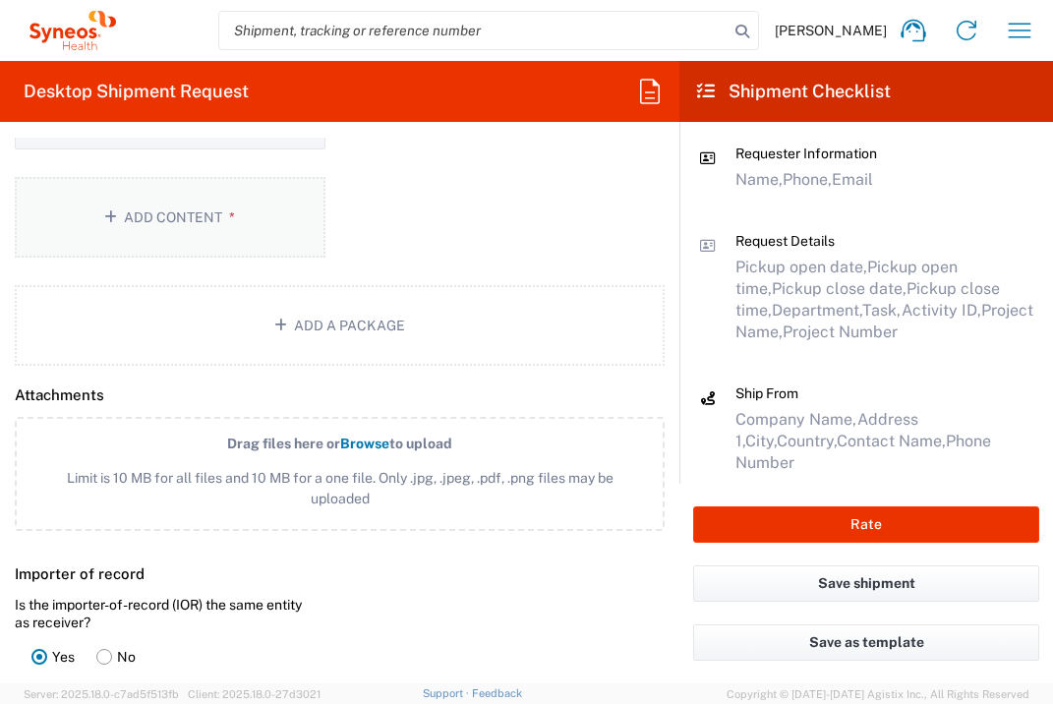
click at [243, 230] on button "Add Content *" at bounding box center [170, 217] width 311 height 81
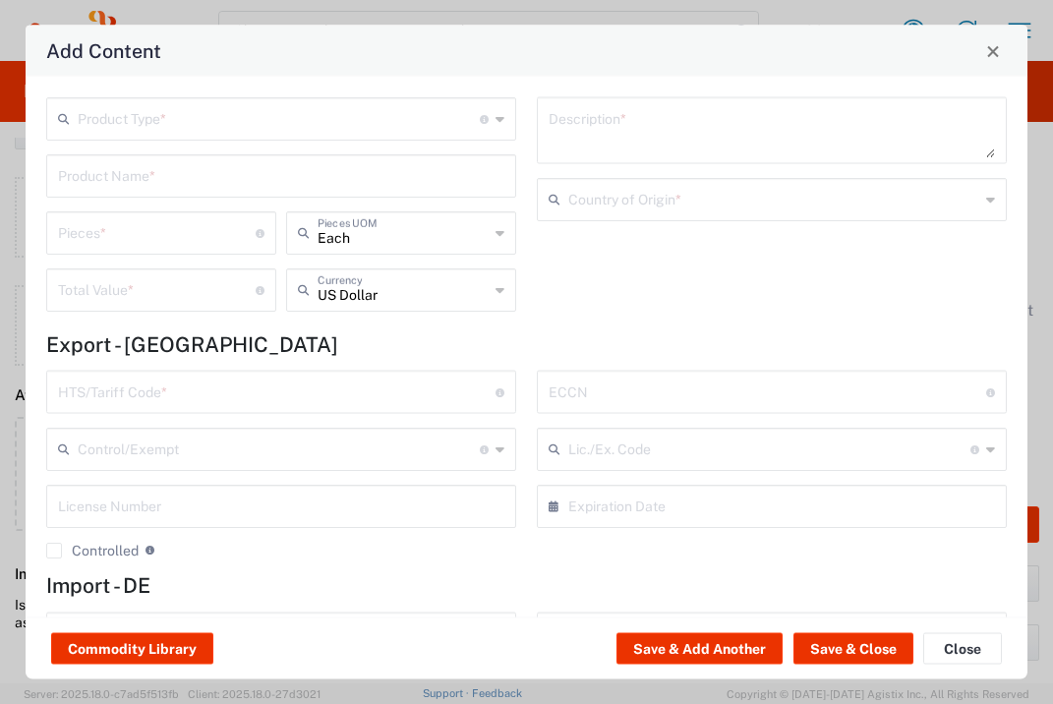
click at [205, 130] on input "text" at bounding box center [279, 117] width 402 height 34
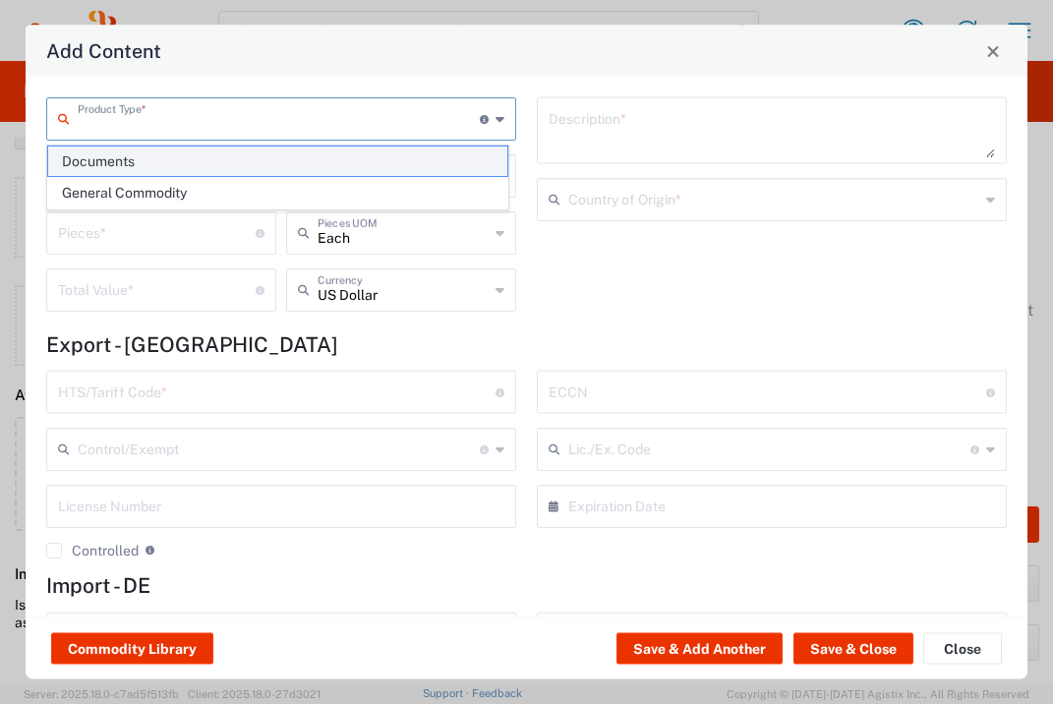
click at [205, 166] on span "Documents" at bounding box center [277, 161] width 459 height 30
type input "Documents"
type input "1"
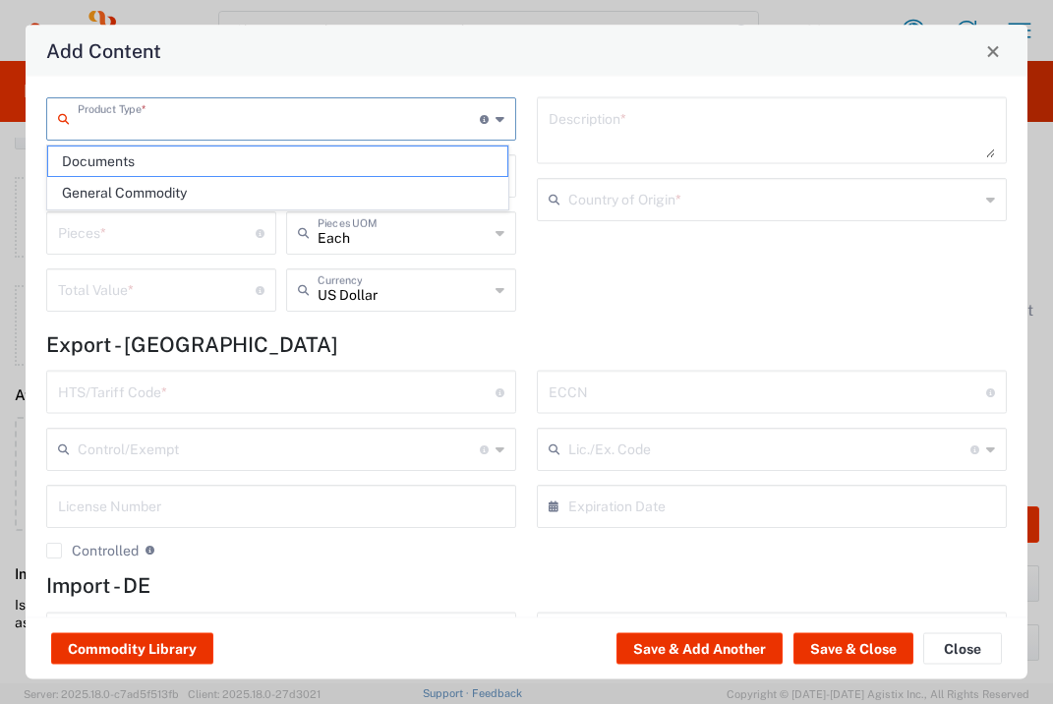
type textarea "Documents"
type input "[GEOGRAPHIC_DATA]"
type input "0000.00.0000"
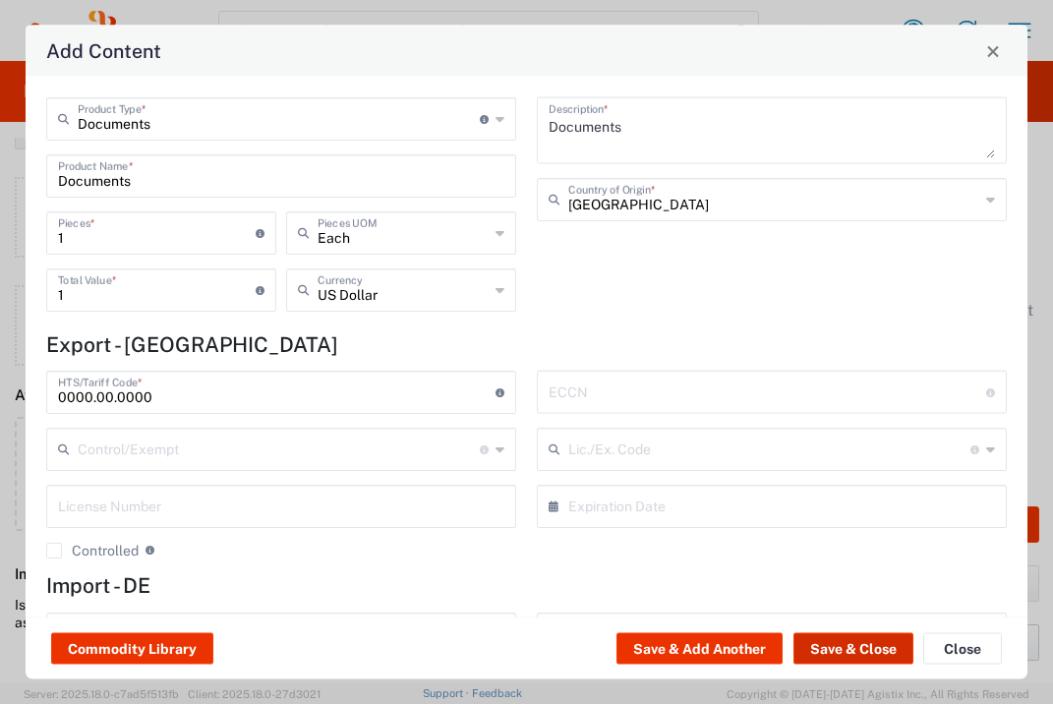
drag, startPoint x: 875, startPoint y: 655, endPoint x: 856, endPoint y: 652, distance: 18.9
click at [875, 655] on button "Save & Close" at bounding box center [853, 648] width 120 height 31
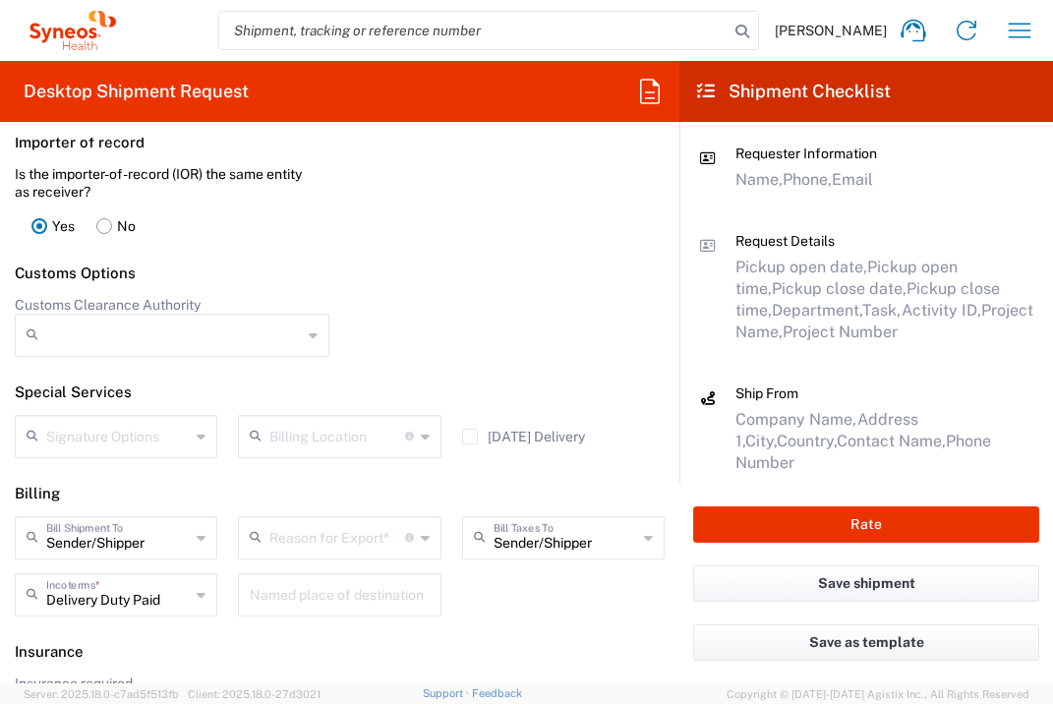
scroll to position [2792, 0]
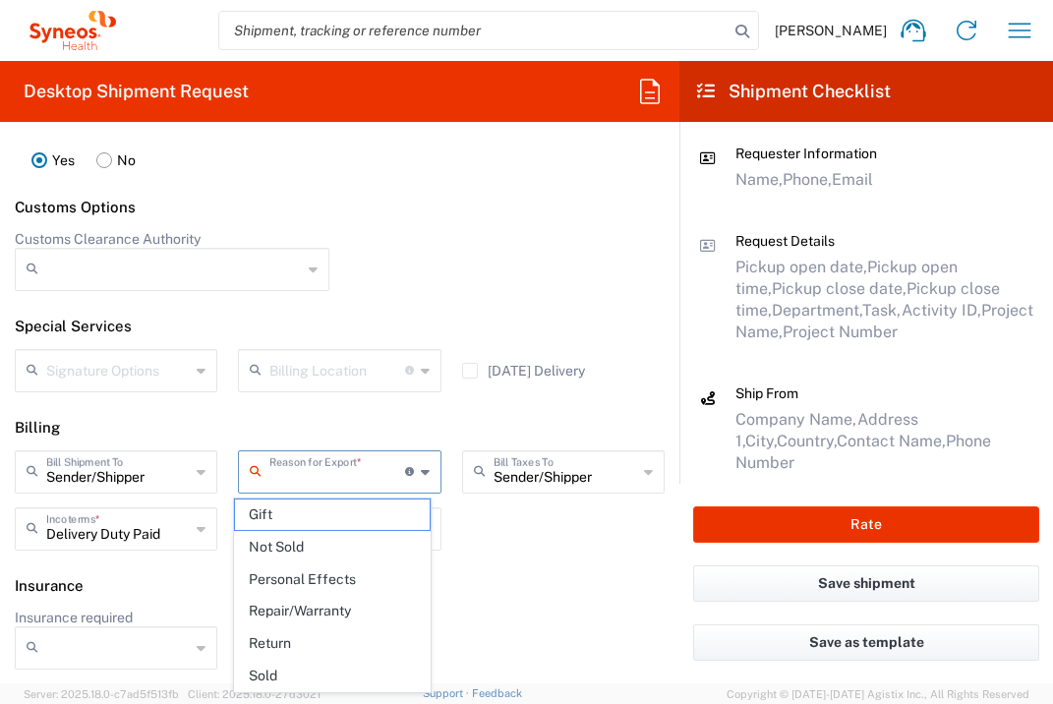
click at [359, 480] on input "text" at bounding box center [336, 470] width 135 height 34
click at [351, 539] on span "Not Sold" at bounding box center [332, 547] width 194 height 30
type input "Not Sold"
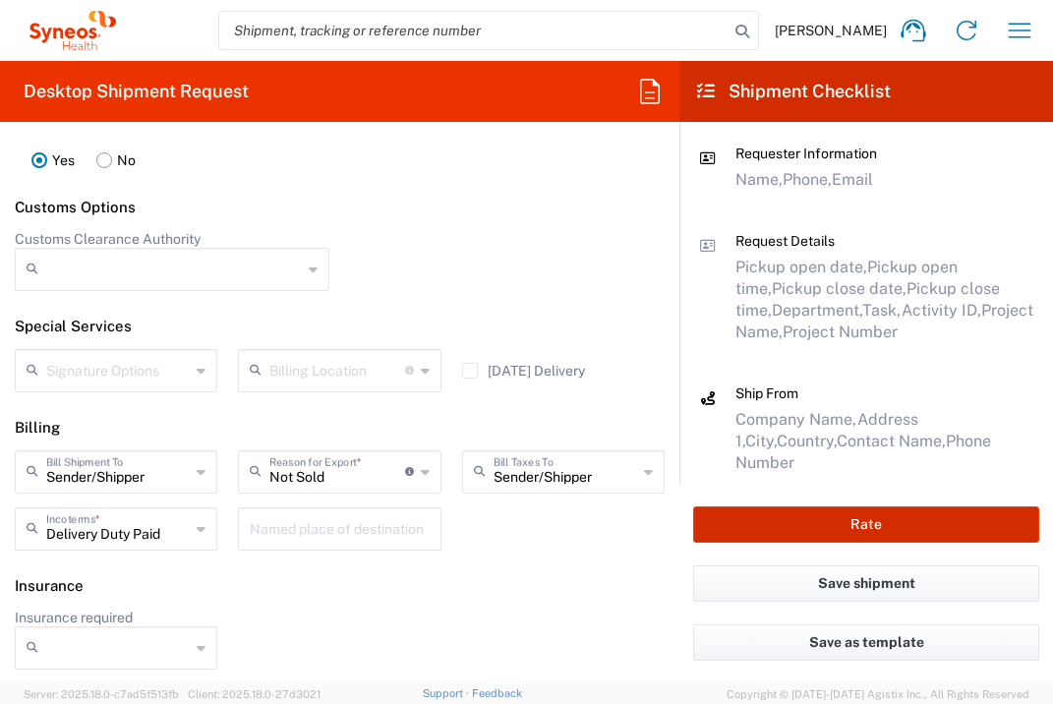
click at [837, 524] on button "Rate" at bounding box center [866, 524] width 346 height 36
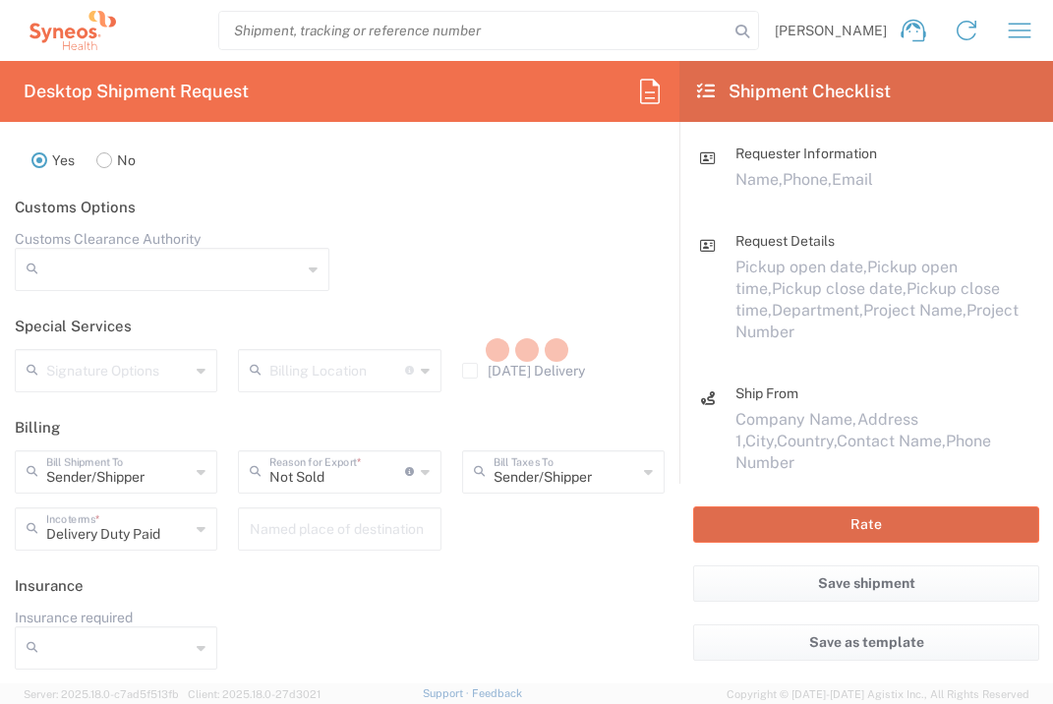
type input "7066829"
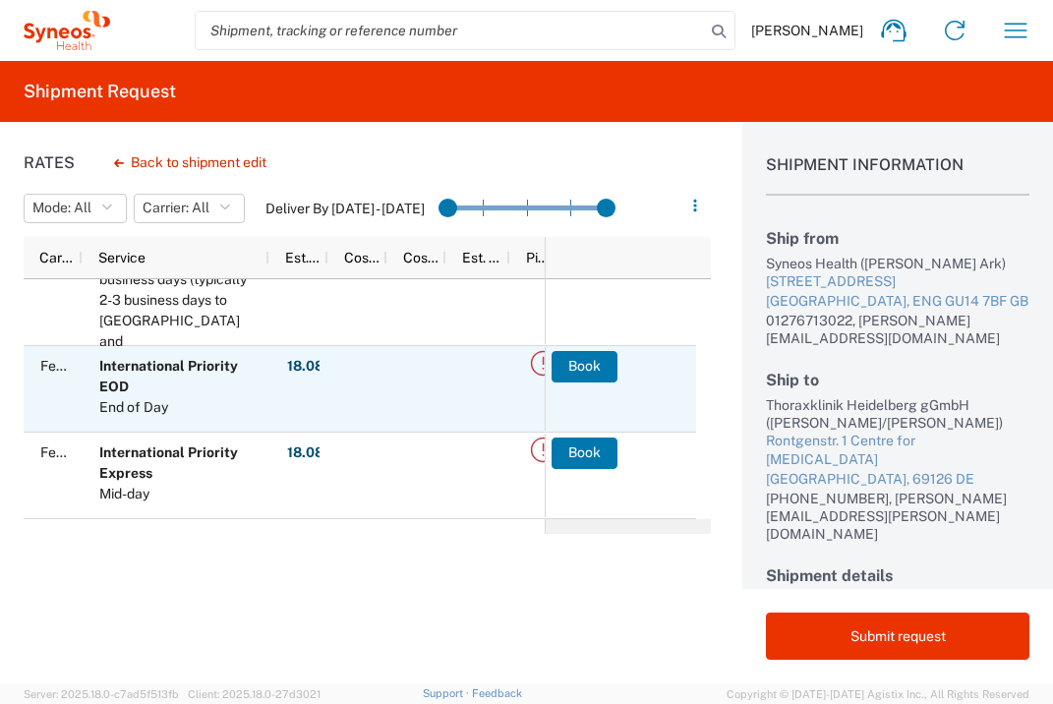
scroll to position [61, 0]
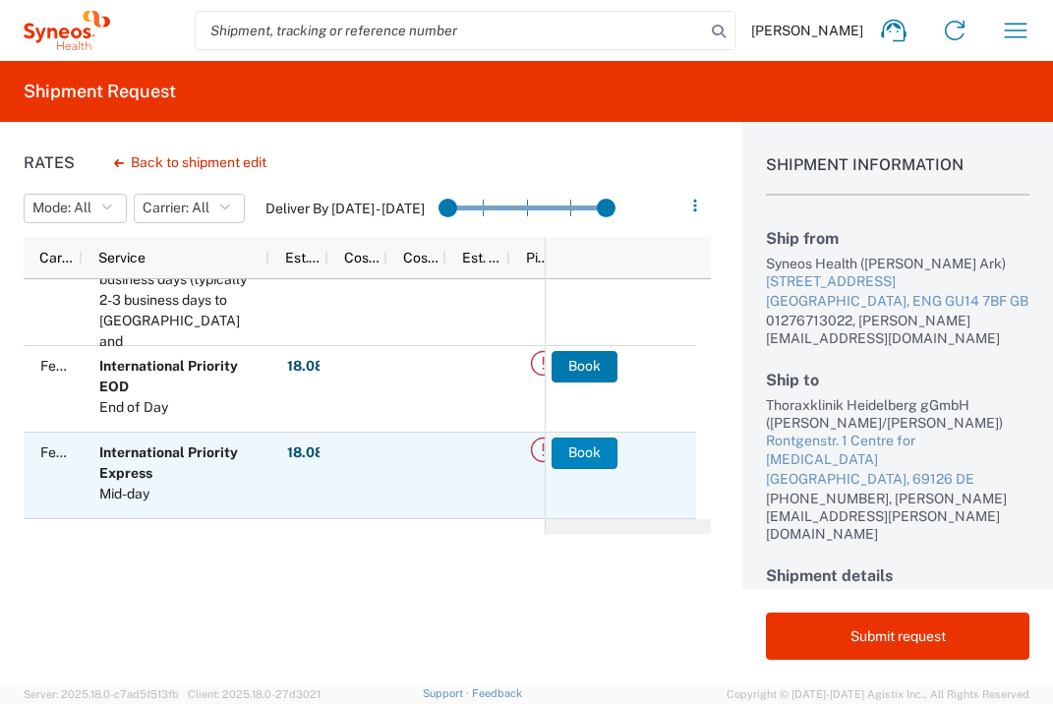
click at [606, 456] on button "Book" at bounding box center [584, 452] width 66 height 31
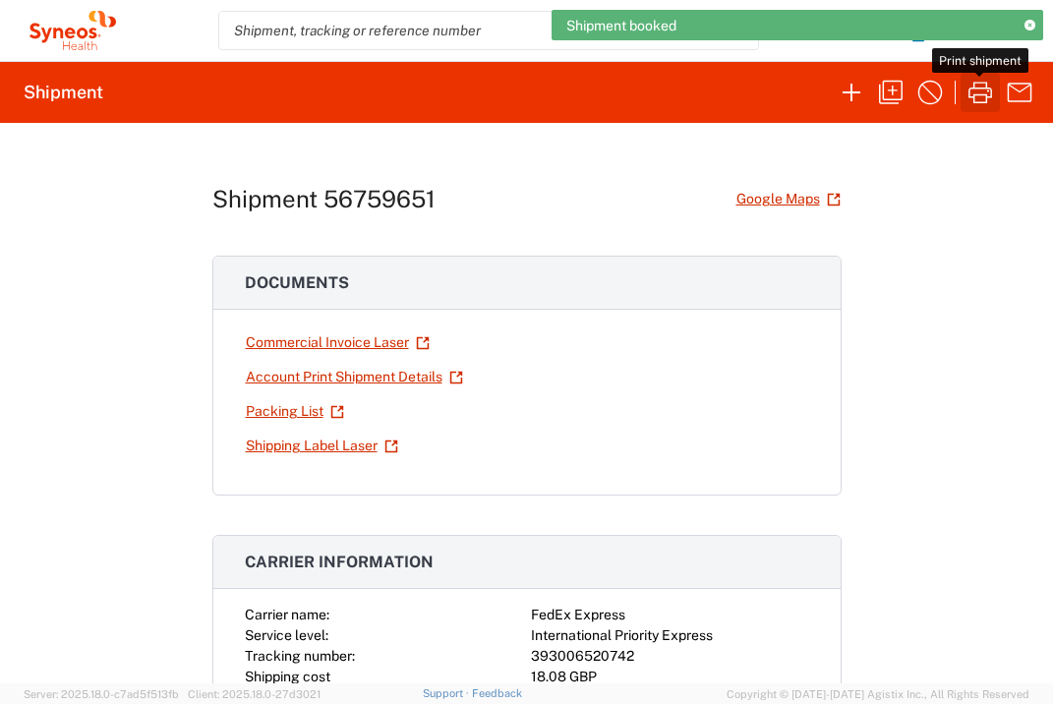
click at [978, 93] on icon "button" at bounding box center [980, 93] width 24 height 22
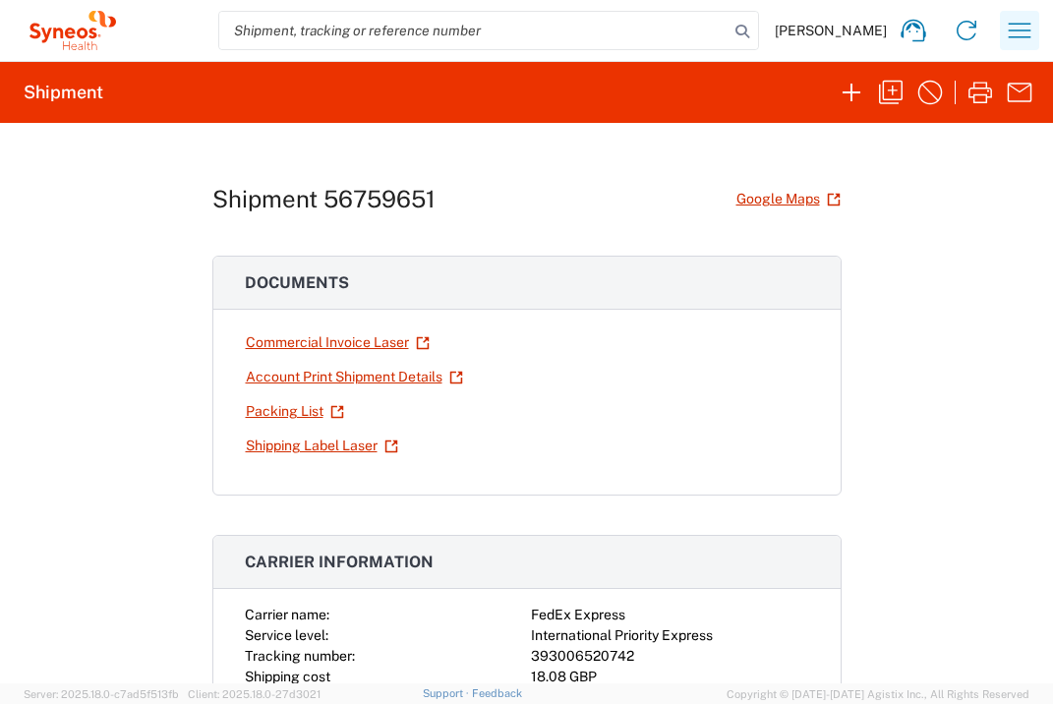
click at [1027, 22] on icon "button" at bounding box center [1019, 30] width 31 height 31
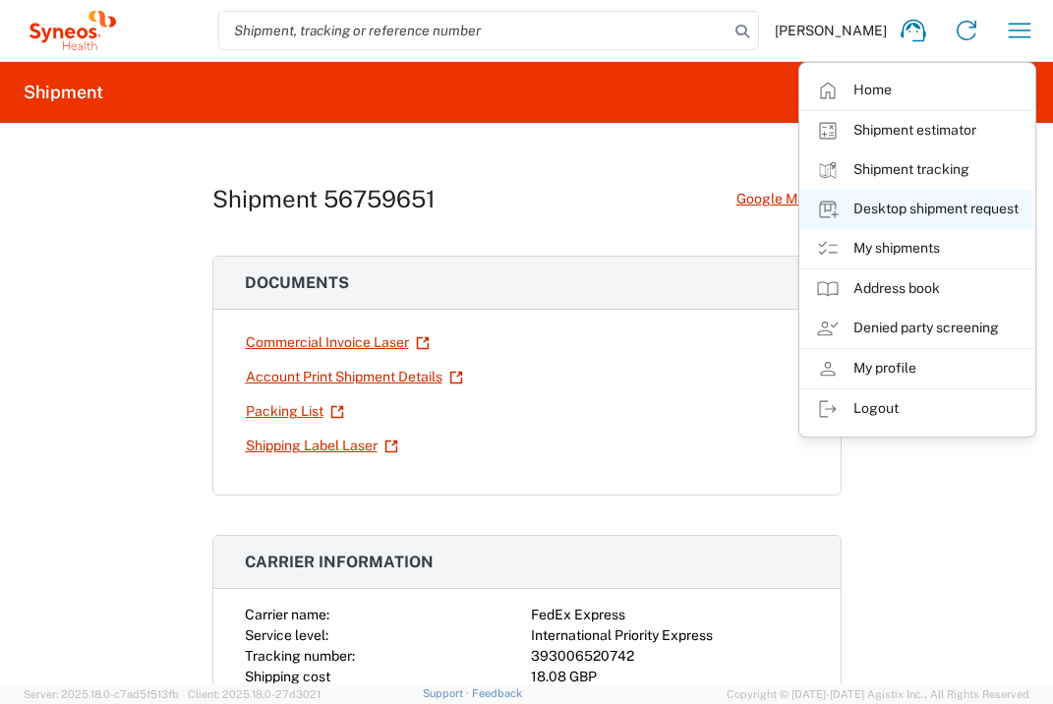
click at [949, 216] on link "Desktop shipment request" at bounding box center [917, 209] width 234 height 39
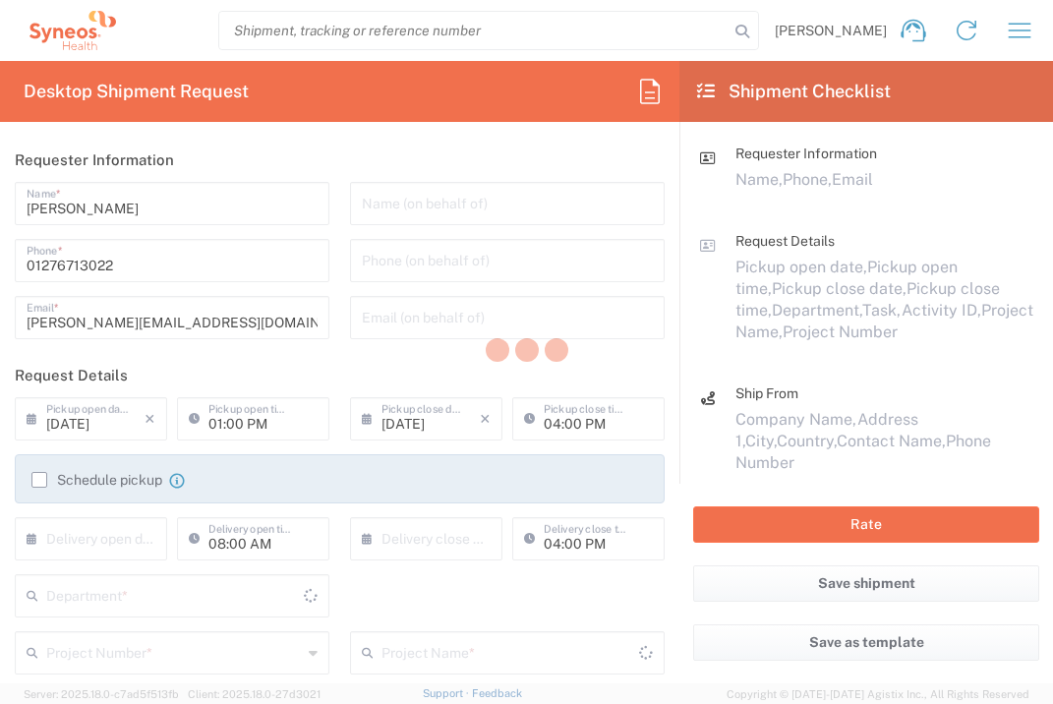
type input "3235"
type input "[GEOGRAPHIC_DATA]"
